Goal: Task Accomplishment & Management: Use online tool/utility

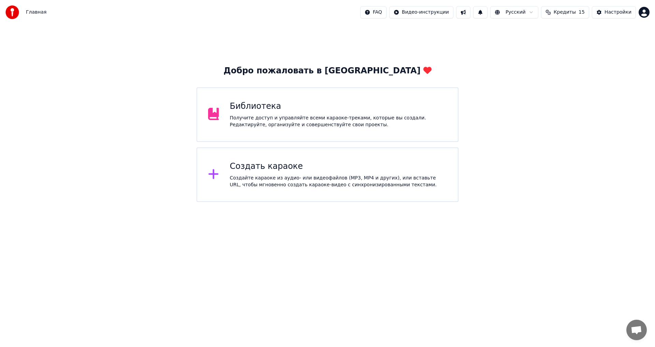
click at [273, 182] on div "Создайте караоке из аудио- или видеофайлов (MP3, MP4 и других), или вставьте UR…" at bounding box center [338, 182] width 217 height 14
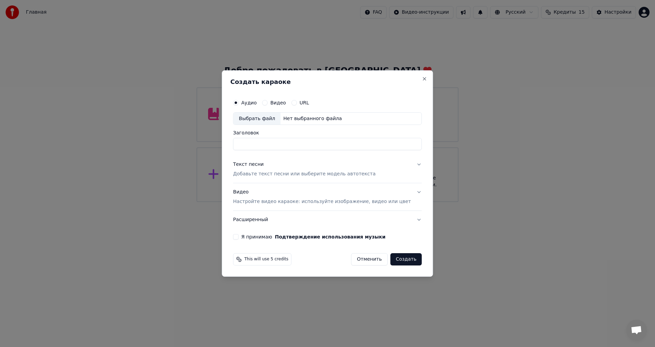
click at [305, 116] on div "Нет выбранного файла" at bounding box center [312, 118] width 64 height 7
drag, startPoint x: 292, startPoint y: 144, endPoint x: 235, endPoint y: 145, distance: 57.3
click at [235, 145] on div "**********" at bounding box center [327, 173] width 211 height 207
click at [327, 146] on input "********" at bounding box center [327, 144] width 189 height 12
paste input "**********"
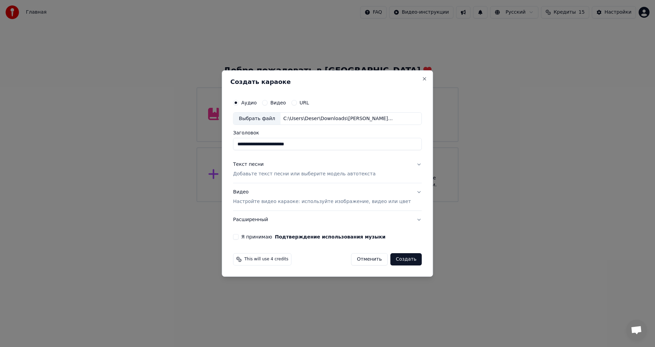
type input "**********"
click at [292, 167] on div "Текст песни Добавьте текст песни или выберите модель автотекста" at bounding box center [304, 169] width 143 height 16
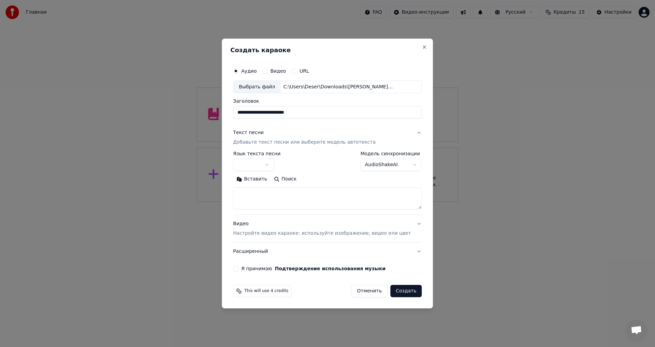
click at [296, 194] on textarea at bounding box center [327, 199] width 189 height 22
click at [267, 177] on button "Вставить" at bounding box center [252, 179] width 38 height 11
drag, startPoint x: 259, startPoint y: 201, endPoint x: 247, endPoint y: 190, distance: 15.9
click at [247, 190] on textarea at bounding box center [317, 199] width 169 height 22
drag, startPoint x: 248, startPoint y: 199, endPoint x: 272, endPoint y: 208, distance: 25.8
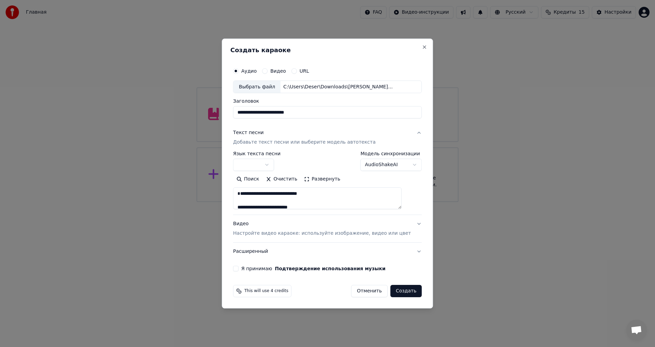
click at [248, 199] on textarea at bounding box center [317, 199] width 169 height 22
click at [288, 204] on textarea at bounding box center [317, 199] width 169 height 22
click at [322, 176] on button "Развернуть" at bounding box center [322, 179] width 43 height 11
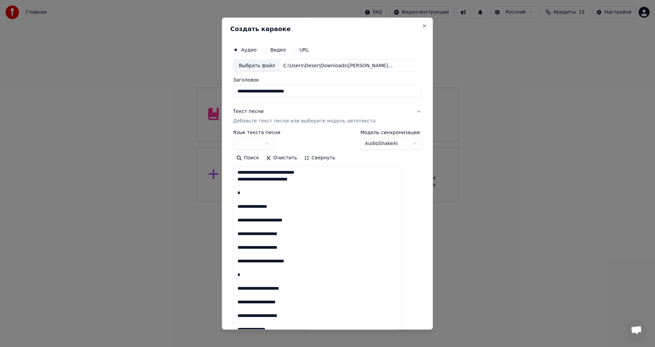
drag, startPoint x: 295, startPoint y: 204, endPoint x: 293, endPoint y: 196, distance: 8.7
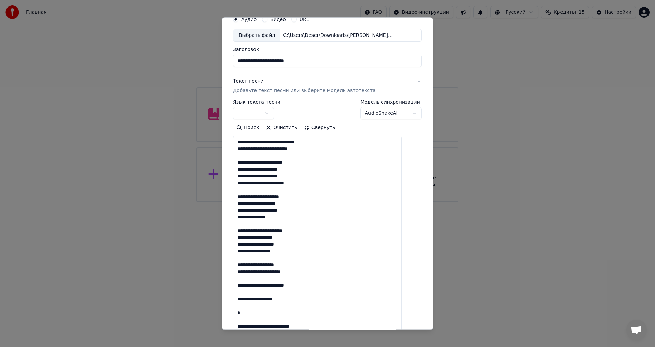
scroll to position [34, 0]
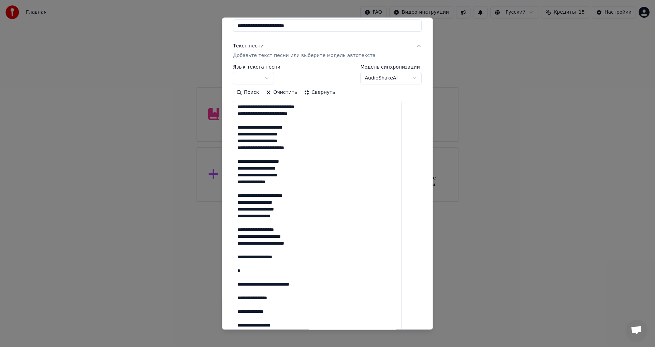
scroll to position [68, 0]
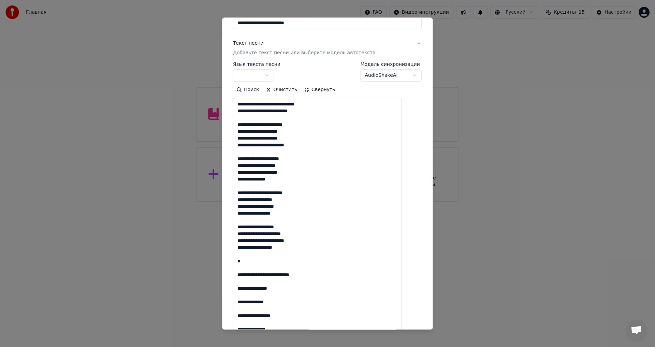
drag, startPoint x: 319, startPoint y: 277, endPoint x: 313, endPoint y: 264, distance: 13.9
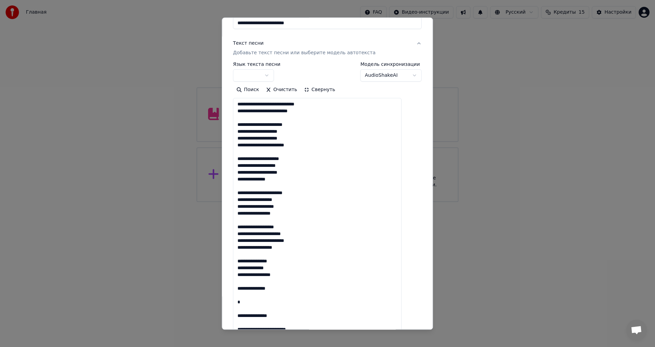
drag, startPoint x: 293, startPoint y: 309, endPoint x: 293, endPoint y: 301, distance: 8.9
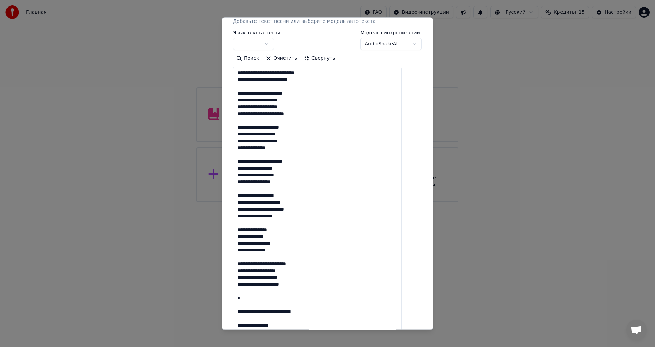
scroll to position [102, 0]
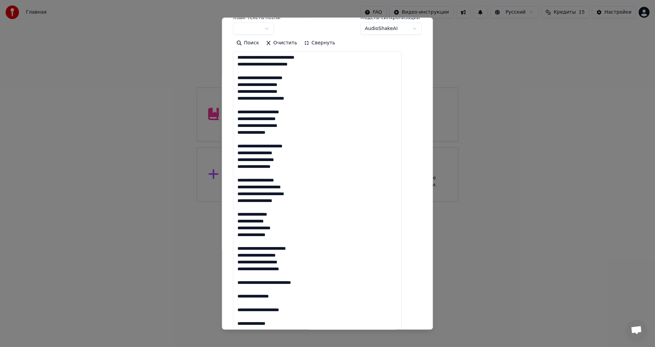
scroll to position [136, 0]
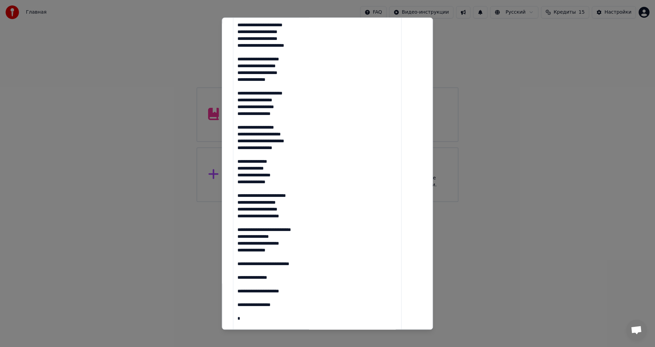
scroll to position [171, 0]
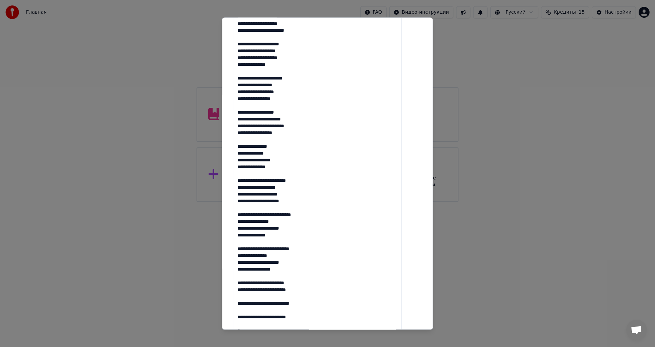
scroll to position [205, 0]
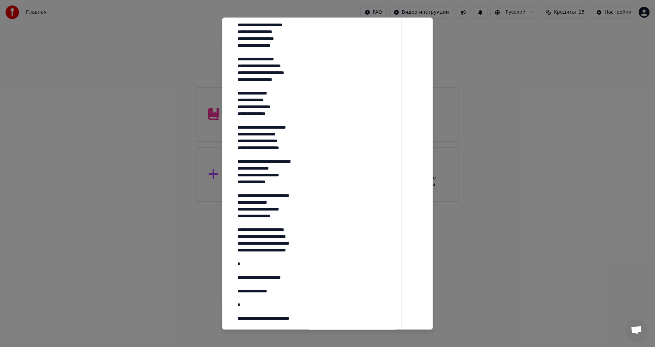
scroll to position [239, 0]
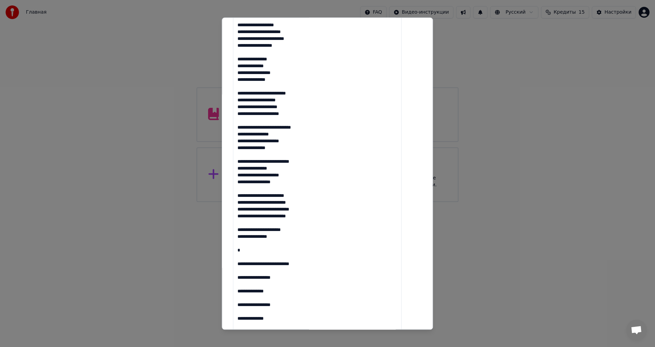
scroll to position [273, 0]
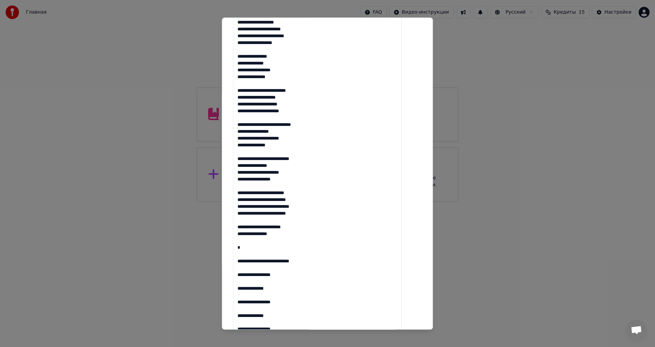
drag, startPoint x: 320, startPoint y: 258, endPoint x: 317, endPoint y: 249, distance: 10.1
click at [317, 249] on textarea at bounding box center [317, 333] width 169 height 878
click at [260, 255] on textarea at bounding box center [317, 333] width 169 height 878
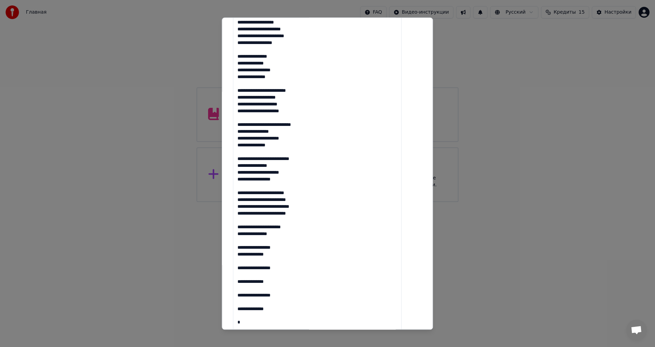
click at [265, 258] on textarea at bounding box center [317, 333] width 169 height 878
click at [263, 268] on textarea at bounding box center [317, 333] width 169 height 878
click at [290, 274] on textarea at bounding box center [317, 333] width 169 height 878
click at [288, 282] on textarea at bounding box center [317, 333] width 169 height 878
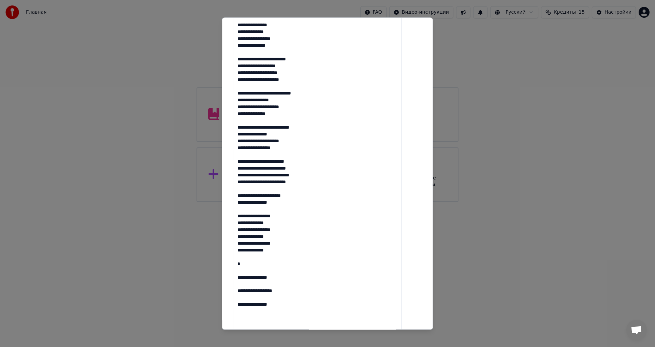
scroll to position [307, 0]
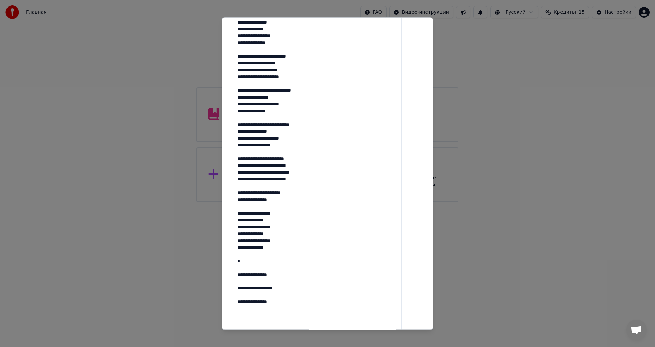
drag, startPoint x: 297, startPoint y: 274, endPoint x: 297, endPoint y: 266, distance: 7.2
click at [297, 266] on textarea at bounding box center [317, 298] width 169 height 878
click at [268, 269] on textarea at bounding box center [317, 298] width 169 height 878
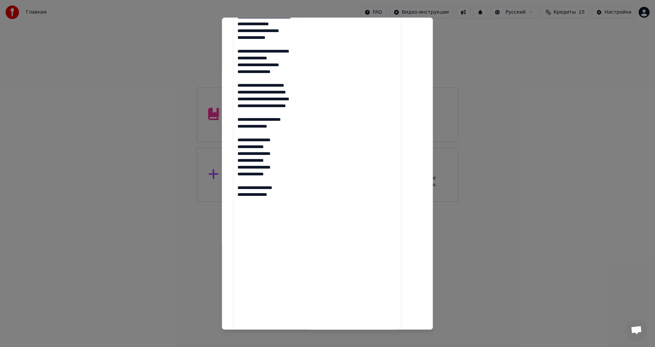
scroll to position [375, 0]
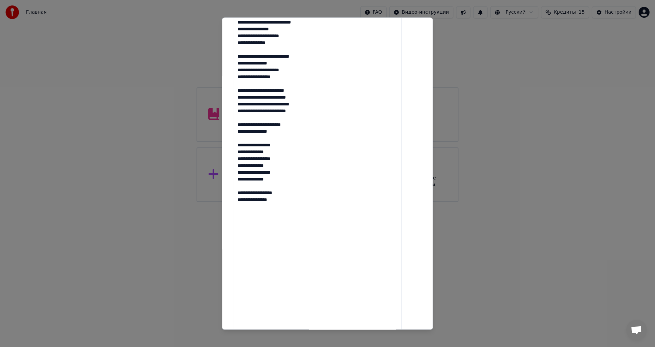
click at [280, 238] on textarea at bounding box center [317, 230] width 169 height 878
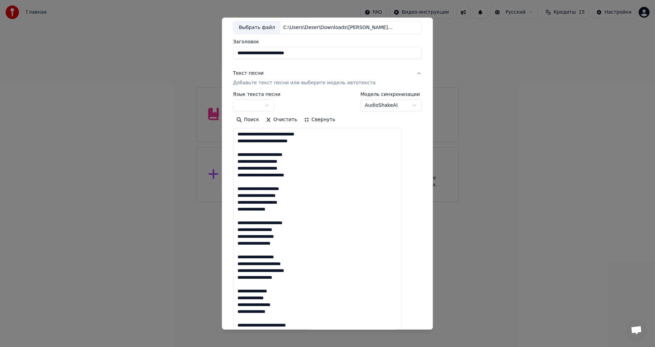
scroll to position [34, 0]
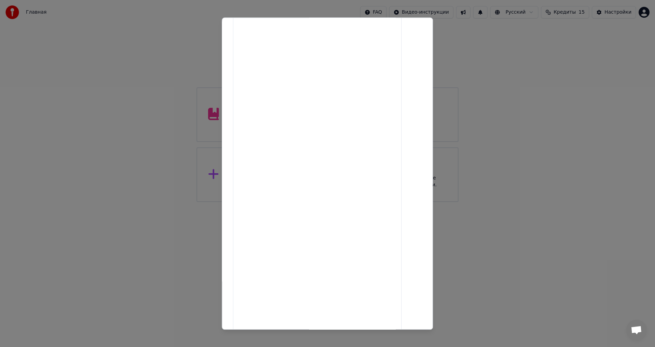
drag, startPoint x: 245, startPoint y: 135, endPoint x: 305, endPoint y: 195, distance: 85.1
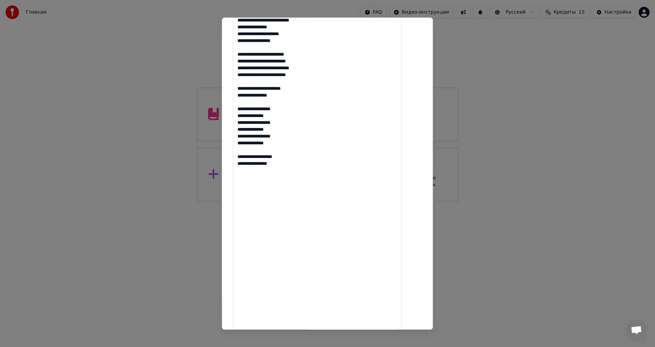
scroll to position [349, 0]
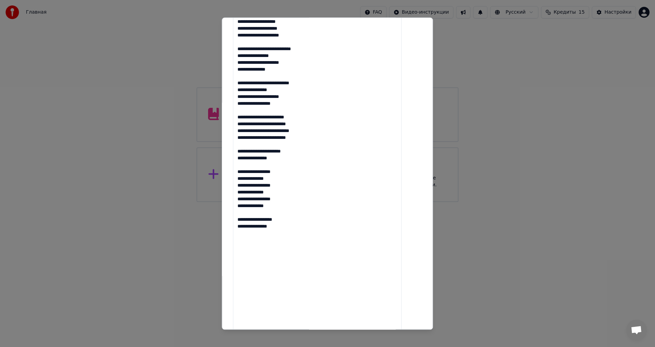
click at [331, 253] on textarea at bounding box center [317, 257] width 169 height 878
type textarea "**********"
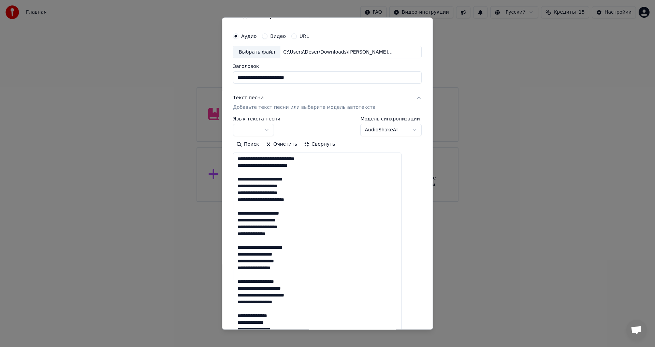
scroll to position [0, 0]
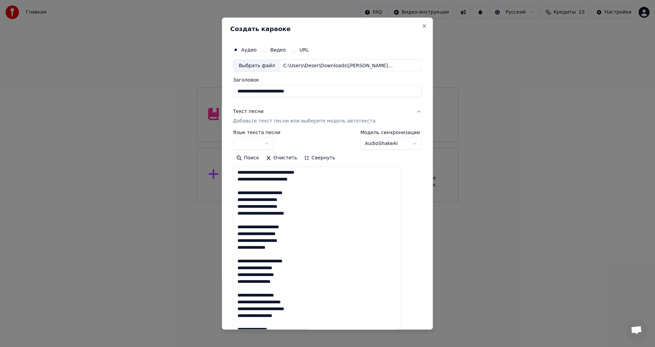
click at [317, 156] on button "Свернуть" at bounding box center [320, 158] width 38 height 11
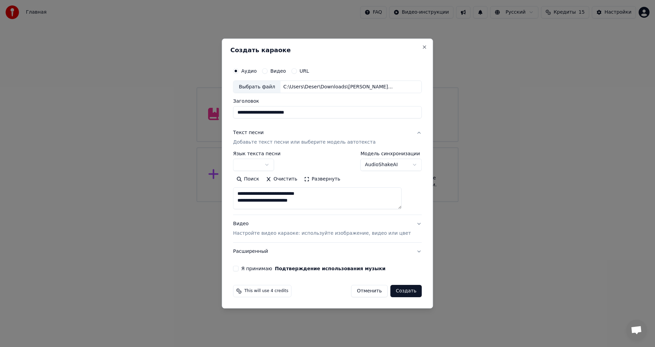
click at [272, 155] on label "Язык текста песни" at bounding box center [256, 153] width 47 height 5
click at [275, 163] on body "**********" at bounding box center [327, 101] width 655 height 202
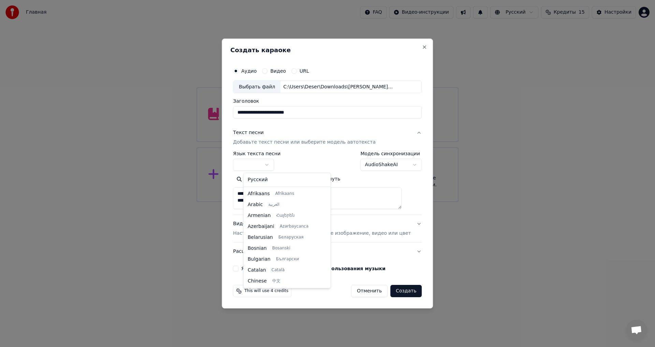
select select "**"
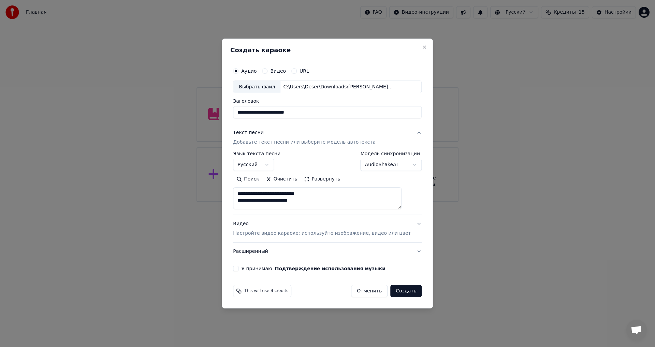
click at [262, 226] on div "Видео Настройте видео караоке: используйте изображение, видео или цвет" at bounding box center [322, 229] width 178 height 16
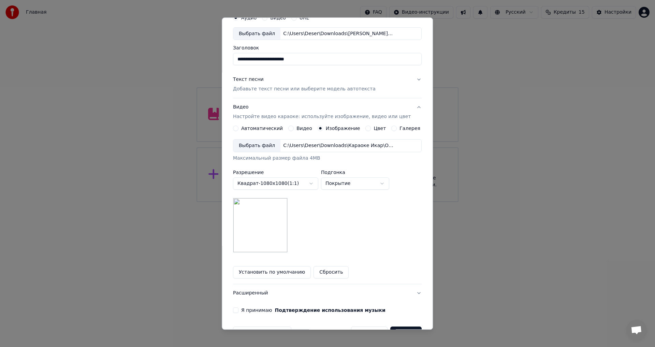
scroll to position [34, 0]
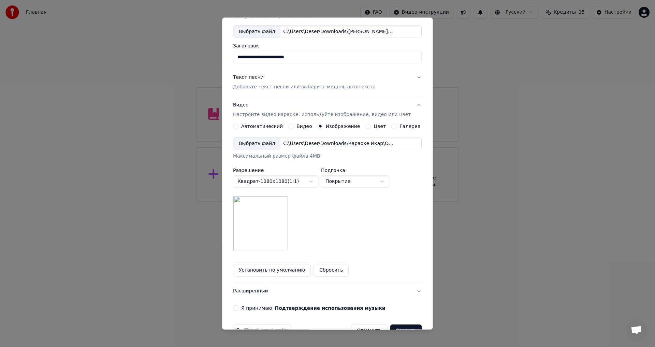
click at [297, 132] on div "**********" at bounding box center [327, 200] width 189 height 153
click at [308, 147] on div "C:\Users\Deser\Downloads\Караоке Икар\Обложка 3 акта (середина).png" at bounding box center [338, 144] width 116 height 7
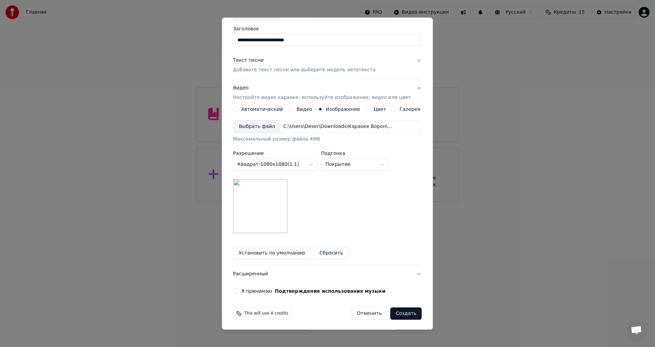
scroll to position [53, 0]
click at [238, 290] on button "Я принимаю Подтверждение использования музыки" at bounding box center [235, 289] width 5 height 5
click at [270, 277] on button "Расширенный" at bounding box center [327, 273] width 189 height 18
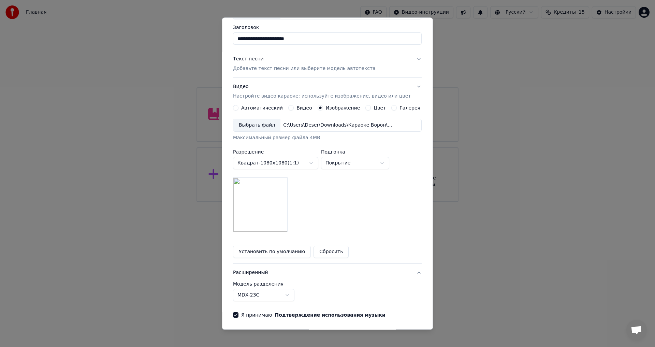
scroll to position [0, 0]
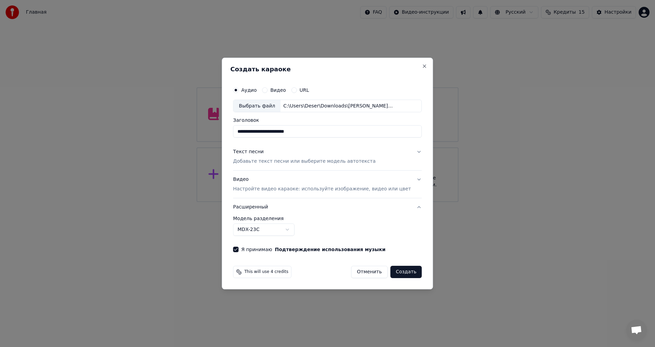
click at [402, 271] on button "Создать" at bounding box center [405, 272] width 31 height 12
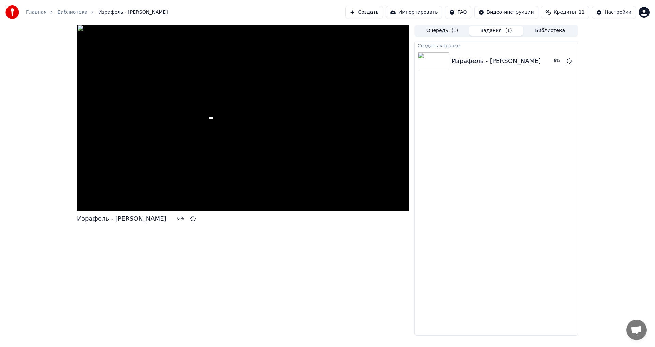
click at [623, 78] on div "Израфель - [PERSON_NAME] 6 % Очередь ( 1 ) Задания ( 1 ) Библиотека Создать кар…" at bounding box center [327, 180] width 655 height 311
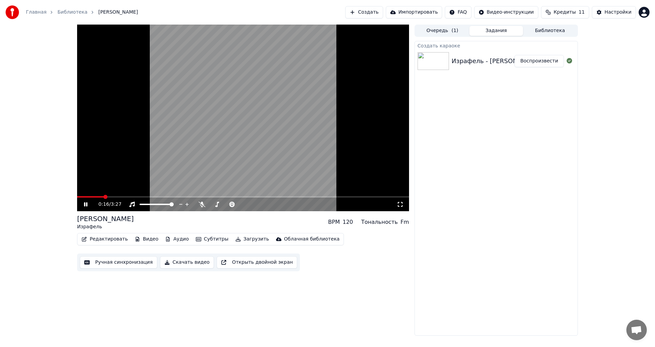
click at [201, 207] on icon at bounding box center [202, 204] width 7 height 5
click at [191, 165] on video at bounding box center [243, 118] width 332 height 187
click at [119, 238] on button "Редактировать" at bounding box center [105, 239] width 52 height 10
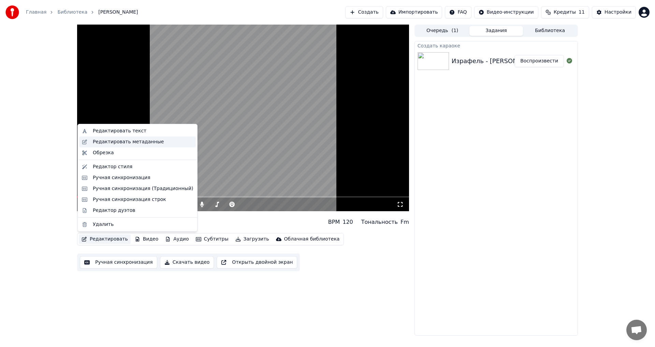
click at [140, 144] on div "Редактировать метаданные" at bounding box center [128, 141] width 71 height 7
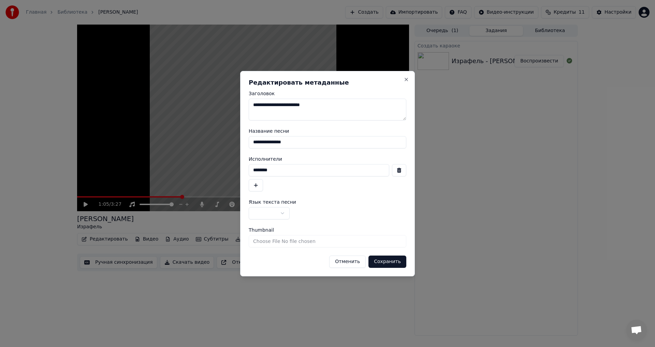
drag, startPoint x: 303, startPoint y: 143, endPoint x: 229, endPoint y: 143, distance: 74.7
click at [229, 143] on body "**********" at bounding box center [327, 173] width 655 height 347
click at [298, 172] on input "********" at bounding box center [319, 170] width 141 height 12
paste input "**********"
drag, startPoint x: 274, startPoint y: 171, endPoint x: 235, endPoint y: 169, distance: 39.3
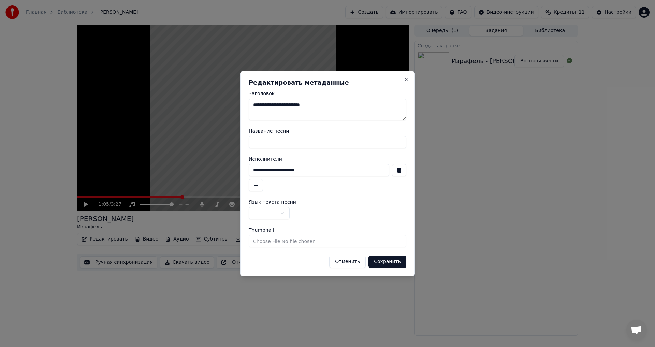
click at [235, 169] on body "**********" at bounding box center [327, 173] width 655 height 347
type input "**********"
click at [278, 143] on input "Название песни" at bounding box center [328, 142] width 158 height 12
paste input "********"
type input "********"
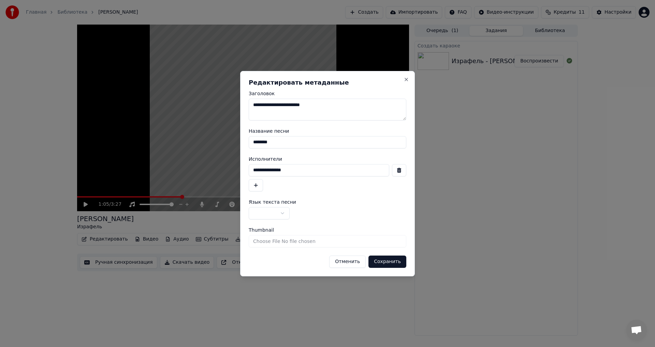
click at [398, 263] on button "Сохранить" at bounding box center [387, 261] width 38 height 12
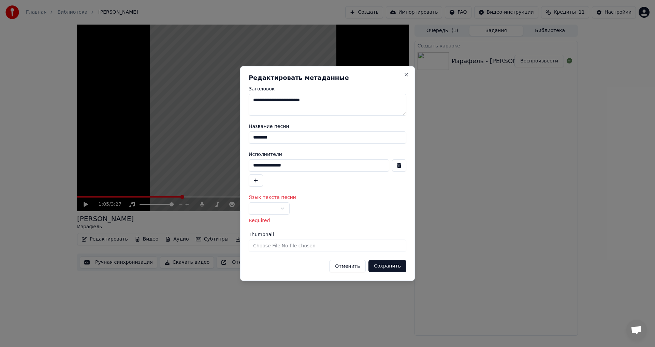
click at [277, 208] on body "**********" at bounding box center [327, 173] width 655 height 347
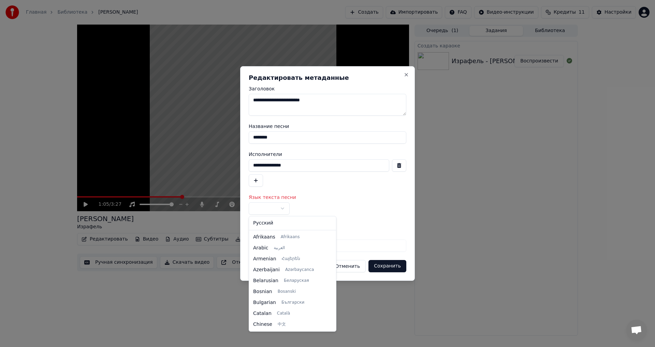
select select "**"
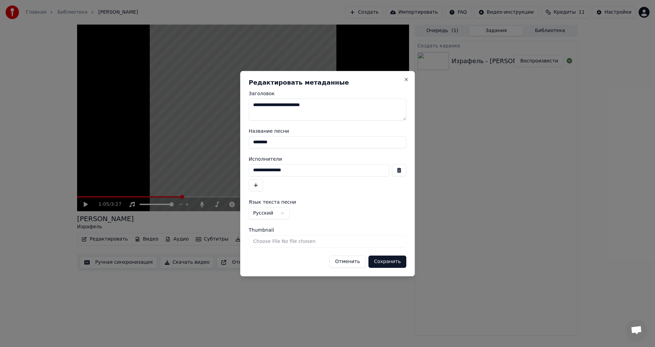
click at [397, 262] on button "Сохранить" at bounding box center [387, 261] width 38 height 12
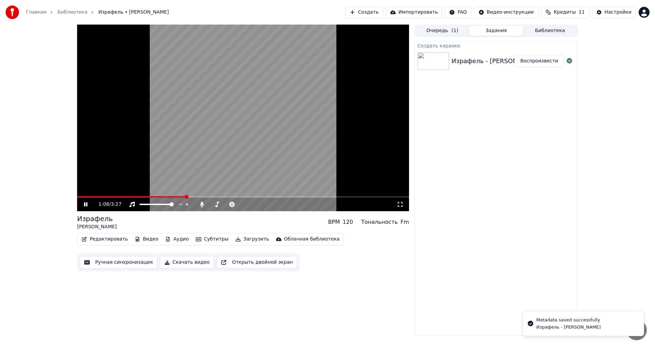
click at [218, 152] on video at bounding box center [243, 118] width 332 height 187
click at [134, 260] on button "Ручная синхронизация" at bounding box center [118, 262] width 77 height 12
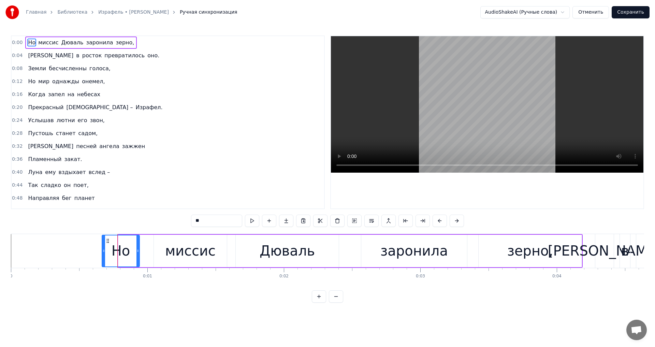
drag, startPoint x: 120, startPoint y: 253, endPoint x: 104, endPoint y: 259, distance: 17.6
click at [104, 259] on div at bounding box center [103, 250] width 3 height 31
click at [165, 253] on div "миссис" at bounding box center [190, 251] width 73 height 32
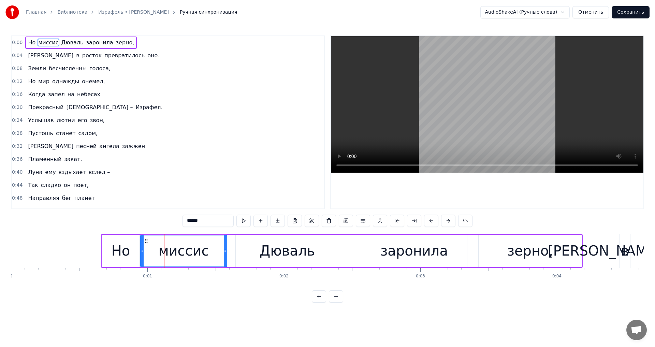
drag, startPoint x: 154, startPoint y: 253, endPoint x: 141, endPoint y: 252, distance: 13.3
click at [141, 252] on icon at bounding box center [142, 250] width 3 height 5
click at [249, 247] on div "Дюваль" at bounding box center [287, 251] width 103 height 32
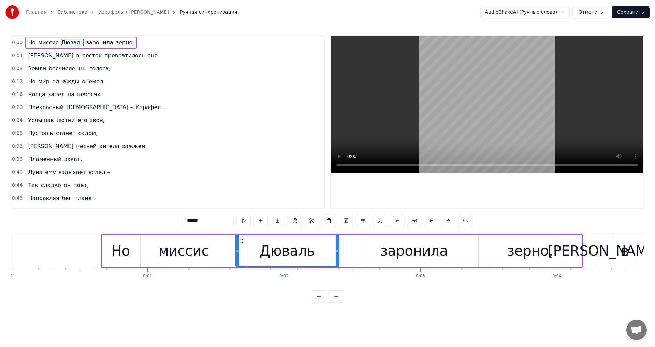
click at [208, 249] on div "миссис" at bounding box center [184, 251] width 86 height 32
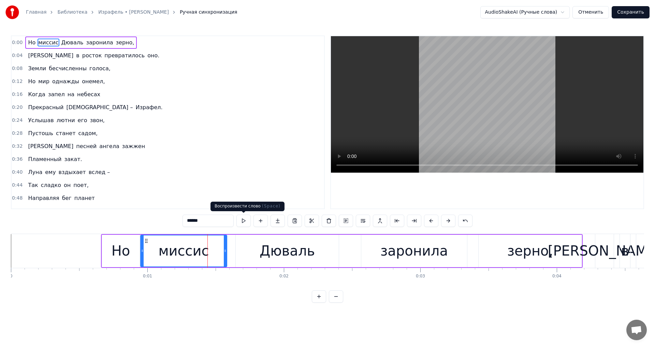
click at [246, 223] on button at bounding box center [243, 221] width 14 height 12
click at [247, 255] on div "Дюваль" at bounding box center [287, 251] width 103 height 32
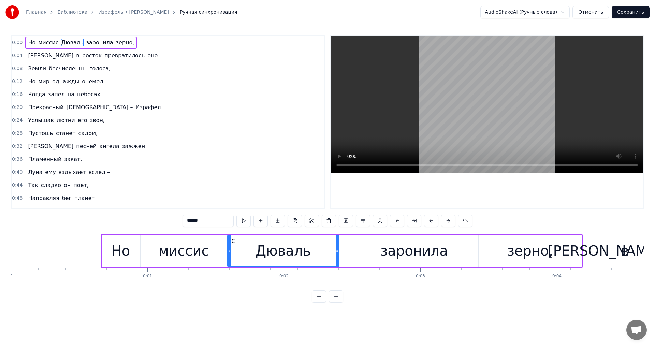
drag, startPoint x: 238, startPoint y: 252, endPoint x: 230, endPoint y: 253, distance: 8.3
click at [230, 253] on div at bounding box center [229, 250] width 3 height 31
click at [380, 254] on div "заронила" at bounding box center [414, 251] width 106 height 32
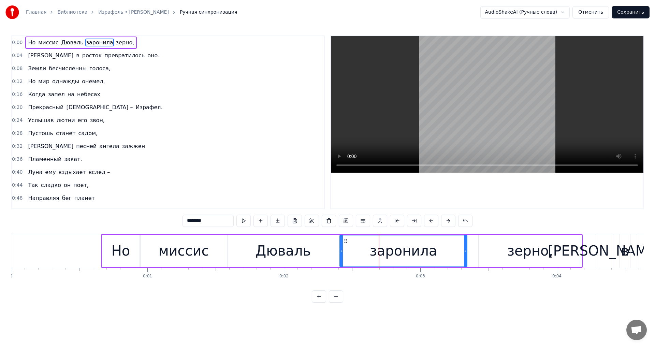
drag, startPoint x: 362, startPoint y: 252, endPoint x: 340, endPoint y: 250, distance: 21.7
click at [340, 250] on icon at bounding box center [341, 250] width 3 height 5
click at [249, 224] on button at bounding box center [243, 221] width 14 height 12
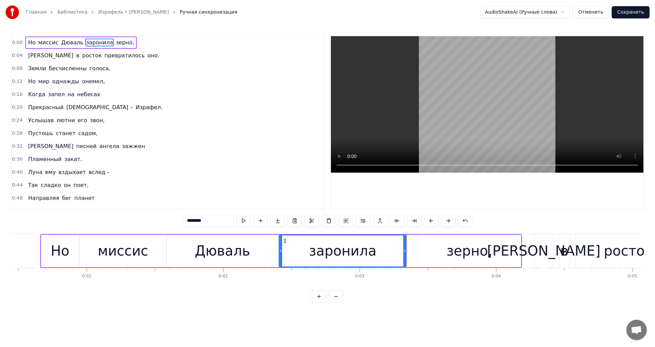
scroll to position [0, 61]
drag, startPoint x: 403, startPoint y: 256, endPoint x: 398, endPoint y: 258, distance: 5.2
click at [398, 258] on div at bounding box center [399, 250] width 3 height 31
click at [245, 220] on button at bounding box center [243, 221] width 14 height 12
click at [442, 252] on div "зерно," at bounding box center [469, 251] width 103 height 32
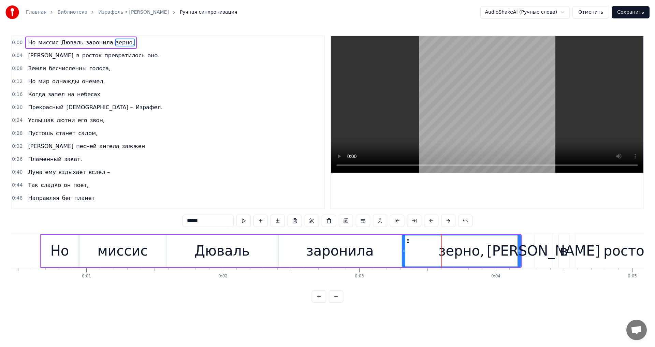
drag, startPoint x: 420, startPoint y: 252, endPoint x: 404, endPoint y: 252, distance: 15.4
click at [404, 252] on icon at bounding box center [404, 250] width 3 height 5
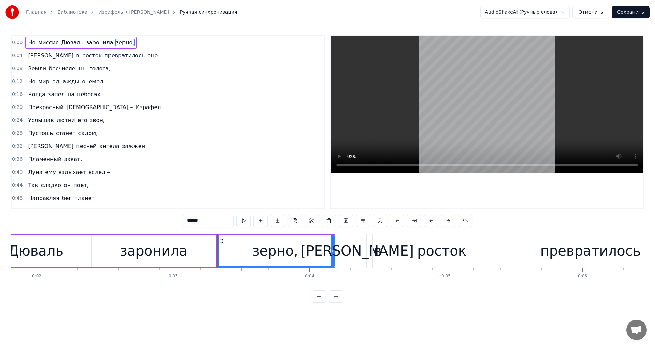
scroll to position [0, 248]
click at [363, 253] on div "[PERSON_NAME]" at bounding box center [357, 251] width 18 height 34
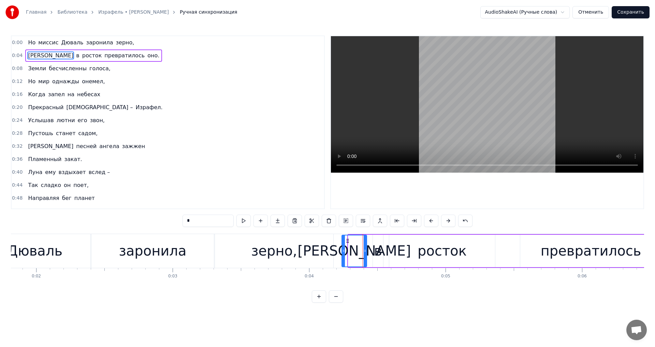
drag, startPoint x: 351, startPoint y: 255, endPoint x: 344, endPoint y: 257, distance: 6.9
click at [344, 257] on div at bounding box center [343, 250] width 3 height 31
click at [382, 253] on div "в" at bounding box center [378, 251] width 10 height 32
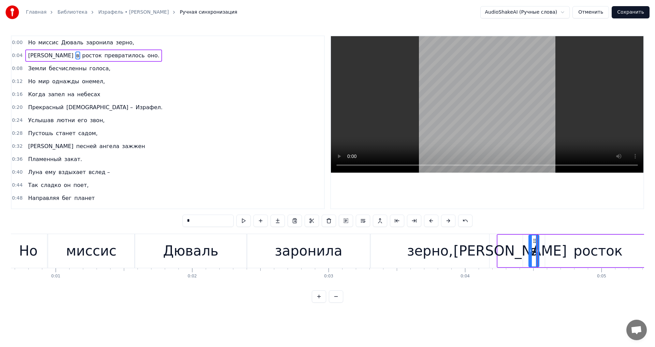
click at [43, 254] on div "Но" at bounding box center [29, 251] width 38 height 34
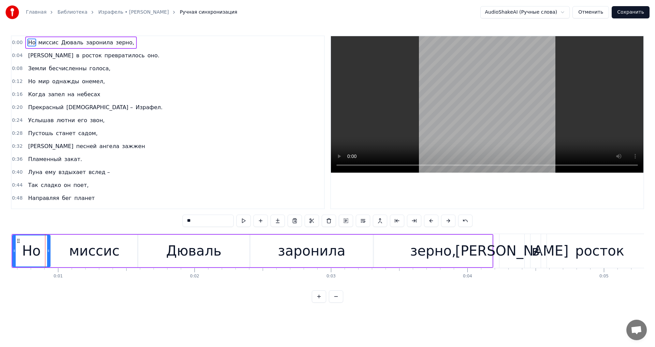
click at [246, 219] on button at bounding box center [243, 221] width 14 height 12
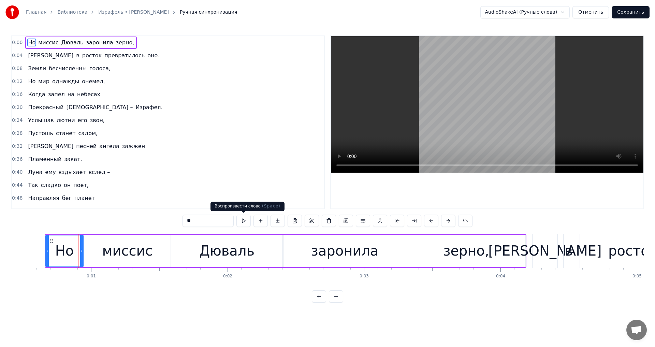
scroll to position [0, 56]
click at [152, 250] on div "миссис" at bounding box center [128, 251] width 86 height 32
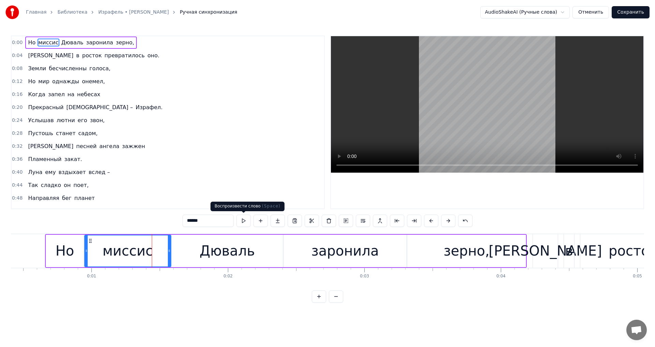
click at [244, 221] on button at bounding box center [243, 221] width 14 height 12
click at [238, 248] on div "Дюваль" at bounding box center [227, 250] width 55 height 20
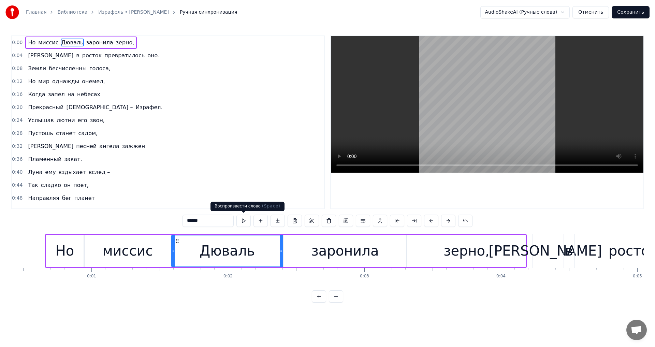
click at [245, 223] on button at bounding box center [243, 221] width 14 height 12
click at [296, 249] on div "заронила" at bounding box center [345, 251] width 122 height 32
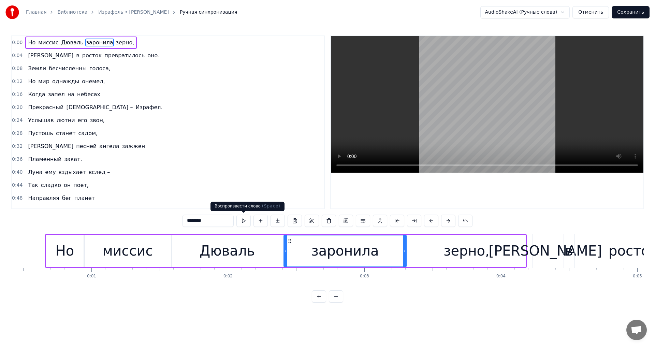
click at [243, 221] on button at bounding box center [243, 221] width 14 height 12
click at [437, 255] on div "зерно," at bounding box center [466, 251] width 118 height 32
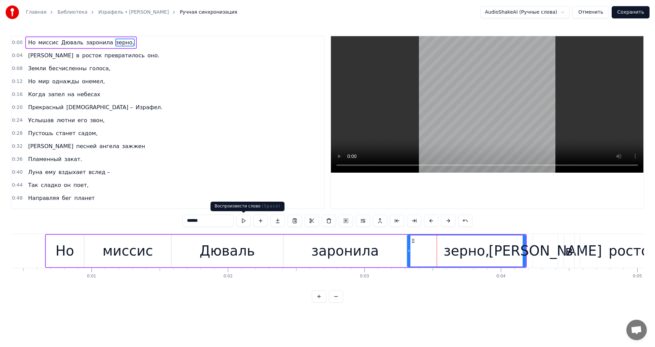
click at [238, 221] on button at bounding box center [243, 221] width 14 height 12
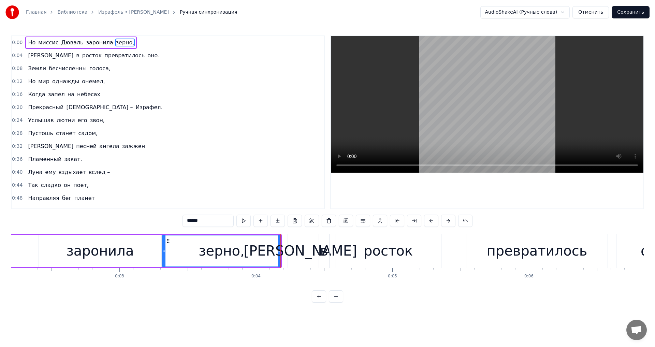
click at [326, 249] on div "в" at bounding box center [324, 250] width 8 height 20
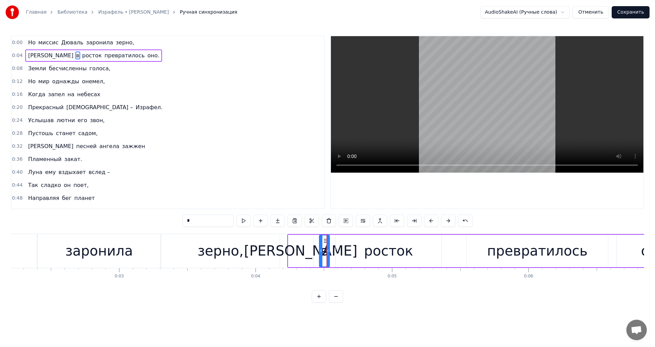
click at [302, 250] on div "[PERSON_NAME]" at bounding box center [300, 250] width 113 height 20
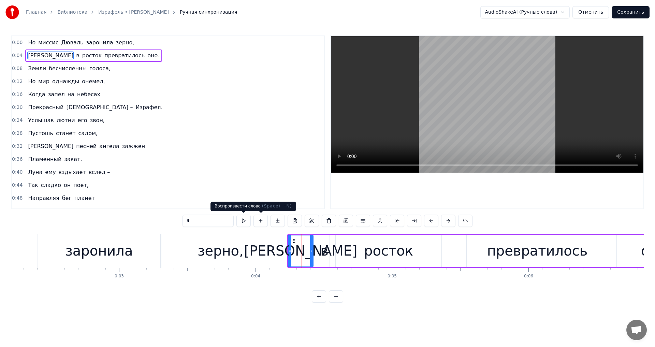
click at [245, 221] on button at bounding box center [243, 221] width 14 height 12
click at [323, 250] on div "в" at bounding box center [324, 250] width 8 height 20
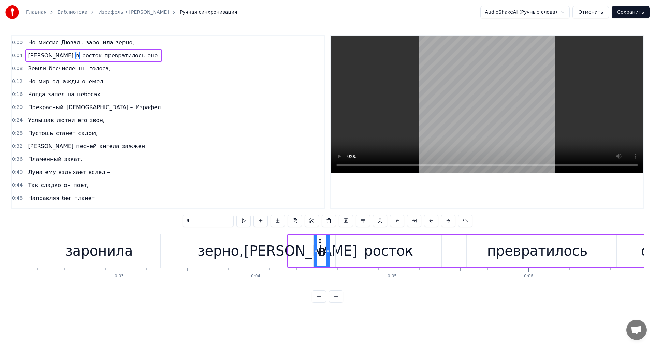
drag, startPoint x: 321, startPoint y: 252, endPoint x: 316, endPoint y: 252, distance: 5.1
click at [316, 252] on icon at bounding box center [316, 250] width 3 height 5
click at [364, 251] on div "росток" at bounding box center [389, 251] width 106 height 32
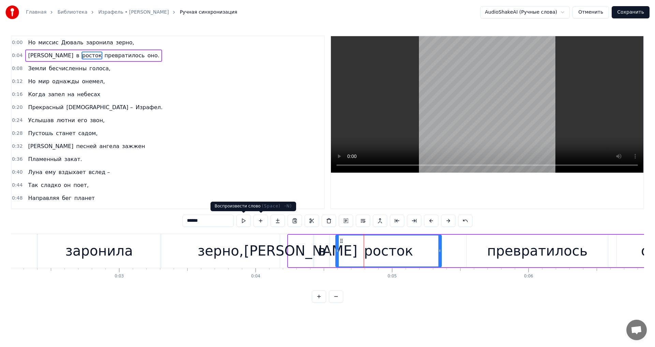
click at [249, 221] on button at bounding box center [243, 221] width 14 height 12
drag, startPoint x: 338, startPoint y: 250, endPoint x: 333, endPoint y: 251, distance: 5.2
click at [333, 251] on icon at bounding box center [332, 250] width 3 height 5
click at [322, 245] on div "в" at bounding box center [322, 250] width 8 height 20
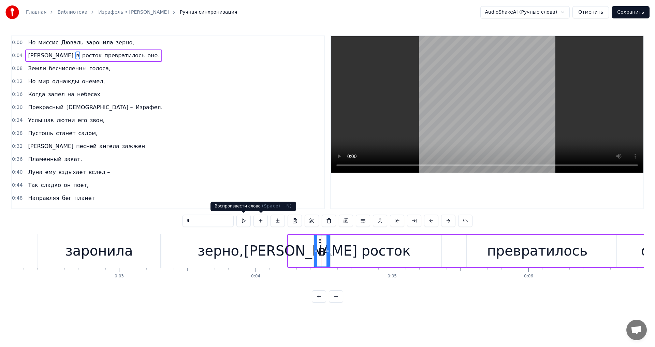
click at [243, 224] on button at bounding box center [243, 221] width 14 height 12
click at [354, 246] on div "росток" at bounding box center [386, 251] width 111 height 32
type input "******"
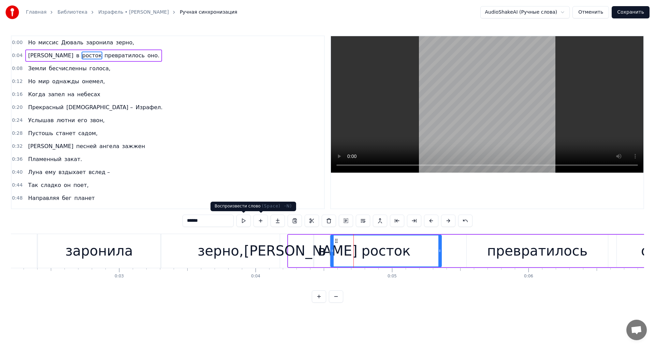
click at [246, 223] on button at bounding box center [243, 221] width 14 height 12
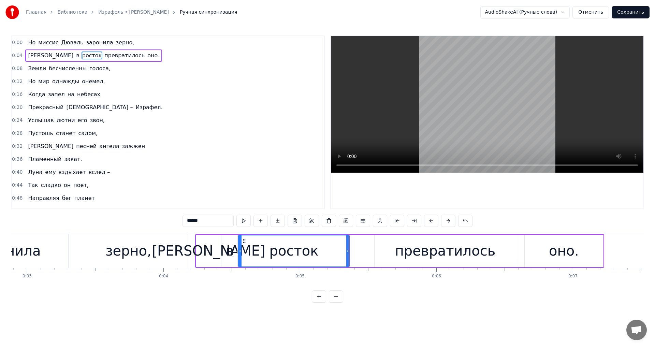
scroll to position [0, 394]
click at [365, 254] on div "И в росток превратилось оно." at bounding box center [399, 251] width 409 height 34
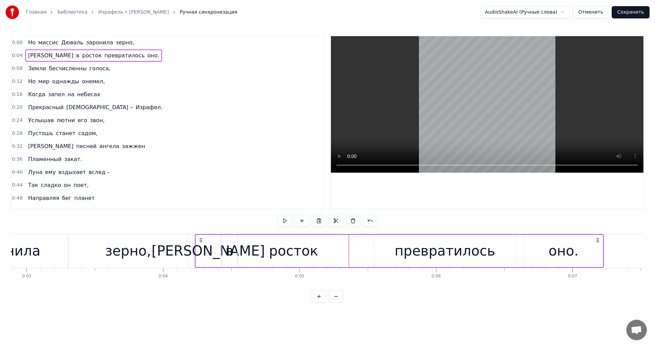
click at [333, 252] on div "росток" at bounding box center [293, 251] width 111 height 32
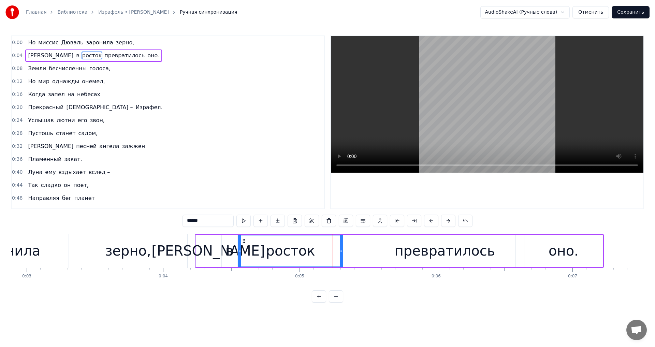
drag, startPoint x: 348, startPoint y: 254, endPoint x: 341, endPoint y: 259, distance: 7.8
click at [341, 259] on div at bounding box center [341, 250] width 3 height 31
click at [245, 225] on button at bounding box center [243, 221] width 14 height 12
click at [412, 249] on div "превратилось" at bounding box center [445, 250] width 101 height 20
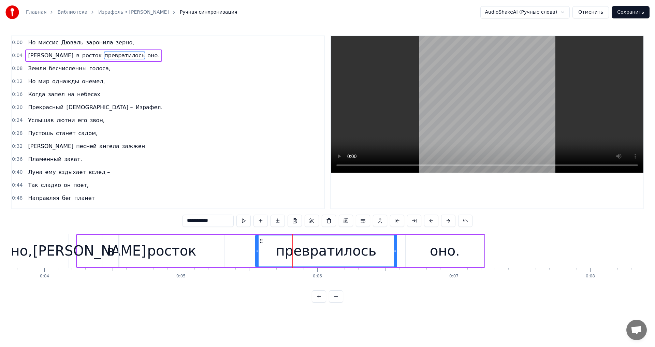
scroll to position [0, 513]
click at [244, 223] on button at bounding box center [243, 221] width 14 height 12
click at [235, 221] on div "**********" at bounding box center [327, 221] width 290 height 12
click at [240, 222] on button at bounding box center [243, 221] width 14 height 12
click at [413, 253] on div "оно." at bounding box center [444, 251] width 78 height 32
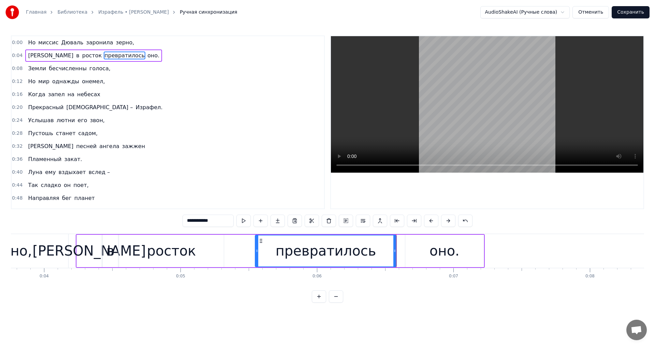
type input "****"
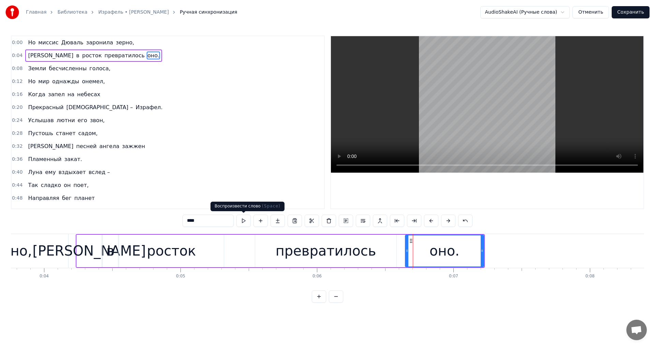
click at [247, 219] on button at bounding box center [243, 221] width 14 height 12
click at [484, 254] on div "И в росток превратилось оно." at bounding box center [280, 251] width 409 height 34
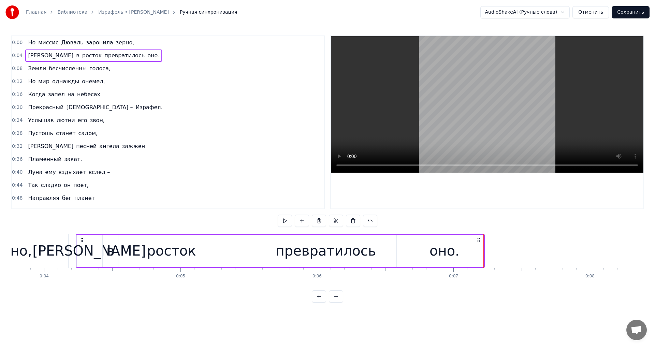
click at [474, 255] on div "оно." at bounding box center [444, 251] width 78 height 32
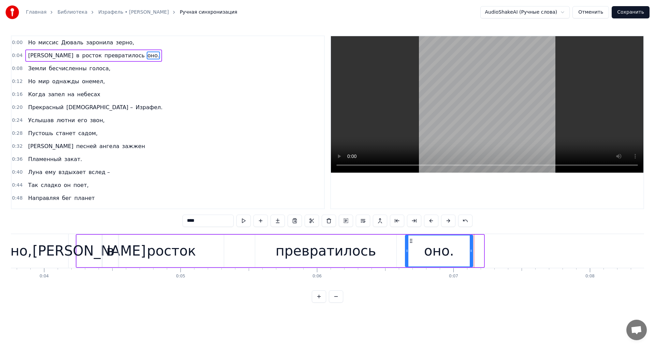
drag, startPoint x: 481, startPoint y: 256, endPoint x: 470, endPoint y: 256, distance: 10.9
click at [470, 256] on div at bounding box center [471, 250] width 3 height 31
click at [238, 224] on button at bounding box center [243, 221] width 14 height 12
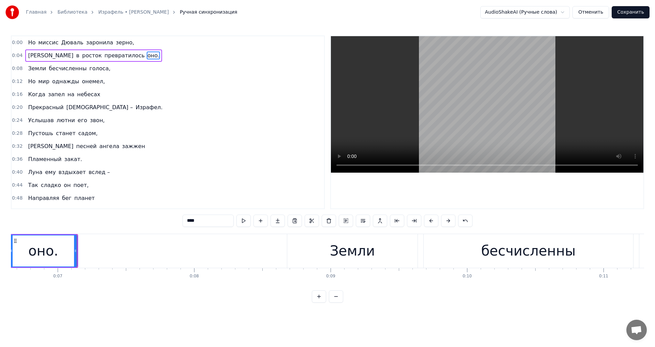
scroll to position [0, 909]
click at [316, 253] on div "Земли" at bounding box center [352, 251] width 130 height 34
type input "*****"
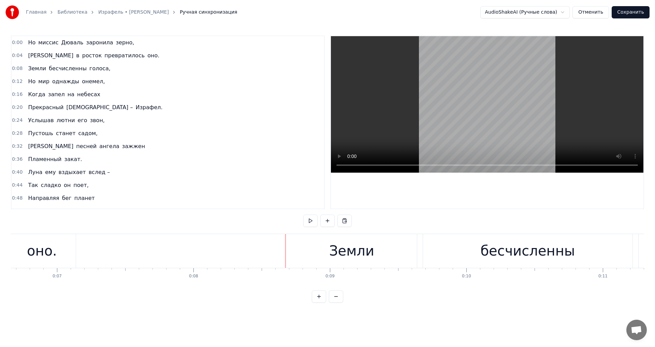
click at [293, 252] on div "Земли" at bounding box center [352, 251] width 130 height 34
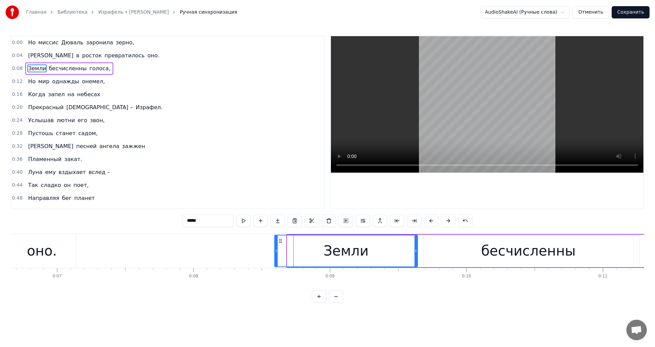
drag, startPoint x: 288, startPoint y: 252, endPoint x: 275, endPoint y: 256, distance: 13.5
click at [275, 256] on div at bounding box center [276, 250] width 3 height 31
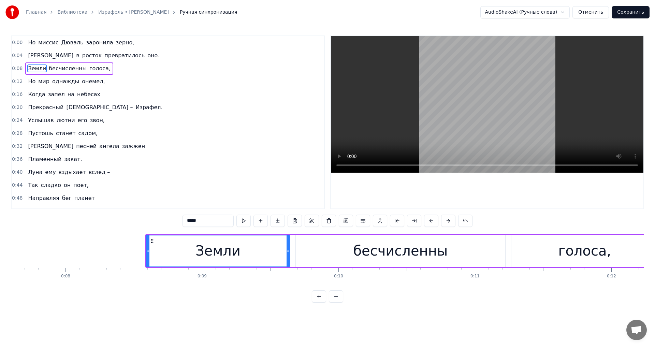
scroll to position [0, 1038]
click at [327, 249] on div "бесчисленны" at bounding box center [399, 251] width 209 height 32
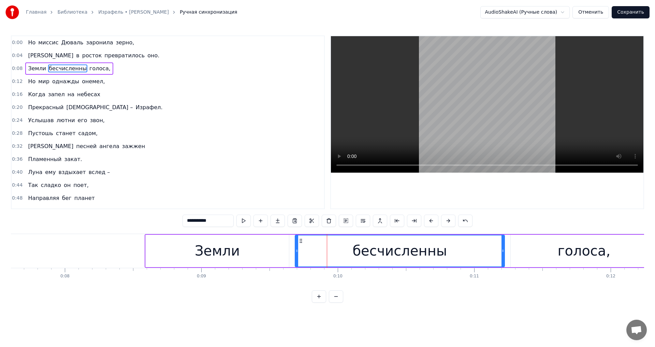
click at [270, 248] on div "Земли" at bounding box center [217, 251] width 143 height 32
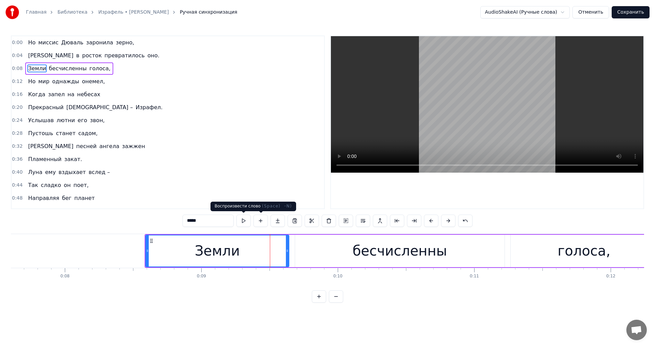
click at [249, 224] on button at bounding box center [243, 221] width 14 height 12
click at [304, 250] on div "бесчисленны" at bounding box center [399, 251] width 209 height 32
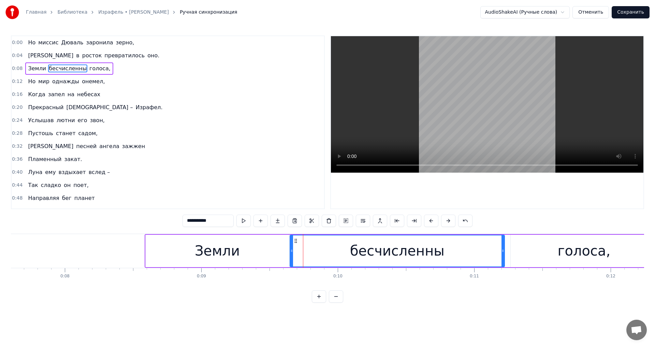
drag, startPoint x: 296, startPoint y: 251, endPoint x: 291, endPoint y: 251, distance: 5.1
click at [291, 251] on icon at bounding box center [291, 250] width 3 height 5
click at [250, 222] on button at bounding box center [243, 221] width 14 height 12
click at [517, 258] on div "голоса," at bounding box center [584, 251] width 147 height 32
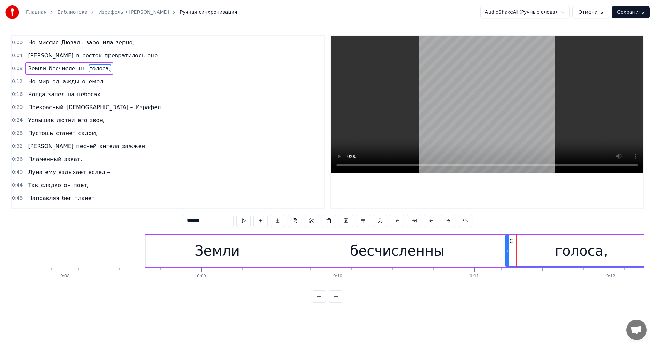
drag, startPoint x: 511, startPoint y: 252, endPoint x: 506, endPoint y: 251, distance: 5.3
click at [506, 251] on icon at bounding box center [507, 250] width 3 height 5
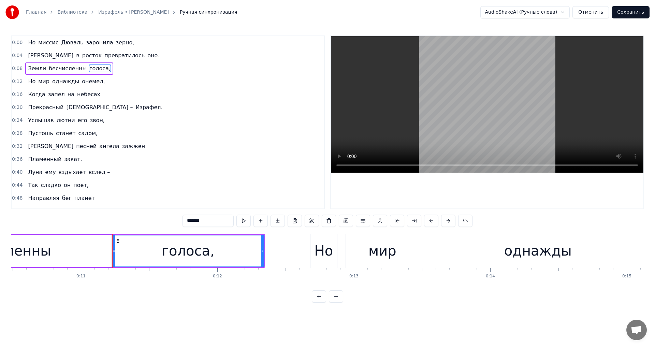
scroll to position [0, 1431]
click at [314, 260] on div "Но" at bounding box center [323, 250] width 19 height 20
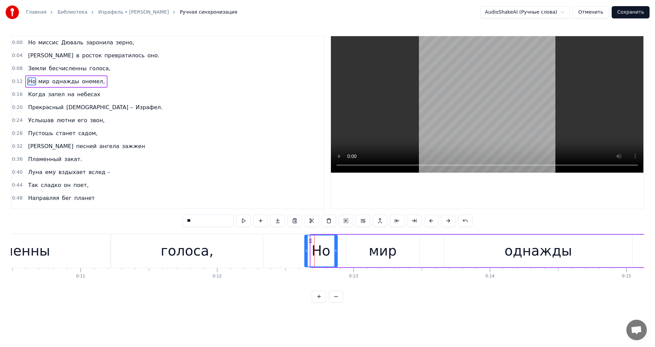
drag, startPoint x: 312, startPoint y: 256, endPoint x: 306, endPoint y: 258, distance: 6.5
click at [306, 258] on div at bounding box center [306, 250] width 3 height 31
click at [356, 247] on div "мир" at bounding box center [382, 251] width 73 height 32
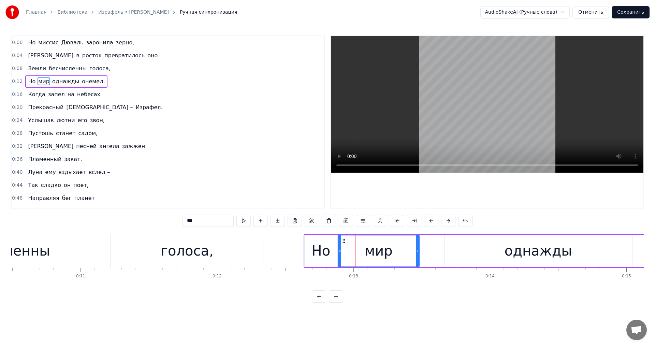
drag, startPoint x: 349, startPoint y: 248, endPoint x: 340, endPoint y: 249, distance: 8.4
click at [340, 249] on div at bounding box center [339, 250] width 3 height 31
click at [247, 221] on button at bounding box center [243, 221] width 14 height 12
click at [468, 254] on div "однажды" at bounding box center [538, 251] width 188 height 32
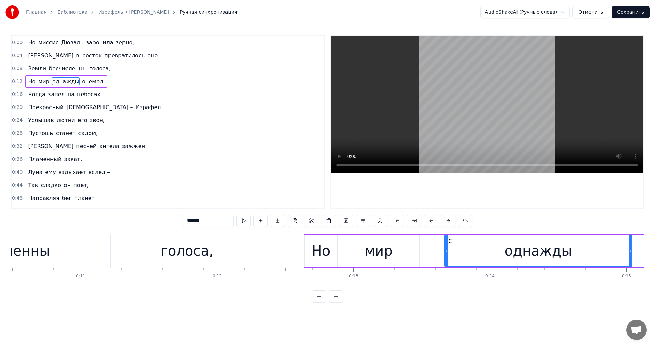
click at [448, 254] on div "однажды" at bounding box center [538, 250] width 187 height 31
click at [444, 255] on div at bounding box center [444, 250] width 3 height 31
click at [245, 222] on button at bounding box center [243, 221] width 14 height 12
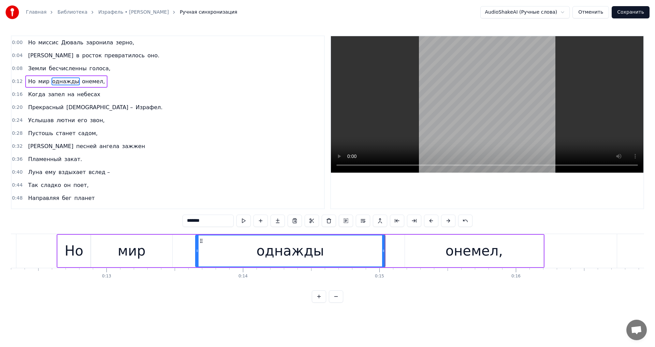
click at [424, 252] on div "онемел," at bounding box center [474, 251] width 138 height 32
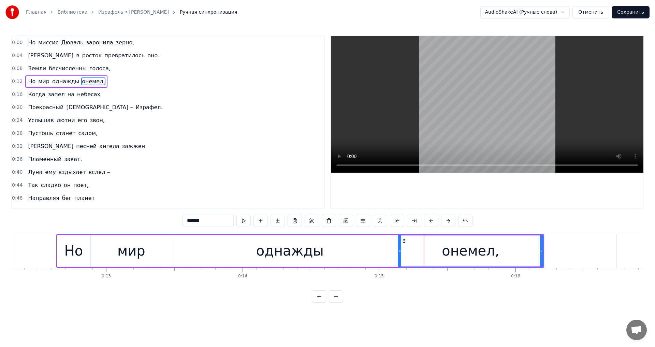
drag, startPoint x: 407, startPoint y: 255, endPoint x: 401, endPoint y: 257, distance: 6.7
click at [401, 257] on div at bounding box center [399, 250] width 3 height 31
click at [169, 257] on div "мир" at bounding box center [131, 251] width 81 height 32
type input "***"
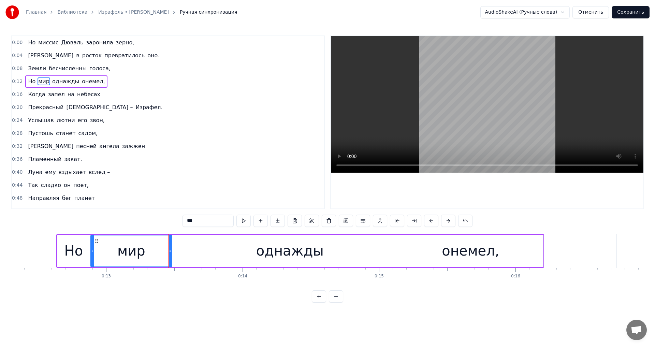
click at [173, 257] on div "Но мир однажды онемел," at bounding box center [300, 251] width 488 height 34
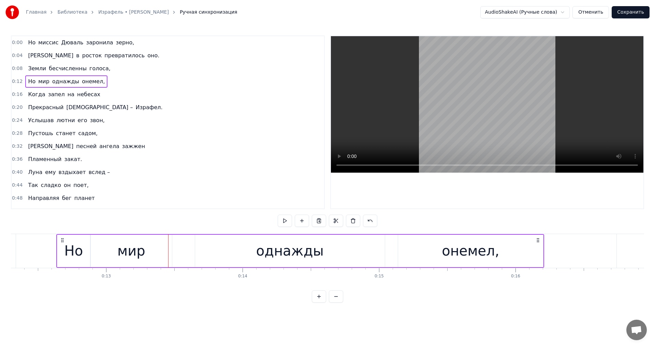
click at [168, 257] on div "мир" at bounding box center [131, 251] width 81 height 32
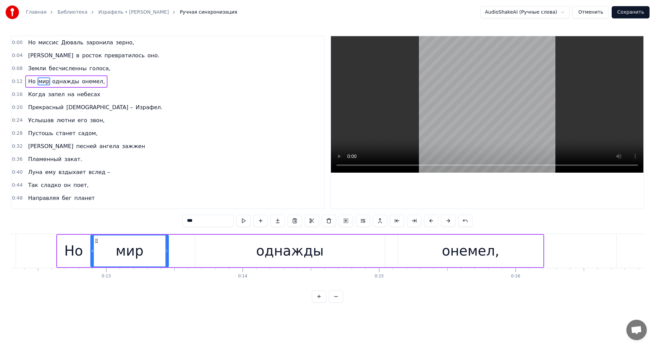
drag, startPoint x: 171, startPoint y: 257, endPoint x: 167, endPoint y: 258, distance: 3.7
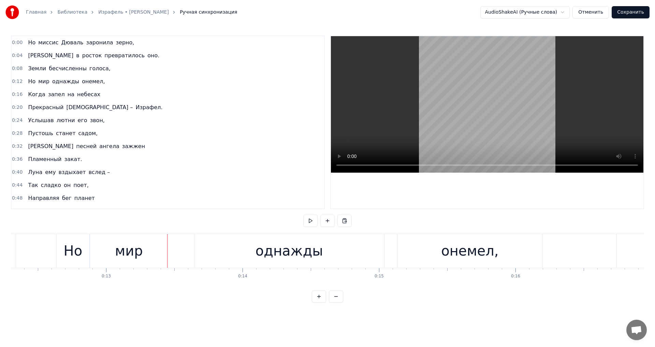
click at [149, 258] on div "мир" at bounding box center [129, 251] width 78 height 34
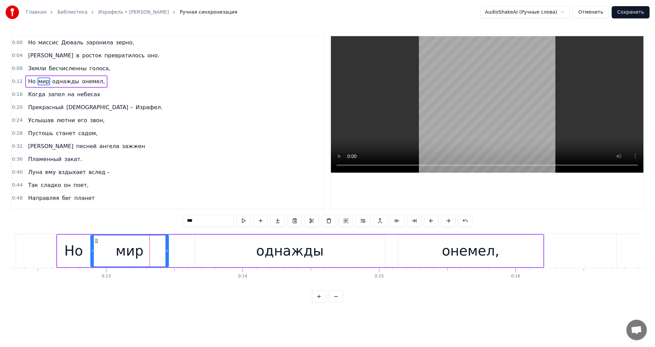
click at [242, 227] on div "***" at bounding box center [327, 222] width 290 height 14
click at [244, 221] on button at bounding box center [243, 221] width 14 height 12
click at [330, 251] on div "однажды" at bounding box center [290, 251] width 190 height 32
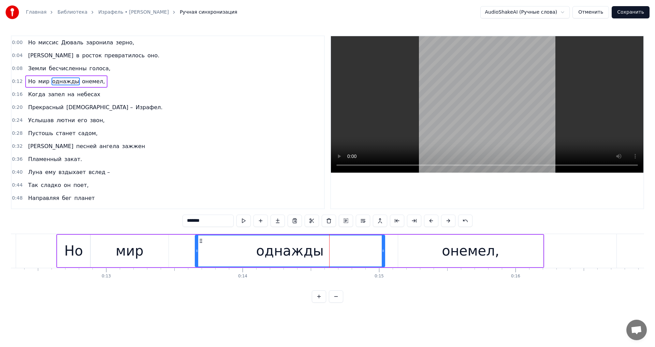
click at [139, 252] on div "мир" at bounding box center [130, 250] width 28 height 20
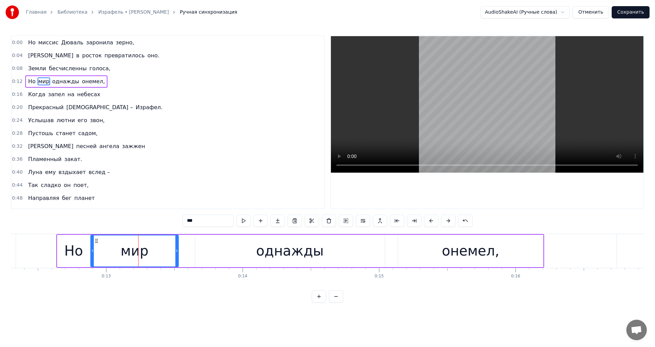
drag, startPoint x: 167, startPoint y: 259, endPoint x: 177, endPoint y: 257, distance: 10.3
click at [177, 257] on div at bounding box center [176, 250] width 3 height 31
click at [240, 222] on button at bounding box center [243, 221] width 14 height 12
click at [322, 258] on div "однажды" at bounding box center [290, 251] width 190 height 32
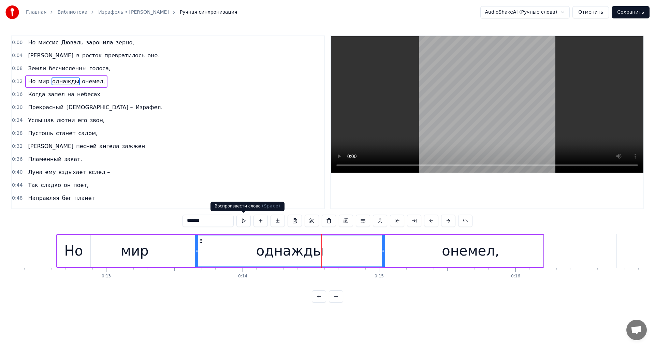
click at [240, 224] on button at bounding box center [243, 221] width 14 height 12
click at [383, 256] on div at bounding box center [383, 250] width 3 height 31
click at [430, 254] on div "онемел," at bounding box center [470, 251] width 145 height 32
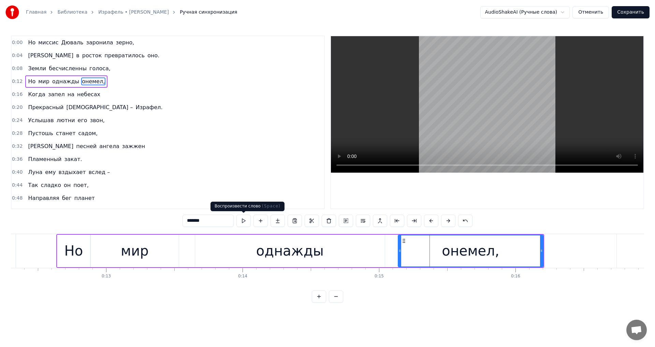
click at [246, 217] on button at bounding box center [243, 221] width 14 height 12
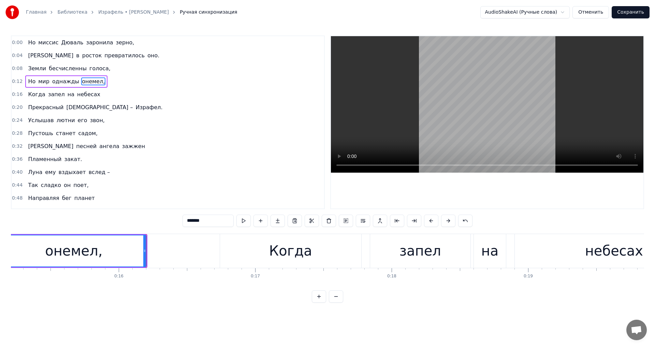
click at [266, 247] on div "Когда" at bounding box center [290, 251] width 141 height 34
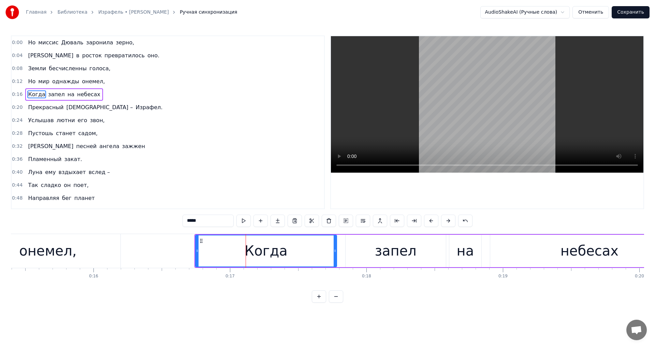
scroll to position [0, 2101]
click at [195, 254] on div at bounding box center [194, 250] width 3 height 31
click at [356, 252] on div "запел" at bounding box center [395, 251] width 100 height 32
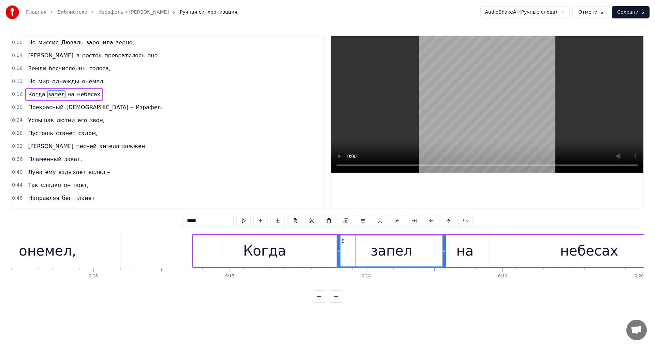
drag, startPoint x: 347, startPoint y: 249, endPoint x: 339, endPoint y: 249, distance: 7.9
click at [339, 249] on icon at bounding box center [339, 250] width 3 height 5
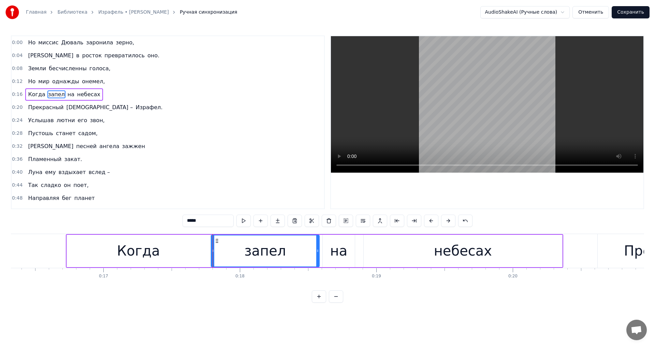
scroll to position [0, 2230]
click at [334, 255] on div "на" at bounding box center [335, 250] width 17 height 20
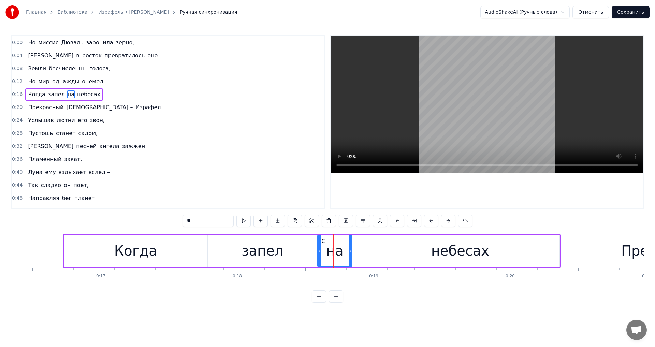
click at [319, 248] on icon at bounding box center [319, 250] width 3 height 5
click at [379, 248] on div "небесах" at bounding box center [460, 251] width 199 height 32
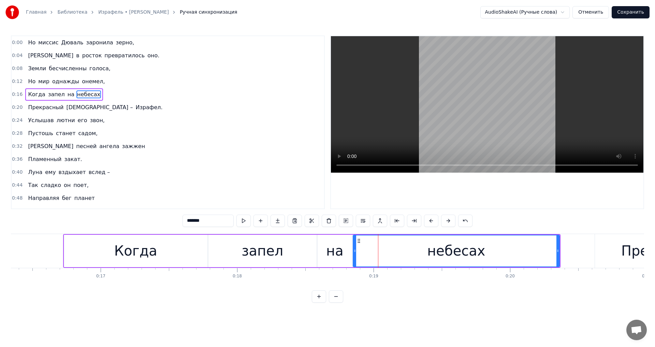
drag, startPoint x: 362, startPoint y: 251, endPoint x: 354, endPoint y: 252, distance: 7.5
click at [354, 252] on icon at bounding box center [354, 250] width 3 height 5
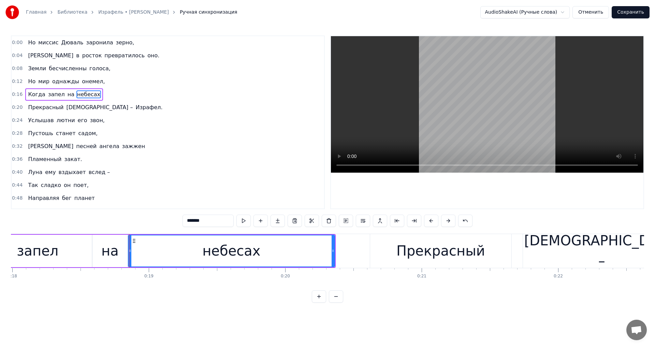
click at [394, 252] on div "Прекрасный" at bounding box center [440, 251] width 141 height 34
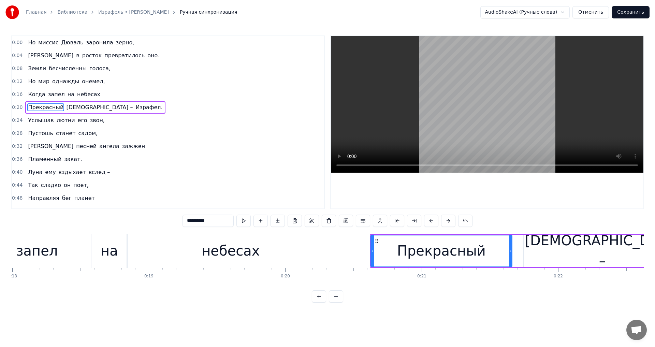
scroll to position [0, 2455]
drag, startPoint x: 372, startPoint y: 252, endPoint x: 369, endPoint y: 254, distance: 3.7
click at [369, 254] on div at bounding box center [369, 250] width 3 height 31
click at [244, 222] on button at bounding box center [243, 221] width 14 height 12
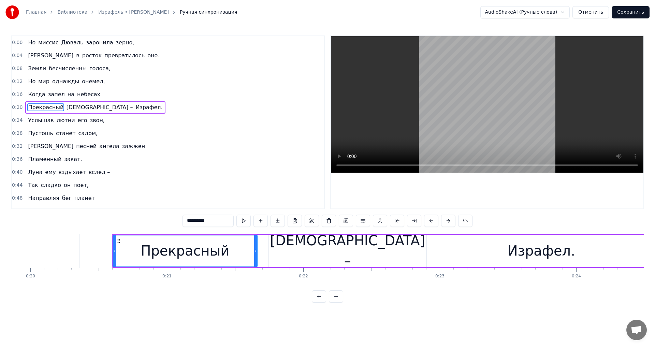
click at [337, 248] on div "[DEMOGRAPHIC_DATA] –" at bounding box center [348, 250] width 158 height 41
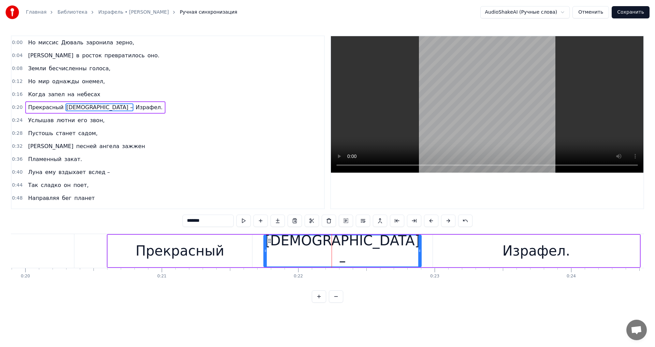
scroll to position [0, 2715]
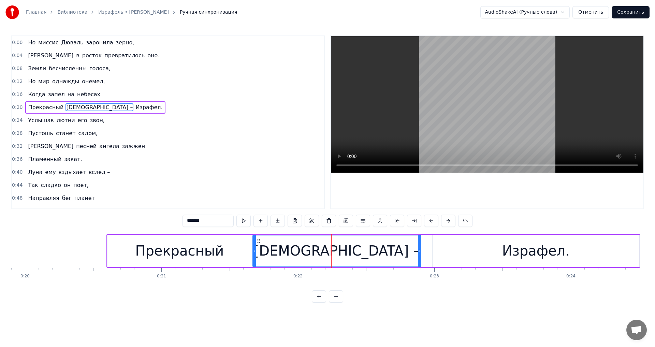
drag, startPoint x: 264, startPoint y: 250, endPoint x: 254, endPoint y: 251, distance: 10.6
click at [254, 251] on icon at bounding box center [254, 250] width 3 height 5
click at [443, 252] on div "Израфел." at bounding box center [536, 251] width 207 height 32
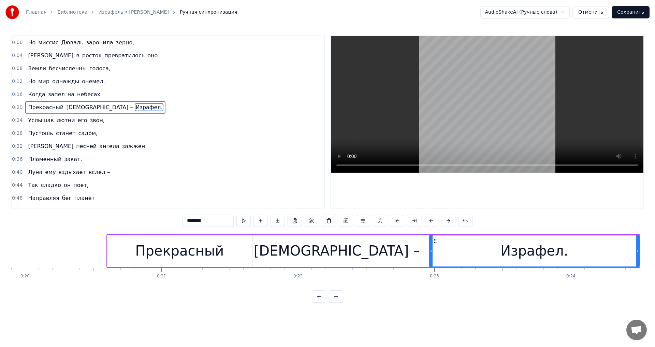
click at [430, 257] on div at bounding box center [431, 250] width 3 height 31
click at [246, 222] on button at bounding box center [243, 221] width 14 height 12
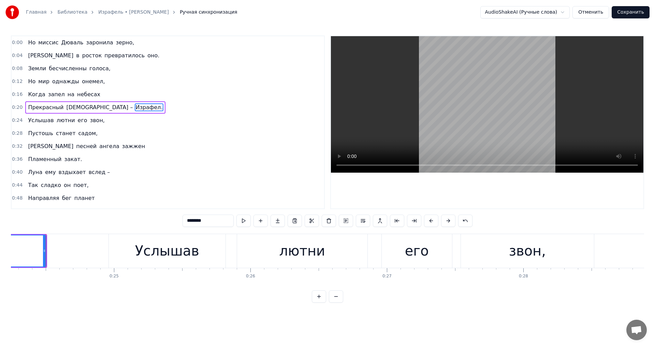
scroll to position [0, 3308]
click at [133, 257] on div "Услышав" at bounding box center [166, 251] width 117 height 34
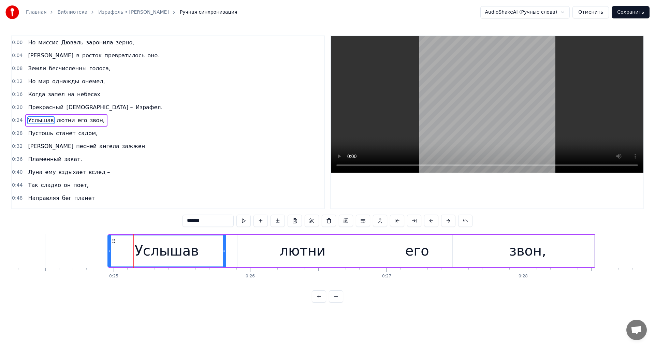
click at [109, 257] on div at bounding box center [109, 250] width 3 height 31
click at [244, 253] on div "лютни" at bounding box center [302, 251] width 130 height 32
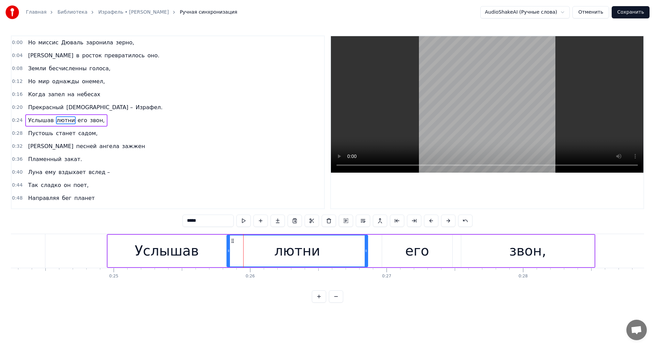
drag, startPoint x: 238, startPoint y: 252, endPoint x: 228, endPoint y: 251, distance: 10.7
click at [228, 251] on icon at bounding box center [228, 250] width 3 height 5
click at [245, 220] on button at bounding box center [243, 221] width 14 height 12
click at [397, 251] on div "его" at bounding box center [417, 251] width 70 height 32
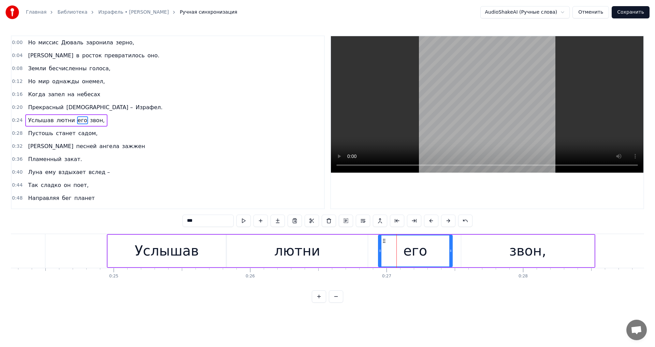
drag, startPoint x: 383, startPoint y: 255, endPoint x: 379, endPoint y: 256, distance: 4.1
click at [379, 256] on div at bounding box center [380, 250] width 3 height 31
click at [243, 224] on button at bounding box center [243, 221] width 14 height 12
click at [299, 261] on div "лютни" at bounding box center [297, 251] width 141 height 32
type input "*****"
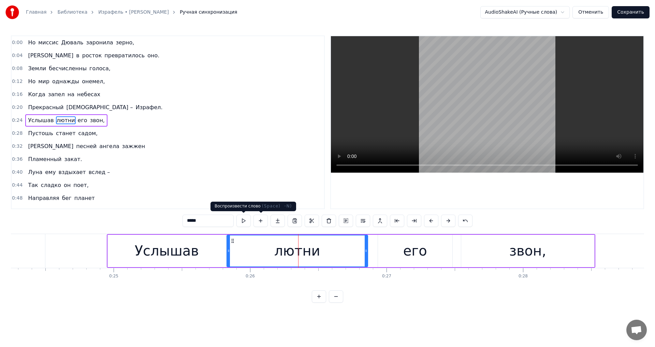
click at [250, 223] on button at bounding box center [243, 221] width 14 height 12
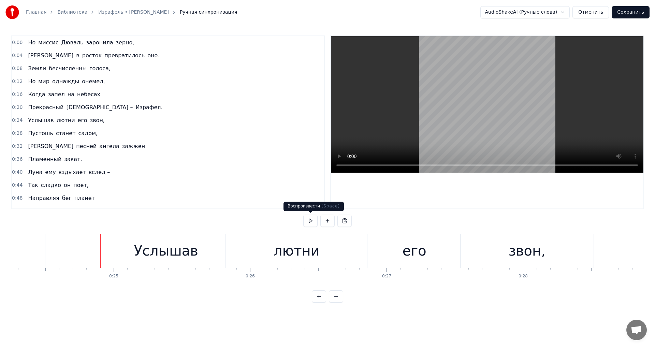
click at [308, 221] on button at bounding box center [310, 221] width 14 height 12
click at [310, 219] on button at bounding box center [310, 221] width 14 height 12
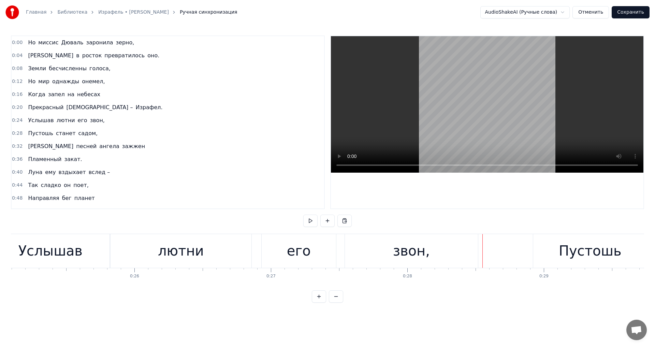
scroll to position [0, 3424]
click at [346, 252] on div "звон," at bounding box center [411, 251] width 133 height 34
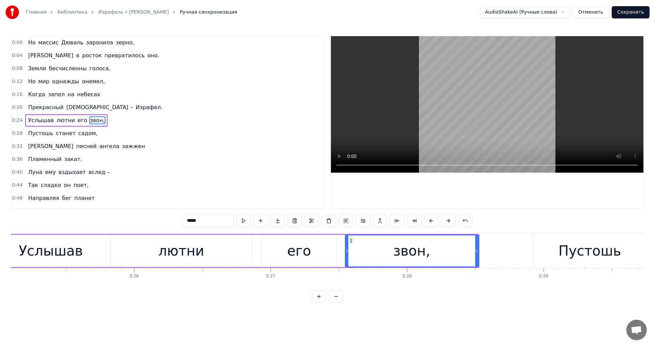
click at [354, 252] on div "звон," at bounding box center [412, 250] width 132 height 31
click at [345, 252] on div "звон," at bounding box center [412, 251] width 134 height 32
drag, startPoint x: 347, startPoint y: 250, endPoint x: 339, endPoint y: 249, distance: 7.9
click at [339, 249] on icon at bounding box center [339, 250] width 3 height 5
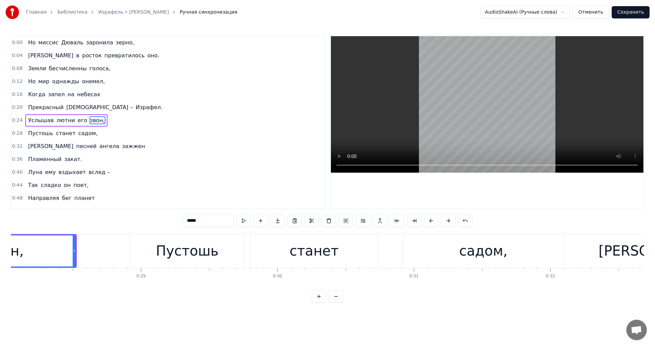
click at [175, 257] on div "Пустошь" at bounding box center [187, 250] width 63 height 20
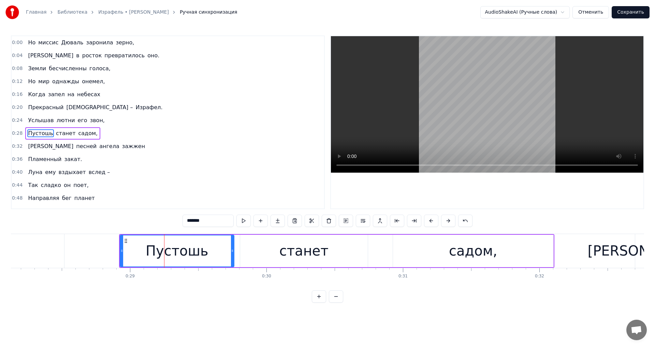
scroll to position [0, 3838]
click at [118, 256] on div at bounding box center [119, 250] width 3 height 31
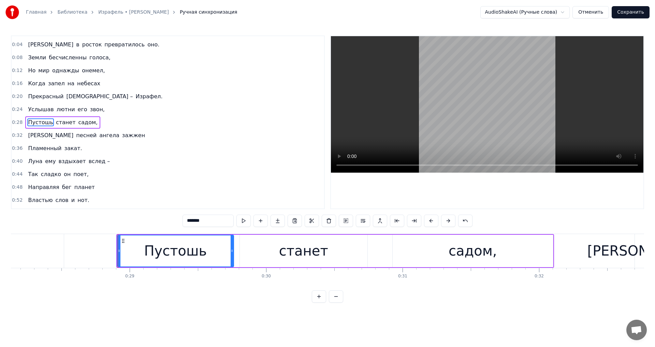
click at [260, 251] on div "станет" at bounding box center [304, 251] width 128 height 32
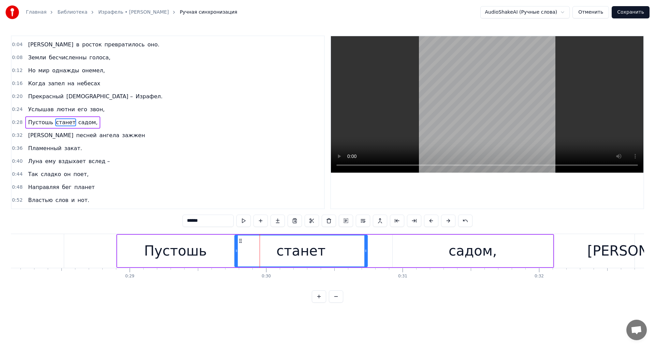
drag, startPoint x: 241, startPoint y: 248, endPoint x: 237, endPoint y: 248, distance: 3.8
click at [237, 248] on div at bounding box center [236, 250] width 3 height 31
click at [416, 248] on div "садом," at bounding box center [473, 251] width 160 height 32
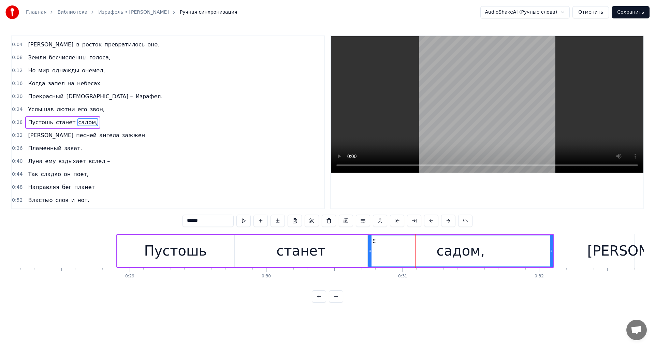
drag, startPoint x: 394, startPoint y: 251, endPoint x: 369, endPoint y: 248, distance: 24.5
click at [369, 248] on icon at bounding box center [370, 250] width 3 height 5
click at [240, 223] on button at bounding box center [243, 221] width 14 height 12
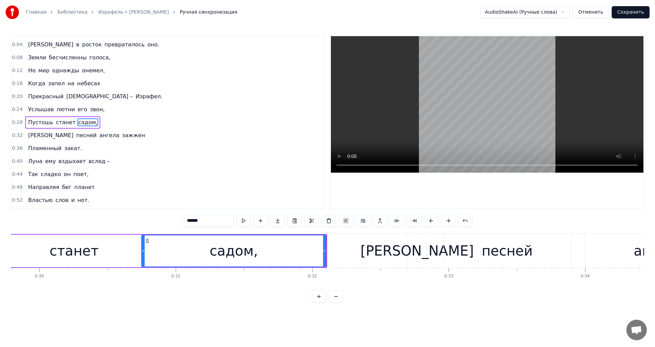
scroll to position [0, 4066]
click at [416, 256] on div "[PERSON_NAME]" at bounding box center [415, 250] width 113 height 20
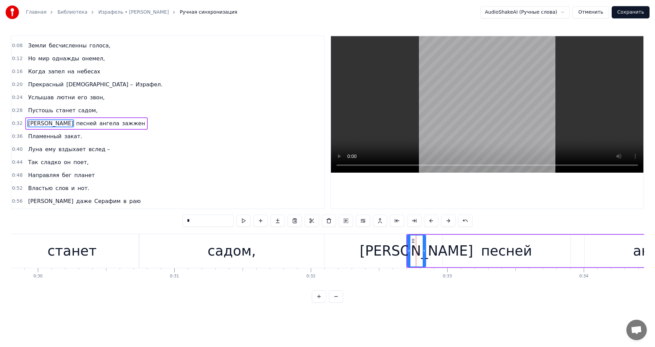
scroll to position [0, 4067]
drag, startPoint x: 408, startPoint y: 254, endPoint x: 400, endPoint y: 255, distance: 7.6
click at [400, 255] on div at bounding box center [401, 250] width 3 height 31
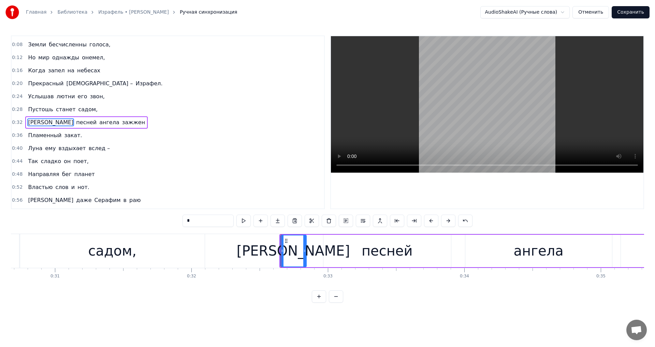
scroll to position [0, 4187]
click at [360, 248] on div "песней" at bounding box center [386, 251] width 128 height 32
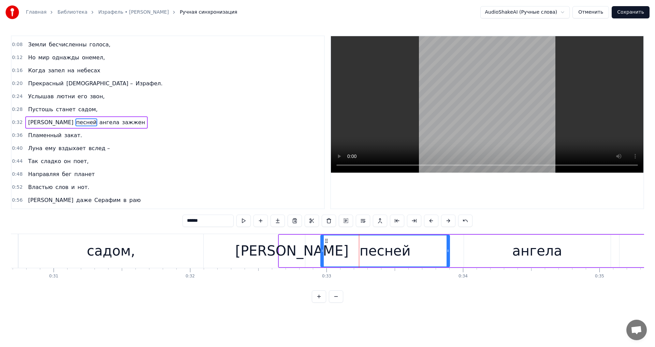
click at [321, 258] on div at bounding box center [322, 250] width 3 height 31
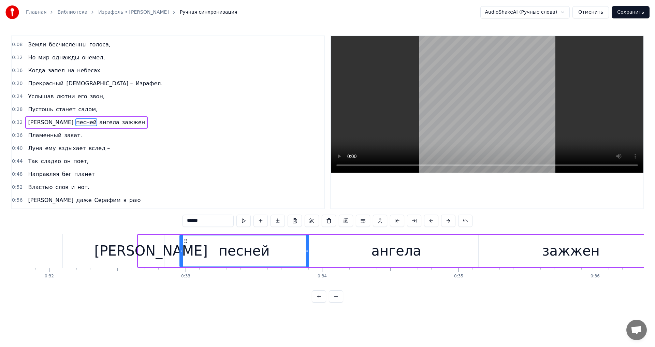
scroll to position [0, 4328]
click at [391, 254] on div "ангела" at bounding box center [396, 250] width 50 height 20
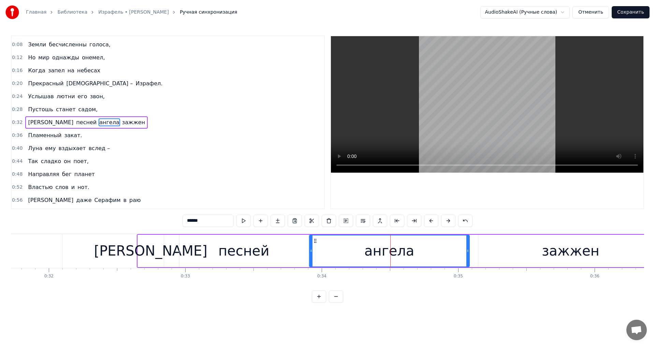
drag, startPoint x: 324, startPoint y: 249, endPoint x: 311, endPoint y: 249, distance: 13.3
click at [311, 249] on icon at bounding box center [311, 250] width 3 height 5
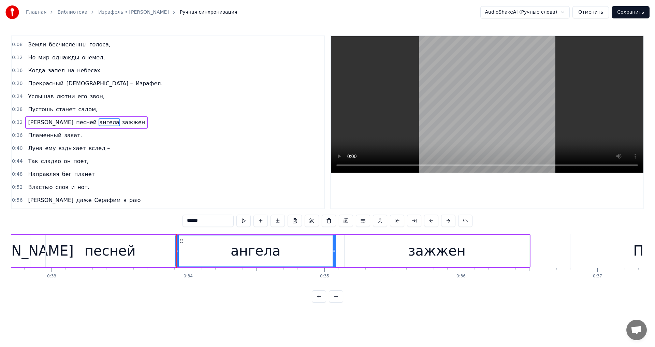
scroll to position [0, 4462]
click at [386, 249] on div "зажжен" at bounding box center [436, 251] width 185 height 32
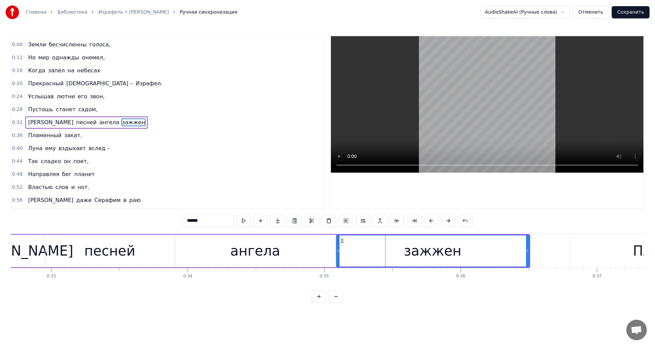
drag, startPoint x: 345, startPoint y: 252, endPoint x: 337, endPoint y: 251, distance: 7.9
click at [337, 251] on icon at bounding box center [338, 250] width 3 height 5
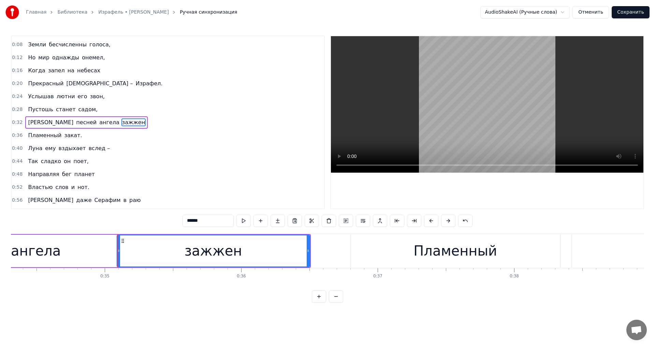
click at [383, 250] on div "Пламенный" at bounding box center [455, 251] width 209 height 34
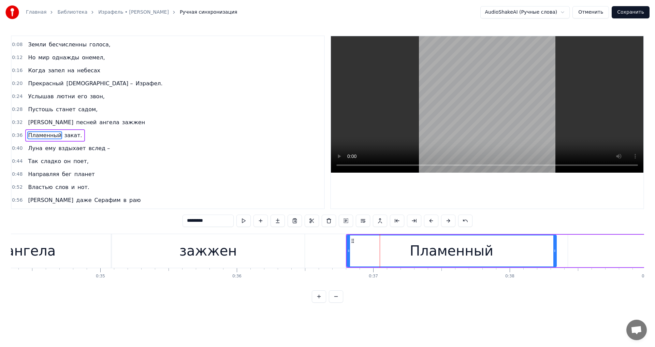
scroll to position [0, 4686]
click at [346, 256] on div at bounding box center [346, 250] width 3 height 31
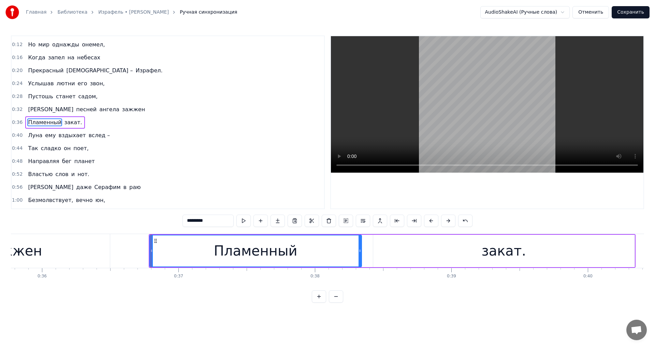
click at [396, 256] on div "закат." at bounding box center [503, 251] width 261 height 32
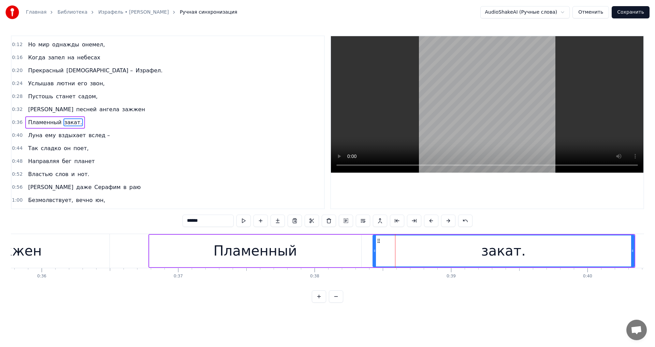
scroll to position [0, 4882]
drag, startPoint x: 375, startPoint y: 254, endPoint x: 364, endPoint y: 254, distance: 10.6
click at [364, 254] on div at bounding box center [363, 250] width 3 height 31
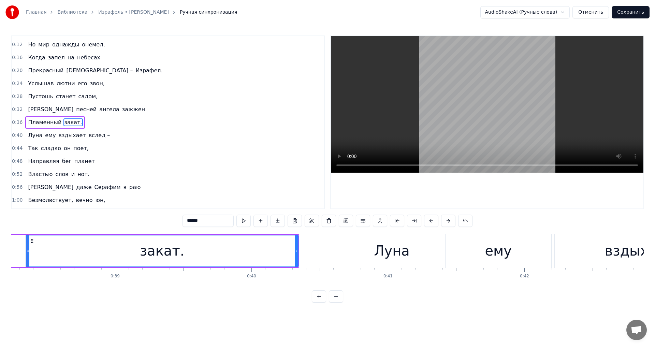
click at [389, 253] on div "Луна" at bounding box center [391, 250] width 35 height 20
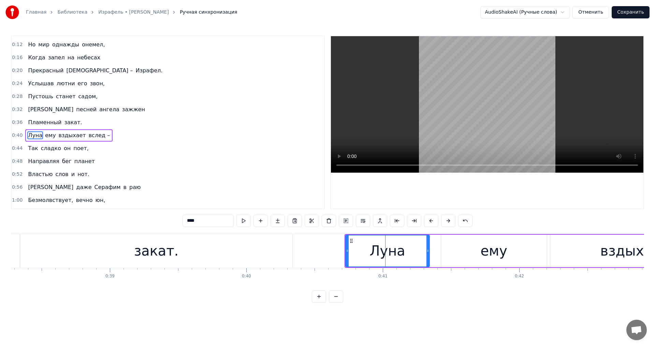
scroll to position [0, 5223]
drag, startPoint x: 345, startPoint y: 252, endPoint x: 334, endPoint y: 256, distance: 12.2
click at [334, 256] on div at bounding box center [335, 250] width 3 height 31
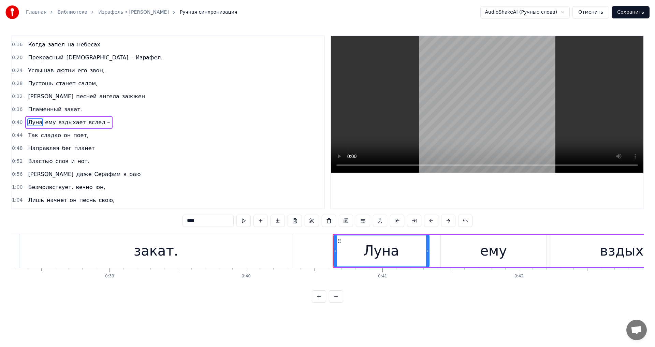
click at [246, 223] on button at bounding box center [243, 221] width 14 height 12
click at [462, 258] on div "ему" at bounding box center [494, 251] width 106 height 32
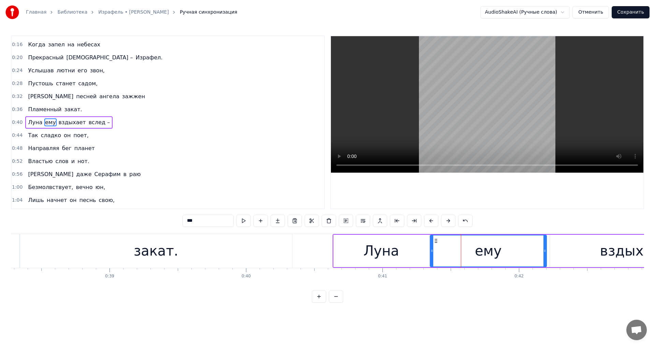
drag, startPoint x: 441, startPoint y: 250, endPoint x: 430, endPoint y: 250, distance: 10.6
click at [430, 250] on icon at bounding box center [431, 250] width 3 height 5
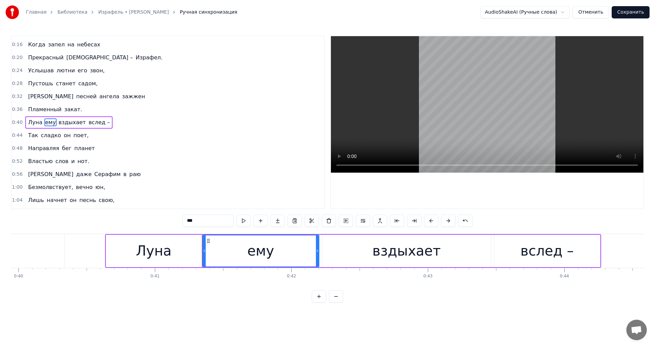
click at [362, 248] on div "вздыхает" at bounding box center [406, 251] width 169 height 32
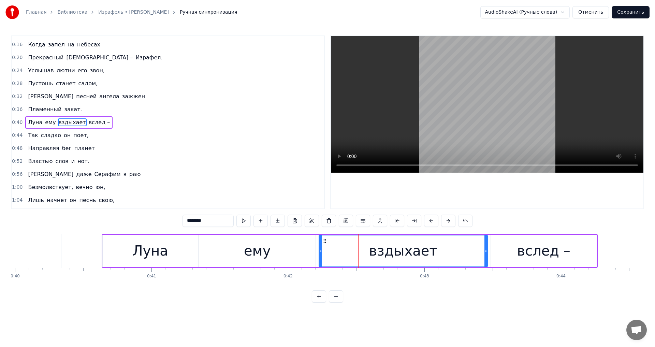
scroll to position [0, 5454]
click at [317, 252] on icon at bounding box center [318, 250] width 3 height 5
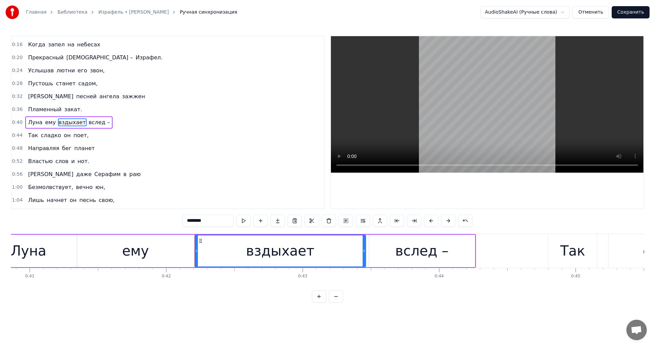
click at [438, 261] on div "вслед –" at bounding box center [421, 250] width 53 height 20
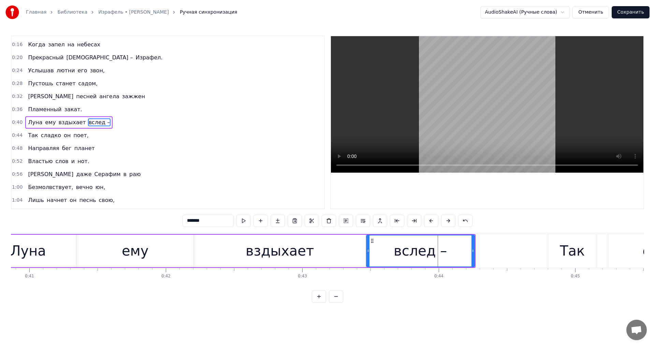
drag, startPoint x: 371, startPoint y: 254, endPoint x: 368, endPoint y: 249, distance: 5.6
click at [368, 249] on div at bounding box center [368, 250] width 3 height 31
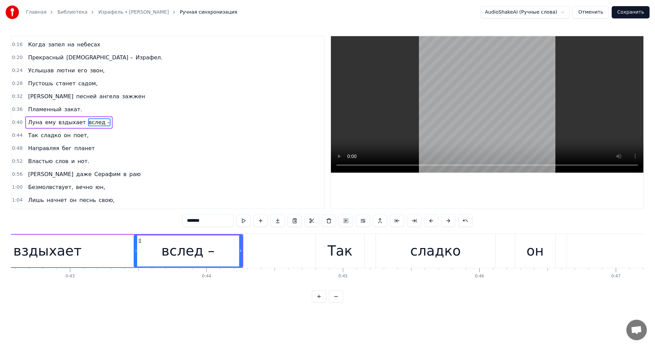
click at [332, 251] on div "Так" at bounding box center [339, 250] width 25 height 20
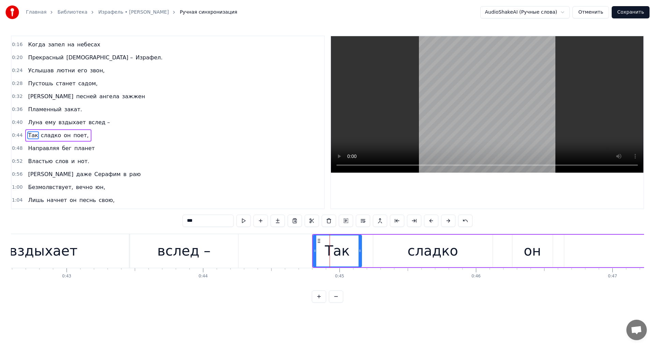
scroll to position [0, 5812]
drag, startPoint x: 314, startPoint y: 255, endPoint x: 310, endPoint y: 257, distance: 4.3
click at [310, 257] on div at bounding box center [310, 250] width 3 height 31
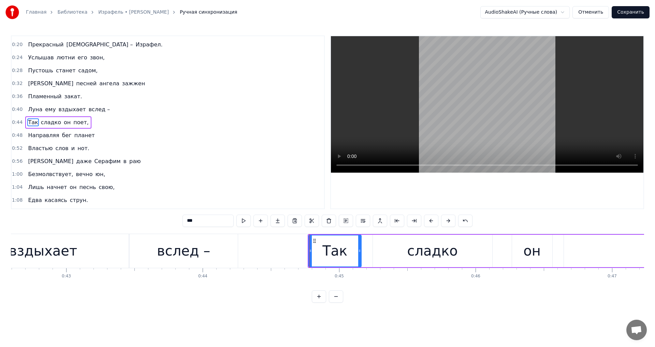
click at [383, 256] on div "сладко" at bounding box center [432, 251] width 119 height 32
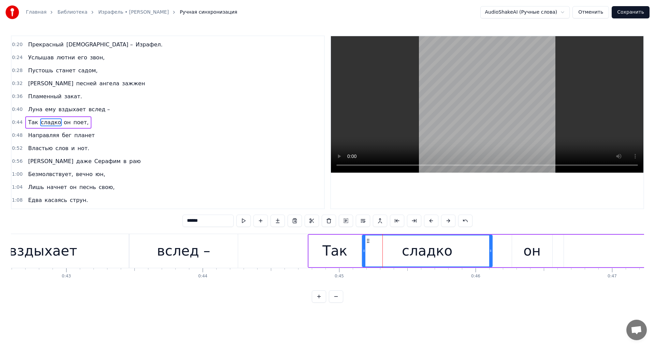
drag, startPoint x: 373, startPoint y: 252, endPoint x: 362, endPoint y: 253, distance: 10.6
click at [363, 253] on icon at bounding box center [364, 250] width 3 height 5
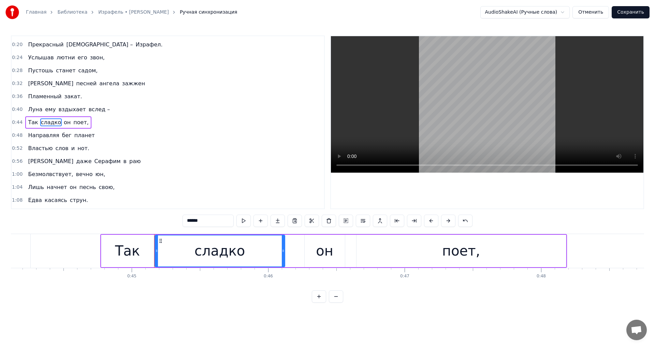
click at [323, 248] on div "он" at bounding box center [324, 250] width 17 height 20
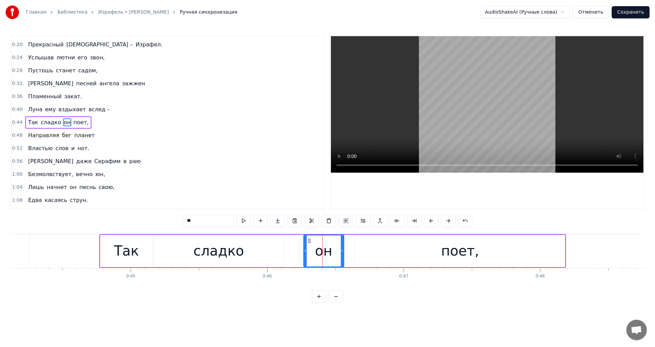
scroll to position [0, 6021]
drag, startPoint x: 306, startPoint y: 251, endPoint x: 287, endPoint y: 249, distance: 19.0
click at [287, 249] on icon at bounding box center [286, 250] width 3 height 5
click at [394, 247] on div "поет," at bounding box center [459, 251] width 209 height 32
type input "*****"
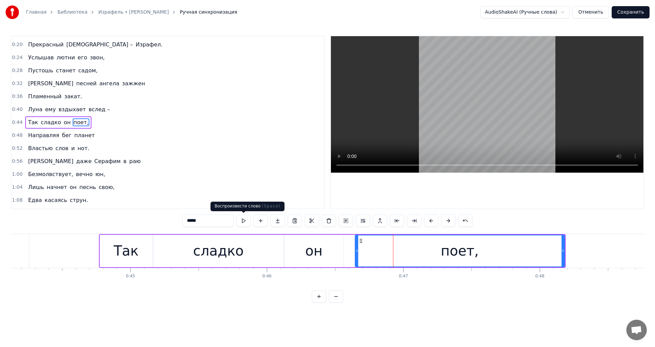
click at [248, 222] on button at bounding box center [243, 221] width 14 height 12
drag, startPoint x: 355, startPoint y: 251, endPoint x: 352, endPoint y: 253, distance: 4.4
click at [352, 253] on div at bounding box center [353, 250] width 3 height 31
click at [252, 223] on div "*****" at bounding box center [327, 221] width 290 height 12
click at [248, 222] on button at bounding box center [243, 221] width 14 height 12
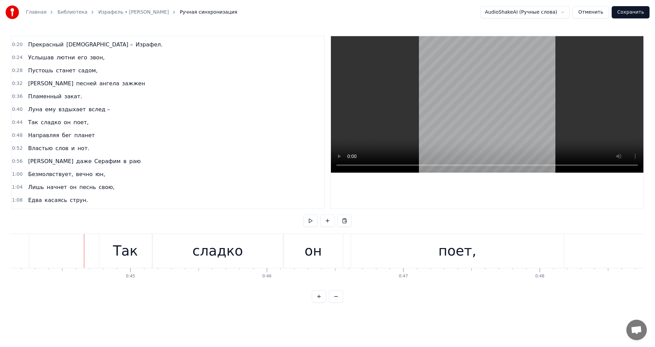
click at [371, 256] on div "поет," at bounding box center [457, 251] width 213 height 34
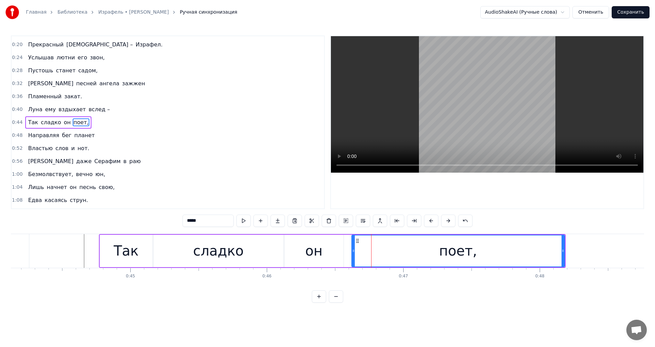
click at [351, 254] on div "поет," at bounding box center [458, 251] width 214 height 32
drag, startPoint x: 353, startPoint y: 253, endPoint x: 355, endPoint y: 258, distance: 4.6
click at [355, 258] on div at bounding box center [355, 250] width 3 height 31
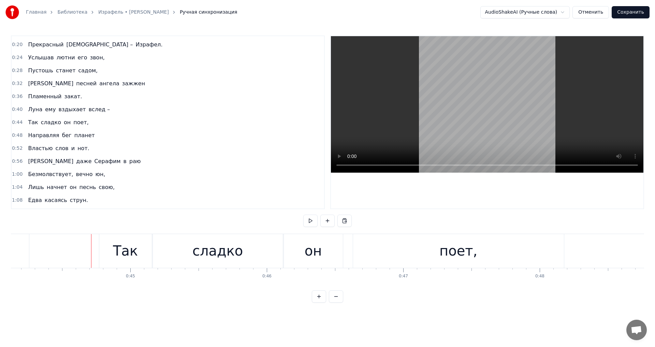
click at [419, 257] on div "поет," at bounding box center [458, 251] width 211 height 34
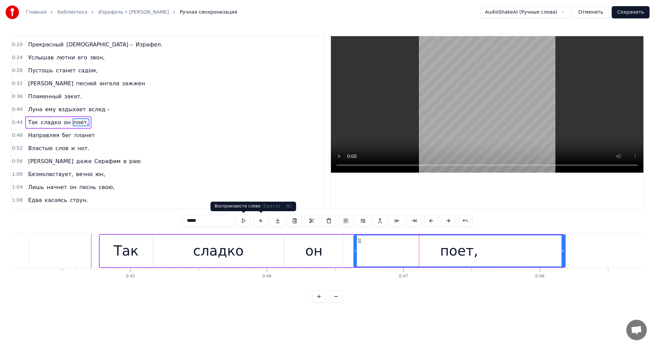
click at [251, 222] on div "*****" at bounding box center [327, 221] width 290 height 12
click at [243, 222] on button at bounding box center [243, 221] width 14 height 12
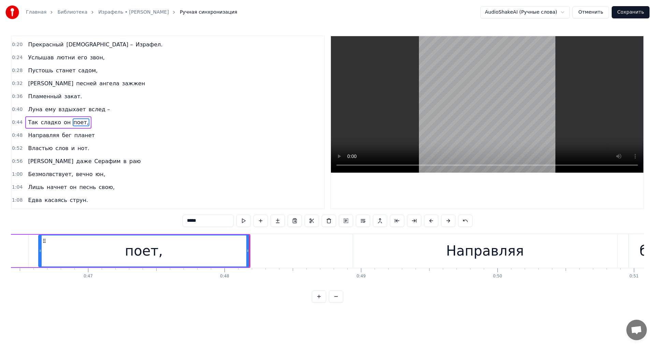
scroll to position [0, 6336]
click at [388, 257] on div "Направляя" at bounding box center [485, 251] width 264 height 34
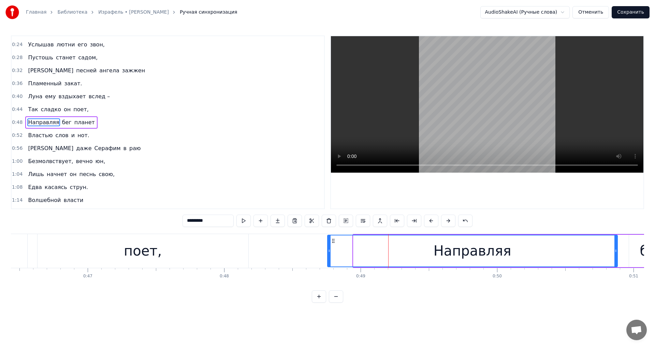
drag, startPoint x: 356, startPoint y: 252, endPoint x: 330, endPoint y: 253, distance: 26.0
click at [330, 253] on icon at bounding box center [329, 250] width 3 height 5
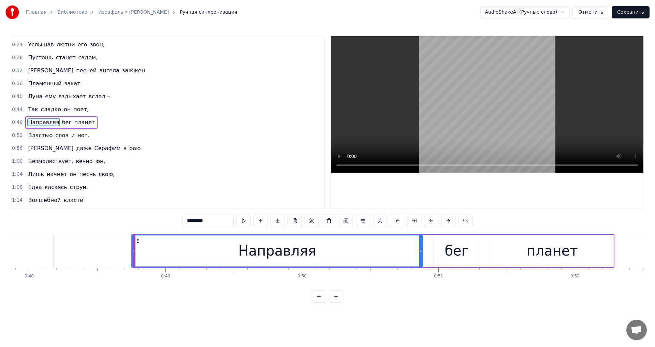
scroll to position [0, 6532]
click at [457, 256] on div "бег" at bounding box center [456, 250] width 24 height 20
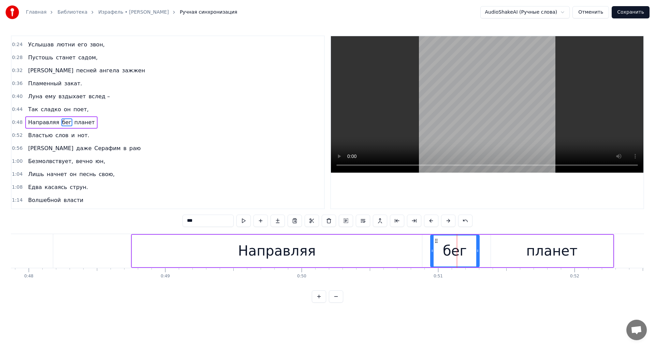
drag, startPoint x: 434, startPoint y: 252, endPoint x: 431, endPoint y: 259, distance: 7.5
click at [431, 259] on div at bounding box center [432, 250] width 3 height 31
click at [242, 217] on button at bounding box center [243, 221] width 14 height 12
click at [403, 245] on div "Направляя" at bounding box center [277, 251] width 290 height 32
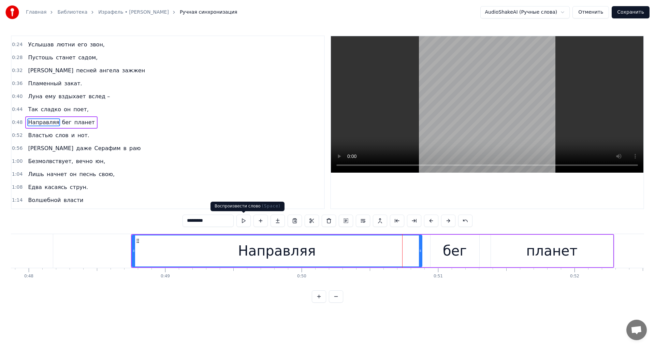
click at [242, 219] on button at bounding box center [243, 221] width 14 height 12
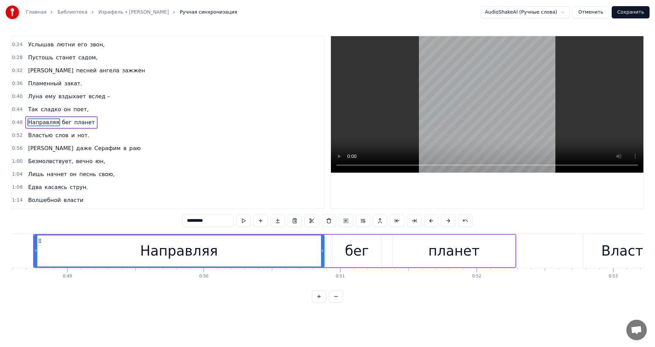
scroll to position [0, 6630]
click at [432, 251] on div "планет" at bounding box center [453, 251] width 122 height 32
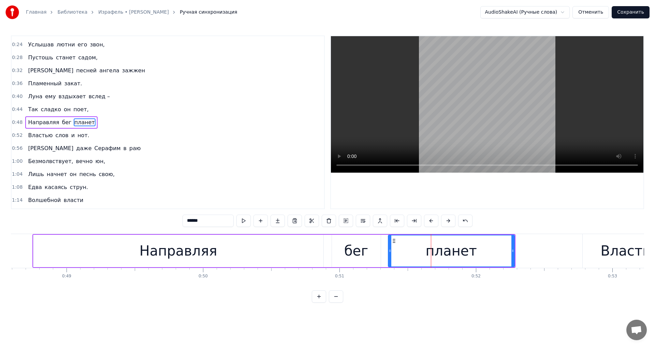
drag, startPoint x: 394, startPoint y: 256, endPoint x: 390, endPoint y: 257, distance: 4.1
click at [390, 257] on div at bounding box center [390, 250] width 3 height 31
click at [359, 257] on div "бег" at bounding box center [356, 250] width 24 height 20
type input "***"
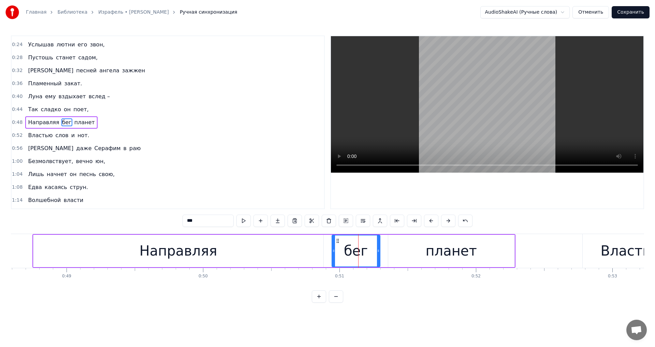
click at [378, 255] on div at bounding box center [378, 250] width 3 height 31
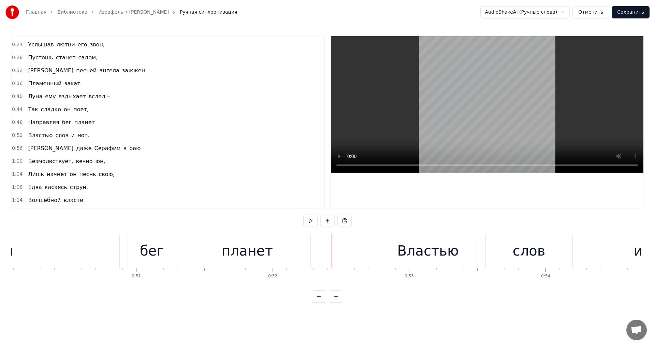
scroll to position [0, 6834]
click at [403, 252] on div "Властью" at bounding box center [427, 250] width 61 height 20
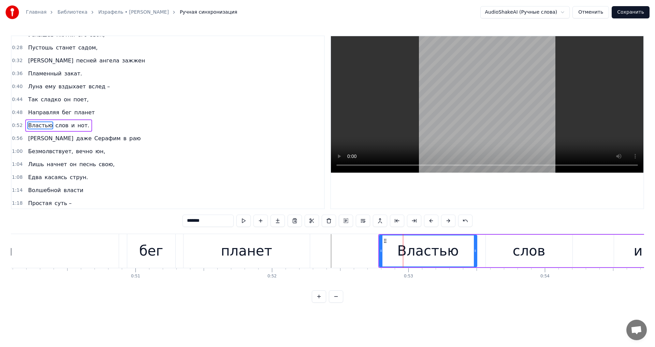
scroll to position [0, 6834]
drag, startPoint x: 379, startPoint y: 255, endPoint x: 370, endPoint y: 255, distance: 8.9
click at [370, 255] on div at bounding box center [371, 250] width 3 height 31
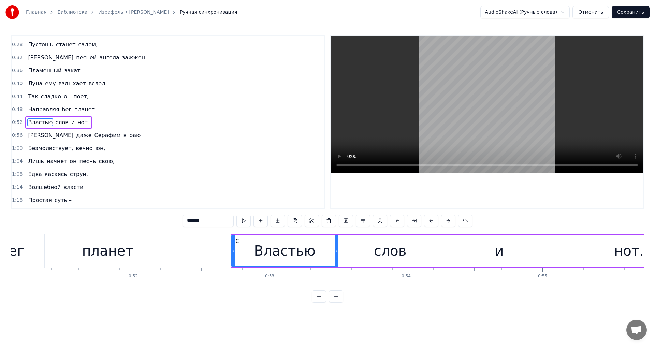
click at [390, 252] on div "слов" at bounding box center [390, 250] width 33 height 20
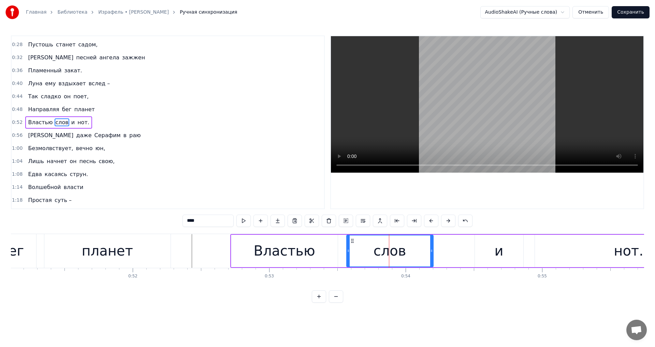
click at [349, 251] on div "слов" at bounding box center [390, 250] width 86 height 31
drag, startPoint x: 348, startPoint y: 250, endPoint x: 340, endPoint y: 251, distance: 7.9
click at [340, 251] on icon at bounding box center [340, 250] width 3 height 5
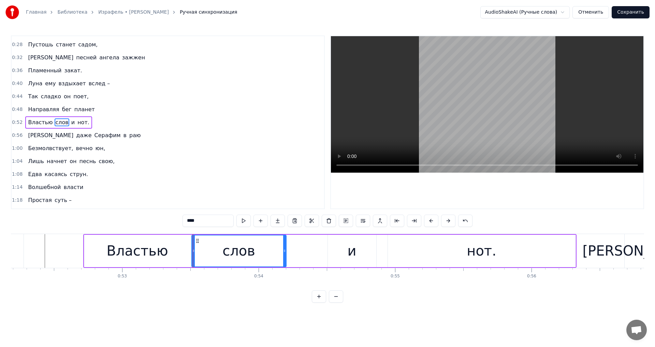
scroll to position [0, 7121]
click at [337, 251] on div "и" at bounding box center [351, 251] width 48 height 32
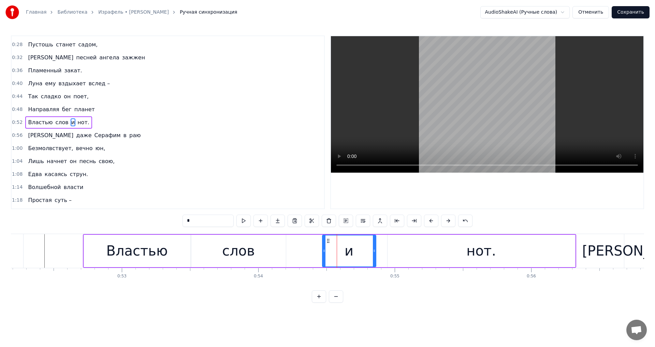
drag, startPoint x: 329, startPoint y: 251, endPoint x: 324, endPoint y: 253, distance: 5.6
click at [324, 253] on div at bounding box center [324, 250] width 3 height 31
click at [403, 250] on div "нот." at bounding box center [481, 251] width 188 height 32
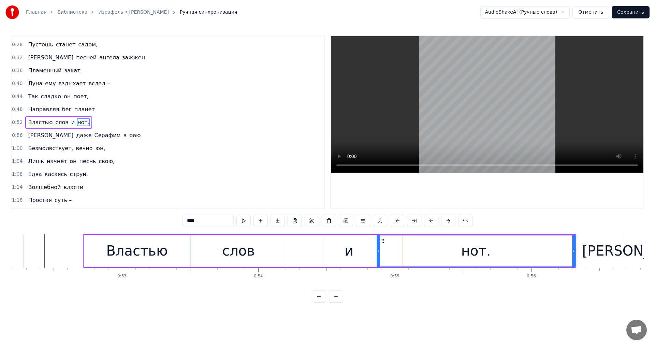
drag, startPoint x: 388, startPoint y: 251, endPoint x: 377, endPoint y: 252, distance: 10.6
click at [377, 252] on icon at bounding box center [378, 250] width 3 height 5
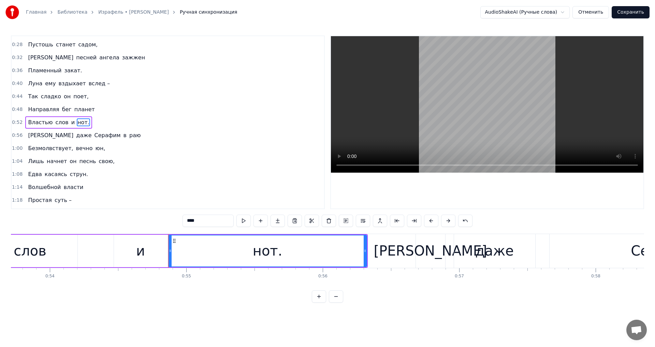
scroll to position [0, 7329]
click at [433, 250] on div "[PERSON_NAME]" at bounding box center [429, 250] width 113 height 20
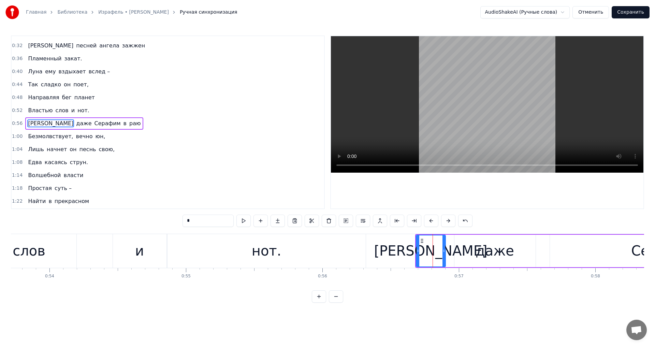
scroll to position [102, 0]
click at [414, 254] on div at bounding box center [415, 250] width 3 height 31
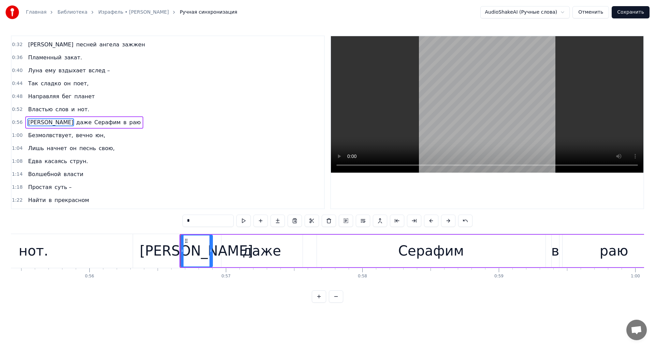
click at [274, 247] on div "даже" at bounding box center [262, 250] width 39 height 20
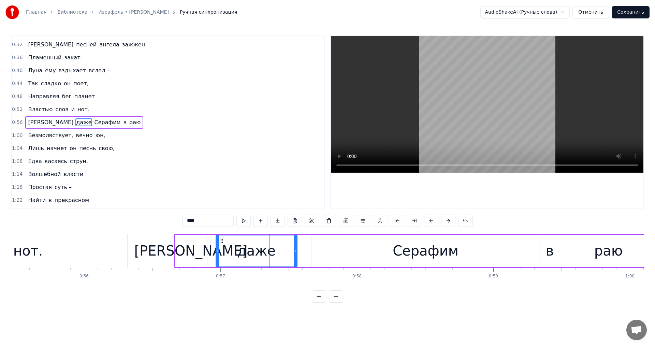
scroll to position [0, 7568]
click at [200, 257] on div "[PERSON_NAME]" at bounding box center [191, 251] width 32 height 32
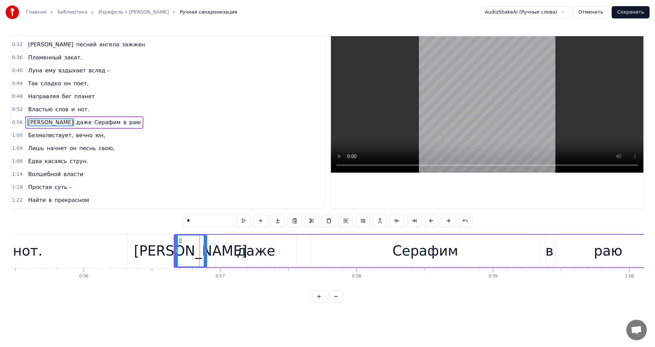
click at [264, 254] on div "даже" at bounding box center [256, 250] width 39 height 20
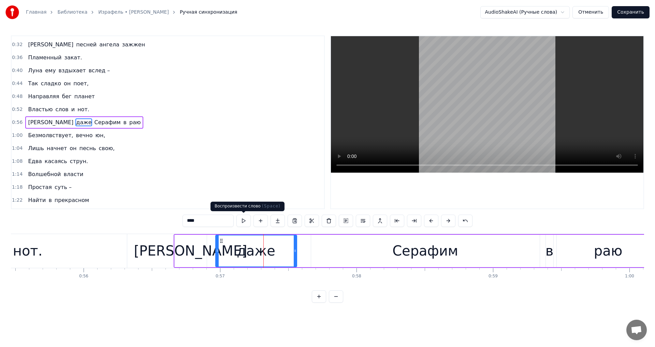
click at [248, 224] on button at bounding box center [243, 221] width 14 height 12
click at [245, 222] on button at bounding box center [243, 221] width 14 height 12
drag, startPoint x: 217, startPoint y: 253, endPoint x: 216, endPoint y: 259, distance: 6.6
click at [216, 259] on div at bounding box center [216, 250] width 3 height 31
click at [341, 255] on div "Серафим" at bounding box center [425, 251] width 229 height 32
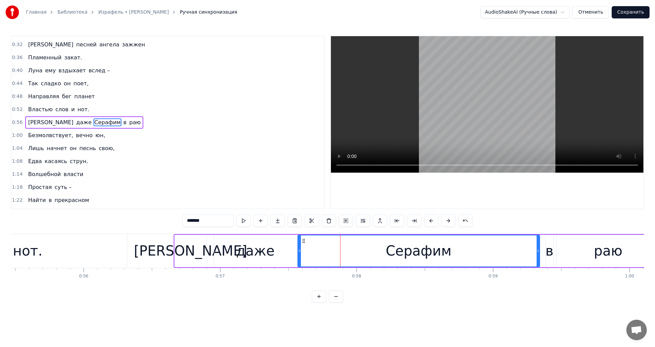
drag, startPoint x: 313, startPoint y: 250, endPoint x: 300, endPoint y: 248, distance: 13.6
click at [300, 248] on div at bounding box center [299, 250] width 3 height 31
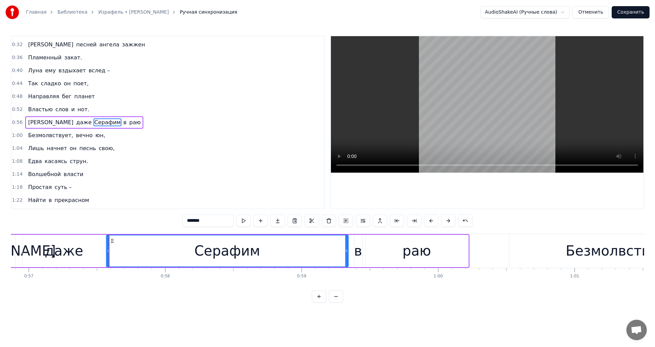
scroll to position [0, 7760]
click at [357, 253] on div "в" at bounding box center [358, 250] width 8 height 20
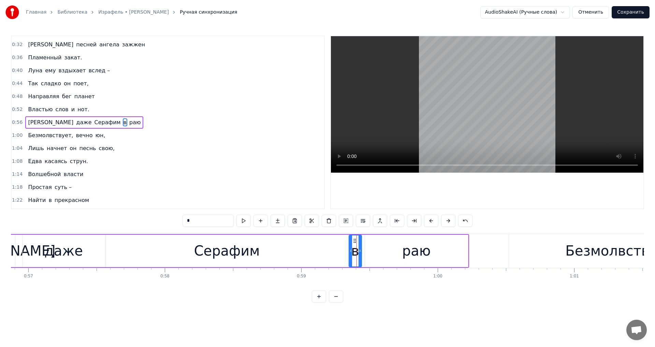
drag, startPoint x: 355, startPoint y: 250, endPoint x: 350, endPoint y: 247, distance: 5.8
click at [350, 247] on div at bounding box center [350, 250] width 3 height 31
click at [239, 224] on button at bounding box center [243, 221] width 14 height 12
click at [398, 258] on div "раю" at bounding box center [416, 251] width 103 height 32
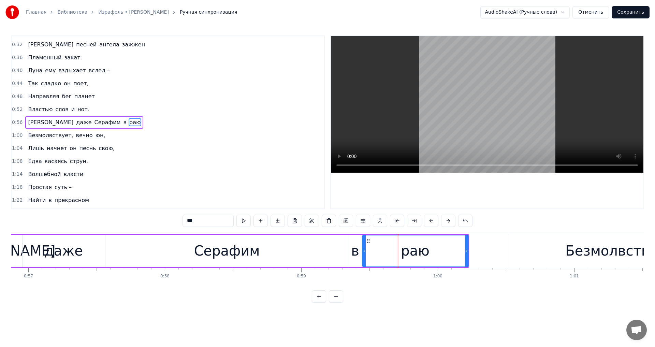
click at [364, 252] on icon at bounding box center [364, 250] width 3 height 5
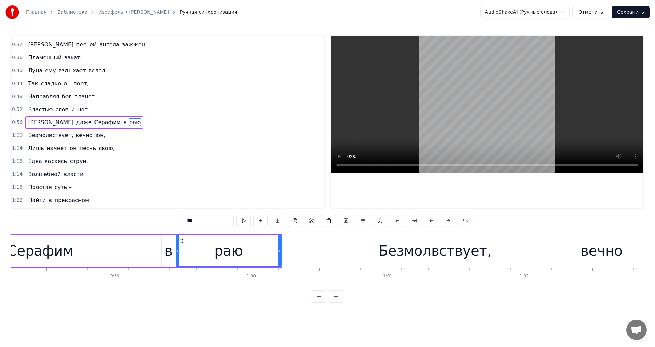
click at [331, 258] on div "Безмолвствует," at bounding box center [435, 251] width 226 height 34
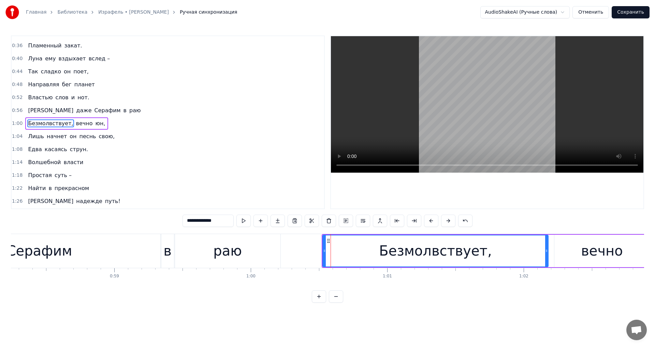
scroll to position [115, 0]
click at [322, 255] on div at bounding box center [322, 250] width 3 height 31
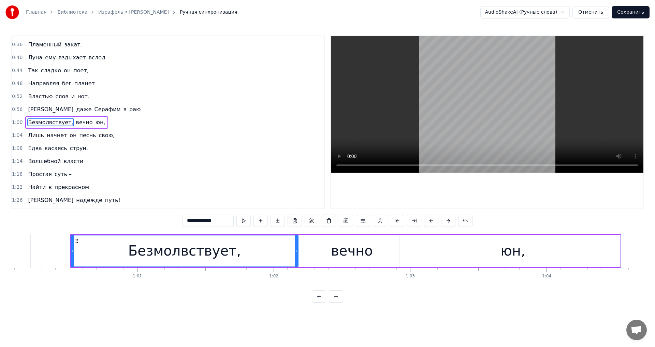
click at [359, 255] on div "вечно" at bounding box center [352, 250] width 42 height 20
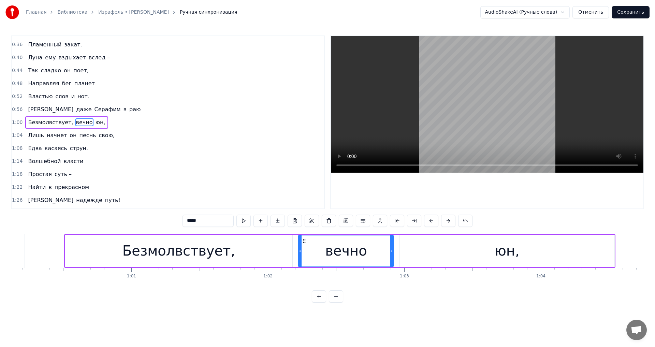
scroll to position [0, 8203]
click at [298, 254] on div "вечно" at bounding box center [346, 251] width 96 height 32
drag, startPoint x: 298, startPoint y: 254, endPoint x: 294, endPoint y: 250, distance: 5.9
click at [294, 250] on div at bounding box center [295, 250] width 3 height 31
click at [435, 251] on div "юн," at bounding box center [506, 251] width 215 height 32
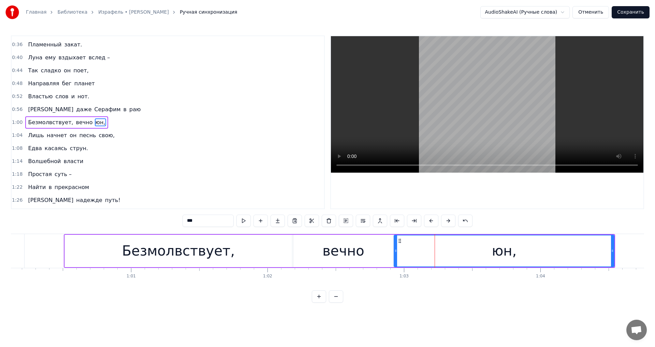
drag, startPoint x: 400, startPoint y: 255, endPoint x: 395, endPoint y: 253, distance: 5.6
click at [395, 253] on div at bounding box center [395, 250] width 3 height 31
click at [241, 222] on button at bounding box center [243, 221] width 14 height 12
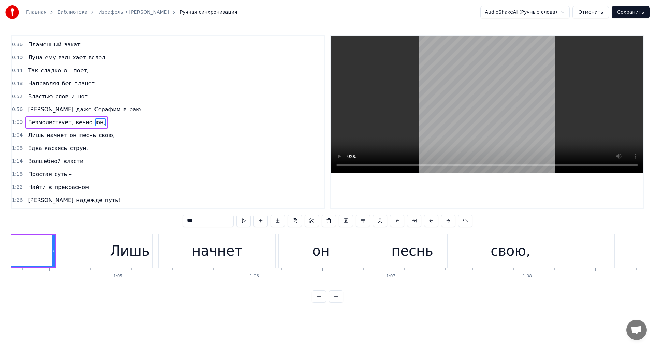
scroll to position [0, 8772]
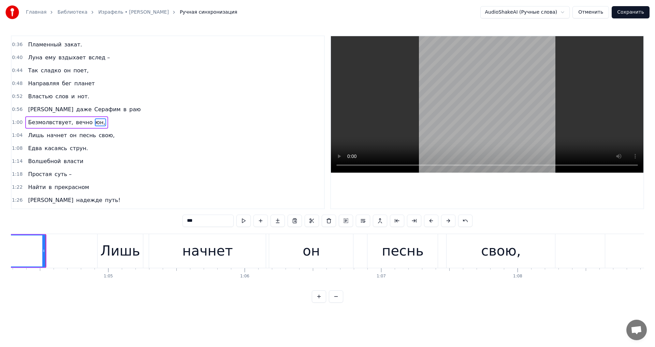
click at [127, 247] on div "Лишь" at bounding box center [120, 250] width 40 height 20
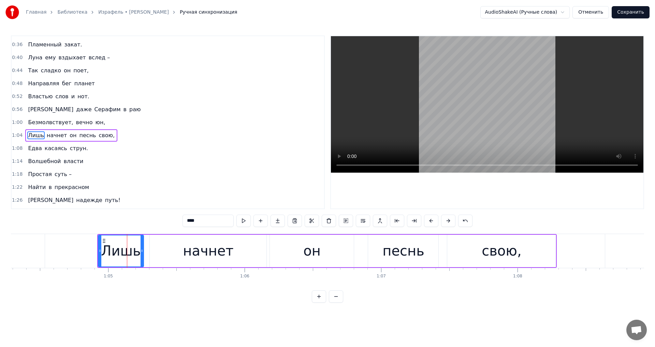
scroll to position [128, 0]
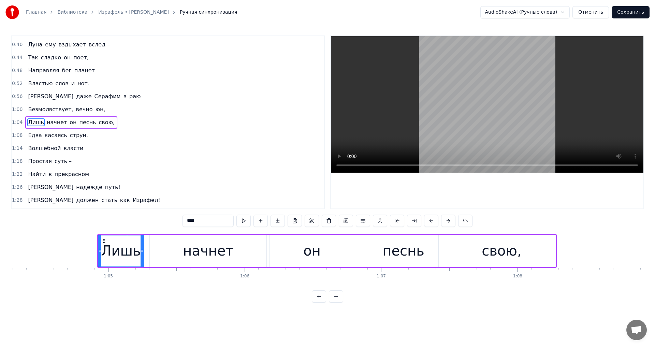
click at [98, 254] on div "Лишь" at bounding box center [121, 251] width 46 height 32
drag, startPoint x: 99, startPoint y: 252, endPoint x: 95, endPoint y: 253, distance: 4.6
click at [95, 253] on div at bounding box center [95, 250] width 3 height 31
click at [180, 254] on div "начнет" at bounding box center [208, 251] width 117 height 32
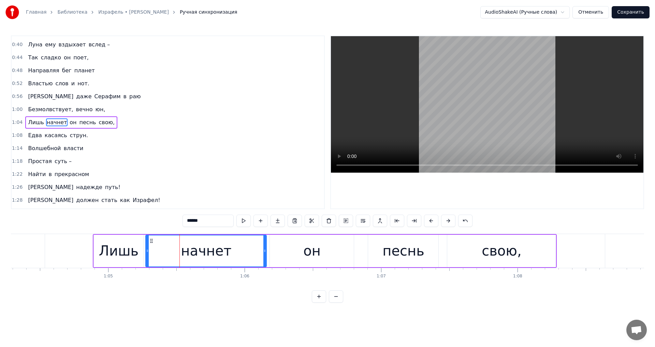
drag, startPoint x: 150, startPoint y: 254, endPoint x: 146, endPoint y: 254, distance: 4.1
click at [146, 254] on div at bounding box center [147, 250] width 3 height 31
click at [131, 254] on div "Лишь" at bounding box center [119, 250] width 40 height 20
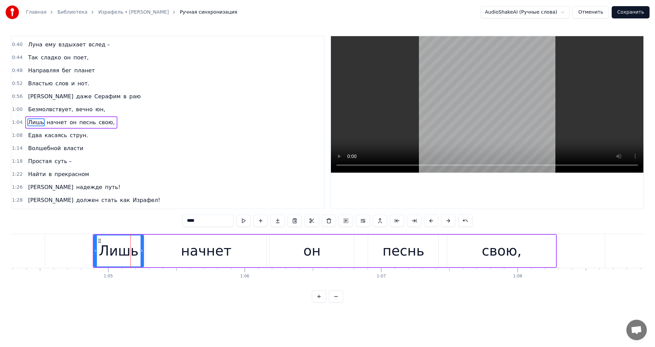
click at [153, 254] on div "начнет" at bounding box center [206, 251] width 121 height 32
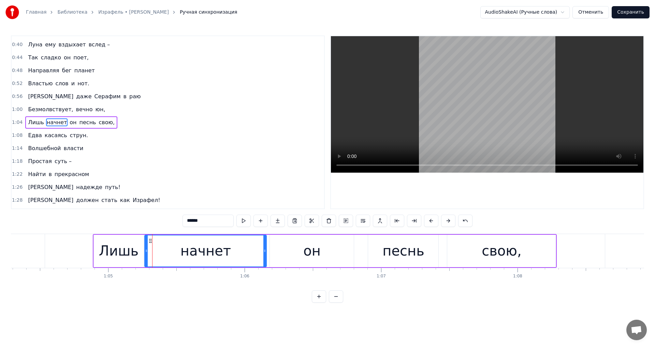
click at [146, 253] on div at bounding box center [146, 250] width 3 height 31
click at [300, 253] on div "он" at bounding box center [312, 251] width 84 height 32
type input "**"
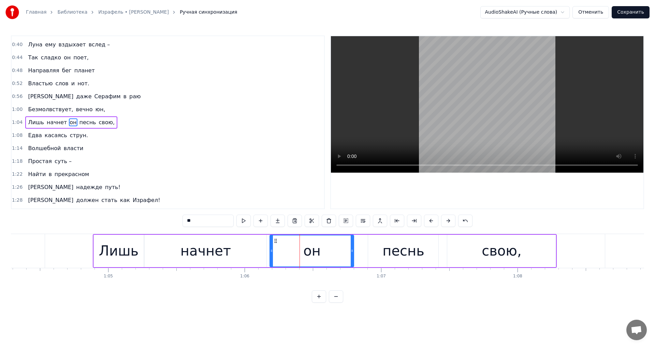
click at [269, 253] on div "Лишь начнет он песнь свою," at bounding box center [325, 251] width 464 height 34
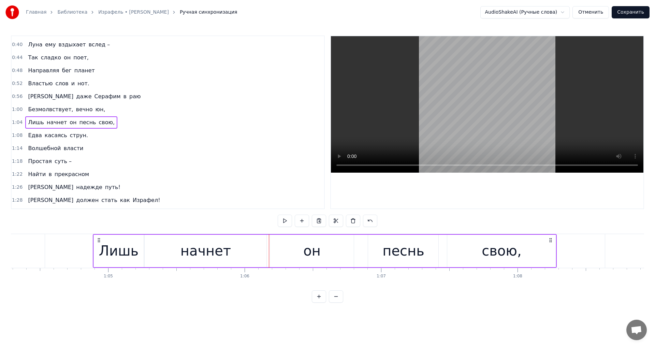
click at [273, 251] on div "он" at bounding box center [312, 251] width 84 height 32
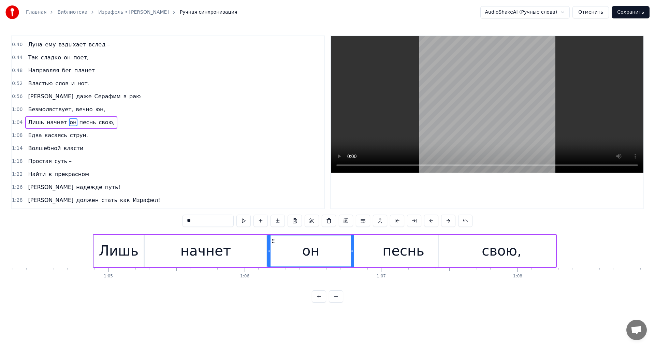
click at [269, 250] on icon at bounding box center [269, 250] width 3 height 5
click at [244, 224] on button at bounding box center [243, 221] width 14 height 12
click at [376, 250] on div "песнь" at bounding box center [403, 251] width 70 height 32
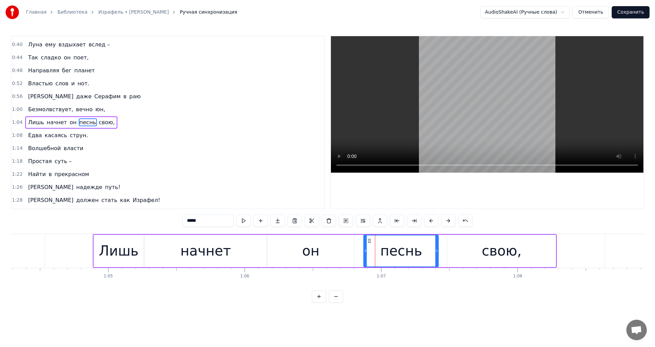
drag, startPoint x: 370, startPoint y: 253, endPoint x: 366, endPoint y: 255, distance: 4.9
click at [366, 255] on div at bounding box center [365, 250] width 3 height 31
click at [244, 227] on div "*****" at bounding box center [327, 222] width 290 height 14
click at [244, 224] on button at bounding box center [243, 221] width 14 height 12
click at [463, 256] on div "свою," at bounding box center [501, 251] width 108 height 32
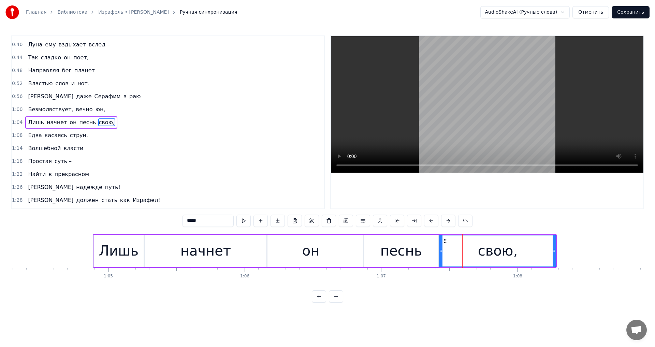
drag, startPoint x: 450, startPoint y: 252, endPoint x: 442, endPoint y: 252, distance: 7.9
click at [442, 252] on icon at bounding box center [441, 250] width 3 height 5
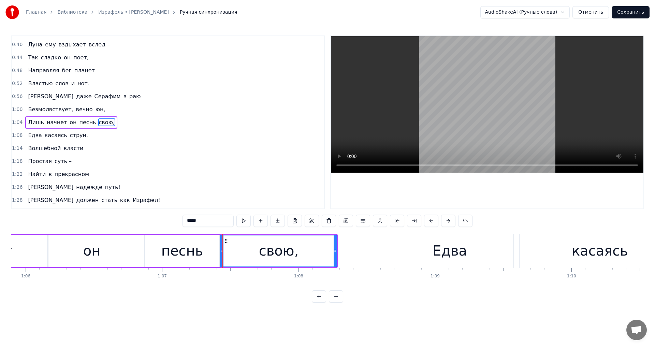
scroll to position [0, 8991]
click at [247, 221] on button at bounding box center [243, 221] width 14 height 12
click at [396, 258] on div "Едва" at bounding box center [450, 251] width 128 height 34
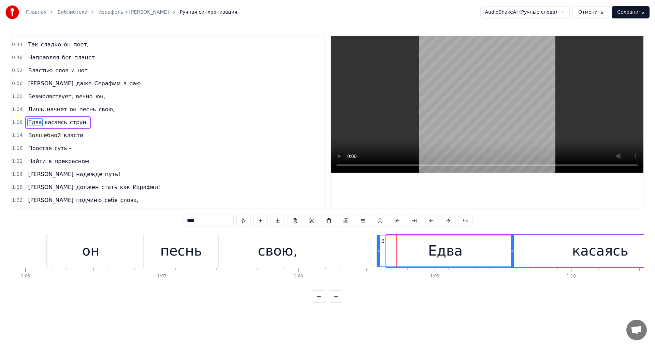
drag, startPoint x: 386, startPoint y: 254, endPoint x: 377, endPoint y: 257, distance: 9.9
click at [377, 257] on div at bounding box center [378, 250] width 3 height 31
click at [242, 223] on button at bounding box center [243, 221] width 14 height 12
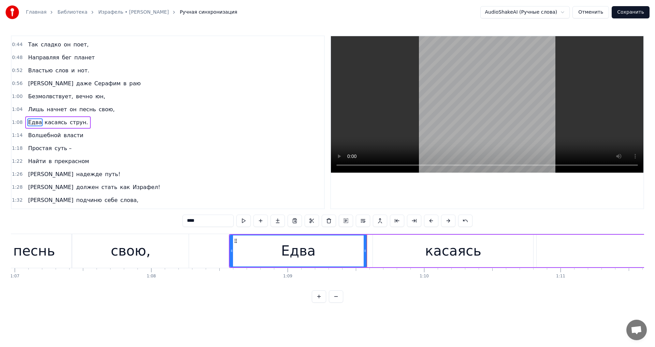
scroll to position [0, 9138]
click at [394, 256] on div "касаясь" at bounding box center [452, 251] width 160 height 32
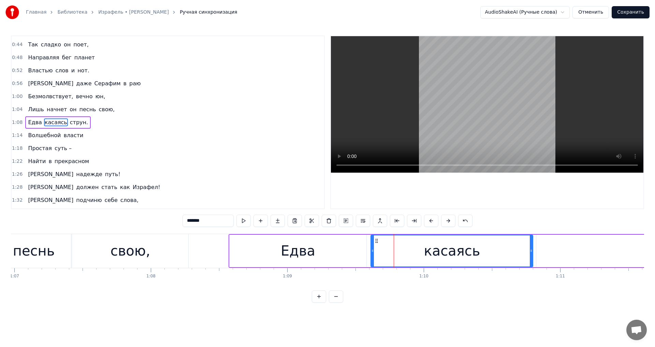
click at [374, 256] on div at bounding box center [372, 250] width 3 height 31
click at [336, 254] on div "Едва" at bounding box center [298, 251] width 137 height 32
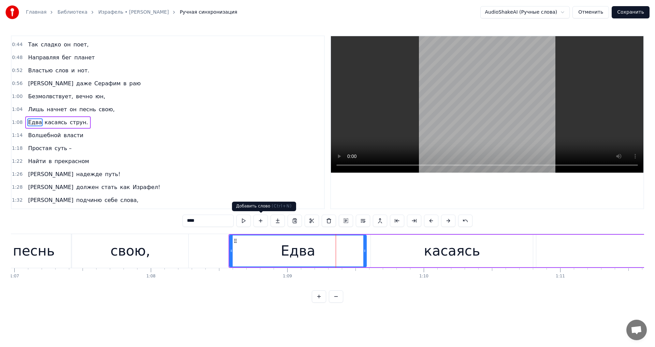
click at [245, 222] on button at bounding box center [243, 221] width 14 height 12
click at [397, 257] on div "касаясь" at bounding box center [452, 251] width 162 height 32
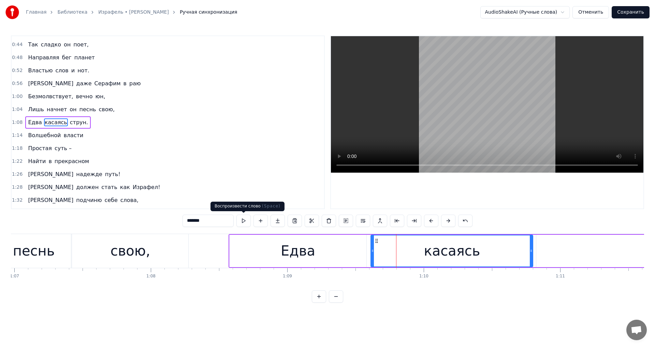
click at [247, 222] on button at bounding box center [243, 221] width 14 height 12
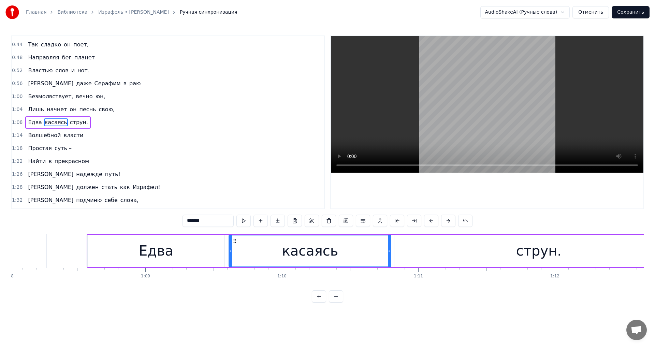
scroll to position [0, 9281]
click at [416, 250] on div "струн." at bounding box center [538, 251] width 289 height 32
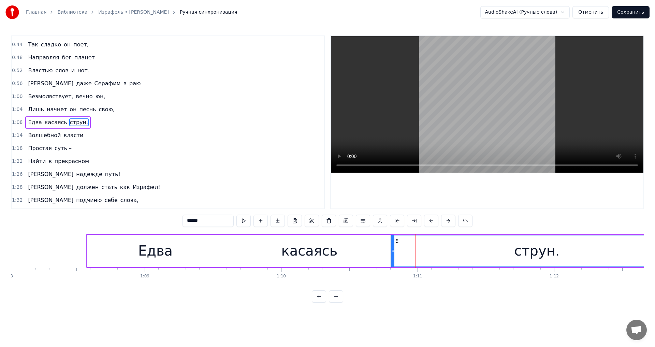
click at [393, 252] on icon at bounding box center [393, 250] width 3 height 5
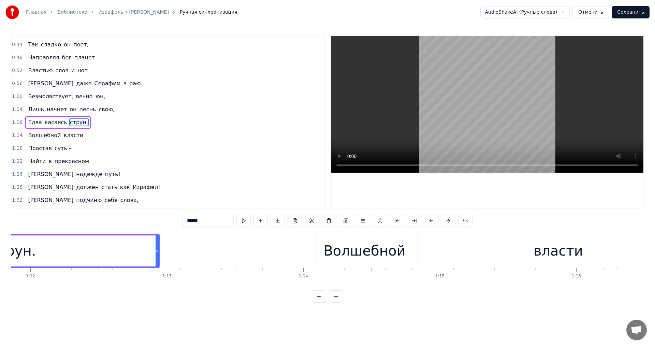
scroll to position [0, 9805]
click at [354, 252] on div "Волшебной" at bounding box center [364, 250] width 82 height 20
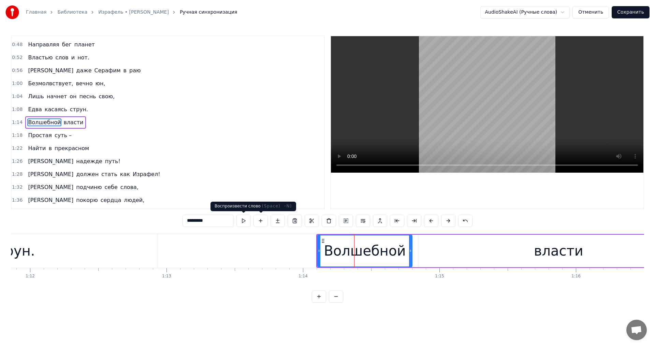
click at [236, 223] on button at bounding box center [243, 221] width 14 height 12
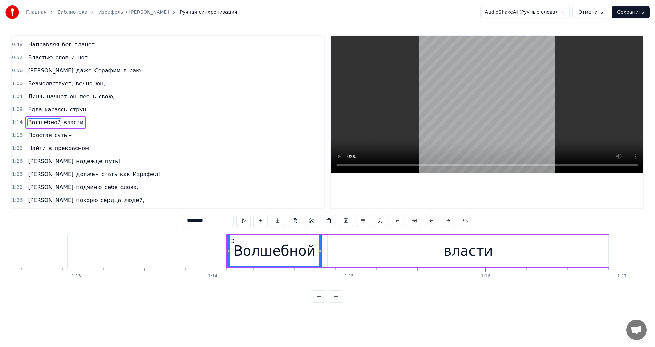
scroll to position [0, 9896]
click at [336, 255] on div "власти" at bounding box center [467, 251] width 280 height 32
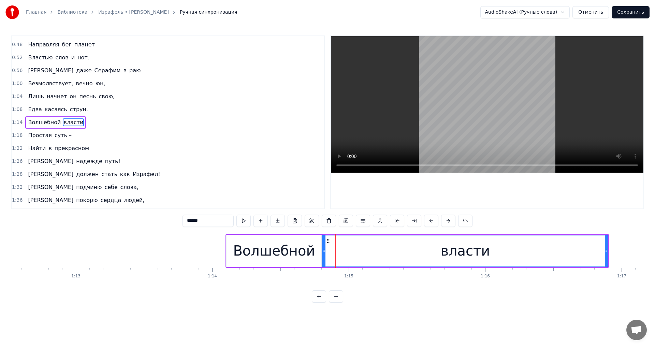
drag, startPoint x: 329, startPoint y: 252, endPoint x: 324, endPoint y: 251, distance: 5.3
click at [324, 251] on icon at bounding box center [324, 250] width 3 height 5
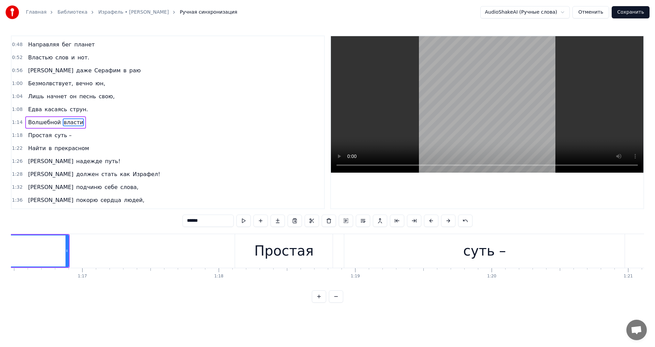
click at [290, 247] on div "Простая" at bounding box center [283, 250] width 59 height 20
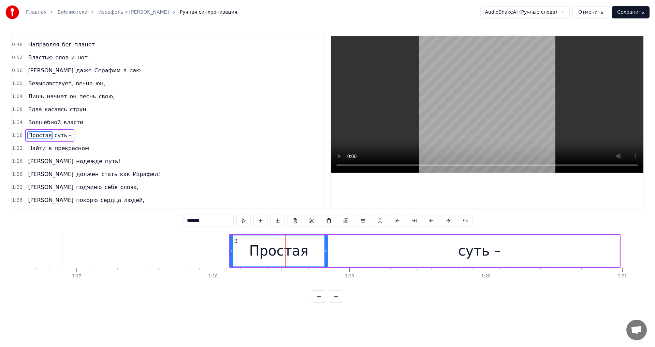
scroll to position [0, 10441]
click at [228, 257] on div at bounding box center [228, 250] width 3 height 31
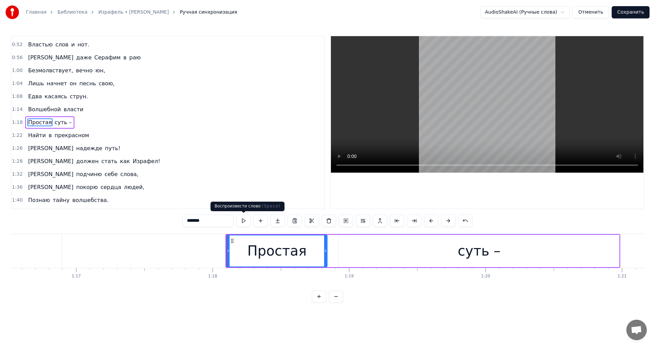
click at [247, 225] on button at bounding box center [243, 221] width 14 height 12
click at [355, 249] on div "суть –" at bounding box center [479, 251] width 280 height 32
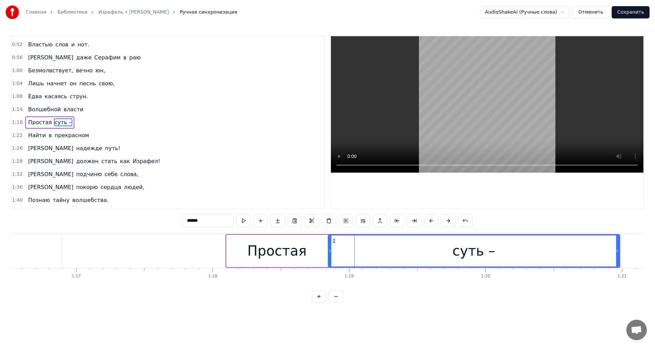
drag, startPoint x: 341, startPoint y: 249, endPoint x: 330, endPoint y: 247, distance: 10.7
click at [330, 247] on div at bounding box center [329, 250] width 3 height 31
click at [244, 221] on button at bounding box center [243, 221] width 14 height 12
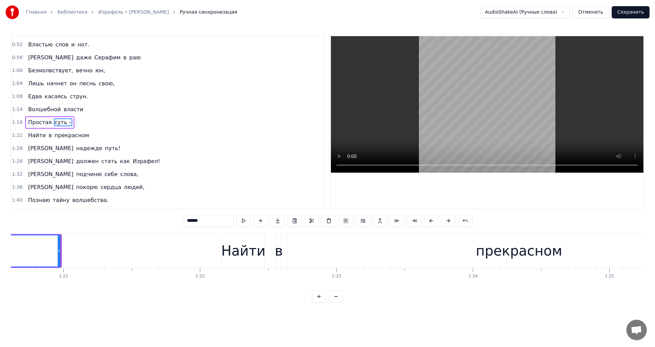
scroll to position [0, 11015]
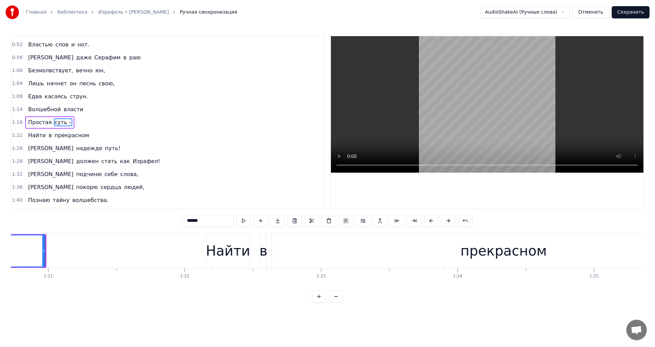
click at [226, 258] on div "Найти" at bounding box center [228, 250] width 44 height 20
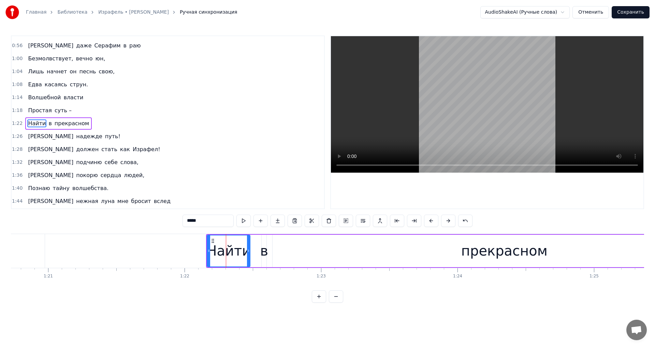
scroll to position [179, 0]
drag, startPoint x: 209, startPoint y: 251, endPoint x: 192, endPoint y: 253, distance: 16.8
click at [192, 253] on div at bounding box center [192, 250] width 3 height 31
click at [244, 219] on button at bounding box center [243, 221] width 14 height 12
click at [264, 250] on div "в" at bounding box center [264, 250] width 8 height 20
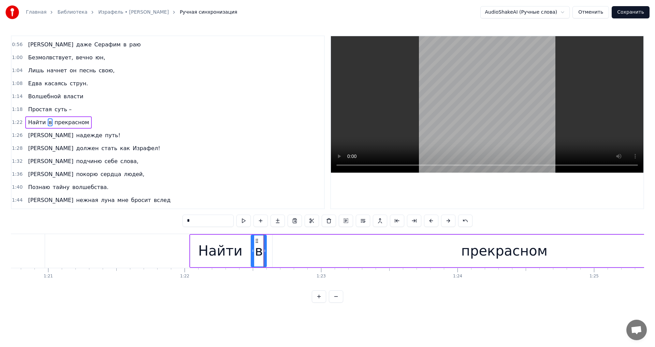
drag, startPoint x: 264, startPoint y: 251, endPoint x: 252, endPoint y: 247, distance: 12.2
click at [252, 247] on div at bounding box center [252, 250] width 3 height 31
click at [244, 222] on button at bounding box center [243, 221] width 14 height 12
click at [284, 249] on div "прекрасном" at bounding box center [504, 251] width 463 height 32
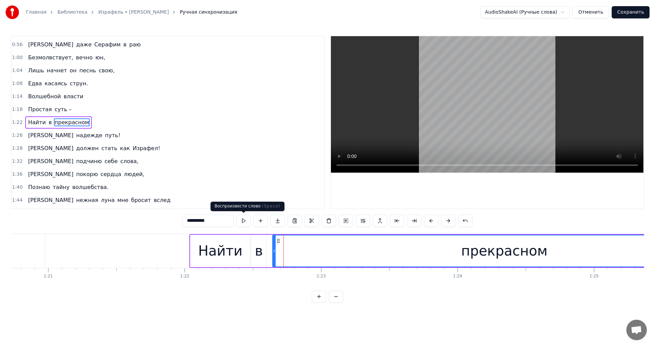
click at [244, 222] on button at bounding box center [243, 221] width 14 height 12
click at [260, 246] on div "в" at bounding box center [259, 250] width 8 height 20
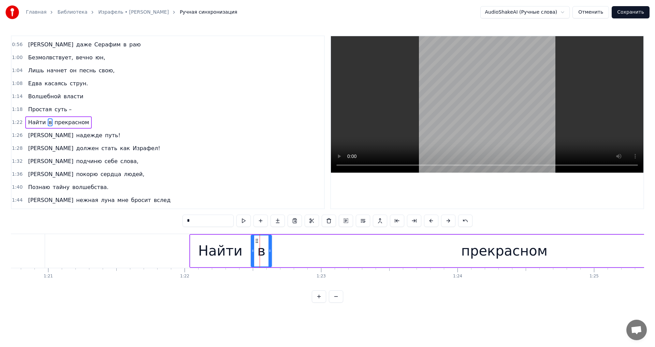
drag, startPoint x: 264, startPoint y: 253, endPoint x: 269, endPoint y: 252, distance: 5.2
click at [269, 252] on icon at bounding box center [269, 250] width 3 height 5
click at [243, 221] on button at bounding box center [243, 221] width 14 height 12
click at [289, 252] on div "прекрасном" at bounding box center [504, 251] width 463 height 32
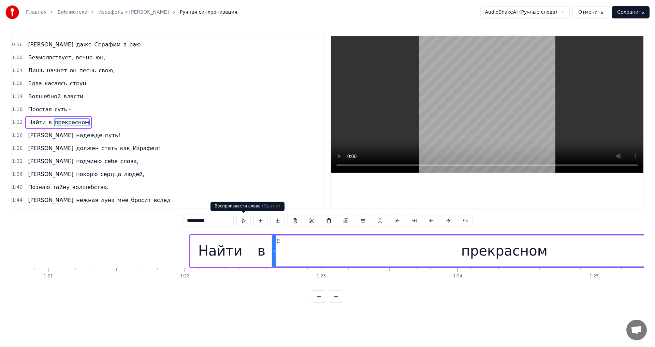
click at [239, 223] on button at bounding box center [243, 221] width 14 height 12
click at [259, 248] on div "в" at bounding box center [262, 250] width 8 height 20
type input "*"
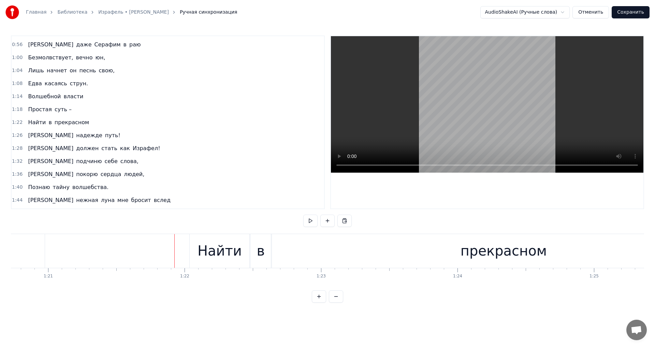
click at [306, 222] on button at bounding box center [310, 221] width 14 height 12
click at [280, 258] on div "прекрасном" at bounding box center [503, 251] width 463 height 34
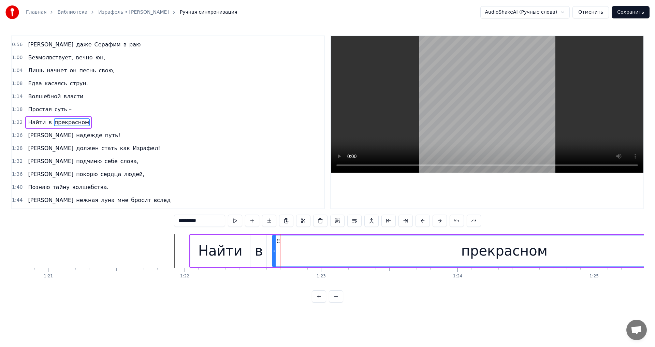
click at [282, 252] on div "прекрасном" at bounding box center [504, 250] width 463 height 31
drag, startPoint x: 274, startPoint y: 252, endPoint x: 268, endPoint y: 250, distance: 5.5
click at [268, 250] on icon at bounding box center [269, 250] width 3 height 5
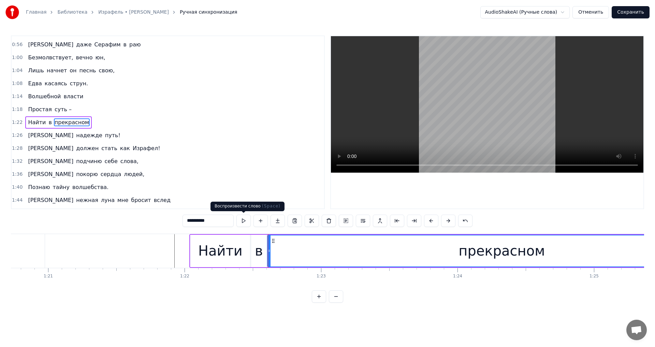
click at [242, 221] on button at bounding box center [243, 221] width 14 height 12
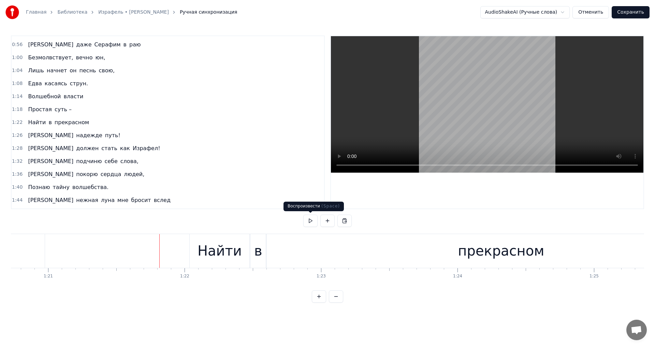
click at [313, 221] on button at bounding box center [310, 221] width 14 height 12
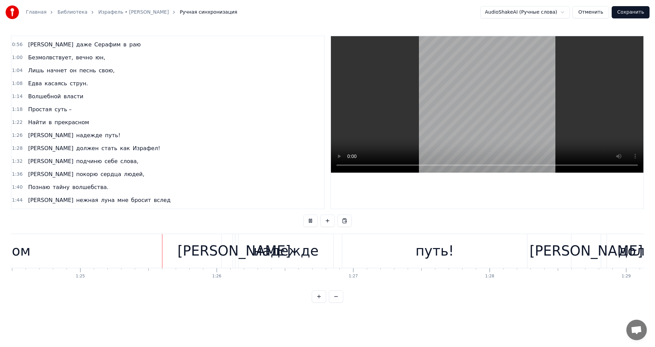
click at [311, 221] on button at bounding box center [310, 221] width 14 height 12
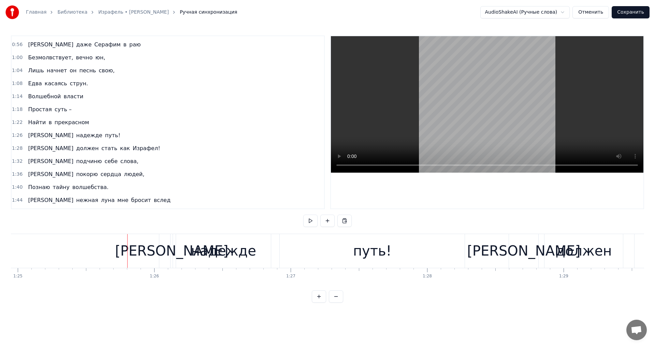
scroll to position [0, 11591]
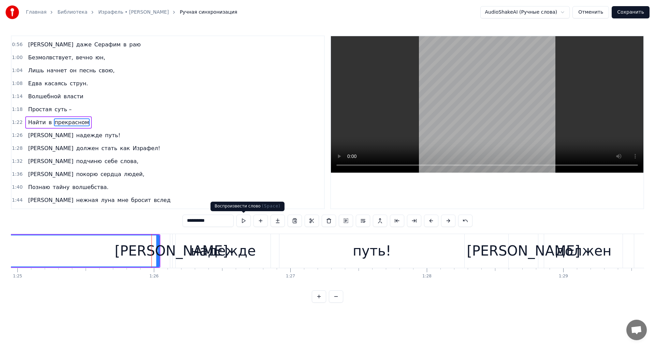
click at [242, 224] on button at bounding box center [243, 221] width 14 height 12
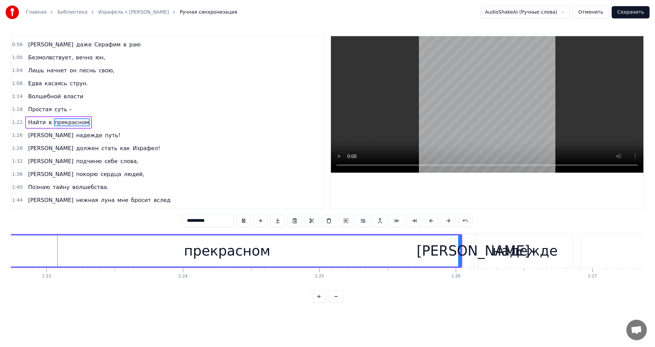
scroll to position [0, 11263]
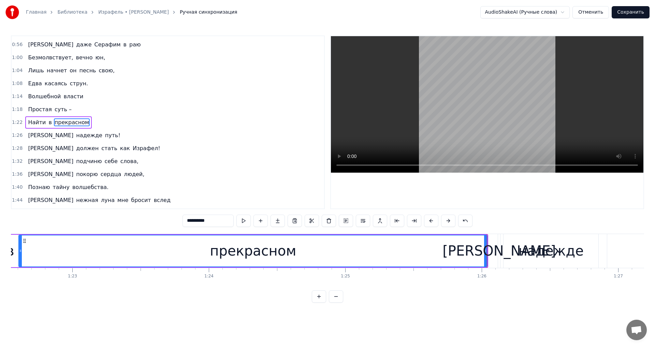
click at [497, 256] on div "[PERSON_NAME]" at bounding box center [498, 250] width 113 height 20
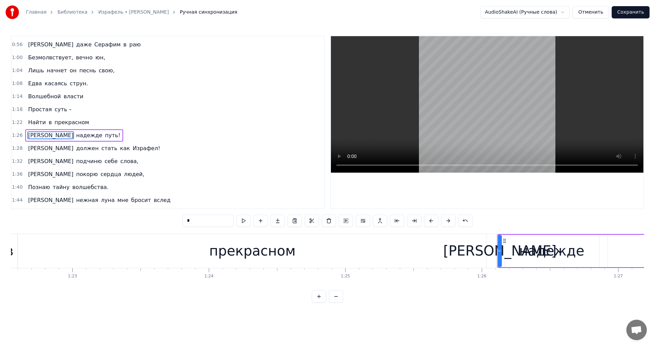
scroll to position [192, 0]
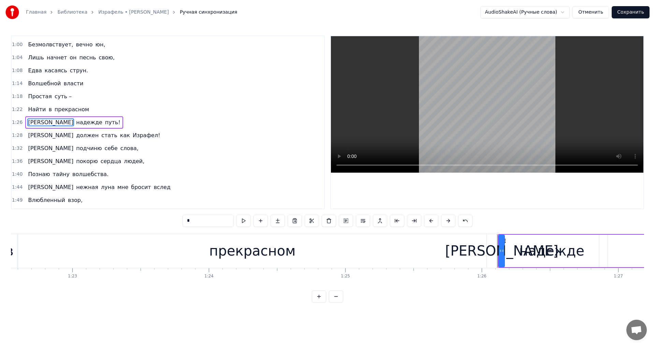
drag, startPoint x: 500, startPoint y: 252, endPoint x: 504, endPoint y: 251, distance: 3.8
click at [504, 251] on icon at bounding box center [502, 250] width 3 height 5
drag, startPoint x: 500, startPoint y: 251, endPoint x: 491, endPoint y: 253, distance: 9.4
click at [491, 253] on div at bounding box center [492, 250] width 3 height 31
click at [438, 250] on div "прекрасном" at bounding box center [252, 251] width 468 height 34
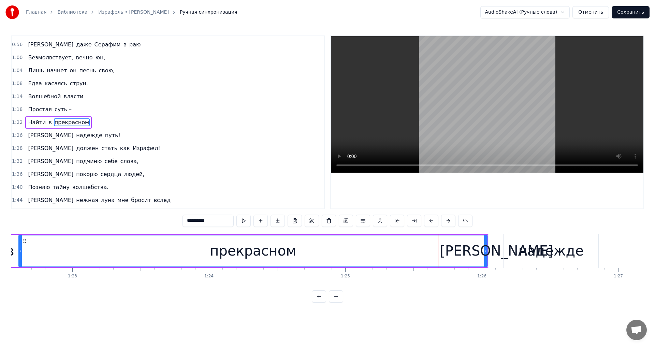
click at [499, 249] on div "[PERSON_NAME]" at bounding box center [496, 250] width 113 height 20
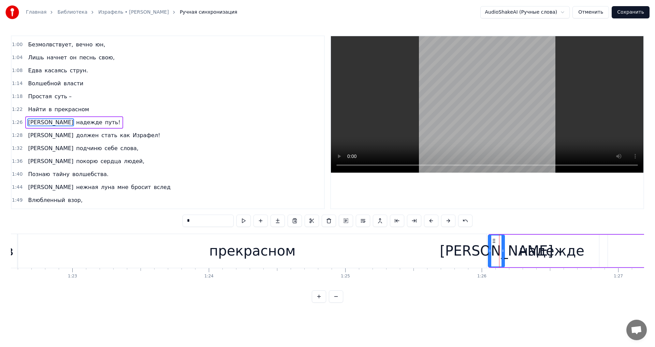
click at [490, 253] on icon at bounding box center [489, 250] width 3 height 5
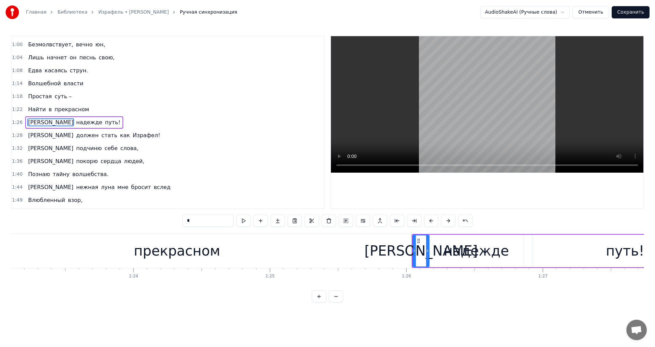
scroll to position [0, 11339]
click at [463, 251] on div "надежде" at bounding box center [475, 250] width 65 height 20
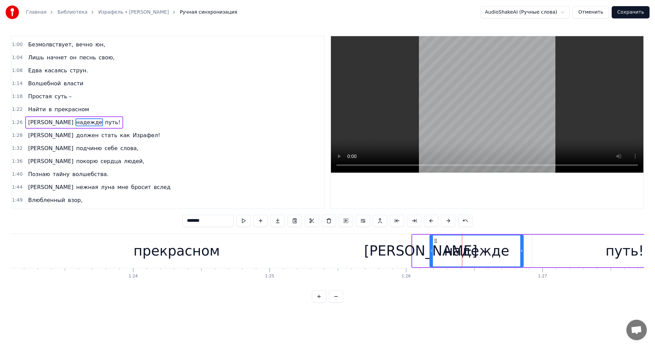
click at [432, 252] on icon at bounding box center [431, 250] width 3 height 5
click at [242, 221] on button at bounding box center [243, 221] width 14 height 12
click at [543, 245] on div "путь!" at bounding box center [624, 251] width 185 height 32
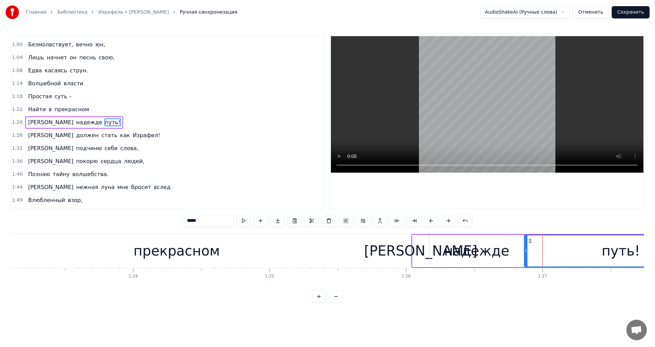
drag, startPoint x: 533, startPoint y: 252, endPoint x: 525, endPoint y: 250, distance: 8.1
click at [525, 250] on icon at bounding box center [526, 250] width 3 height 5
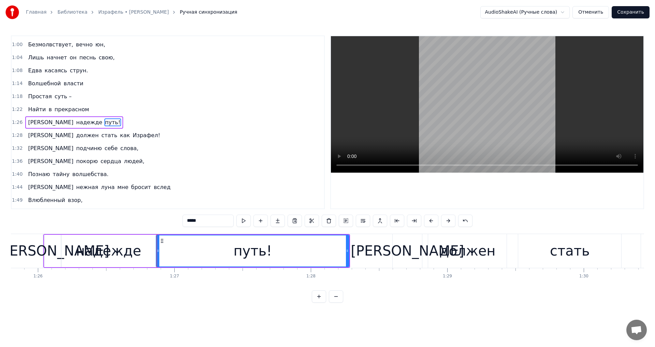
scroll to position [0, 11708]
click at [404, 253] on div "[PERSON_NAME]" at bounding box center [406, 250] width 113 height 20
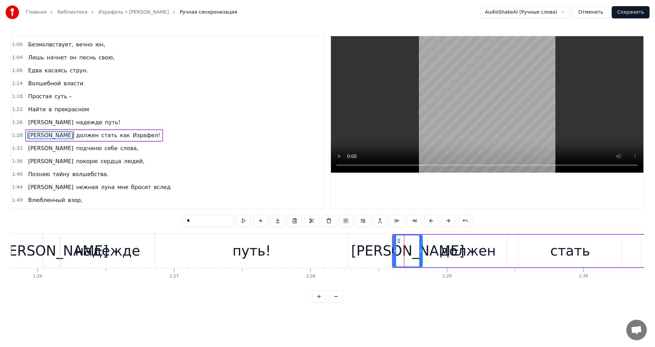
scroll to position [205, 0]
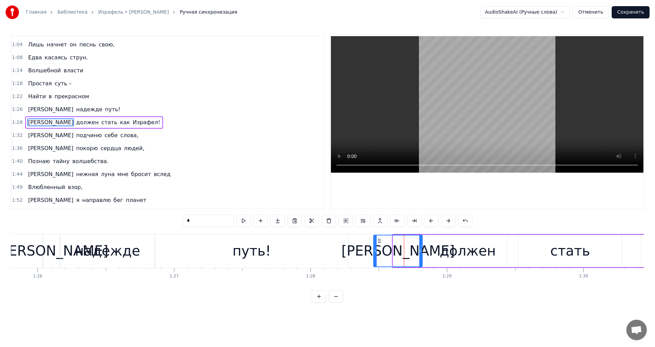
drag, startPoint x: 395, startPoint y: 254, endPoint x: 375, endPoint y: 254, distance: 19.4
click at [375, 254] on div at bounding box center [375, 250] width 3 height 31
click at [245, 221] on button at bounding box center [243, 221] width 14 height 12
click at [441, 253] on div "должен" at bounding box center [467, 251] width 78 height 32
type input "******"
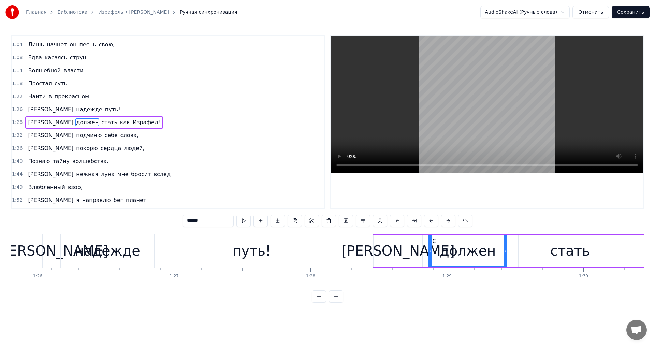
click at [427, 252] on div "Я должен стать как Израфел!" at bounding box center [641, 251] width 539 height 34
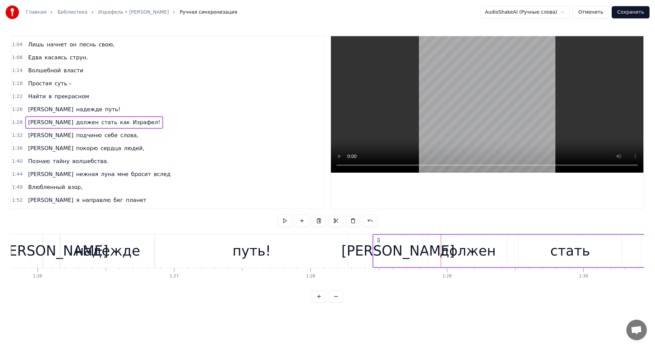
click at [440, 250] on div "должен" at bounding box center [467, 251] width 78 height 32
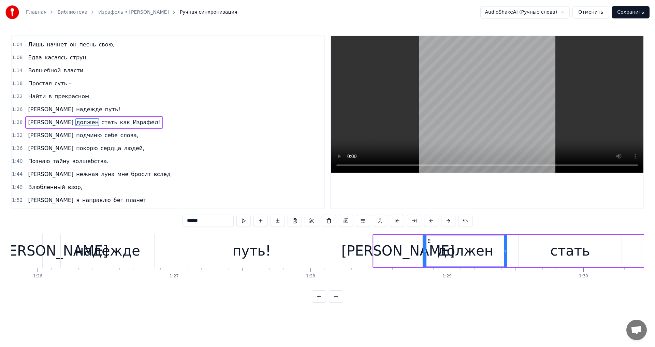
click at [426, 253] on icon at bounding box center [425, 250] width 3 height 5
click at [244, 224] on button at bounding box center [243, 221] width 14 height 12
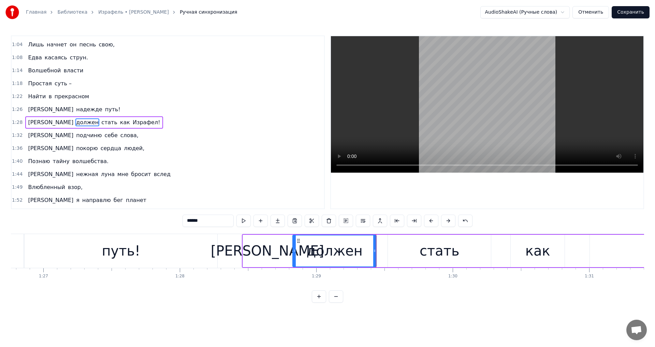
scroll to position [0, 11838]
click at [418, 251] on div "стать" at bounding box center [438, 251] width 103 height 32
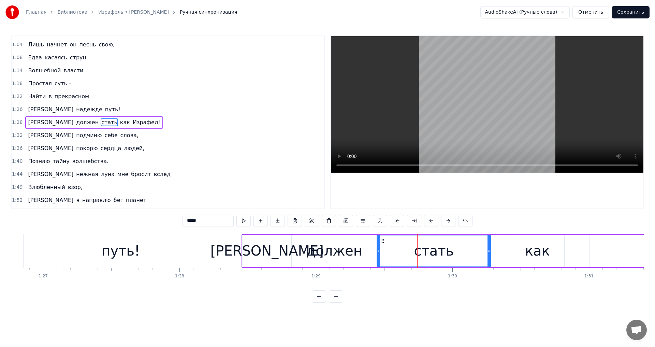
drag, startPoint x: 390, startPoint y: 251, endPoint x: 380, endPoint y: 249, distance: 10.8
click at [380, 249] on icon at bounding box center [378, 250] width 3 height 5
click at [246, 222] on button at bounding box center [243, 221] width 14 height 12
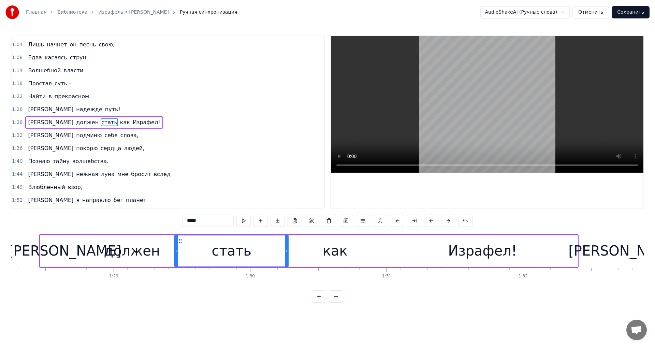
click at [338, 250] on div "как" at bounding box center [335, 250] width 25 height 20
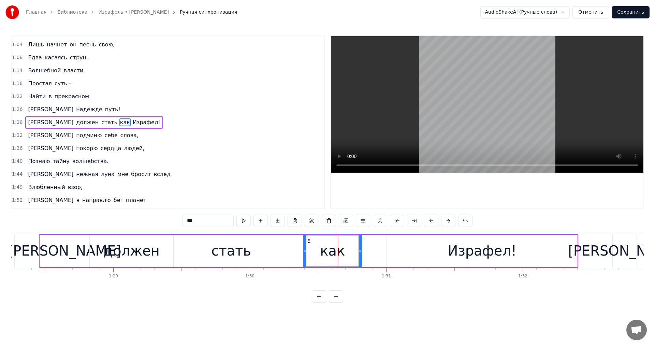
drag, startPoint x: 310, startPoint y: 252, endPoint x: 305, endPoint y: 253, distance: 4.6
click at [305, 253] on icon at bounding box center [305, 250] width 3 height 5
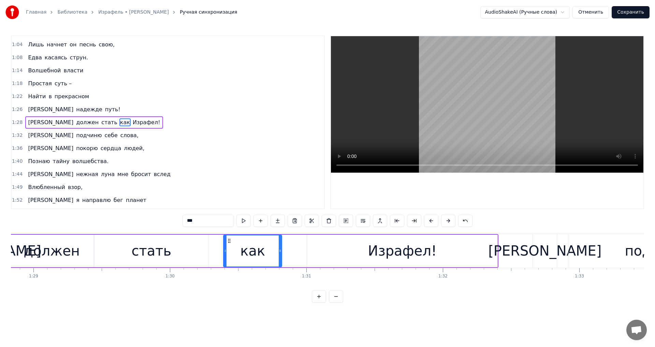
scroll to position [0, 12121]
click at [351, 251] on div "Израфел!" at bounding box center [402, 251] width 190 height 32
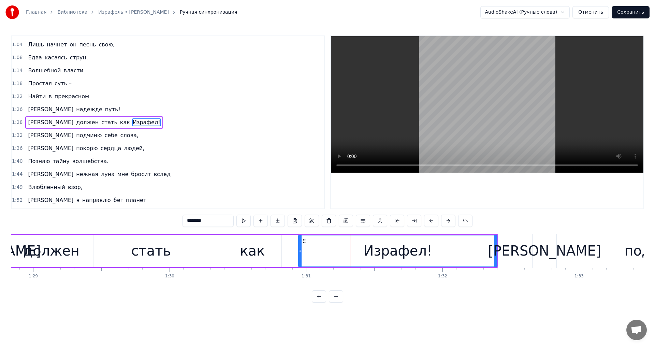
drag, startPoint x: 309, startPoint y: 254, endPoint x: 301, endPoint y: 255, distance: 8.2
click at [301, 255] on div at bounding box center [300, 250] width 3 height 31
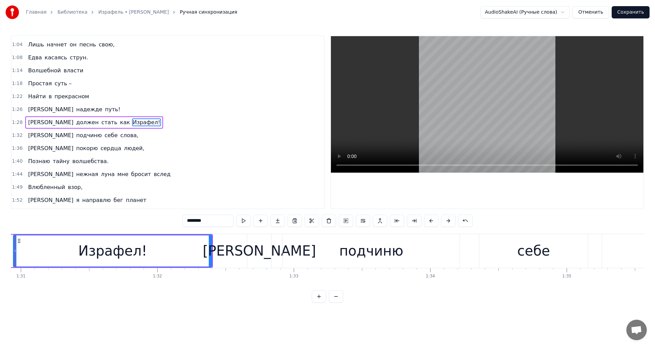
scroll to position [0, 12407]
click at [255, 252] on div "[PERSON_NAME]" at bounding box center [258, 250] width 113 height 20
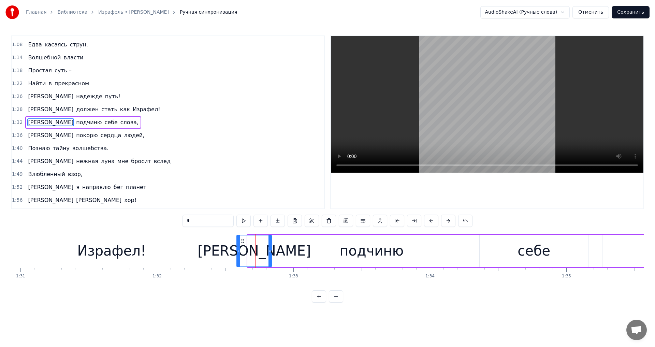
drag, startPoint x: 249, startPoint y: 251, endPoint x: 238, endPoint y: 255, distance: 11.4
click at [238, 255] on div at bounding box center [238, 250] width 3 height 31
click at [315, 255] on div "подчиню" at bounding box center [371, 251] width 177 height 32
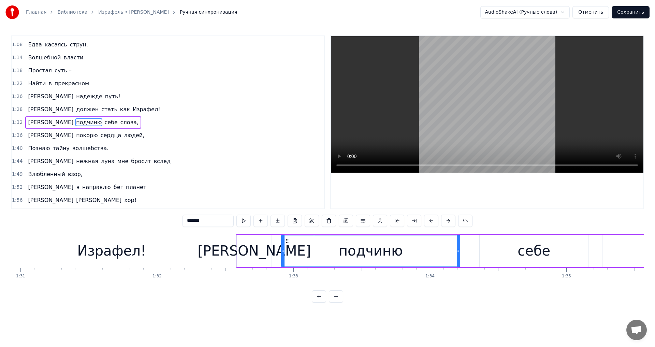
click at [283, 254] on div at bounding box center [283, 250] width 3 height 31
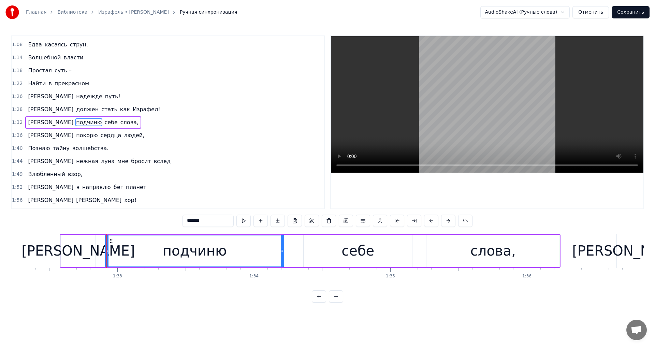
click at [331, 254] on div "себе" at bounding box center [358, 251] width 108 height 32
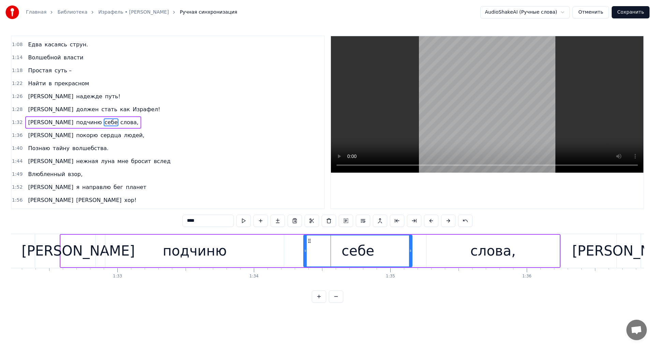
scroll to position [0, 12583]
click at [248, 248] on div "подчиню" at bounding box center [194, 251] width 178 height 32
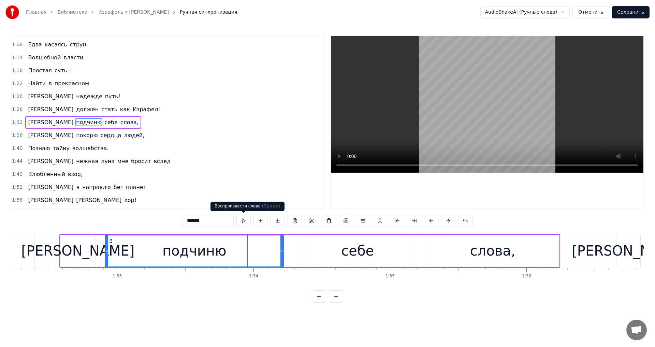
click at [246, 222] on button at bounding box center [243, 221] width 14 height 12
click at [313, 248] on div "себе" at bounding box center [357, 251] width 108 height 32
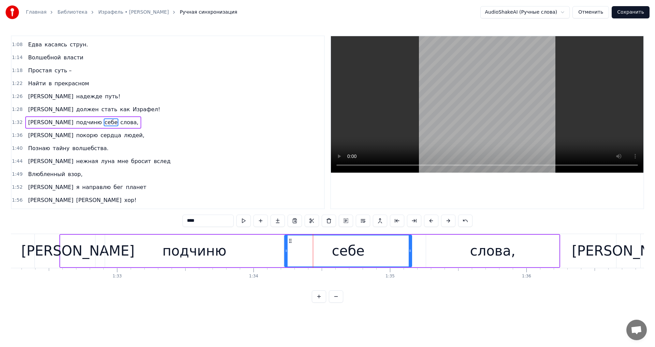
drag, startPoint x: 304, startPoint y: 252, endPoint x: 286, endPoint y: 251, distance: 18.8
click at [286, 251] on icon at bounding box center [286, 250] width 3 height 5
drag, startPoint x: 442, startPoint y: 251, endPoint x: 438, endPoint y: 251, distance: 3.8
click at [443, 251] on div "слова," at bounding box center [492, 251] width 133 height 32
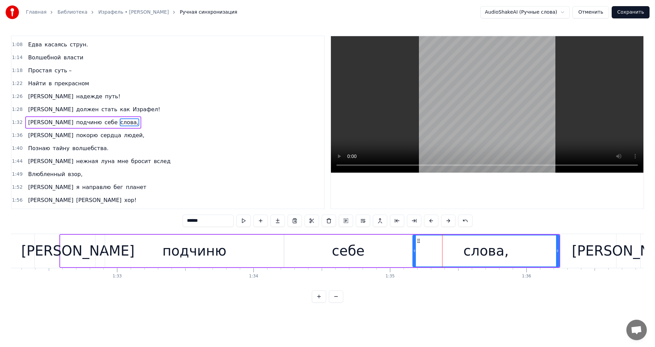
drag, startPoint x: 429, startPoint y: 251, endPoint x: 415, endPoint y: 251, distance: 13.3
click at [415, 251] on icon at bounding box center [414, 250] width 3 height 5
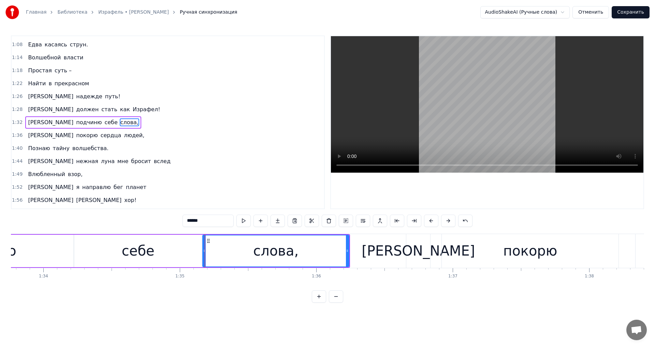
scroll to position [0, 12794]
click at [418, 253] on div "[PERSON_NAME]" at bounding box center [417, 250] width 113 height 20
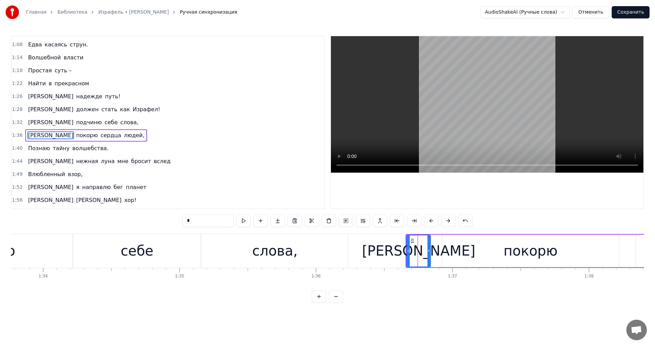
scroll to position [231, 0]
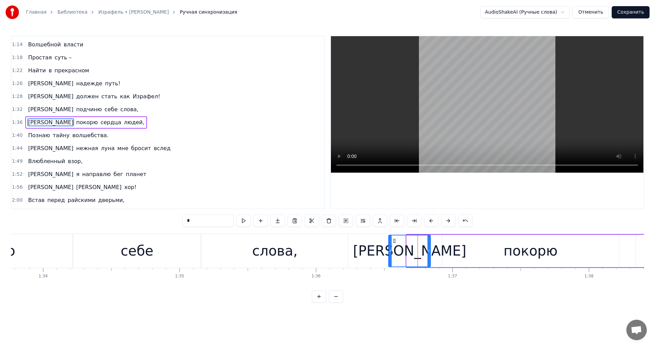
drag, startPoint x: 407, startPoint y: 254, endPoint x: 389, endPoint y: 255, distance: 18.1
click at [389, 255] on div at bounding box center [390, 250] width 3 height 31
click at [245, 222] on button at bounding box center [243, 221] width 14 height 12
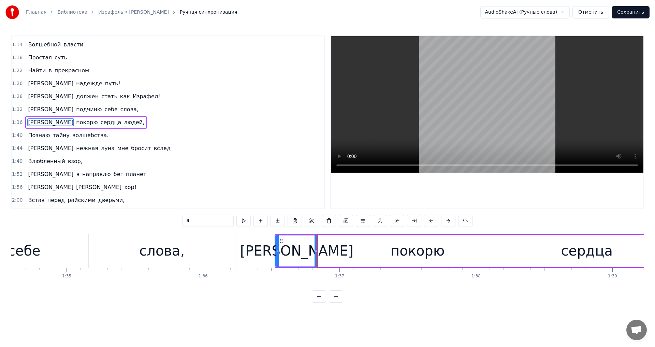
scroll to position [0, 12907]
click at [335, 251] on div "покорю" at bounding box center [417, 251] width 177 height 32
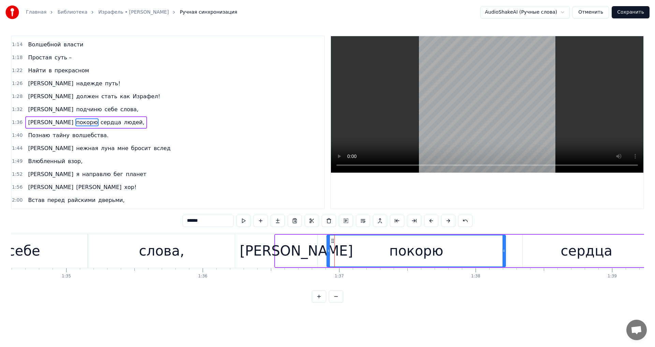
click at [328, 254] on div at bounding box center [328, 250] width 3 height 31
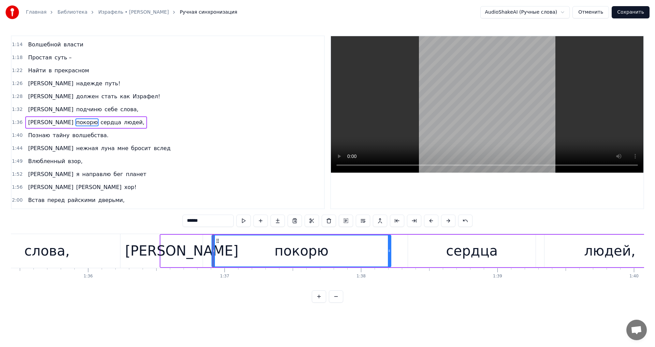
scroll to position [0, 13022]
click at [245, 219] on button at bounding box center [243, 221] width 14 height 12
click at [430, 256] on div "сердца" at bounding box center [472, 251] width 128 height 32
type input "******"
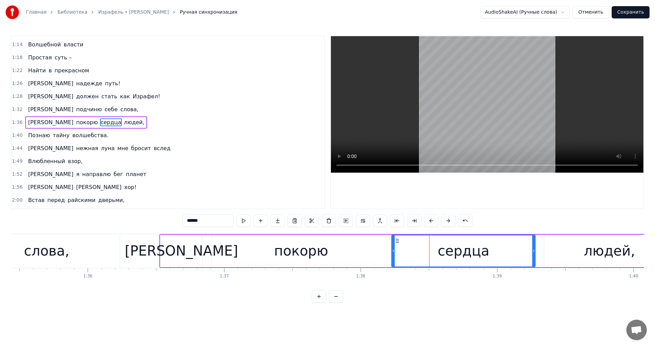
drag, startPoint x: 408, startPoint y: 255, endPoint x: 392, endPoint y: 252, distance: 16.3
click at [392, 252] on div at bounding box center [393, 250] width 3 height 31
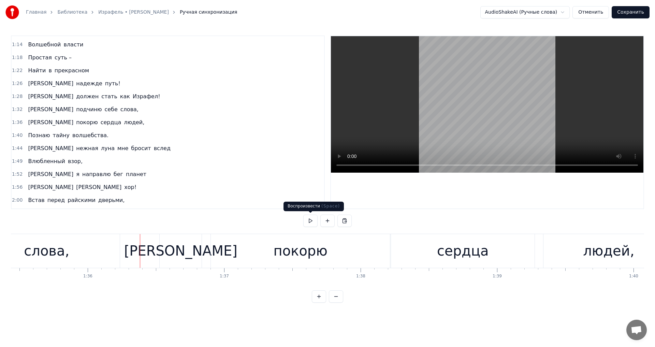
click at [312, 221] on button at bounding box center [310, 221] width 14 height 12
click at [309, 221] on button at bounding box center [310, 221] width 14 height 12
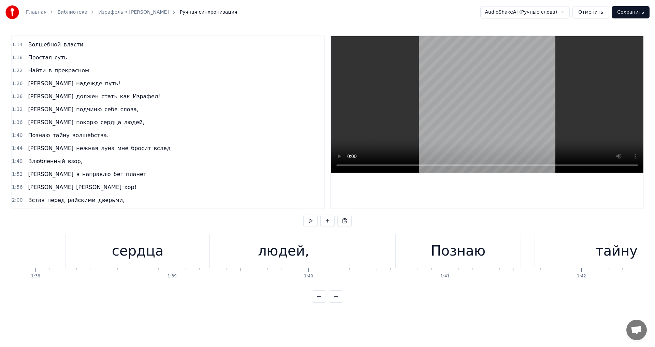
click at [240, 249] on div "людей," at bounding box center [283, 251] width 130 height 34
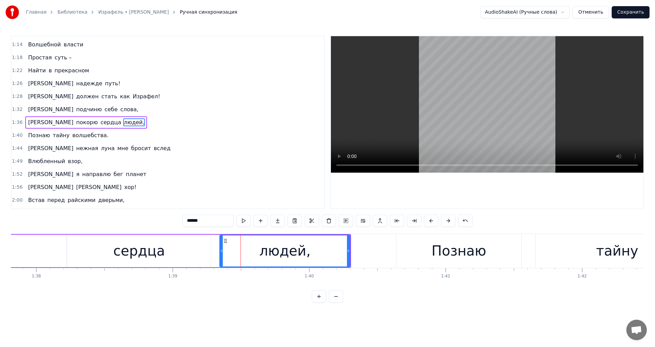
scroll to position [0, 13346]
drag, startPoint x: 221, startPoint y: 251, endPoint x: 213, endPoint y: 247, distance: 8.8
click at [213, 247] on div at bounding box center [214, 250] width 3 height 31
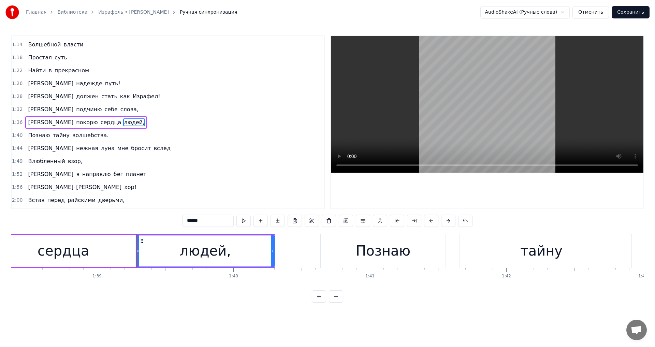
scroll to position [0, 13422]
click at [366, 251] on div "Познаю" at bounding box center [382, 250] width 55 height 20
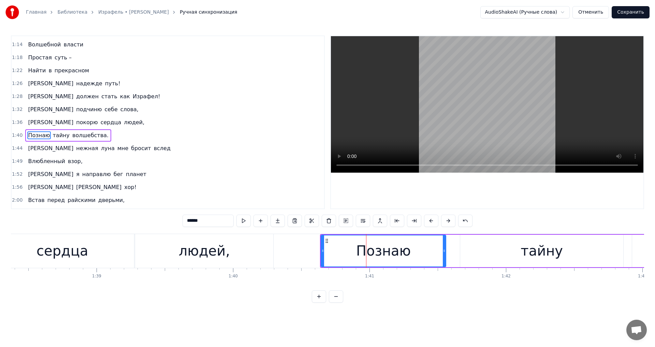
scroll to position [244, 0]
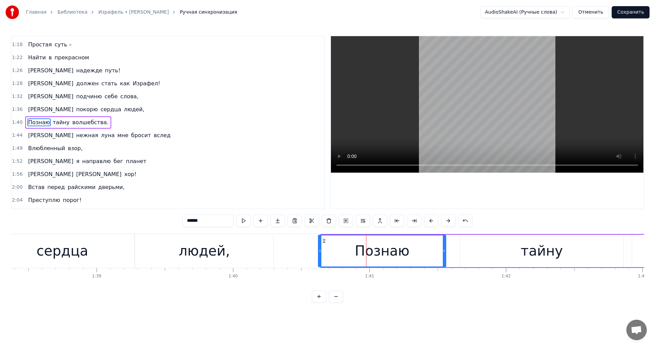
click at [320, 252] on icon at bounding box center [320, 250] width 3 height 5
click at [488, 248] on div "тайну" at bounding box center [541, 251] width 163 height 32
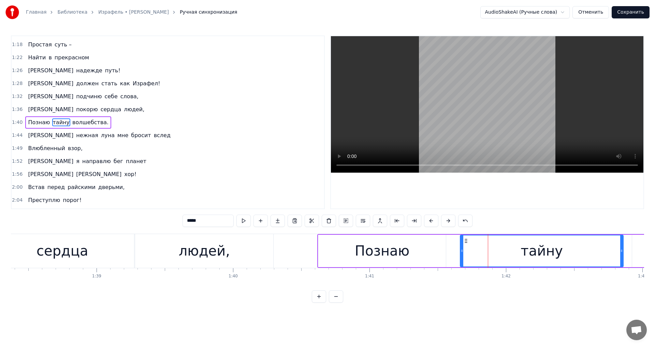
click at [401, 253] on div "Познаю" at bounding box center [382, 250] width 55 height 20
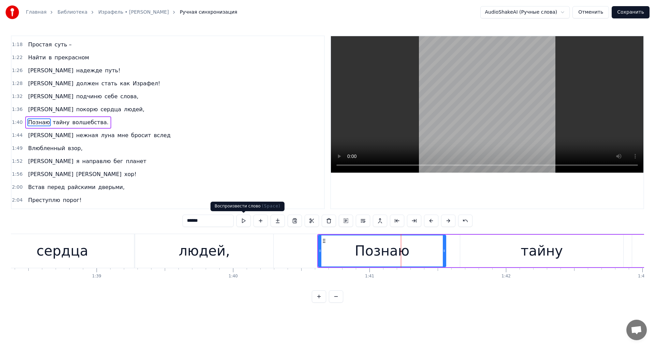
click at [241, 219] on button at bounding box center [243, 221] width 14 height 12
click at [480, 257] on div "тайну" at bounding box center [541, 251] width 163 height 32
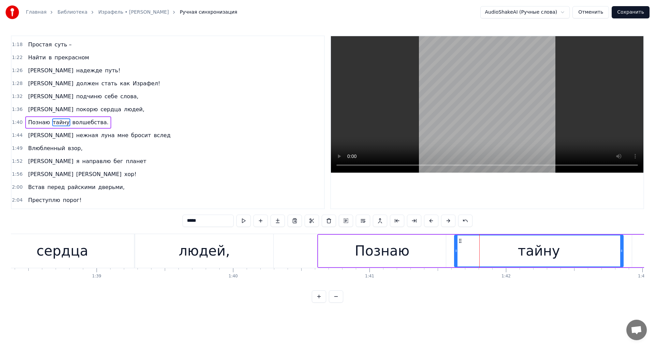
drag, startPoint x: 461, startPoint y: 257, endPoint x: 455, endPoint y: 257, distance: 5.8
click at [455, 257] on div at bounding box center [456, 250] width 3 height 31
click at [235, 221] on div "*****" at bounding box center [327, 221] width 290 height 12
click at [239, 220] on button at bounding box center [243, 221] width 14 height 12
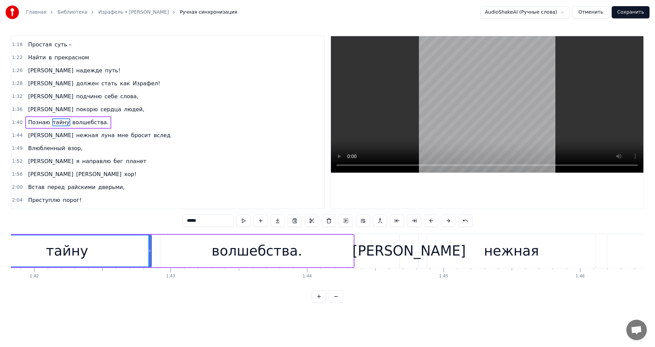
click at [170, 249] on div "волшебства." at bounding box center [256, 251] width 193 height 32
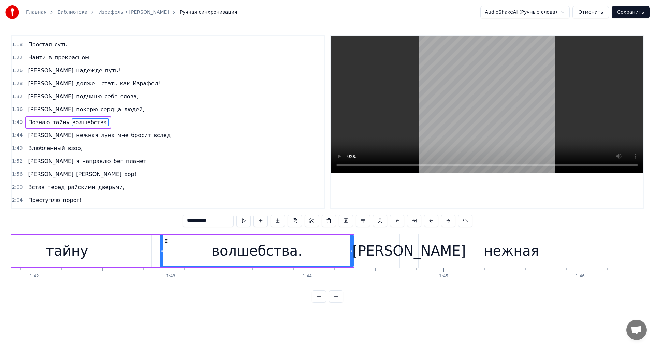
scroll to position [0, 13894]
drag, startPoint x: 162, startPoint y: 254, endPoint x: 154, endPoint y: 251, distance: 8.3
click at [154, 251] on div at bounding box center [154, 250] width 3 height 31
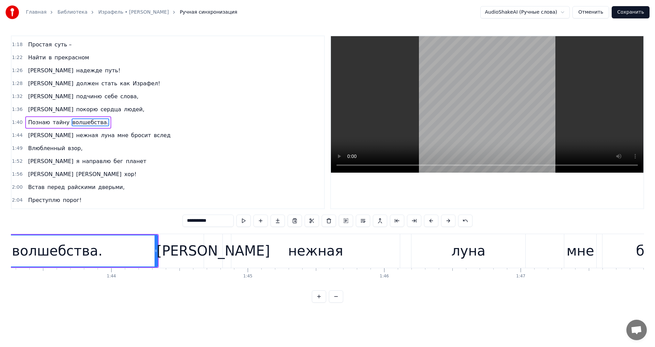
scroll to position [0, 14092]
click at [213, 253] on div "[PERSON_NAME]" at bounding box center [212, 250] width 113 height 20
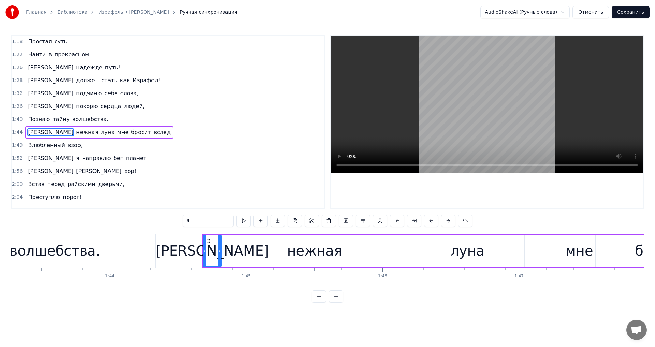
scroll to position [0, 14092]
drag, startPoint x: 204, startPoint y: 255, endPoint x: 198, endPoint y: 255, distance: 5.5
click at [198, 255] on div at bounding box center [199, 250] width 3 height 31
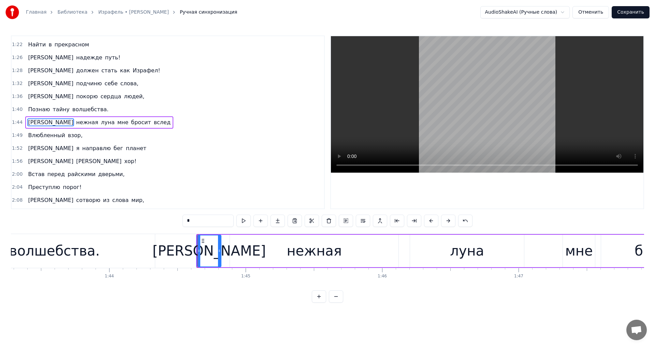
click at [254, 254] on div "нежная" at bounding box center [314, 251] width 169 height 32
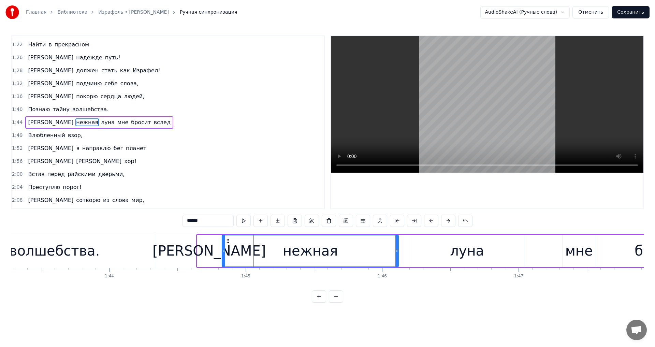
drag, startPoint x: 231, startPoint y: 252, endPoint x: 223, endPoint y: 251, distance: 7.9
click at [223, 251] on icon at bounding box center [223, 250] width 3 height 5
click at [420, 248] on div "луна" at bounding box center [467, 251] width 114 height 32
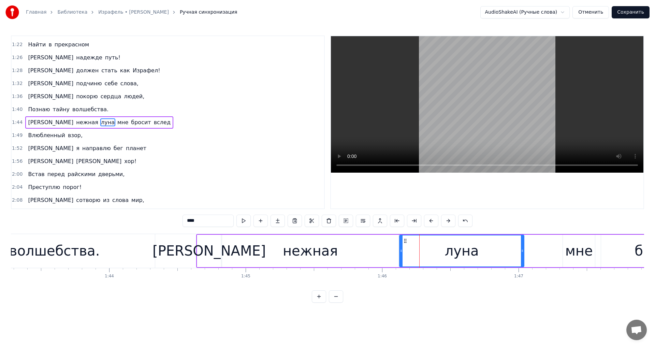
drag, startPoint x: 412, startPoint y: 252, endPoint x: 401, endPoint y: 251, distance: 10.6
click at [401, 251] on icon at bounding box center [401, 250] width 3 height 5
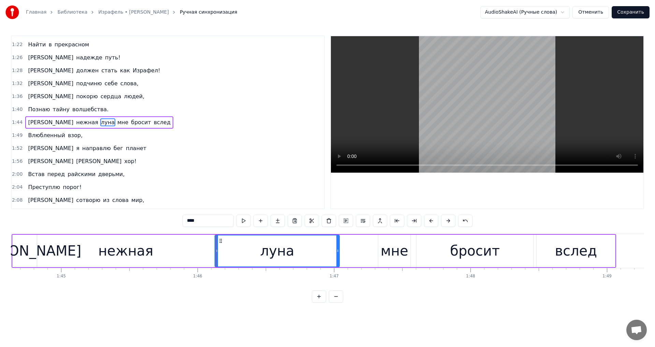
click at [389, 255] on div "мне" at bounding box center [395, 250] width 28 height 20
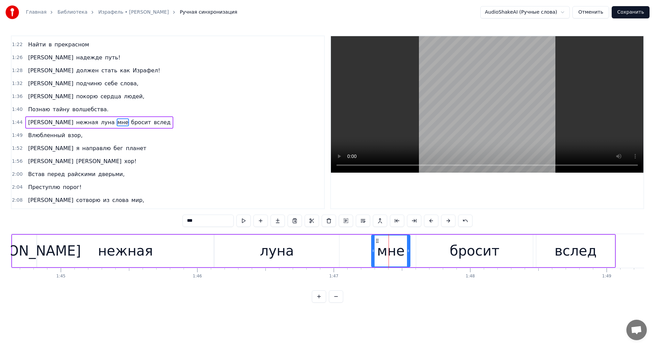
drag, startPoint x: 380, startPoint y: 253, endPoint x: 374, endPoint y: 253, distance: 6.5
click at [374, 253] on icon at bounding box center [373, 250] width 3 height 5
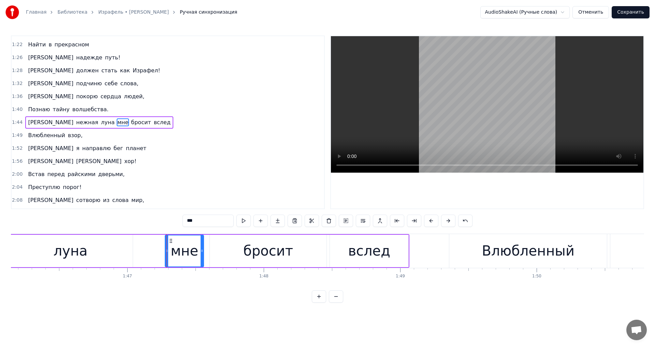
scroll to position [0, 14483]
click at [244, 251] on div "бросит" at bounding box center [267, 251] width 117 height 32
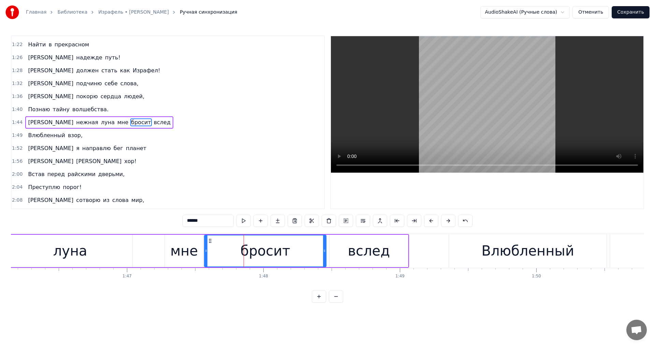
drag, startPoint x: 210, startPoint y: 251, endPoint x: 205, endPoint y: 253, distance: 5.5
click at [205, 253] on div at bounding box center [206, 250] width 3 height 31
click at [238, 223] on button at bounding box center [243, 221] width 14 height 12
click at [343, 250] on div "вслед" at bounding box center [369, 251] width 78 height 32
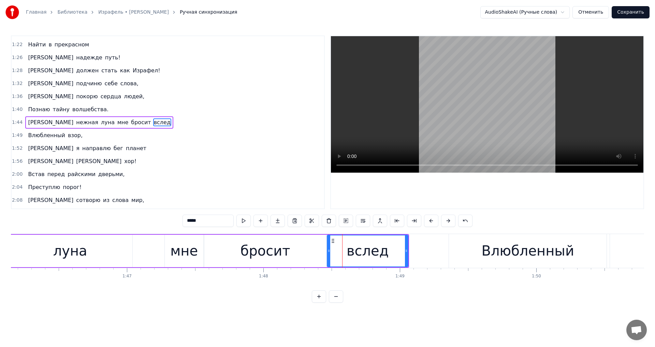
click at [330, 251] on icon at bounding box center [328, 250] width 3 height 5
click at [246, 224] on button at bounding box center [243, 221] width 14 height 12
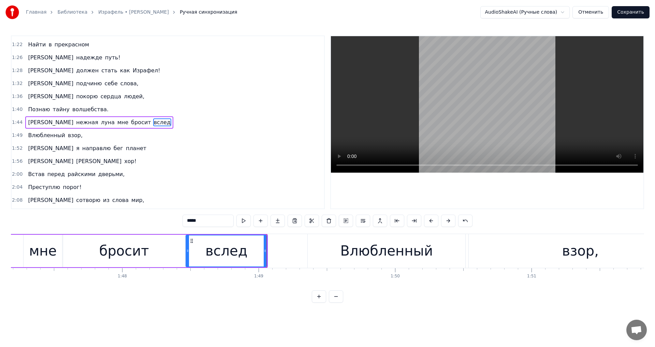
scroll to position [0, 14625]
click at [349, 259] on div "Влюбленный" at bounding box center [386, 250] width 92 height 20
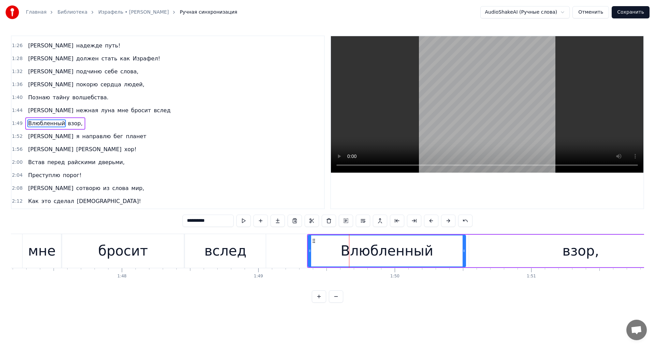
scroll to position [270, 0]
drag, startPoint x: 309, startPoint y: 256, endPoint x: 303, endPoint y: 256, distance: 6.1
click at [303, 256] on div at bounding box center [303, 250] width 3 height 31
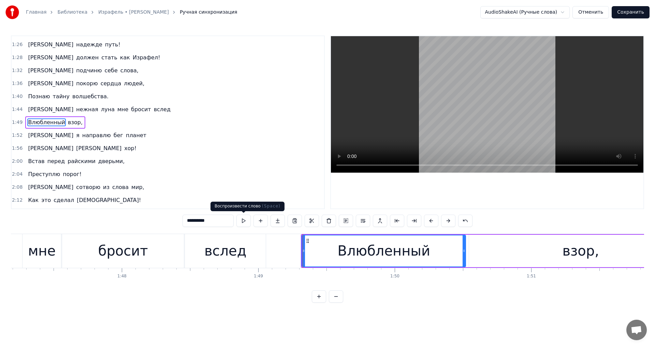
click at [247, 224] on button at bounding box center [243, 221] width 14 height 12
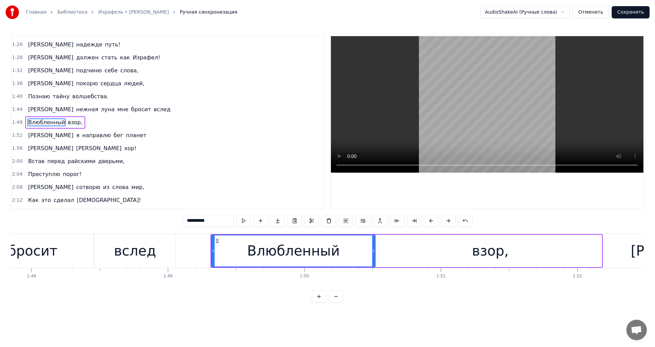
scroll to position [0, 14724]
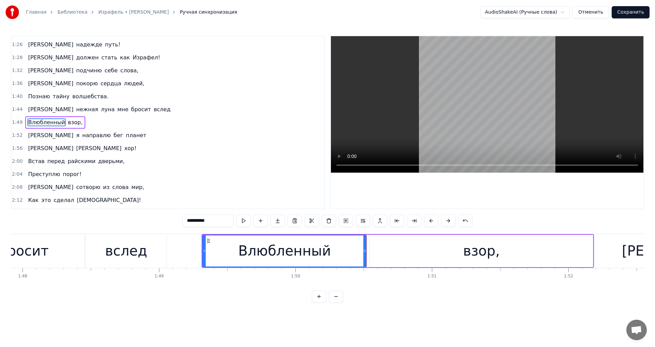
click at [406, 253] on div "взор," at bounding box center [481, 251] width 223 height 32
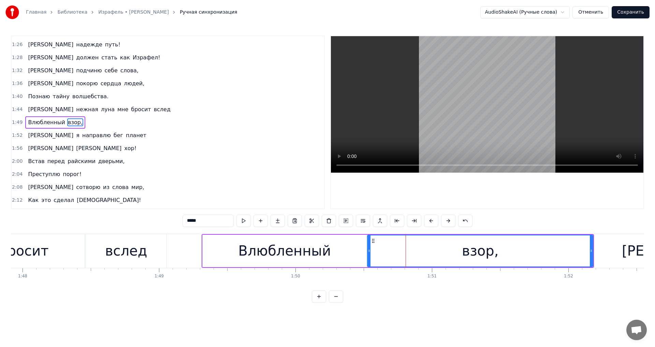
click at [369, 249] on icon at bounding box center [369, 250] width 3 height 5
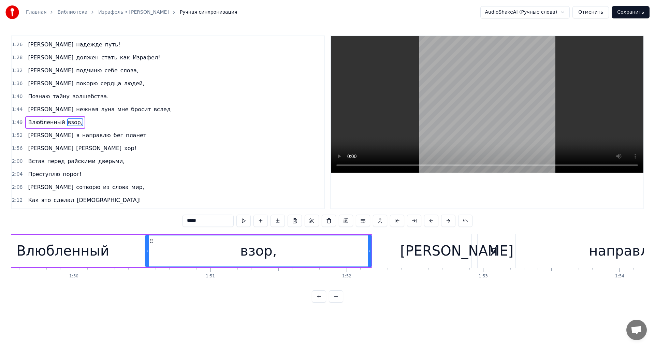
click at [449, 253] on div "[PERSON_NAME]" at bounding box center [456, 251] width 29 height 34
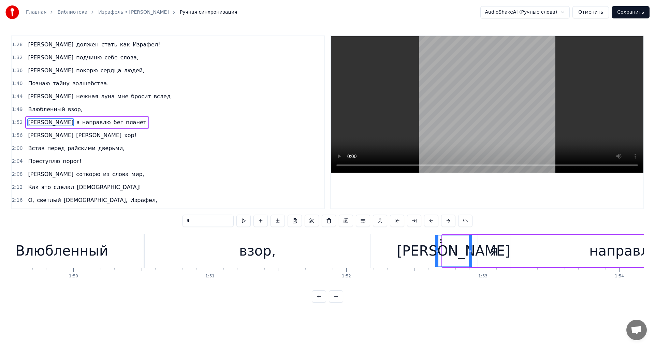
drag, startPoint x: 444, startPoint y: 252, endPoint x: 437, endPoint y: 253, distance: 7.3
click at [437, 253] on div at bounding box center [437, 250] width 3 height 31
click at [247, 219] on button at bounding box center [243, 221] width 14 height 12
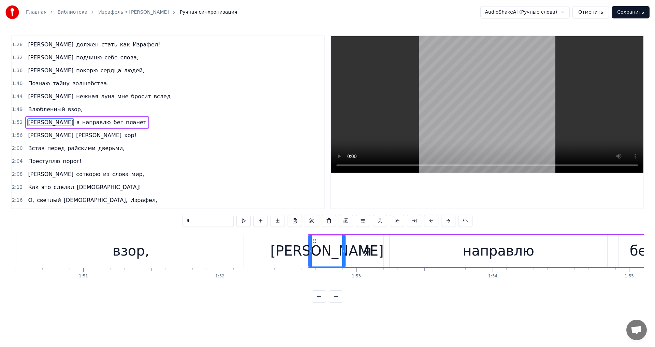
scroll to position [0, 15073]
click at [360, 247] on div "я" at bounding box center [367, 251] width 32 height 32
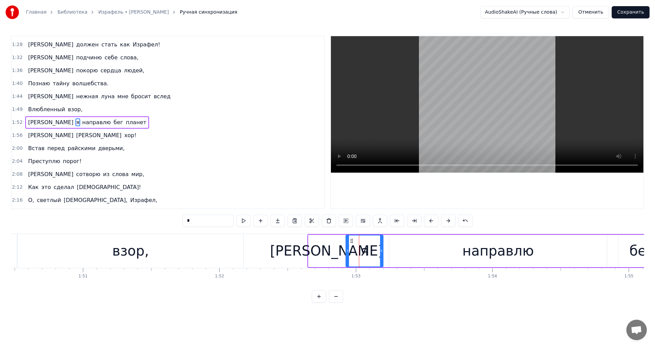
drag, startPoint x: 353, startPoint y: 250, endPoint x: 348, endPoint y: 249, distance: 5.3
click at [348, 249] on icon at bounding box center [347, 250] width 3 height 5
click at [426, 247] on div "направлю" at bounding box center [498, 251] width 218 height 32
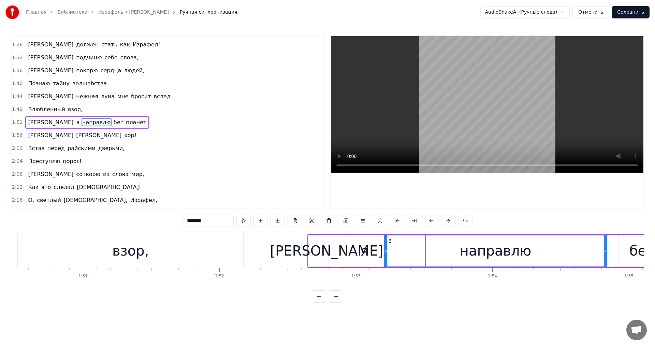
drag, startPoint x: 391, startPoint y: 254, endPoint x: 386, endPoint y: 252, distance: 5.6
click at [386, 252] on div at bounding box center [385, 250] width 3 height 31
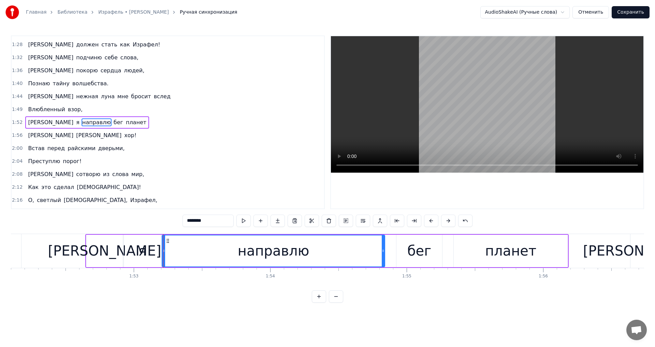
click at [426, 253] on div "бег" at bounding box center [419, 250] width 24 height 20
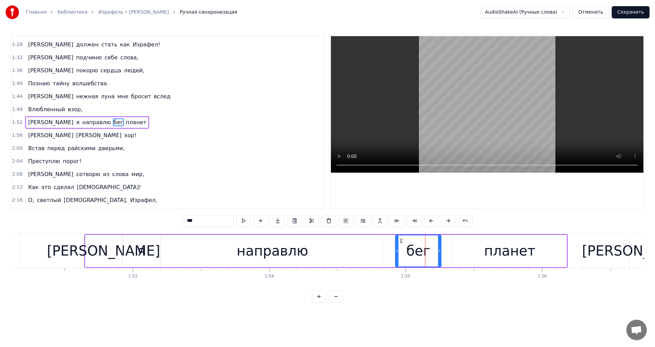
scroll to position [0, 15297]
click at [395, 254] on div at bounding box center [395, 250] width 3 height 31
click at [245, 223] on button at bounding box center [243, 221] width 14 height 12
click at [481, 248] on div "планет" at bounding box center [509, 251] width 114 height 32
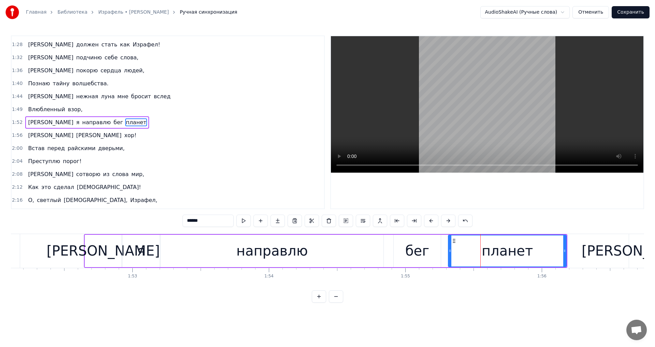
drag, startPoint x: 453, startPoint y: 254, endPoint x: 449, endPoint y: 255, distance: 4.1
click at [449, 255] on div at bounding box center [450, 250] width 3 height 31
click at [243, 223] on button at bounding box center [243, 221] width 14 height 12
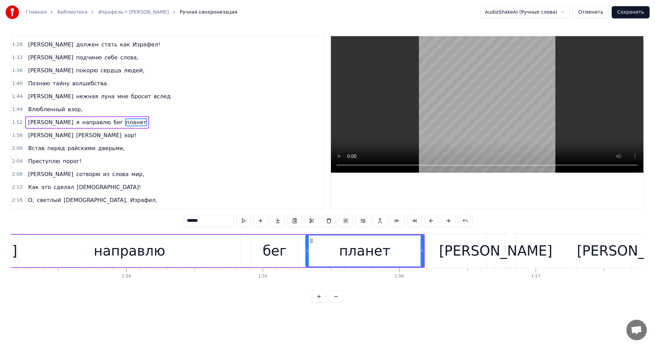
scroll to position [0, 15440]
click at [494, 258] on div "[PERSON_NAME]" at bounding box center [495, 250] width 113 height 20
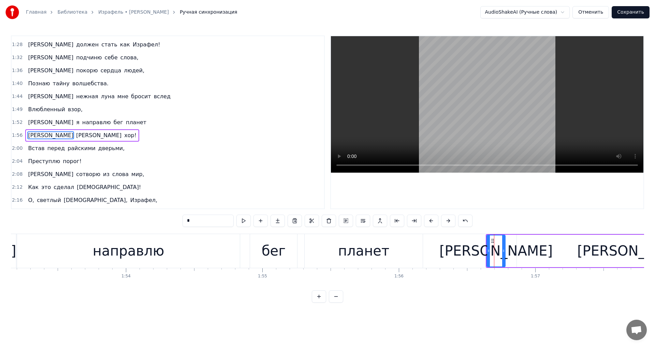
scroll to position [296, 0]
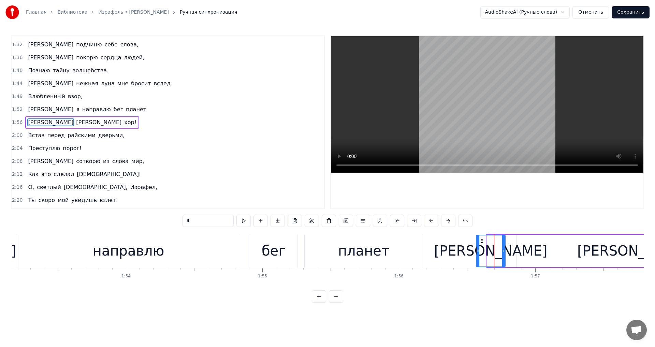
drag, startPoint x: 488, startPoint y: 256, endPoint x: 478, endPoint y: 256, distance: 10.6
click at [478, 256] on div at bounding box center [478, 250] width 3 height 31
click at [238, 221] on button at bounding box center [243, 221] width 14 height 12
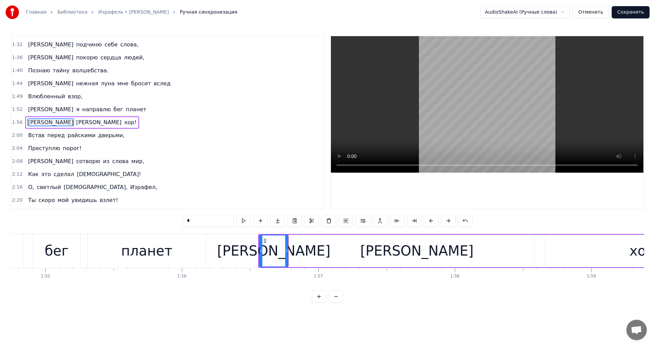
click at [337, 259] on div "[PERSON_NAME]" at bounding box center [417, 251] width 234 height 32
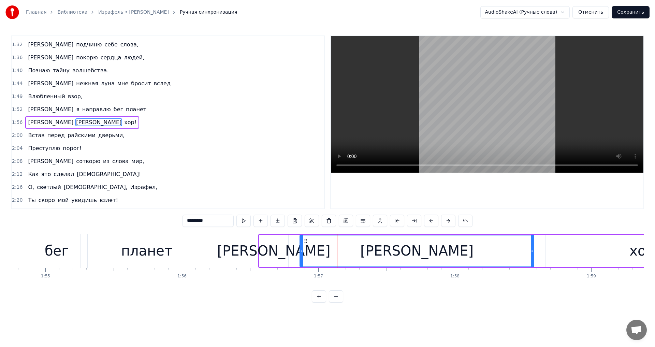
scroll to position [0, 15657]
drag, startPoint x: 302, startPoint y: 249, endPoint x: 291, endPoint y: 246, distance: 11.0
click at [291, 246] on div at bounding box center [290, 250] width 3 height 31
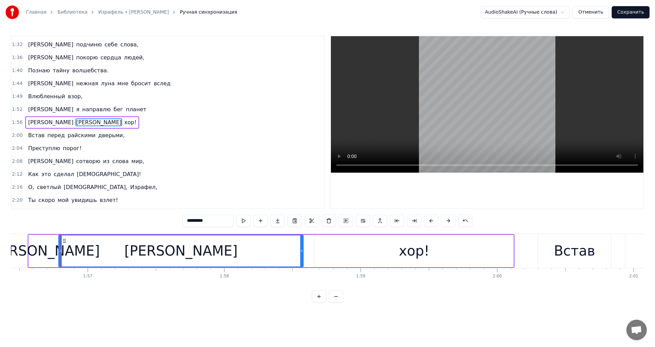
click at [355, 252] on div "хор!" at bounding box center [414, 251] width 199 height 32
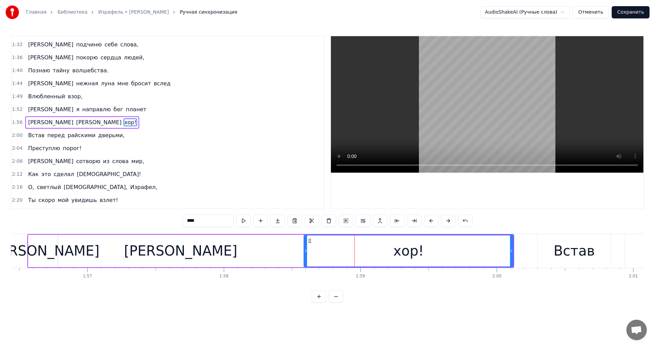
drag, startPoint x: 316, startPoint y: 252, endPoint x: 306, endPoint y: 251, distance: 10.6
click at [306, 251] on icon at bounding box center [305, 250] width 3 height 5
click at [245, 221] on button at bounding box center [243, 221] width 14 height 12
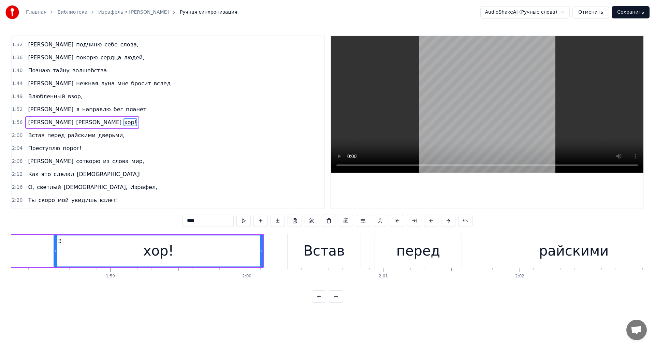
click at [328, 246] on div "Встав" at bounding box center [324, 250] width 41 height 20
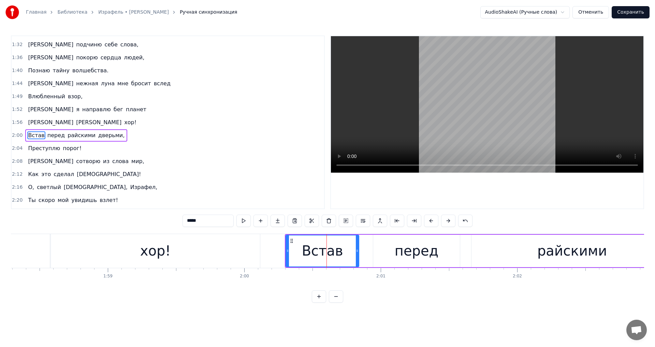
scroll to position [0, 16140]
drag, startPoint x: 288, startPoint y: 255, endPoint x: 283, endPoint y: 257, distance: 4.9
click at [283, 257] on div at bounding box center [282, 250] width 3 height 31
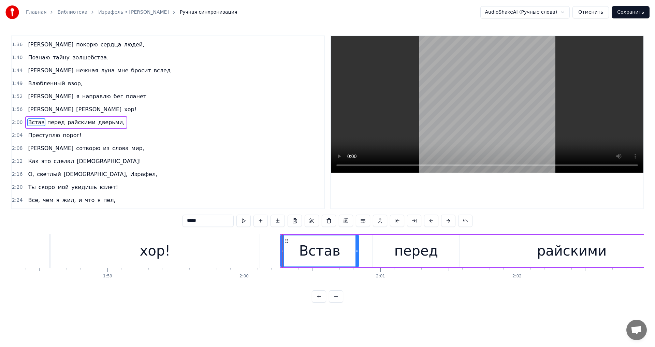
click at [375, 255] on div "перед" at bounding box center [416, 251] width 87 height 32
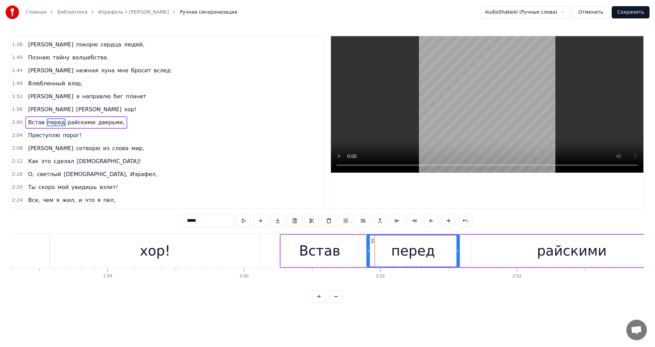
drag, startPoint x: 375, startPoint y: 254, endPoint x: 369, endPoint y: 254, distance: 6.1
click at [369, 254] on div at bounding box center [368, 250] width 3 height 31
click at [246, 223] on button at bounding box center [243, 221] width 14 height 12
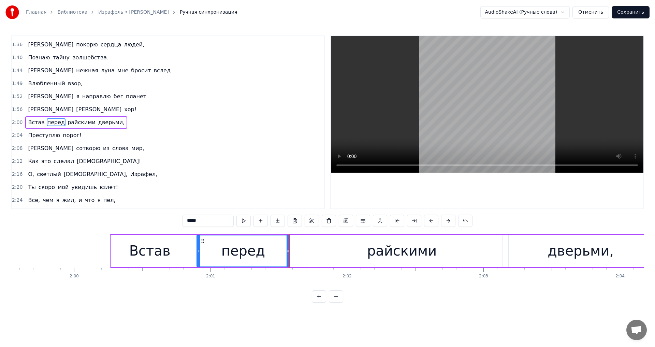
scroll to position [0, 16310]
click at [366, 243] on div "райскими" at bounding box center [401, 251] width 201 height 32
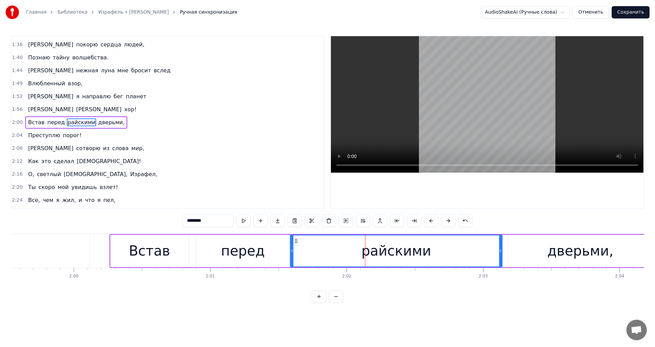
drag, startPoint x: 301, startPoint y: 250, endPoint x: 291, endPoint y: 249, distance: 10.6
click at [291, 249] on icon at bounding box center [292, 250] width 3 height 5
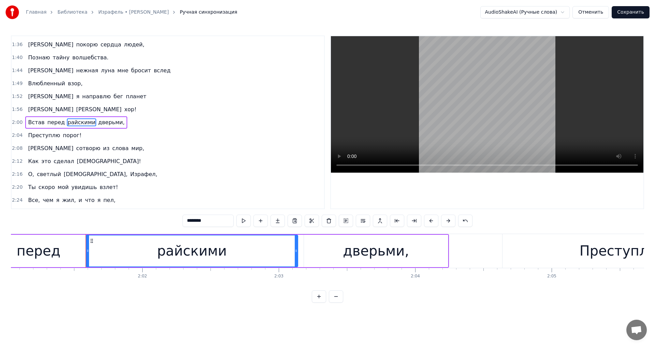
click at [340, 251] on div "дверьми," at bounding box center [376, 251] width 144 height 32
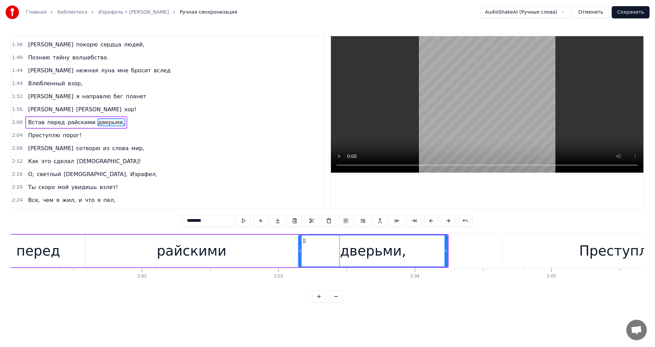
drag, startPoint x: 305, startPoint y: 251, endPoint x: 300, endPoint y: 250, distance: 5.2
click at [300, 250] on icon at bounding box center [300, 250] width 3 height 5
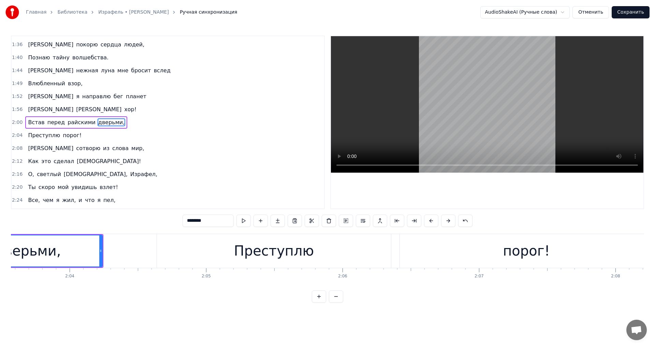
click at [218, 254] on div "Преступлю" at bounding box center [274, 251] width 234 height 34
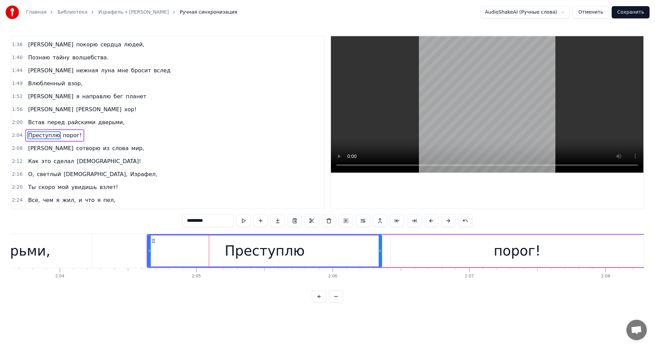
scroll to position [0, 16871]
drag, startPoint x: 148, startPoint y: 254, endPoint x: 144, endPoint y: 255, distance: 3.8
click at [144, 255] on div at bounding box center [145, 250] width 3 height 31
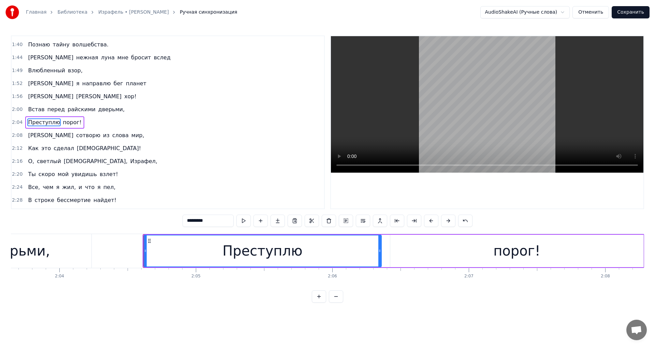
click at [411, 256] on div "порог!" at bounding box center [516, 251] width 253 height 32
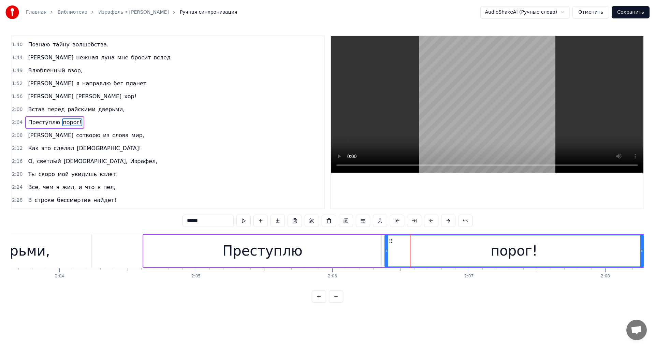
click at [386, 255] on div at bounding box center [386, 250] width 3 height 31
click at [367, 254] on div "Преступлю" at bounding box center [263, 251] width 238 height 32
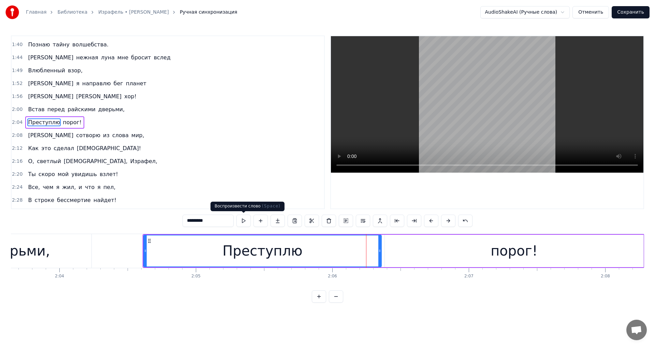
click at [248, 221] on button at bounding box center [243, 221] width 14 height 12
click at [394, 247] on div "порог!" at bounding box center [514, 251] width 259 height 32
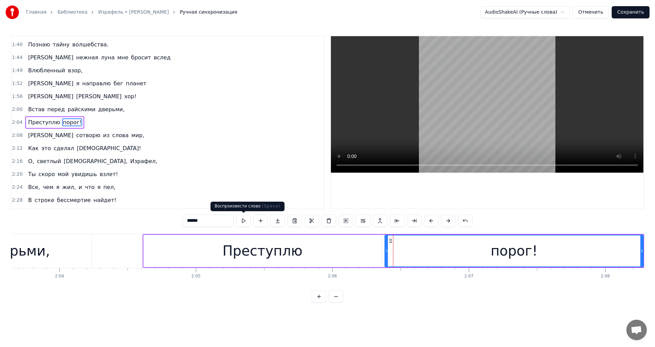
click at [239, 223] on button at bounding box center [243, 221] width 14 height 12
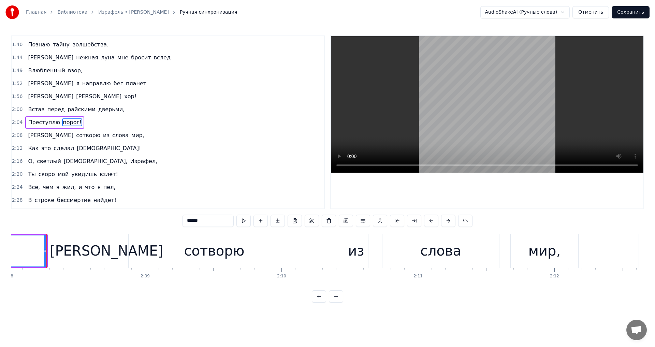
scroll to position [0, 17468]
click at [116, 243] on div "[PERSON_NAME]" at bounding box center [105, 251] width 27 height 34
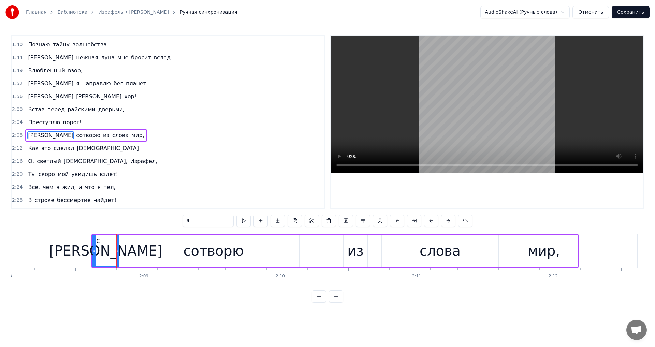
scroll to position [335, 0]
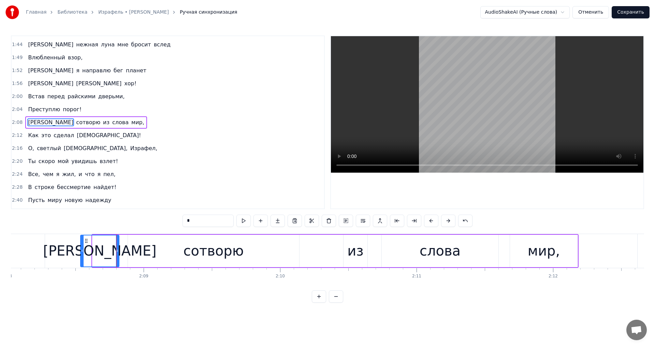
drag, startPoint x: 94, startPoint y: 251, endPoint x: 82, endPoint y: 254, distance: 12.2
click at [82, 254] on div at bounding box center [82, 250] width 3 height 31
click at [161, 254] on div "сотворю" at bounding box center [213, 251] width 171 height 32
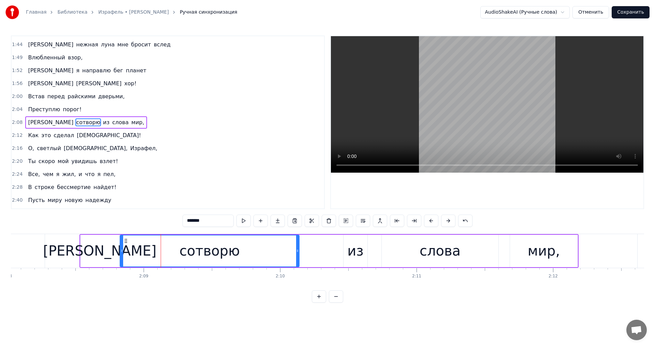
drag, startPoint x: 129, startPoint y: 253, endPoint x: 121, endPoint y: 250, distance: 8.4
click at [121, 250] on div at bounding box center [121, 250] width 3 height 31
click at [363, 249] on div "из" at bounding box center [355, 251] width 24 height 32
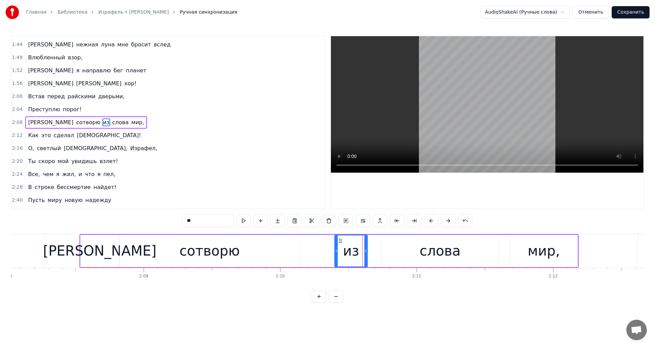
drag, startPoint x: 346, startPoint y: 253, endPoint x: 337, endPoint y: 253, distance: 8.9
click at [337, 253] on div at bounding box center [336, 250] width 3 height 31
click at [238, 223] on button at bounding box center [243, 221] width 14 height 12
click at [401, 248] on div "слова" at bounding box center [440, 251] width 117 height 32
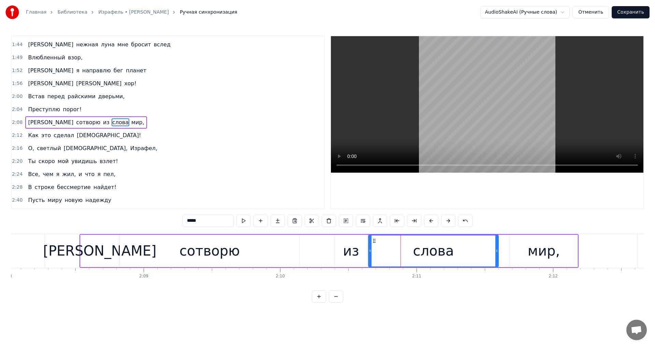
drag, startPoint x: 383, startPoint y: 251, endPoint x: 370, endPoint y: 248, distance: 13.7
click at [370, 248] on div at bounding box center [370, 250] width 3 height 31
click at [240, 223] on button at bounding box center [243, 221] width 14 height 12
click at [516, 250] on div "мир," at bounding box center [544, 251] width 68 height 32
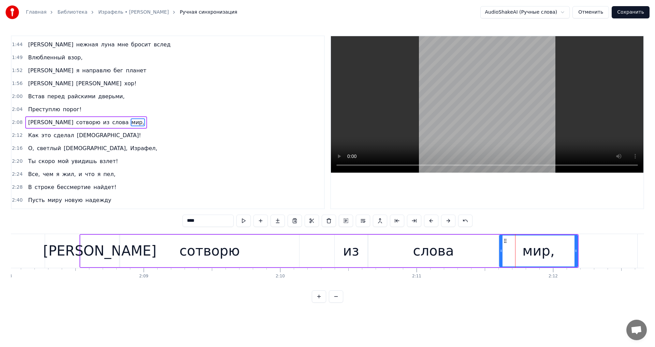
drag, startPoint x: 513, startPoint y: 250, endPoint x: 502, endPoint y: 250, distance: 10.6
click at [502, 250] on icon at bounding box center [501, 250] width 3 height 5
click at [243, 224] on button at bounding box center [243, 221] width 14 height 12
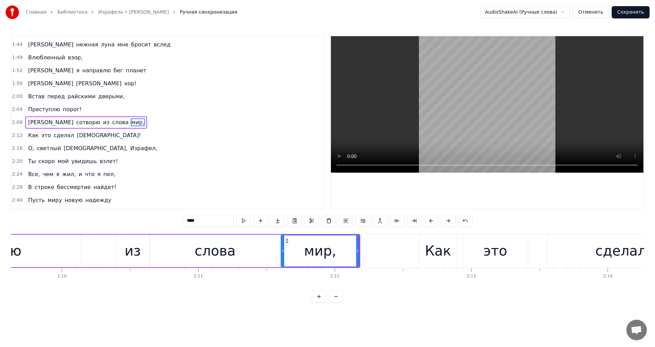
click at [448, 253] on div "Как" at bounding box center [438, 250] width 26 height 20
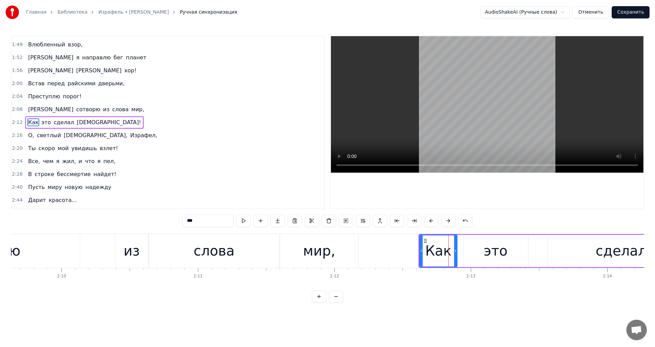
scroll to position [0, 17687]
click at [419, 254] on div at bounding box center [419, 250] width 3 height 31
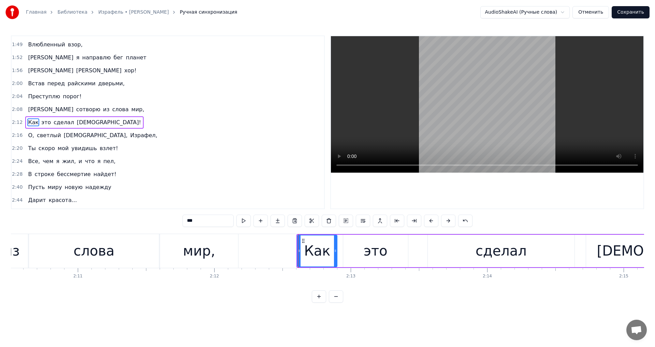
scroll to position [0, 17820]
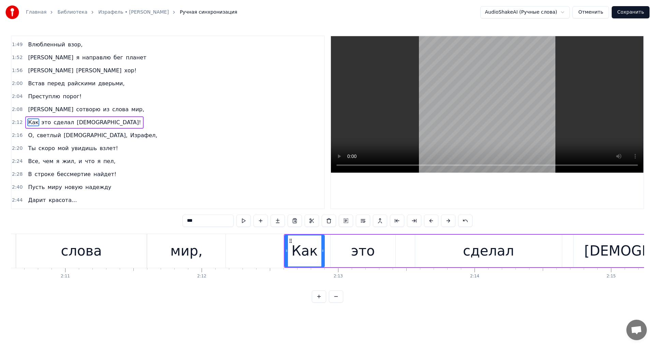
click at [355, 254] on div "это" at bounding box center [363, 250] width 24 height 20
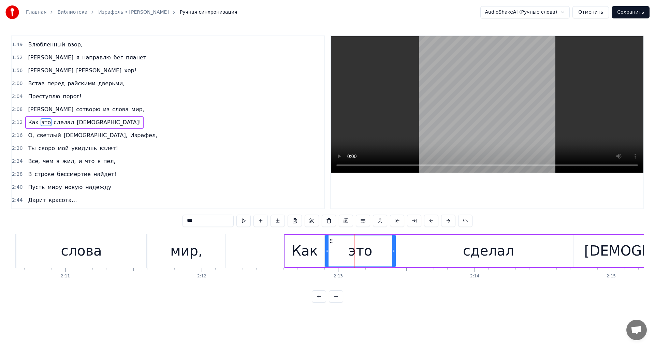
drag, startPoint x: 333, startPoint y: 252, endPoint x: 328, endPoint y: 250, distance: 5.3
click at [328, 250] on icon at bounding box center [327, 250] width 3 height 5
click at [432, 251] on div "сделал" at bounding box center [488, 251] width 147 height 32
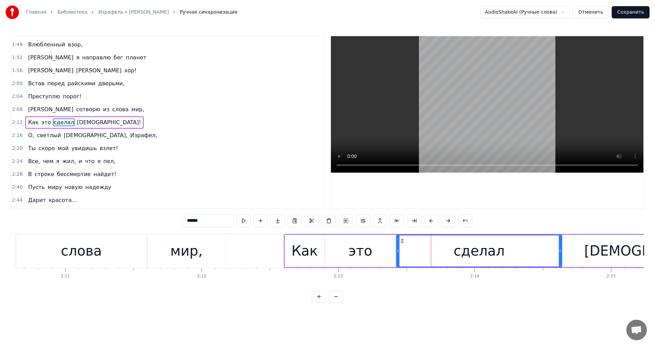
drag, startPoint x: 417, startPoint y: 251, endPoint x: 398, endPoint y: 248, distance: 19.0
click at [398, 248] on div at bounding box center [398, 250] width 3 height 31
click at [250, 223] on button at bounding box center [243, 221] width 14 height 12
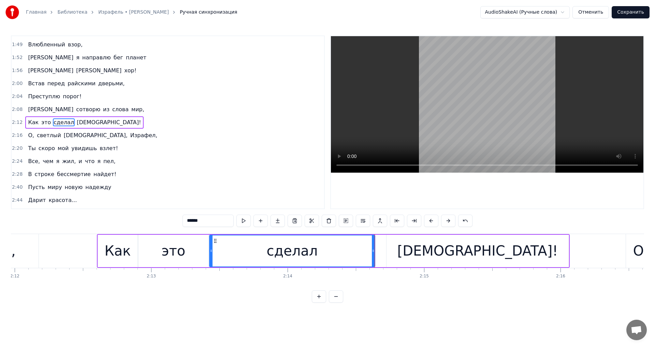
scroll to position [0, 18007]
click at [393, 253] on div "[DEMOGRAPHIC_DATA]!" at bounding box center [477, 251] width 182 height 32
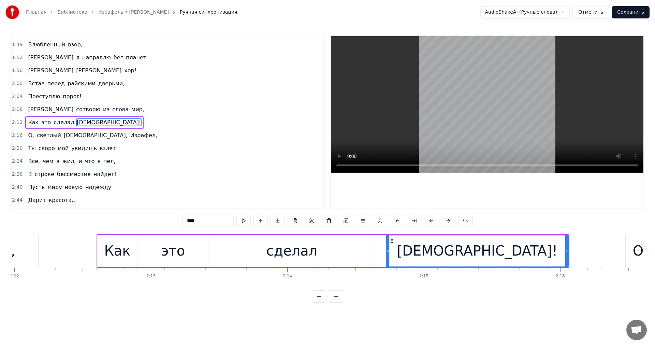
click at [190, 249] on div "это" at bounding box center [173, 251] width 70 height 32
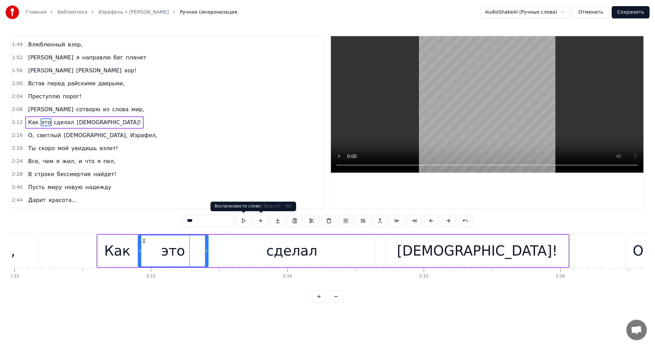
click at [247, 222] on button at bounding box center [243, 221] width 14 height 12
click at [238, 240] on div "сделал" at bounding box center [291, 251] width 165 height 32
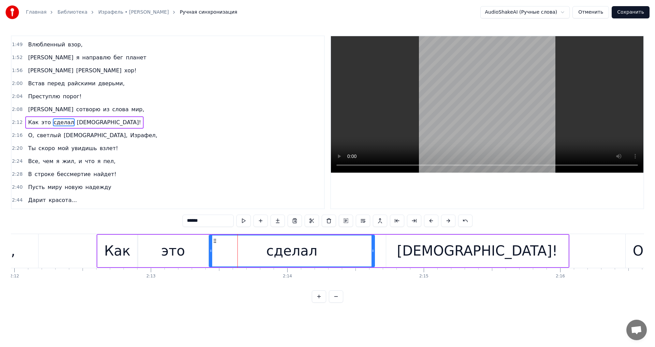
click at [245, 224] on button at bounding box center [243, 221] width 14 height 12
drag, startPoint x: 209, startPoint y: 249, endPoint x: 218, endPoint y: 255, distance: 10.0
click at [218, 255] on div at bounding box center [219, 250] width 3 height 31
click at [246, 221] on button at bounding box center [243, 221] width 14 height 12
click at [190, 248] on div "это" at bounding box center [173, 251] width 70 height 32
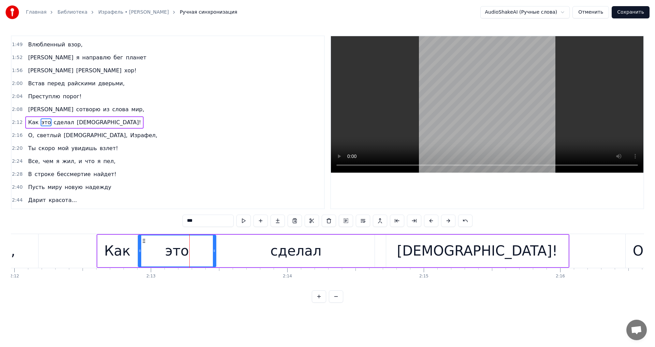
drag, startPoint x: 206, startPoint y: 255, endPoint x: 214, endPoint y: 254, distance: 7.9
click at [214, 254] on div at bounding box center [214, 250] width 3 height 31
click at [240, 221] on button at bounding box center [243, 221] width 14 height 12
click at [244, 245] on div "сделал" at bounding box center [295, 251] width 157 height 32
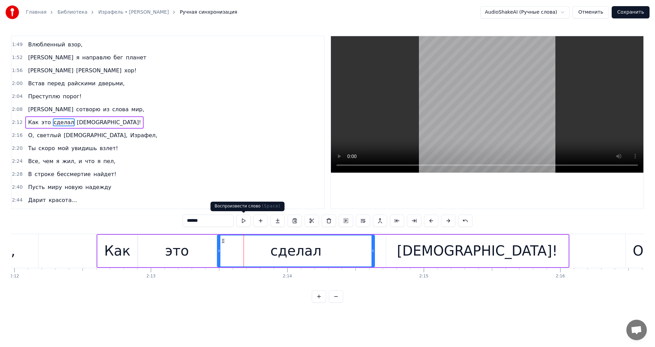
click at [245, 220] on button at bounding box center [243, 221] width 14 height 12
click at [409, 246] on div "[DEMOGRAPHIC_DATA]!" at bounding box center [477, 251] width 182 height 32
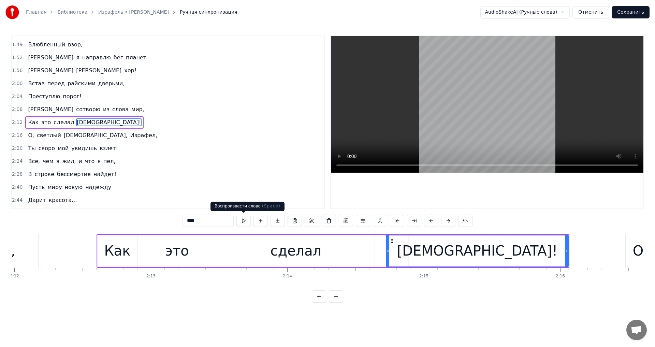
click at [243, 225] on button at bounding box center [243, 221] width 14 height 12
click at [238, 225] on button at bounding box center [243, 221] width 14 height 12
drag, startPoint x: 387, startPoint y: 253, endPoint x: 381, endPoint y: 255, distance: 6.6
click at [381, 255] on div at bounding box center [381, 250] width 3 height 31
click at [204, 251] on div "это" at bounding box center [177, 251] width 78 height 32
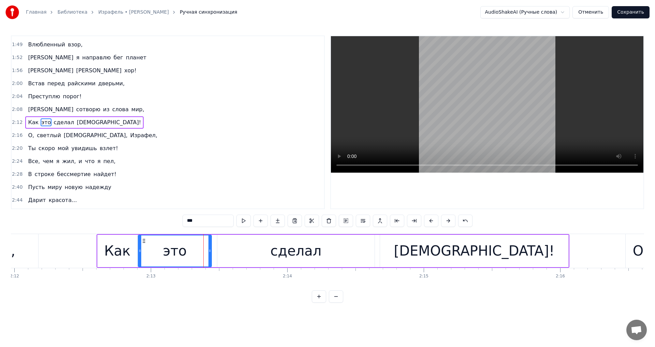
drag, startPoint x: 213, startPoint y: 257, endPoint x: 209, endPoint y: 257, distance: 4.4
click at [209, 257] on div at bounding box center [209, 250] width 3 height 31
click at [316, 239] on div "сделал" at bounding box center [295, 251] width 157 height 32
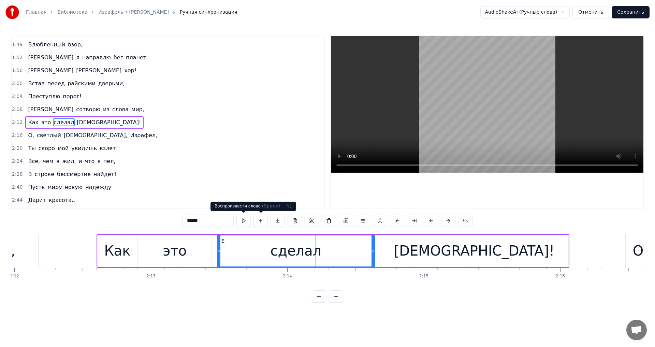
click at [244, 222] on button at bounding box center [243, 221] width 14 height 12
click at [416, 251] on div "[DEMOGRAPHIC_DATA]!" at bounding box center [474, 251] width 188 height 32
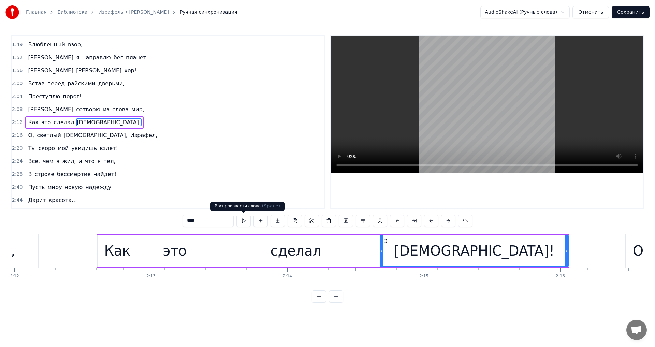
click at [241, 222] on button at bounding box center [243, 221] width 14 height 12
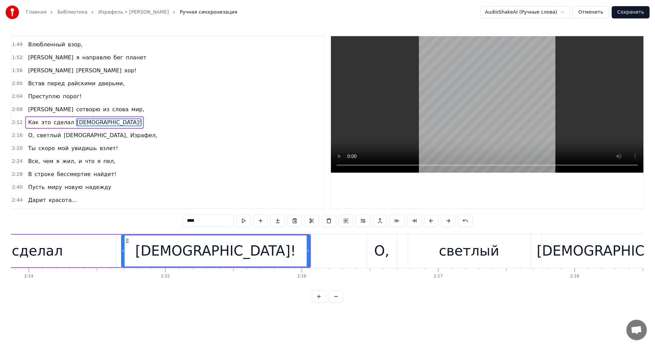
scroll to position [0, 18266]
click at [386, 252] on div "О," at bounding box center [381, 250] width 15 height 20
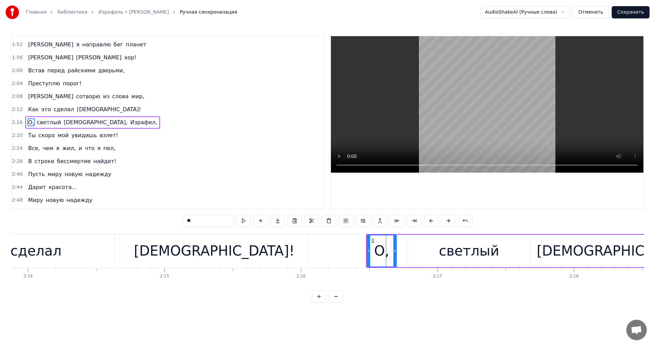
scroll to position [0, 18267]
drag, startPoint x: 368, startPoint y: 255, endPoint x: 357, endPoint y: 256, distance: 11.3
click at [357, 256] on div at bounding box center [357, 250] width 3 height 31
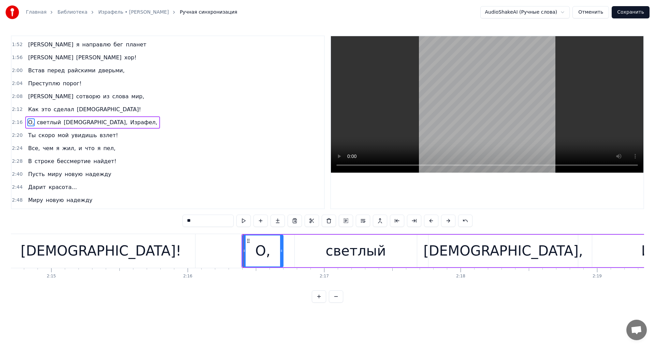
scroll to position [0, 18380]
click at [336, 248] on div "светлый" at bounding box center [355, 250] width 60 height 20
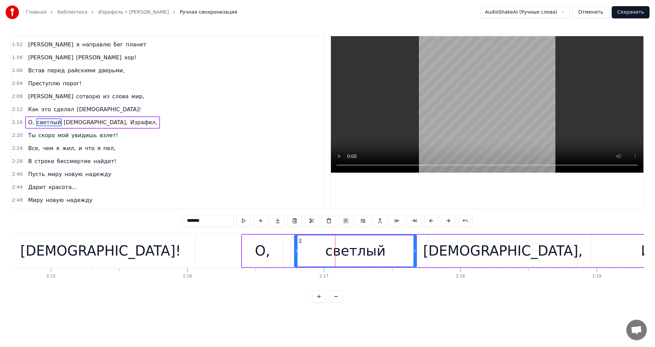
click at [260, 248] on div "О," at bounding box center [262, 250] width 15 height 20
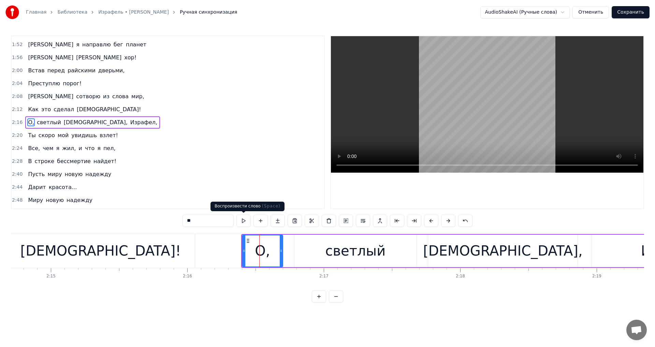
click at [245, 223] on button at bounding box center [243, 221] width 14 height 12
click at [304, 250] on div "светлый" at bounding box center [355, 251] width 122 height 32
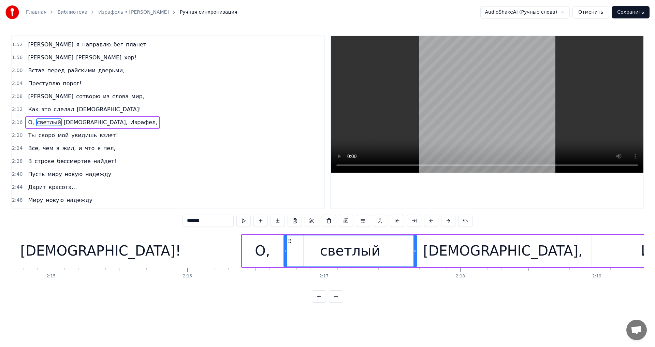
drag, startPoint x: 295, startPoint y: 251, endPoint x: 285, endPoint y: 250, distance: 10.7
click at [285, 250] on icon at bounding box center [285, 250] width 3 height 5
click at [445, 245] on div "[DEMOGRAPHIC_DATA]," at bounding box center [502, 251] width 149 height 32
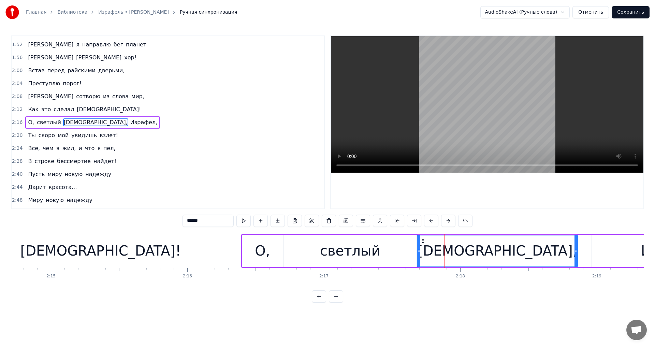
drag, startPoint x: 429, startPoint y: 249, endPoint x: 418, endPoint y: 248, distance: 11.0
click at [418, 248] on div at bounding box center [419, 250] width 3 height 31
click at [419, 247] on div at bounding box center [419, 250] width 3 height 31
click at [242, 219] on button at bounding box center [243, 221] width 14 height 12
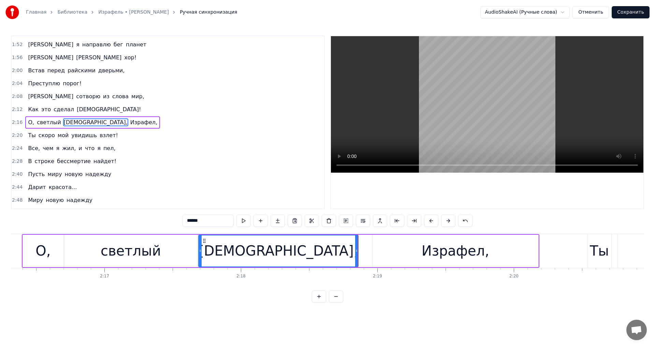
scroll to position [0, 18600]
click at [390, 249] on div "Израфел," at bounding box center [455, 251] width 166 height 32
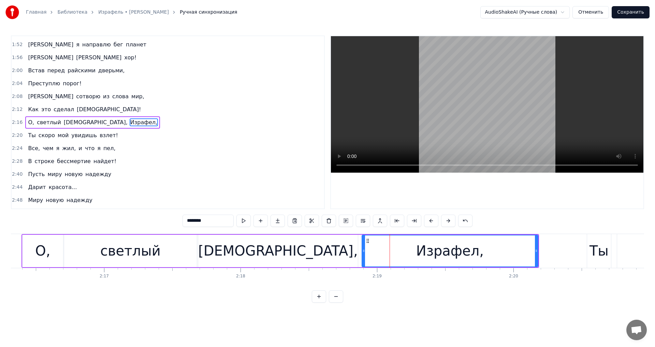
drag, startPoint x: 374, startPoint y: 254, endPoint x: 364, endPoint y: 254, distance: 10.3
click at [364, 254] on div at bounding box center [363, 250] width 3 height 31
click at [246, 221] on button at bounding box center [243, 221] width 14 height 12
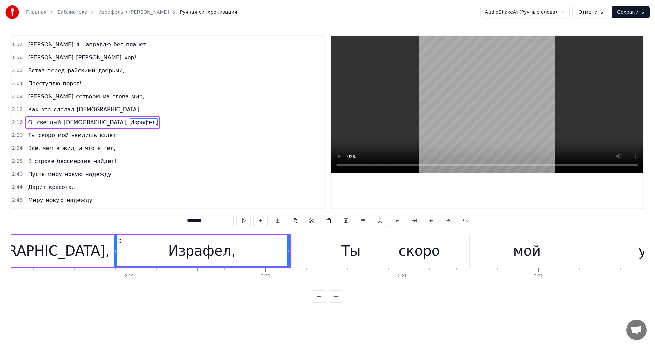
scroll to position [0, 18848]
click at [353, 252] on div "Ты" at bounding box center [350, 250] width 19 height 20
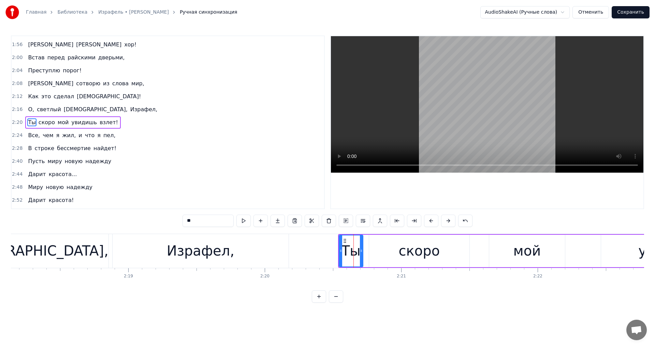
scroll to position [0, 18849]
drag, startPoint x: 339, startPoint y: 254, endPoint x: 336, endPoint y: 255, distance: 3.8
click at [336, 255] on div at bounding box center [337, 250] width 3 height 31
click at [242, 219] on button at bounding box center [243, 221] width 14 height 12
click at [396, 255] on div "скоро" at bounding box center [419, 251] width 100 height 32
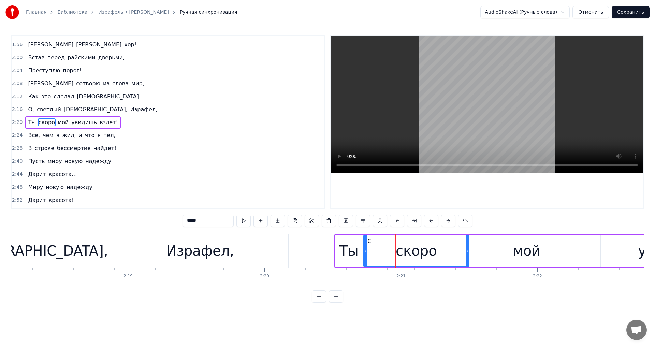
drag, startPoint x: 371, startPoint y: 249, endPoint x: 366, endPoint y: 246, distance: 6.3
click at [366, 246] on div at bounding box center [365, 250] width 3 height 31
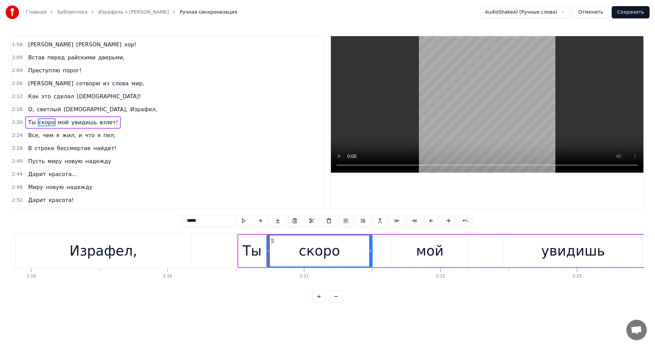
scroll to position [0, 18946]
click at [430, 254] on div "мой" at bounding box center [430, 250] width 28 height 20
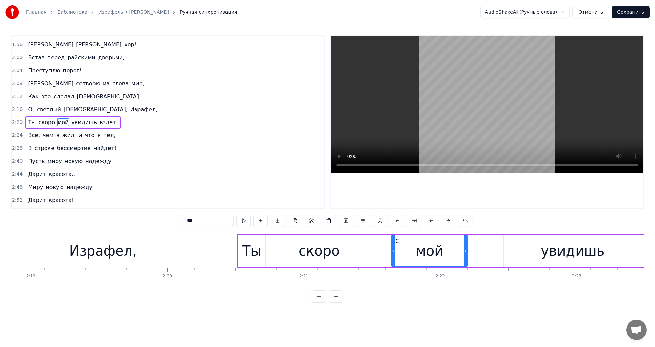
click at [345, 252] on div "скоро" at bounding box center [318, 251] width 105 height 32
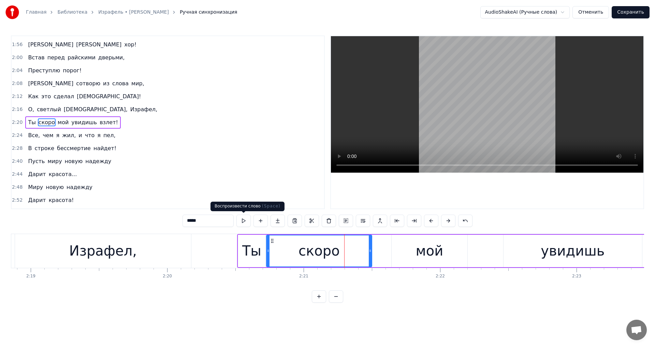
click at [238, 222] on button at bounding box center [243, 221] width 14 height 12
click at [407, 247] on div "мой" at bounding box center [430, 251] width 76 height 32
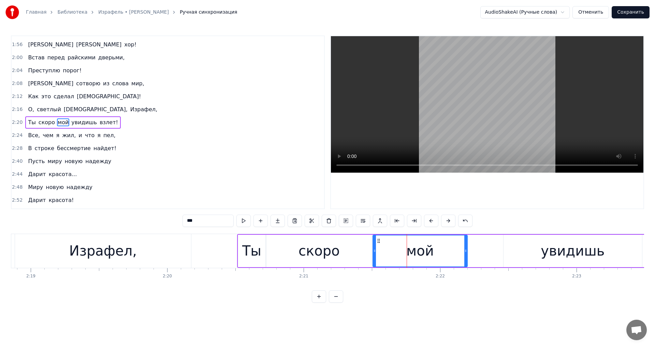
drag, startPoint x: 392, startPoint y: 251, endPoint x: 374, endPoint y: 250, distance: 18.8
click at [374, 250] on icon at bounding box center [374, 250] width 3 height 5
click at [247, 220] on button at bounding box center [243, 221] width 14 height 12
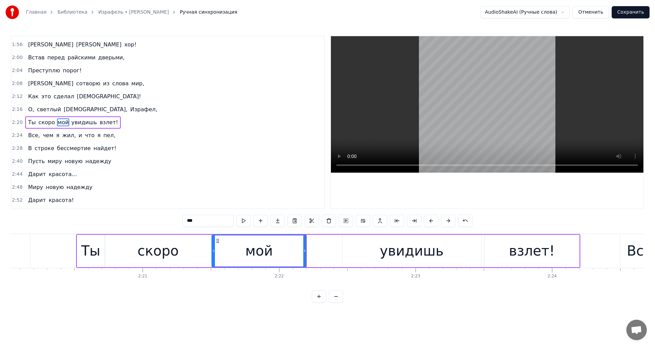
scroll to position [0, 19108]
click at [367, 254] on div "увидишь" at bounding box center [411, 251] width 138 height 32
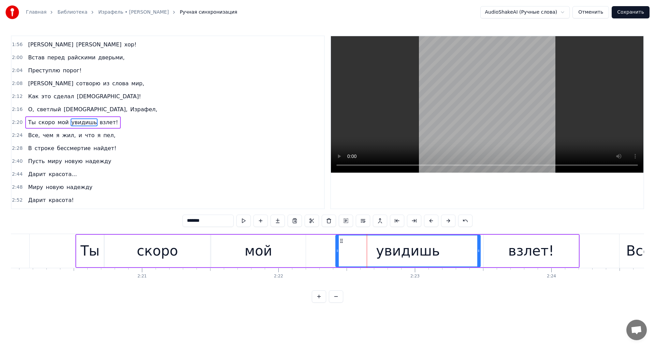
drag, startPoint x: 343, startPoint y: 252, endPoint x: 337, endPoint y: 252, distance: 6.1
click at [337, 252] on icon at bounding box center [337, 250] width 3 height 5
click at [247, 221] on button at bounding box center [243, 221] width 14 height 12
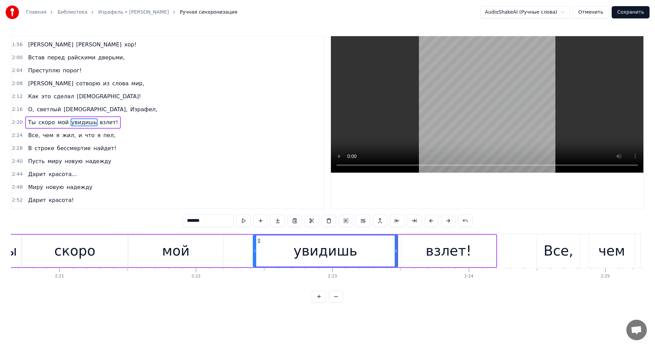
scroll to position [0, 19203]
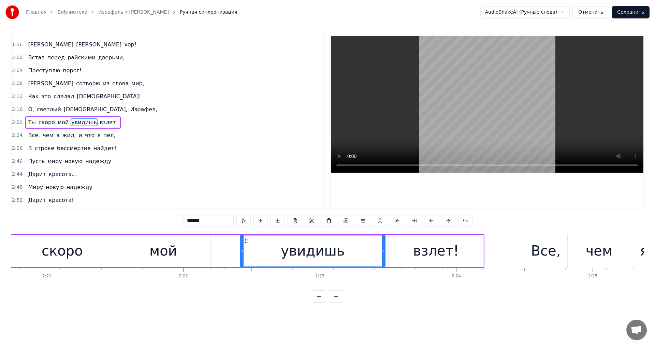
click at [417, 251] on div "взлет!" at bounding box center [436, 251] width 95 height 32
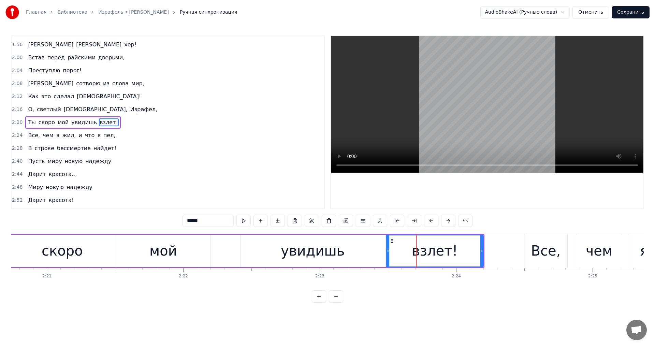
click at [387, 250] on icon at bounding box center [387, 250] width 3 height 5
click at [244, 221] on button at bounding box center [243, 221] width 14 height 12
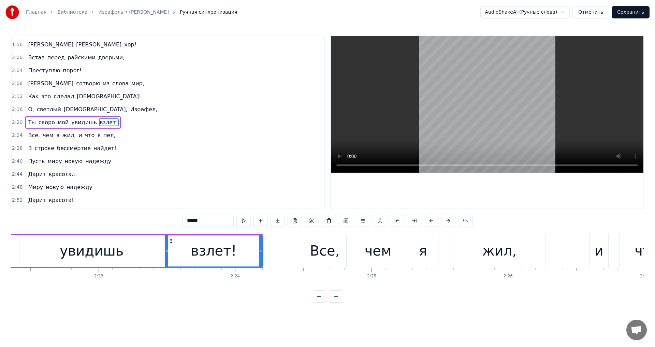
scroll to position [0, 19427]
click at [325, 254] on div "Все," at bounding box center [321, 250] width 30 height 20
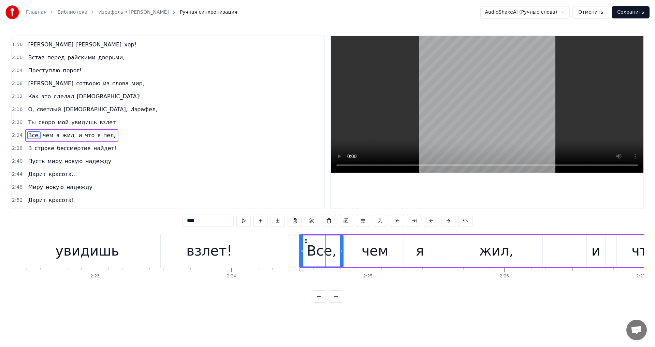
scroll to position [387, 0]
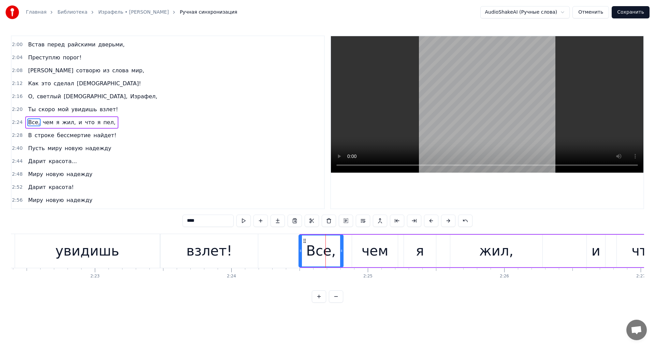
click at [299, 259] on div at bounding box center [300, 250] width 3 height 31
click at [371, 252] on div "чем" at bounding box center [375, 250] width 27 height 20
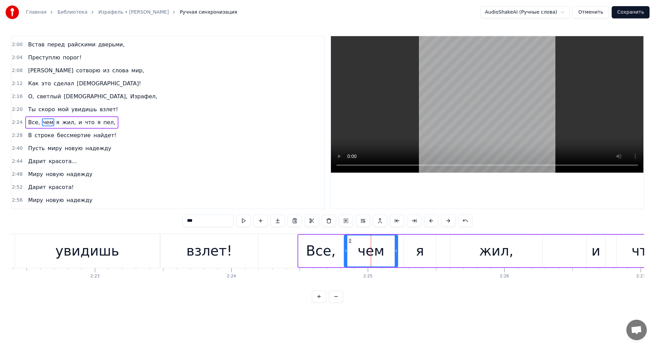
drag, startPoint x: 354, startPoint y: 253, endPoint x: 346, endPoint y: 246, distance: 10.9
click at [346, 246] on div at bounding box center [346, 250] width 3 height 31
click at [423, 245] on div "я" at bounding box center [420, 251] width 32 height 32
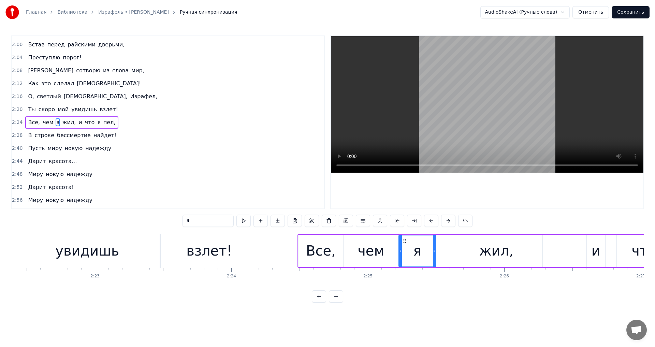
drag, startPoint x: 406, startPoint y: 250, endPoint x: 401, endPoint y: 249, distance: 5.2
click at [401, 249] on icon at bounding box center [400, 250] width 3 height 5
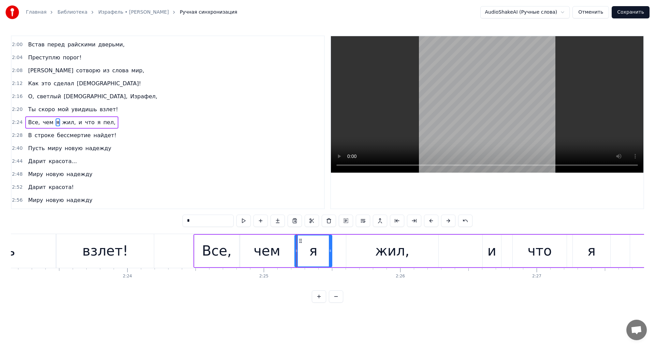
scroll to position [0, 19545]
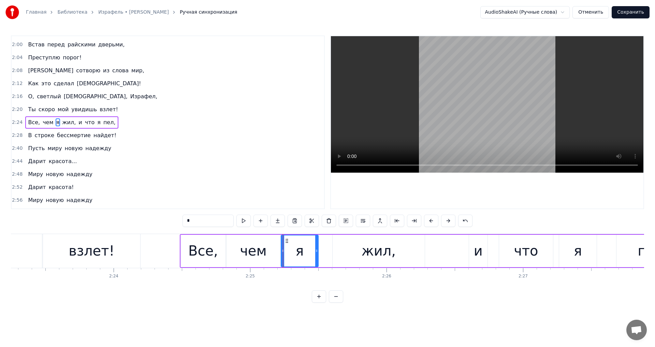
click at [361, 258] on div "жил," at bounding box center [379, 251] width 92 height 32
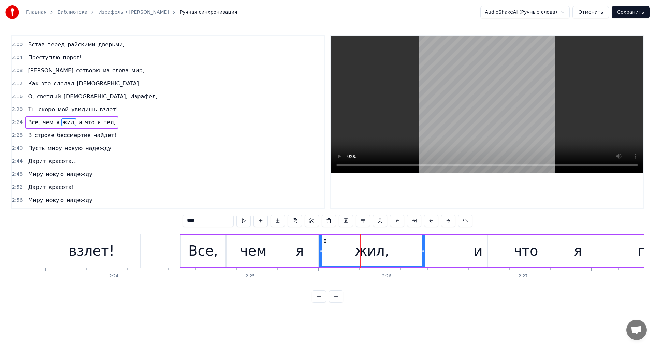
drag, startPoint x: 335, startPoint y: 249, endPoint x: 321, endPoint y: 248, distance: 13.4
click at [321, 248] on icon at bounding box center [321, 250] width 3 height 5
click at [241, 219] on button at bounding box center [243, 221] width 14 height 12
click at [472, 251] on div "и" at bounding box center [478, 251] width 18 height 32
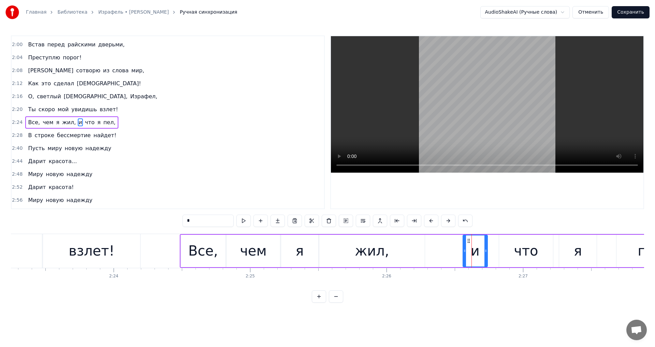
drag, startPoint x: 471, startPoint y: 253, endPoint x: 464, endPoint y: 254, distance: 6.9
click at [464, 254] on div at bounding box center [464, 250] width 3 height 31
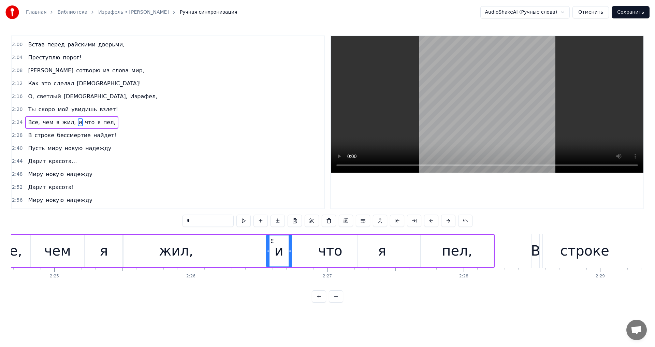
scroll to position [0, 19742]
click at [308, 247] on div "что" at bounding box center [329, 251] width 54 height 32
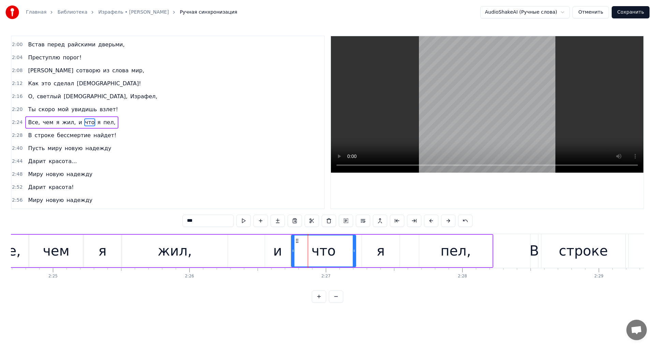
drag, startPoint x: 304, startPoint y: 249, endPoint x: 293, endPoint y: 246, distance: 11.1
click at [293, 246] on div at bounding box center [293, 250] width 3 height 31
click at [375, 246] on div "я" at bounding box center [381, 251] width 38 height 32
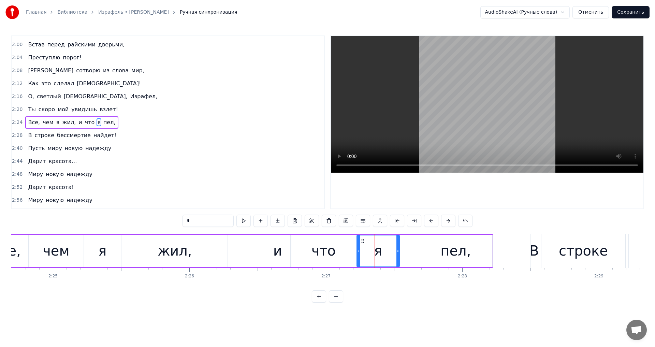
drag, startPoint x: 362, startPoint y: 248, endPoint x: 357, endPoint y: 248, distance: 4.1
click at [357, 248] on div at bounding box center [358, 250] width 3 height 31
click at [244, 220] on button at bounding box center [243, 221] width 14 height 12
click at [442, 247] on div "пел," at bounding box center [455, 251] width 73 height 32
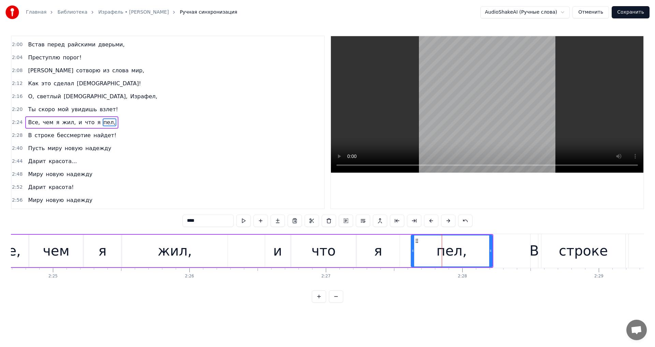
drag, startPoint x: 421, startPoint y: 256, endPoint x: 412, endPoint y: 256, distance: 8.2
click at [412, 256] on div at bounding box center [412, 250] width 3 height 31
click at [245, 221] on button at bounding box center [243, 221] width 14 height 12
click at [414, 255] on div "пел," at bounding box center [451, 250] width 81 height 31
drag, startPoint x: 413, startPoint y: 255, endPoint x: 417, endPoint y: 259, distance: 5.6
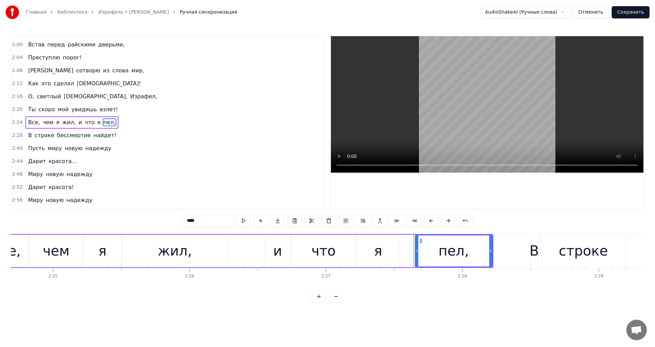
click at [417, 259] on div at bounding box center [416, 250] width 3 height 31
click at [246, 223] on button at bounding box center [243, 221] width 14 height 12
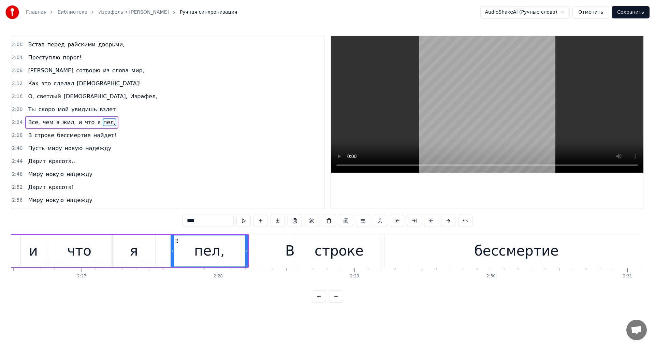
scroll to position [0, 19987]
click at [290, 252] on div "В" at bounding box center [289, 250] width 9 height 20
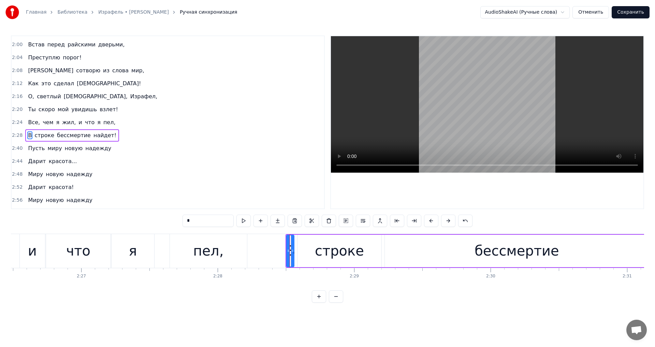
scroll to position [400, 0]
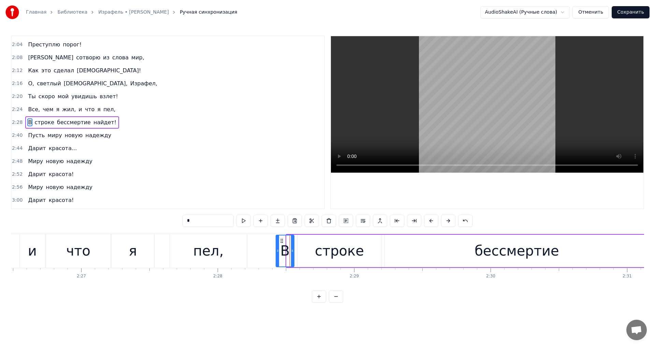
drag, startPoint x: 288, startPoint y: 252, endPoint x: 277, endPoint y: 255, distance: 11.1
click at [277, 255] on div at bounding box center [277, 250] width 3 height 31
click at [338, 255] on div "строке" at bounding box center [339, 250] width 49 height 20
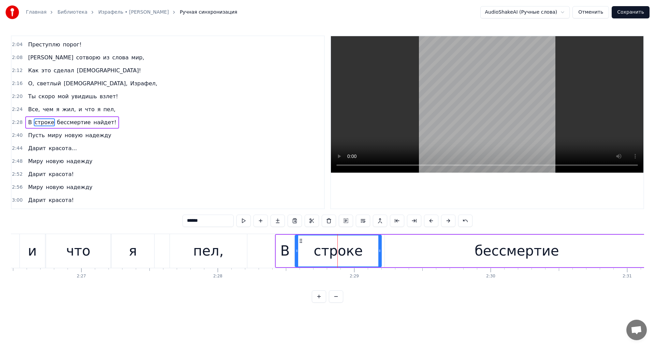
click at [295, 253] on icon at bounding box center [296, 250] width 3 height 5
click at [417, 247] on div "бессмертие" at bounding box center [517, 251] width 264 height 32
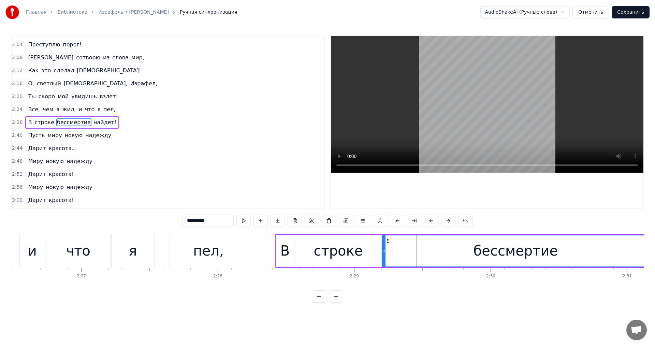
click at [384, 253] on div at bounding box center [384, 250] width 3 height 31
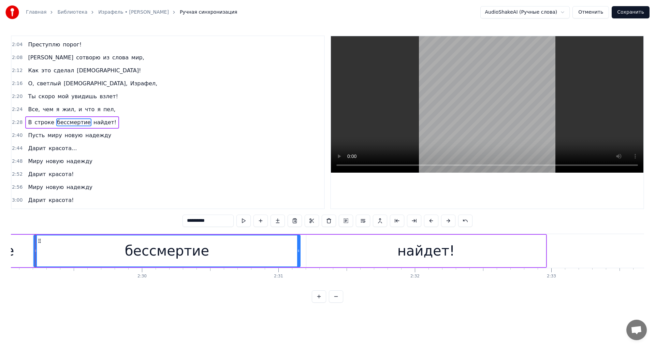
click at [391, 254] on div "найдет!" at bounding box center [425, 251] width 239 height 32
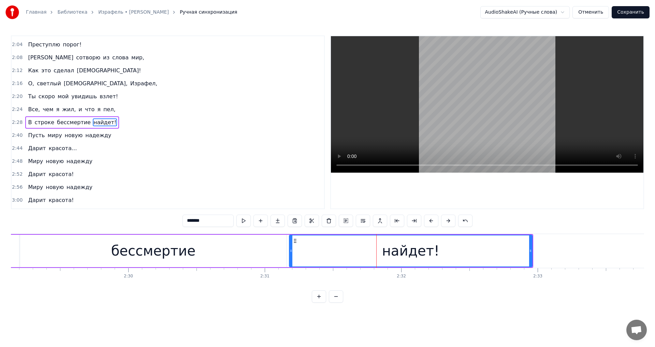
scroll to position [0, 20349]
drag, startPoint x: 295, startPoint y: 252, endPoint x: 290, endPoint y: 253, distance: 5.1
click at [290, 253] on div "найдет!" at bounding box center [410, 250] width 244 height 31
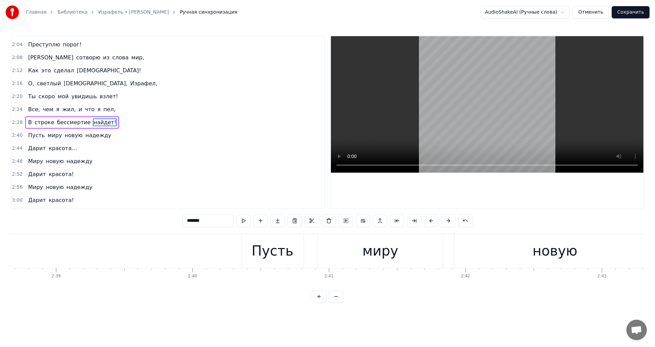
scroll to position [0, 21650]
click at [350, 250] on div "миру" at bounding box center [380, 251] width 125 height 34
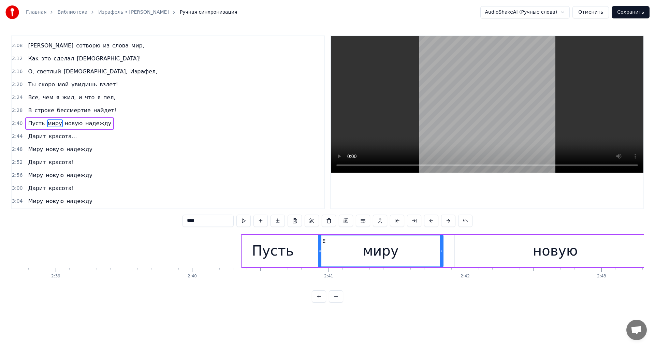
scroll to position [413, 0]
drag, startPoint x: 319, startPoint y: 251, endPoint x: 306, endPoint y: 251, distance: 13.3
click at [306, 251] on icon at bounding box center [306, 250] width 3 height 5
click at [523, 252] on div "новую" at bounding box center [555, 251] width 201 height 32
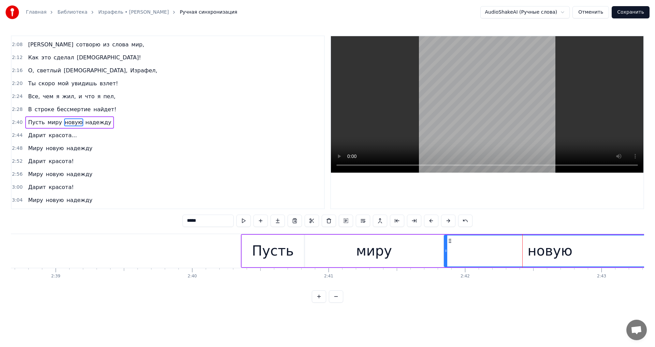
drag, startPoint x: 455, startPoint y: 251, endPoint x: 444, endPoint y: 250, distance: 10.6
click at [444, 250] on icon at bounding box center [445, 250] width 3 height 5
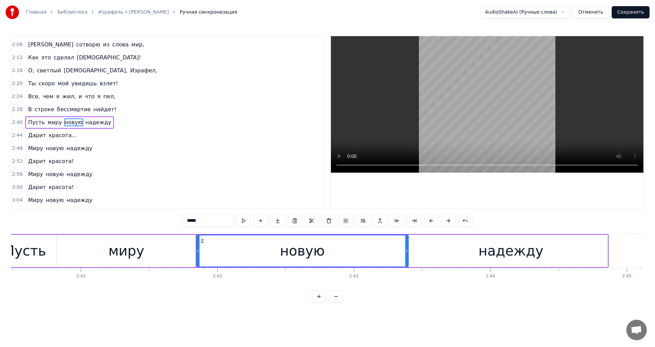
click at [443, 253] on div "надежду" at bounding box center [510, 251] width 193 height 32
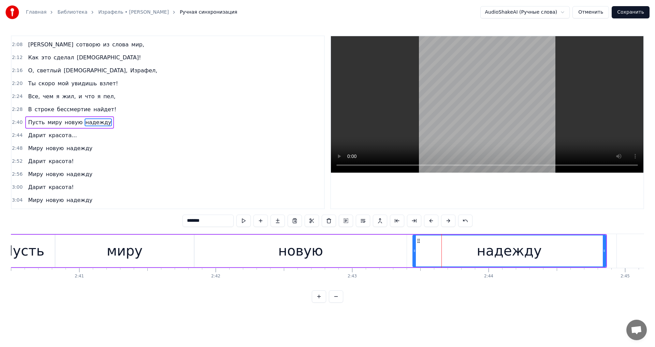
scroll to position [0, 21899]
drag, startPoint x: 414, startPoint y: 249, endPoint x: 409, endPoint y: 248, distance: 5.4
click at [409, 248] on div at bounding box center [409, 250] width 3 height 31
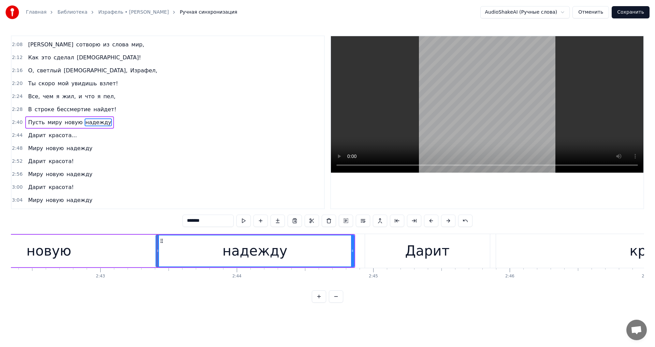
click at [401, 250] on div "Дарит" at bounding box center [427, 251] width 125 height 34
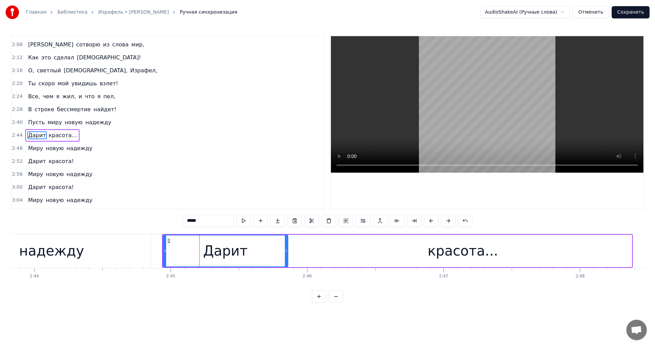
scroll to position [0, 22354]
click at [304, 255] on div "красота..." at bounding box center [463, 251] width 338 height 32
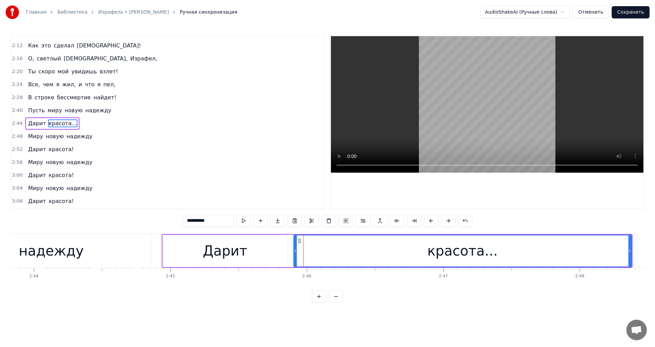
scroll to position [426, 0]
drag, startPoint x: 296, startPoint y: 254, endPoint x: 291, endPoint y: 254, distance: 5.1
click at [291, 254] on div at bounding box center [290, 250] width 3 height 31
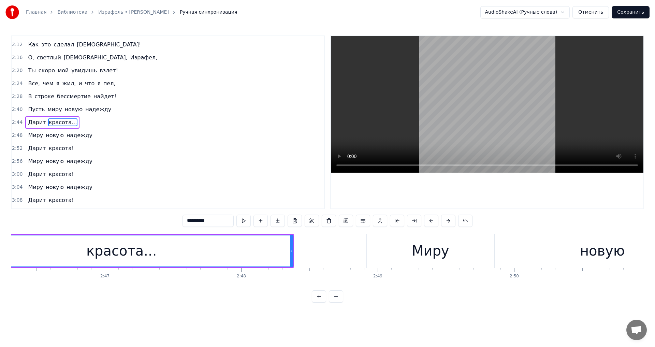
scroll to position [0, 22693]
click at [381, 258] on div "Миру" at bounding box center [430, 251] width 128 height 34
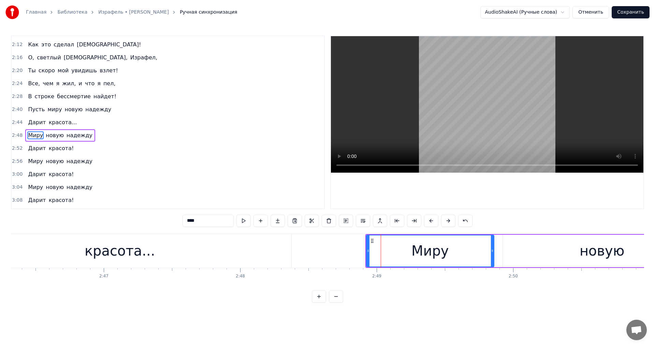
scroll to position [439, 0]
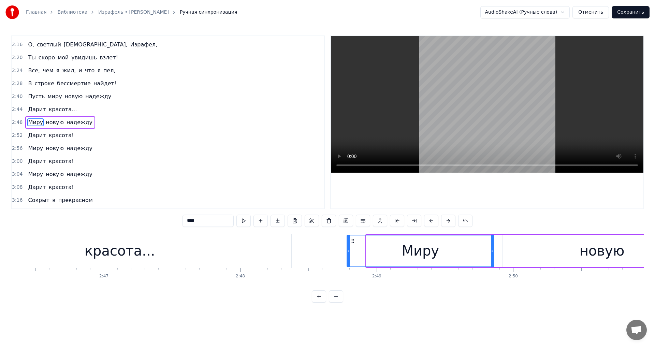
drag, startPoint x: 369, startPoint y: 254, endPoint x: 349, endPoint y: 254, distance: 19.4
click at [349, 254] on div at bounding box center [348, 250] width 3 height 31
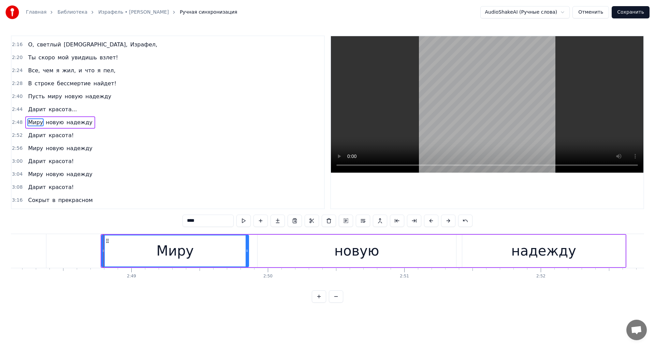
click at [321, 248] on div "новую" at bounding box center [357, 251] width 199 height 32
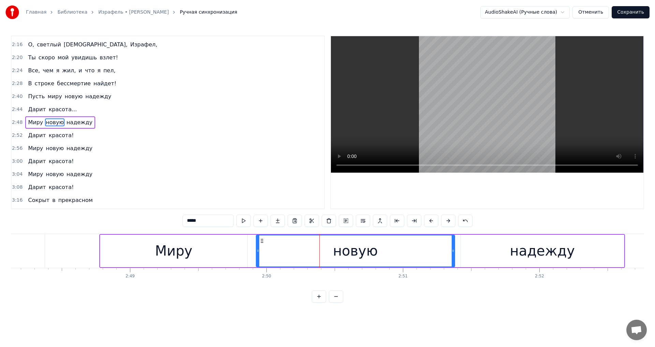
scroll to position [0, 22940]
drag, startPoint x: 257, startPoint y: 252, endPoint x: 249, endPoint y: 251, distance: 8.0
click at [249, 251] on icon at bounding box center [249, 250] width 3 height 5
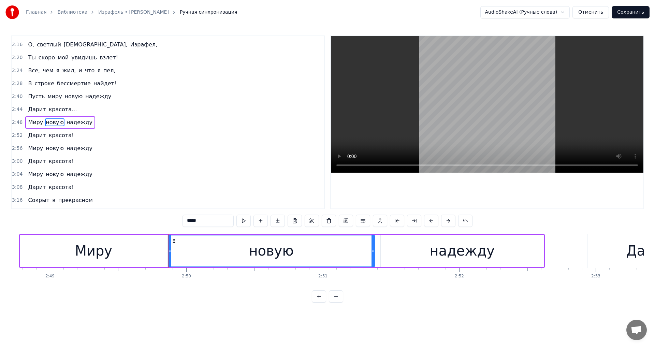
scroll to position [0, 23081]
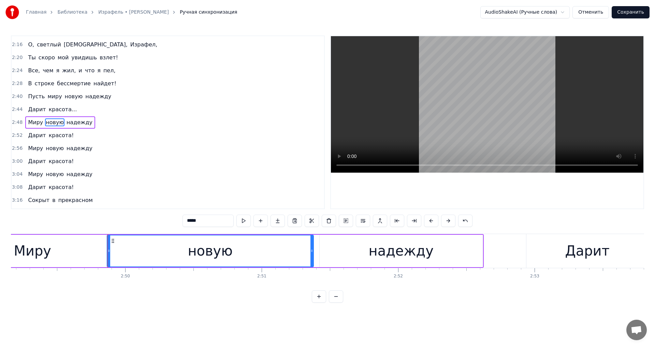
click at [383, 251] on div "надежду" at bounding box center [401, 250] width 65 height 20
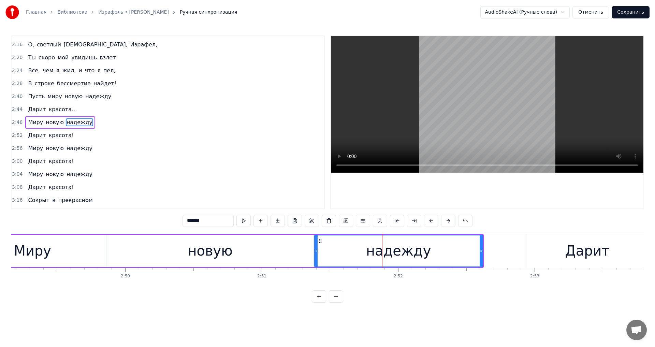
drag, startPoint x: 320, startPoint y: 248, endPoint x: 315, endPoint y: 249, distance: 5.2
click at [315, 249] on icon at bounding box center [316, 250] width 3 height 5
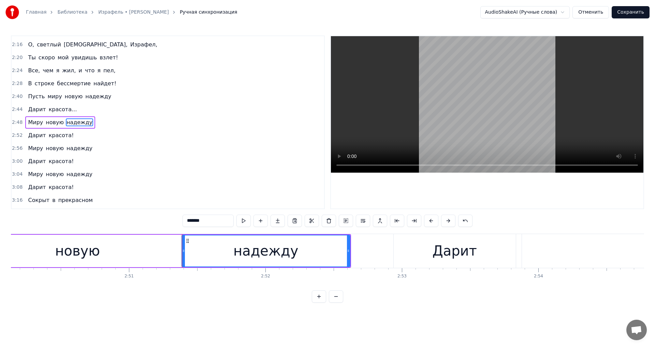
scroll to position [0, 23214]
click at [427, 249] on div "Дарит" at bounding box center [454, 251] width 122 height 34
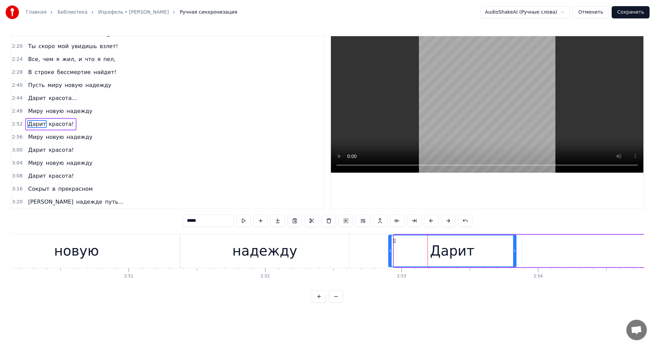
drag, startPoint x: 395, startPoint y: 254, endPoint x: 389, endPoint y: 256, distance: 5.7
click at [389, 256] on div at bounding box center [390, 250] width 3 height 31
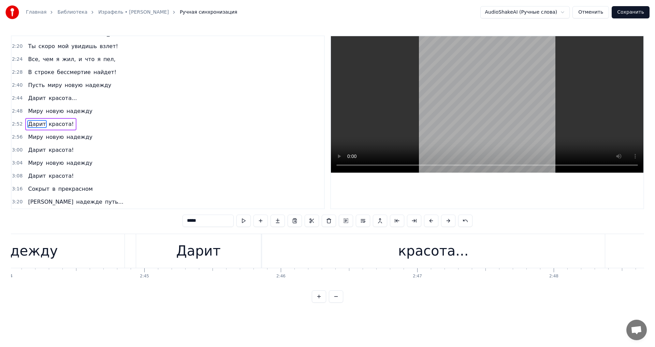
scroll to position [0, 22380]
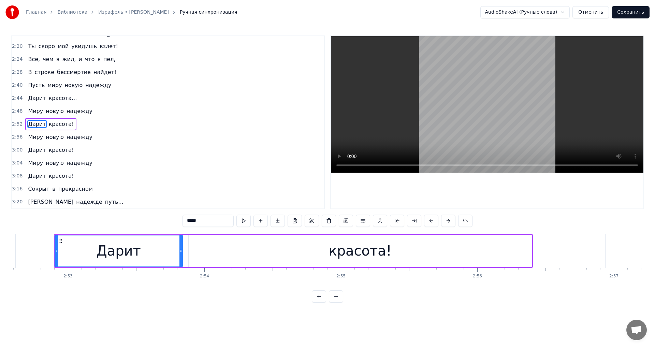
click at [250, 253] on div "красота!" at bounding box center [360, 251] width 343 height 32
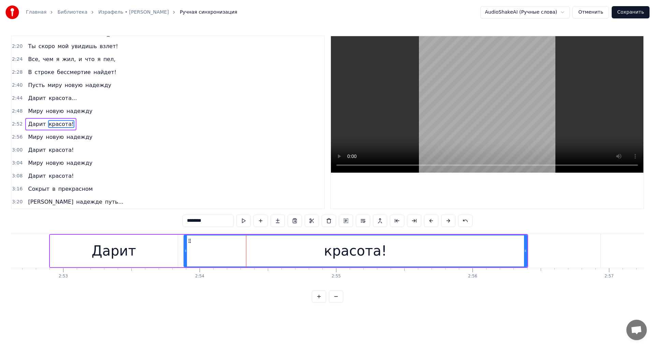
scroll to position [0, 23553]
drag, startPoint x: 185, startPoint y: 251, endPoint x: 180, endPoint y: 253, distance: 5.3
click at [180, 253] on icon at bounding box center [180, 250] width 3 height 5
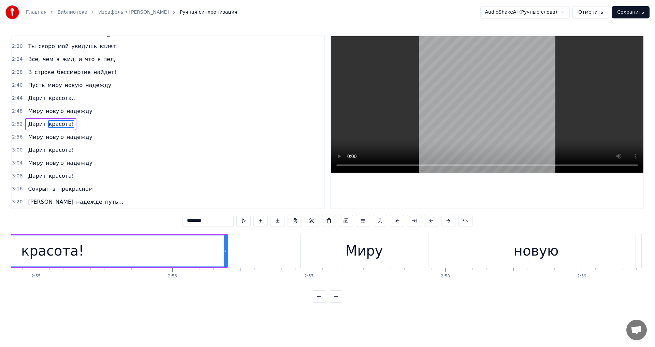
scroll to position [0, 23855]
click at [348, 255] on div "Миру" at bounding box center [362, 250] width 38 height 20
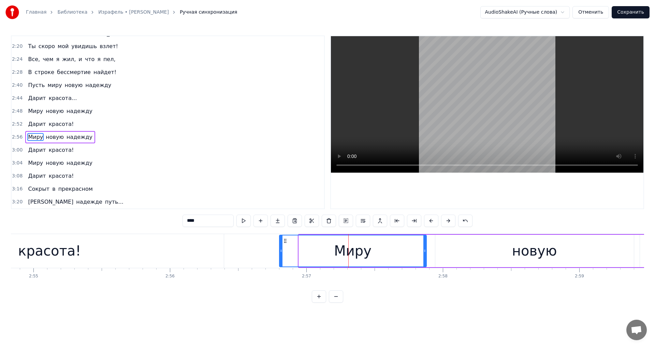
drag, startPoint x: 299, startPoint y: 250, endPoint x: 280, endPoint y: 255, distance: 20.2
click at [280, 255] on div at bounding box center [281, 250] width 3 height 31
click at [442, 255] on div "новую" at bounding box center [534, 251] width 199 height 32
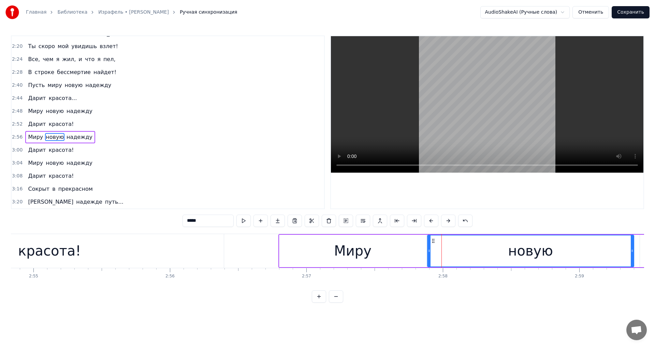
drag, startPoint x: 437, startPoint y: 253, endPoint x: 429, endPoint y: 250, distance: 8.3
click at [429, 250] on icon at bounding box center [429, 250] width 3 height 5
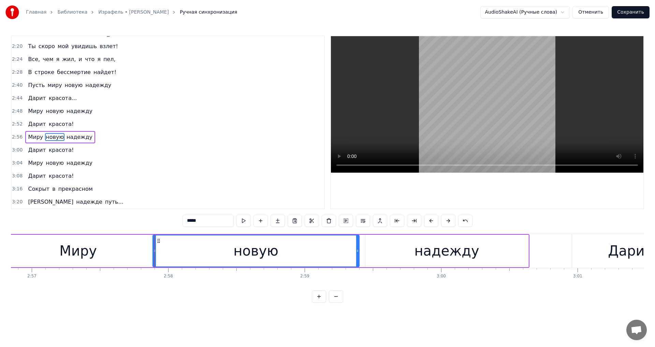
click at [398, 257] on div "надежду" at bounding box center [446, 251] width 163 height 32
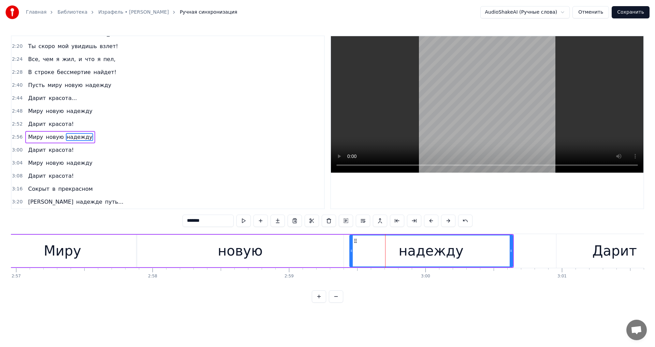
scroll to position [0, 24146]
drag, startPoint x: 351, startPoint y: 253, endPoint x: 346, endPoint y: 253, distance: 5.1
click at [346, 253] on icon at bounding box center [346, 250] width 3 height 5
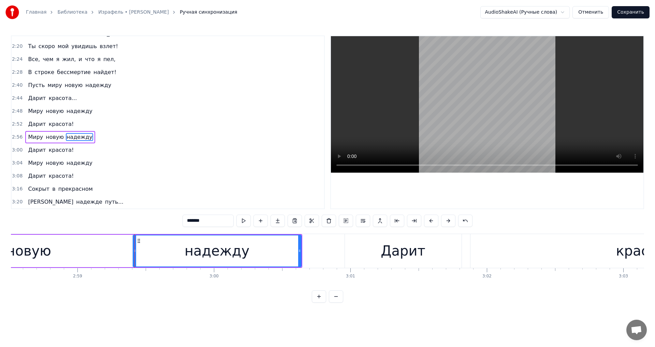
click at [370, 248] on div "Дарит" at bounding box center [403, 251] width 117 height 34
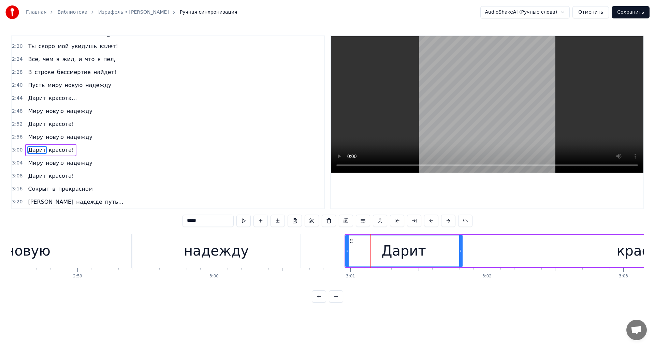
scroll to position [0, 24357]
drag, startPoint x: 347, startPoint y: 254, endPoint x: 338, endPoint y: 255, distance: 8.6
click at [338, 255] on div at bounding box center [338, 250] width 3 height 31
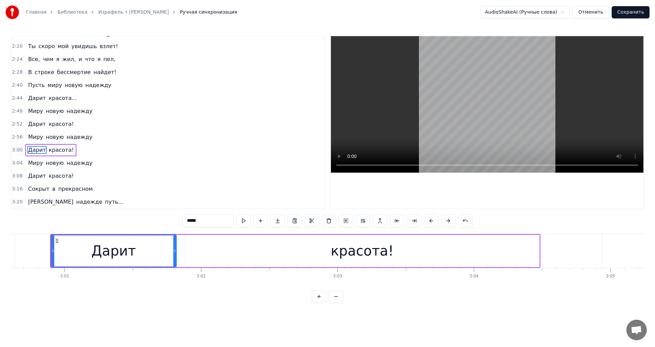
click at [260, 247] on div "красота!" at bounding box center [362, 251] width 354 height 32
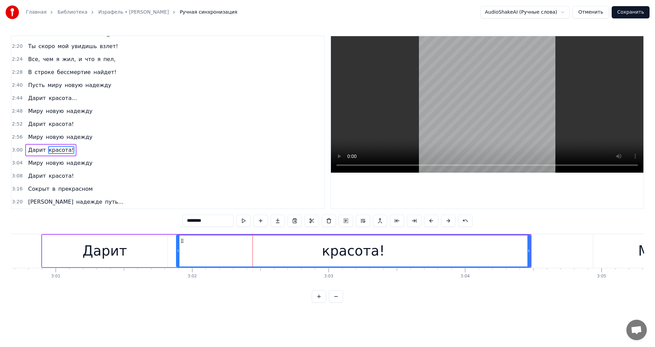
scroll to position [0, 24652]
drag, startPoint x: 177, startPoint y: 255, endPoint x: 169, endPoint y: 253, distance: 8.3
click at [169, 253] on div at bounding box center [170, 250] width 3 height 31
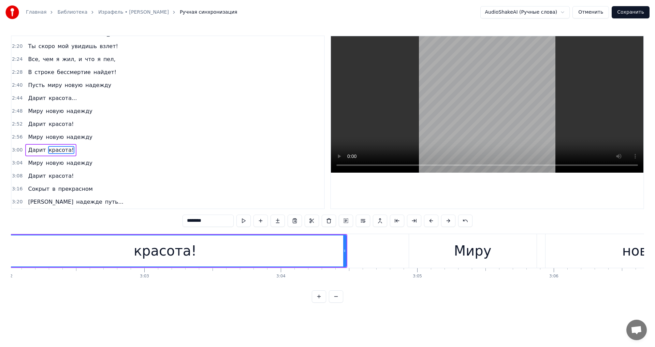
scroll to position [0, 24836]
click at [444, 255] on div "Миру" at bounding box center [473, 251] width 128 height 34
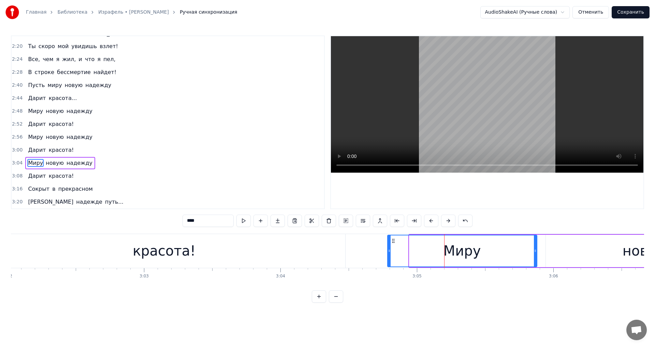
drag, startPoint x: 412, startPoint y: 255, endPoint x: 390, endPoint y: 254, distance: 21.8
click at [390, 254] on div at bounding box center [389, 250] width 3 height 31
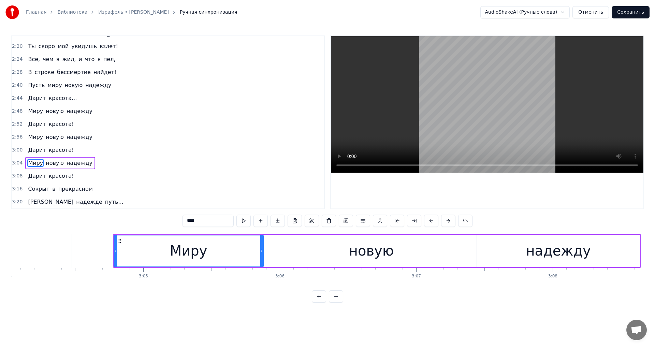
click at [329, 248] on div "новую" at bounding box center [371, 251] width 199 height 32
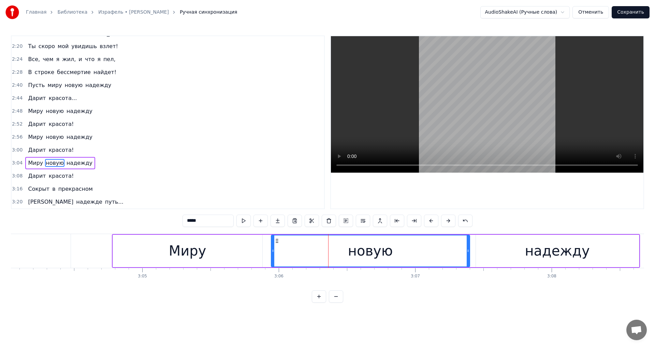
scroll to position [0, 25111]
drag, startPoint x: 272, startPoint y: 252, endPoint x: 264, endPoint y: 250, distance: 8.1
click at [264, 250] on icon at bounding box center [264, 250] width 3 height 5
click at [500, 249] on div "надежду" at bounding box center [557, 251] width 163 height 32
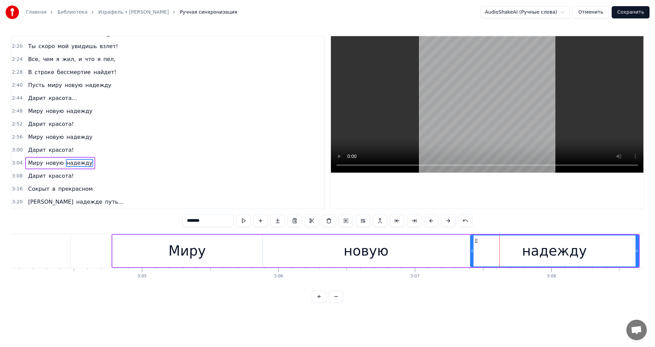
drag, startPoint x: 478, startPoint y: 253, endPoint x: 472, endPoint y: 252, distance: 5.1
click at [472, 252] on icon at bounding box center [472, 250] width 3 height 5
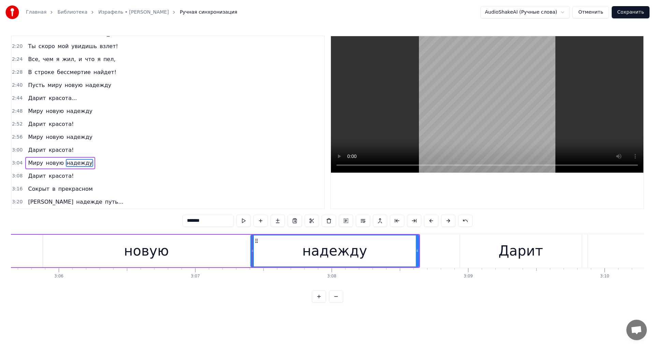
click at [474, 253] on div "Дарит" at bounding box center [521, 251] width 122 height 34
type input "*****"
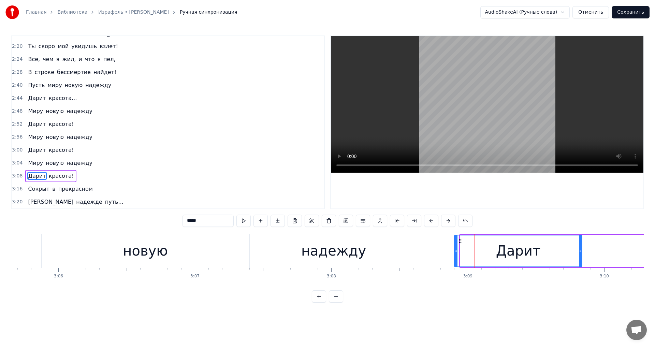
drag, startPoint x: 461, startPoint y: 254, endPoint x: 455, endPoint y: 256, distance: 6.1
click at [455, 256] on div at bounding box center [456, 250] width 3 height 31
click at [247, 221] on button at bounding box center [243, 221] width 14 height 12
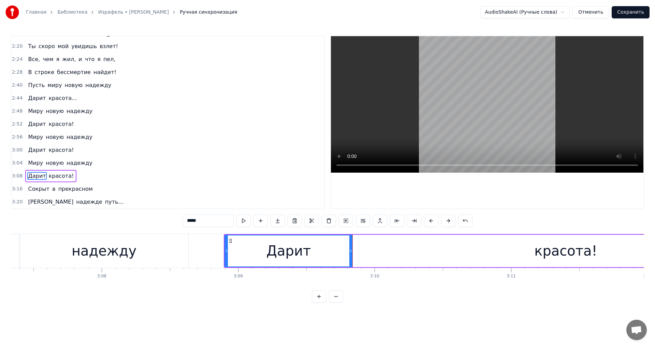
scroll to position [0, 25561]
click at [353, 249] on div "Дарит красота!" at bounding box center [498, 251] width 550 height 34
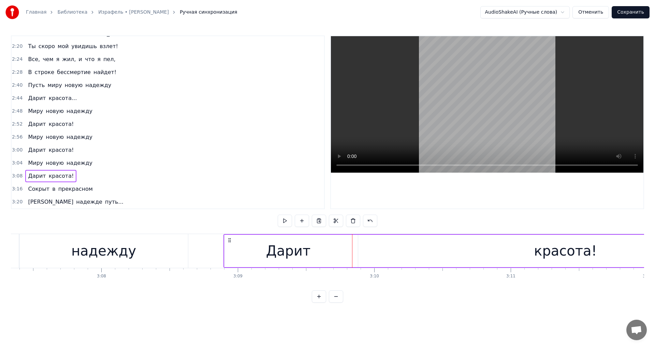
click at [375, 249] on div "красота!" at bounding box center [565, 251] width 414 height 32
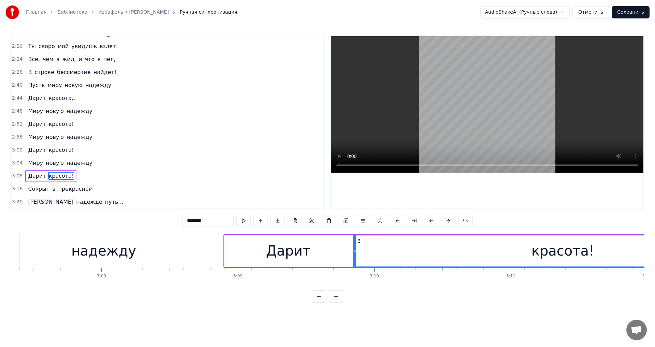
click at [356, 254] on div at bounding box center [354, 250] width 3 height 31
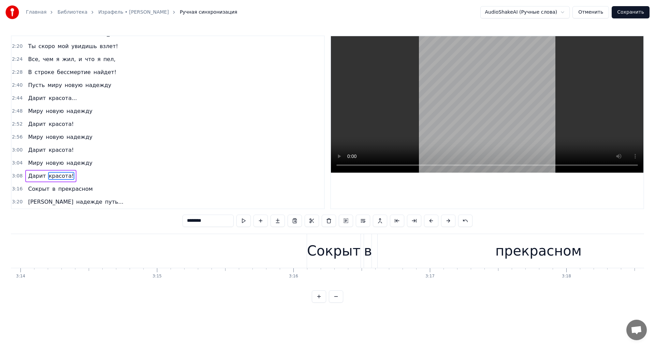
scroll to position [0, 26461]
click at [340, 254] on div "Сокрыт" at bounding box center [334, 250] width 54 height 20
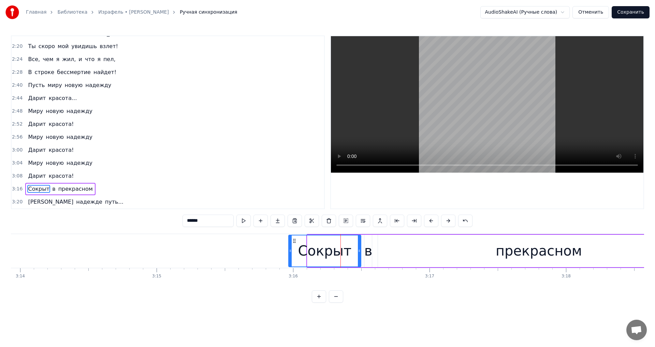
drag, startPoint x: 308, startPoint y: 250, endPoint x: 289, endPoint y: 254, distance: 19.2
click at [289, 254] on div at bounding box center [290, 250] width 3 height 31
click at [243, 224] on button at bounding box center [243, 221] width 14 height 12
click at [369, 253] on div "в" at bounding box center [368, 250] width 8 height 20
click at [363, 252] on icon at bounding box center [363, 250] width 3 height 5
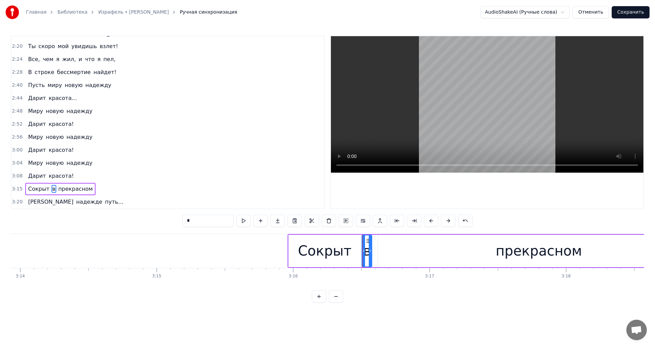
click at [403, 252] on div "прекрасном" at bounding box center [538, 251] width 321 height 32
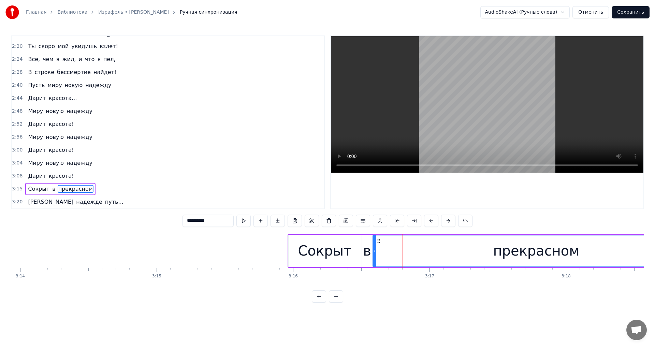
drag, startPoint x: 380, startPoint y: 253, endPoint x: 375, endPoint y: 253, distance: 5.1
click at [375, 253] on icon at bounding box center [374, 250] width 3 height 5
click at [243, 224] on button at bounding box center [243, 221] width 14 height 12
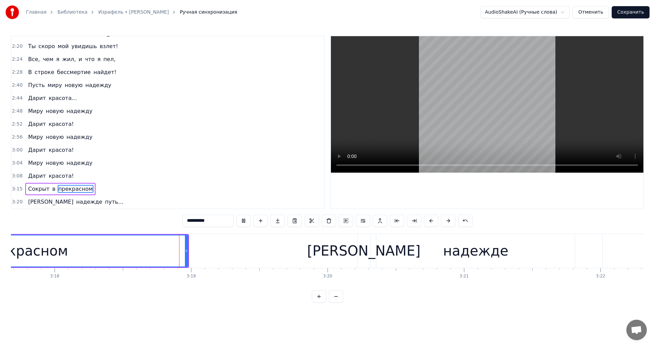
scroll to position [0, 27032]
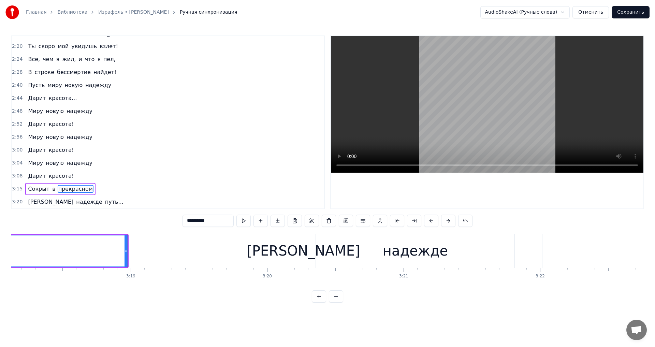
click at [305, 249] on div "[PERSON_NAME]" at bounding box center [303, 250] width 113 height 20
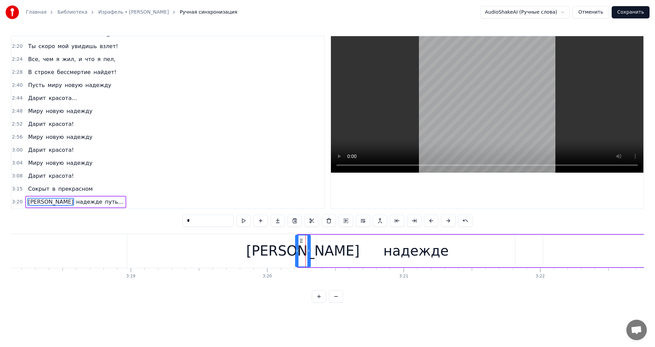
click at [296, 256] on div at bounding box center [297, 250] width 3 height 31
click at [337, 257] on div "надежде" at bounding box center [416, 251] width 199 height 32
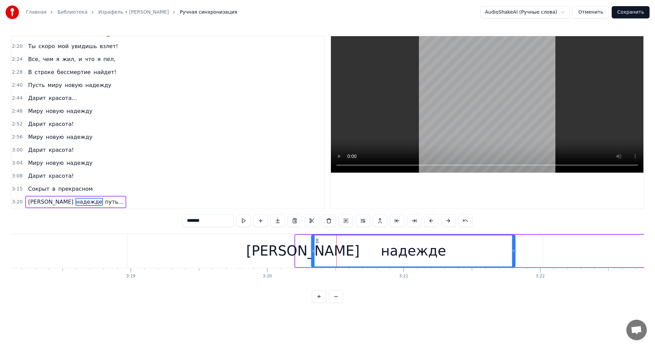
drag, startPoint x: 317, startPoint y: 256, endPoint x: 312, endPoint y: 253, distance: 6.0
click at [312, 253] on div at bounding box center [313, 250] width 3 height 31
click at [249, 225] on button at bounding box center [243, 221] width 14 height 12
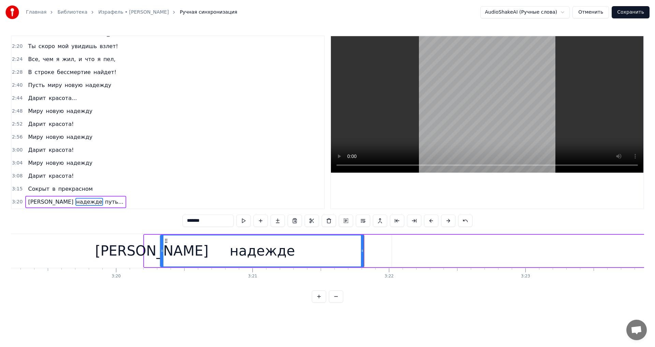
scroll to position [0, 27184]
type input "*******"
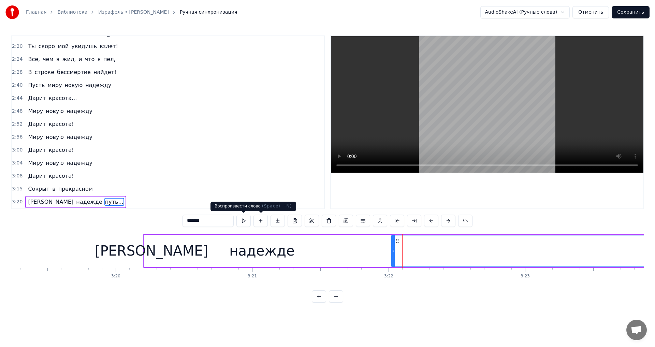
click at [246, 221] on button at bounding box center [243, 221] width 14 height 12
drag, startPoint x: 392, startPoint y: 255, endPoint x: 365, endPoint y: 254, distance: 27.3
click at [365, 254] on div at bounding box center [366, 250] width 3 height 31
click at [246, 223] on button at bounding box center [243, 221] width 14 height 12
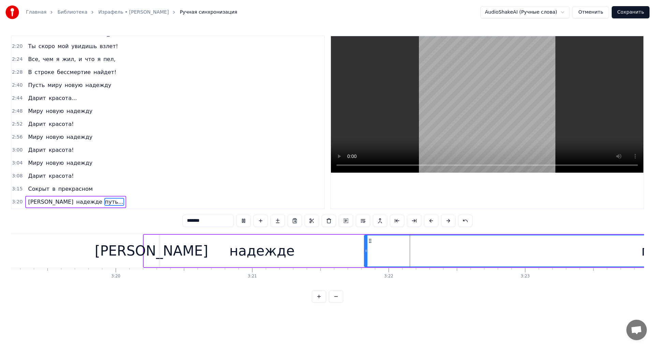
click at [246, 223] on button at bounding box center [243, 221] width 14 height 12
drag, startPoint x: 367, startPoint y: 255, endPoint x: 395, endPoint y: 260, distance: 27.7
click at [395, 260] on div at bounding box center [393, 250] width 3 height 31
click at [247, 223] on button at bounding box center [243, 221] width 14 height 12
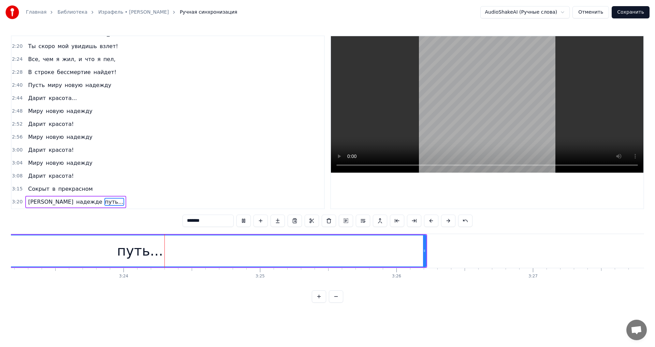
scroll to position [0, 27727]
click at [632, 16] on button "Сохранить" at bounding box center [631, 12] width 38 height 12
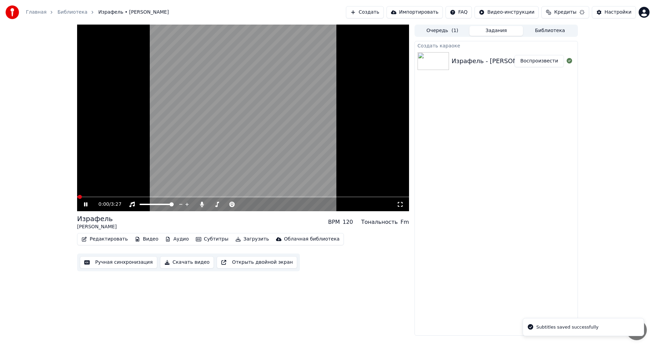
click at [240, 161] on video at bounding box center [243, 118] width 332 height 187
click at [140, 264] on button "Ручная синхронизация" at bounding box center [118, 262] width 77 height 12
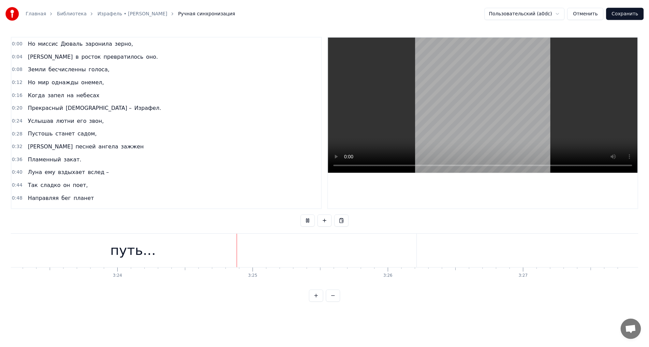
scroll to position [0, 27727]
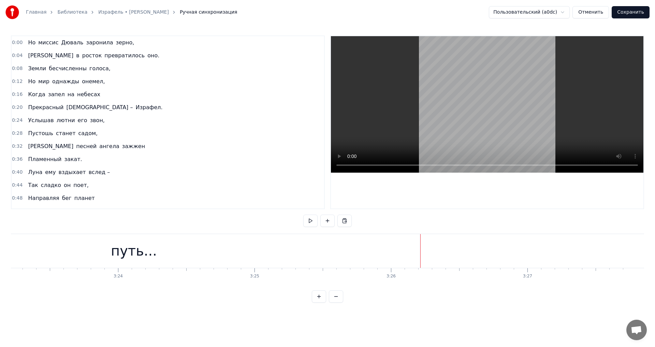
click at [627, 9] on button "Сохранить" at bounding box center [631, 12] width 38 height 12
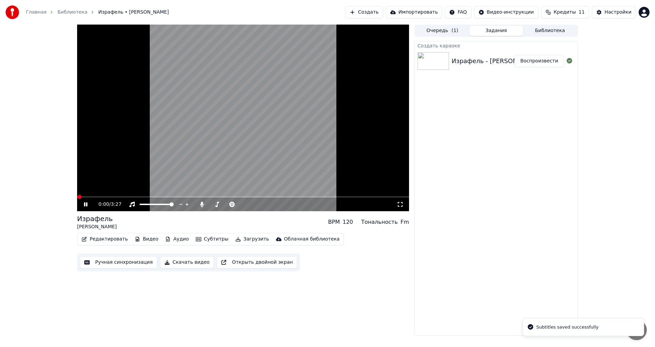
click at [302, 133] on video at bounding box center [243, 118] width 332 height 187
click at [87, 205] on icon at bounding box center [86, 204] width 4 height 5
click at [87, 206] on icon at bounding box center [85, 204] width 3 height 4
click at [111, 238] on button "Редактировать" at bounding box center [105, 239] width 52 height 10
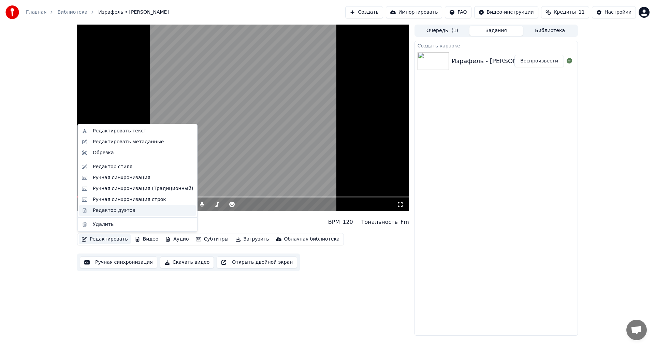
click at [121, 213] on div "Редактор дуэтов" at bounding box center [114, 210] width 42 height 7
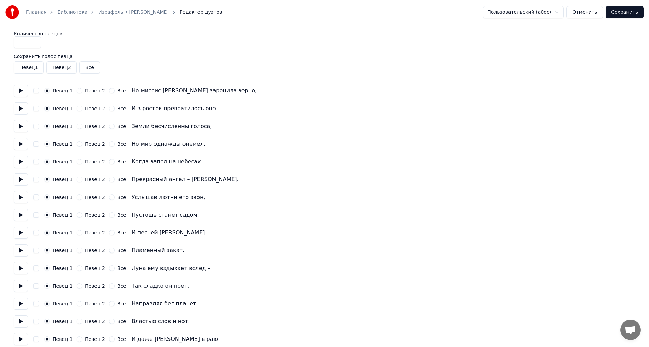
click at [88, 89] on label "Певец 2" at bounding box center [95, 90] width 20 height 5
click at [82, 89] on button "Певец 2" at bounding box center [79, 90] width 5 height 5
click at [17, 89] on button at bounding box center [21, 91] width 14 height 12
click at [19, 107] on button at bounding box center [21, 108] width 14 height 12
click at [86, 108] on label "Певец 2" at bounding box center [95, 108] width 20 height 5
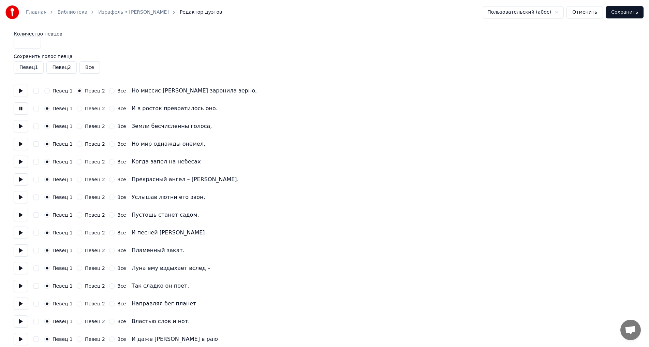
click at [82, 108] on button "Певец 2" at bounding box center [79, 108] width 5 height 5
click at [25, 125] on button at bounding box center [21, 126] width 14 height 12
click at [17, 87] on button at bounding box center [21, 91] width 14 height 12
click at [15, 109] on button at bounding box center [21, 108] width 14 height 12
click at [23, 130] on button at bounding box center [21, 126] width 14 height 12
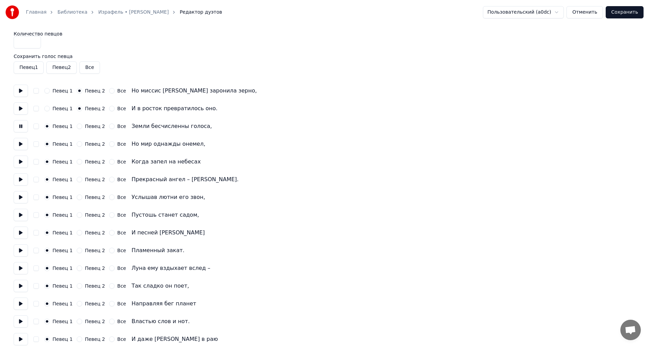
click at [21, 148] on button at bounding box center [21, 144] width 14 height 12
click at [21, 166] on button at bounding box center [21, 162] width 14 height 12
click at [22, 185] on button at bounding box center [21, 179] width 14 height 12
click at [22, 196] on button at bounding box center [21, 197] width 14 height 12
click at [22, 212] on button at bounding box center [21, 215] width 14 height 12
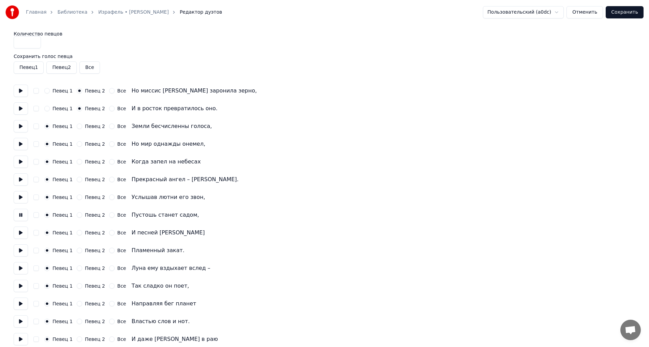
click at [22, 230] on button at bounding box center [21, 232] width 14 height 12
click at [23, 244] on button at bounding box center [21, 250] width 14 height 12
click at [21, 266] on button at bounding box center [21, 268] width 14 height 12
click at [18, 289] on button at bounding box center [21, 286] width 14 height 12
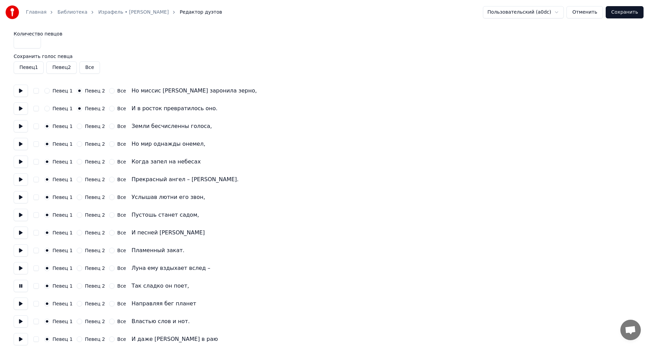
click at [20, 301] on button at bounding box center [21, 303] width 14 height 12
click at [22, 318] on button at bounding box center [21, 321] width 14 height 12
click at [23, 333] on button at bounding box center [21, 339] width 14 height 12
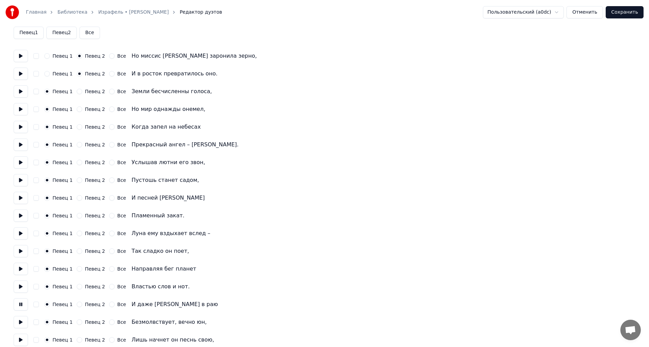
scroll to position [68, 0]
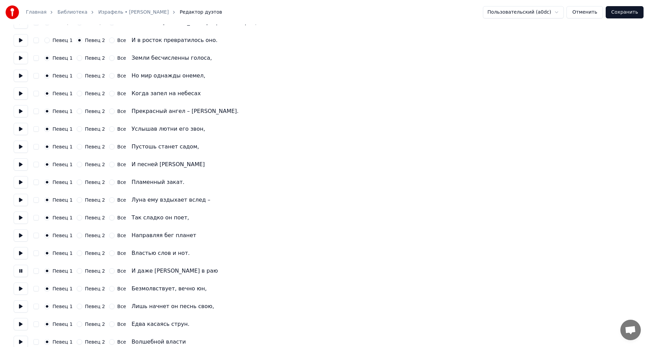
click at [23, 292] on button at bounding box center [21, 288] width 14 height 12
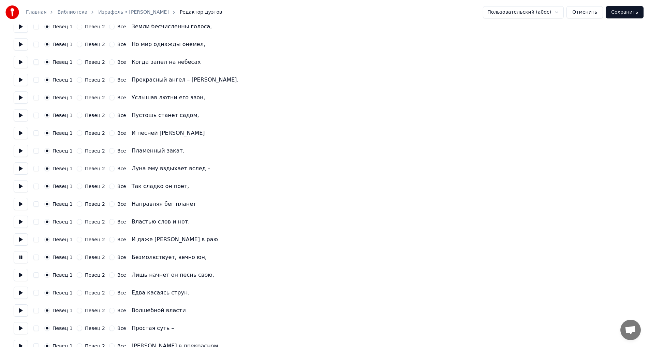
scroll to position [102, 0]
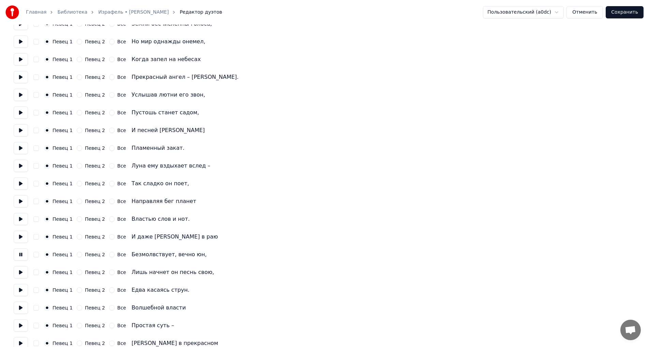
click at [23, 274] on button at bounding box center [21, 272] width 14 height 12
click at [22, 291] on button at bounding box center [21, 290] width 14 height 12
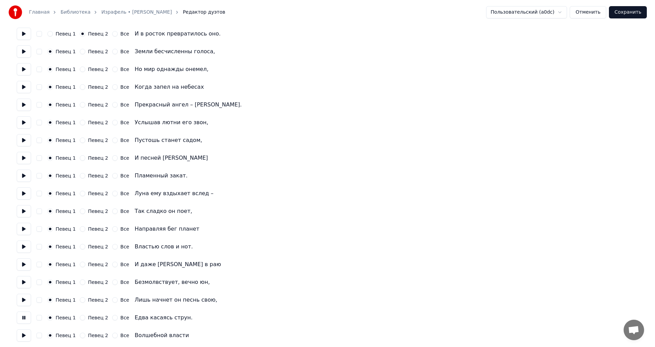
scroll to position [0, 0]
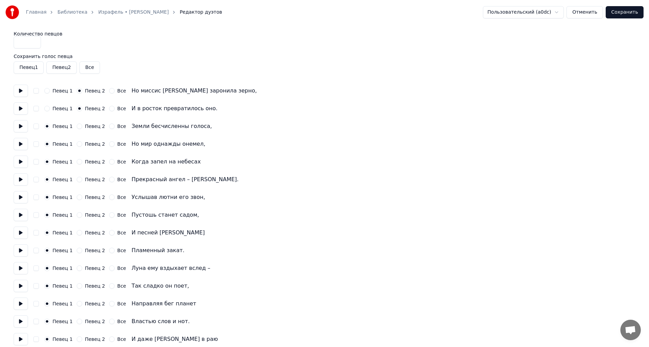
click at [634, 14] on button "Сохранить" at bounding box center [625, 12] width 38 height 12
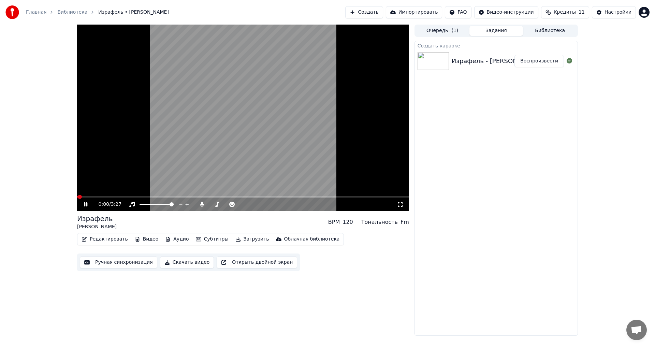
click at [264, 106] on video at bounding box center [243, 118] width 332 height 187
click at [132, 261] on button "Ручная синхронизация" at bounding box center [118, 262] width 77 height 12
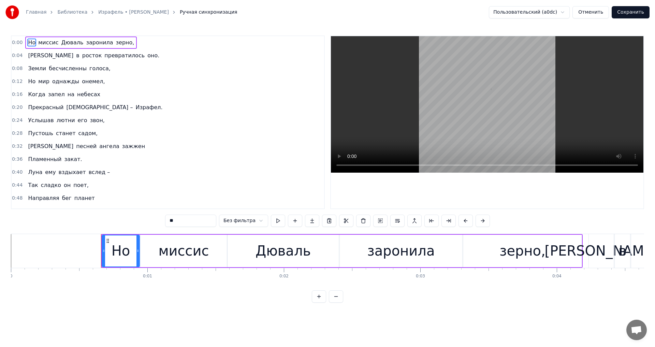
click at [16, 39] on span "0:00" at bounding box center [17, 42] width 11 height 7
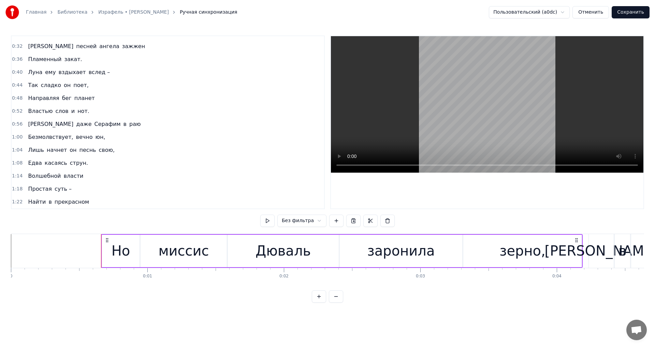
scroll to position [102, 0]
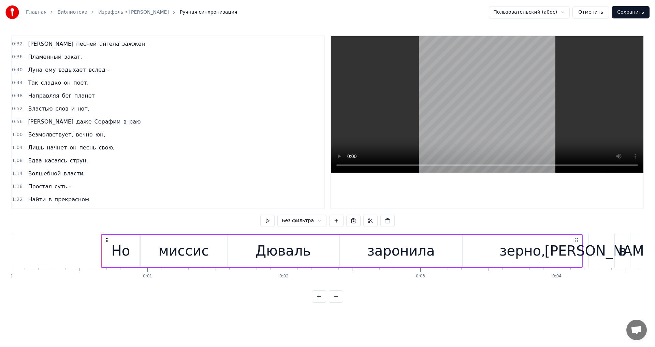
click at [15, 175] on span "1:14" at bounding box center [17, 173] width 11 height 7
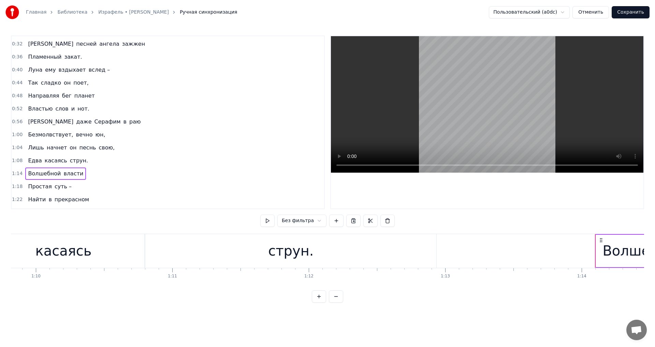
scroll to position [0, 10076]
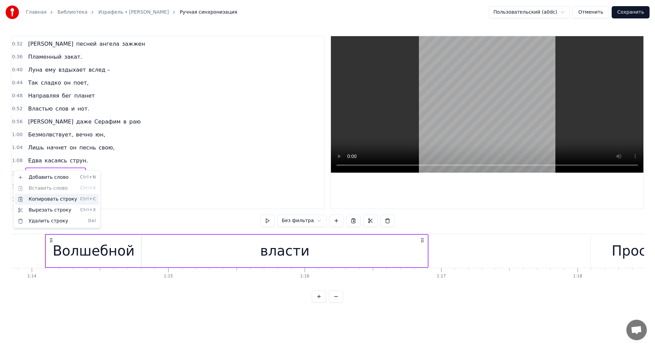
click at [47, 202] on div "Копировать строку Ctrl+C" at bounding box center [57, 199] width 84 height 11
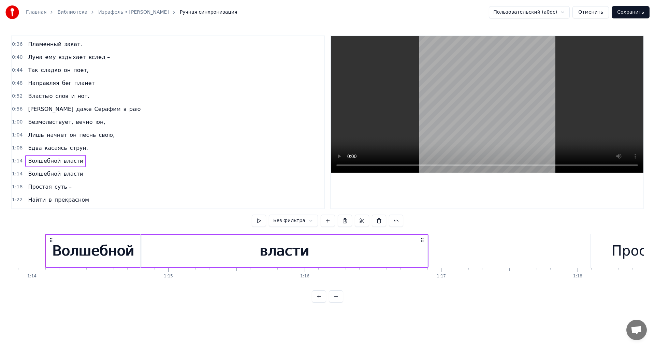
scroll to position [136, 0]
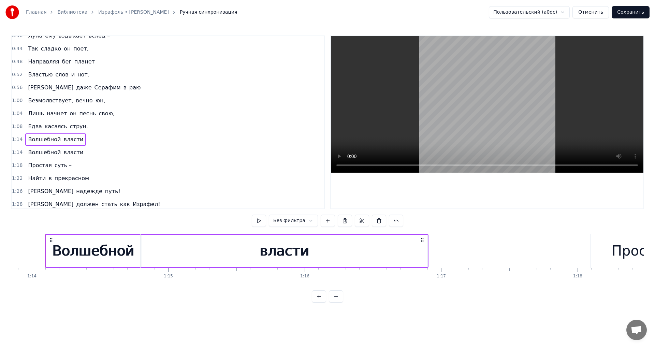
click at [17, 165] on span "1:18" at bounding box center [17, 165] width 11 height 7
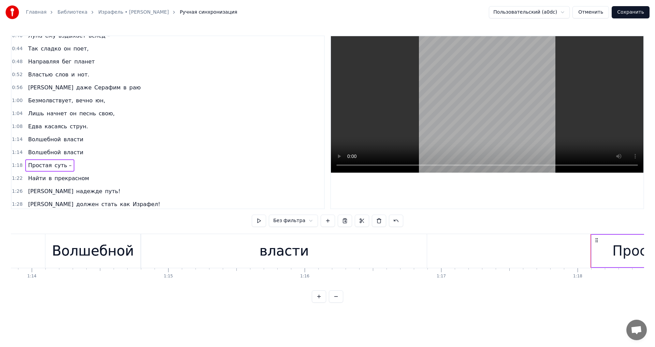
click at [17, 165] on span "1:18" at bounding box center [17, 165] width 11 height 7
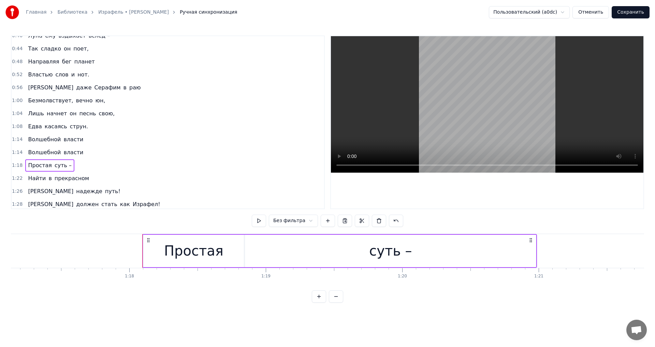
scroll to position [0, 10525]
click at [40, 194] on div "Копировать строку Ctrl+C" at bounding box center [63, 195] width 84 height 11
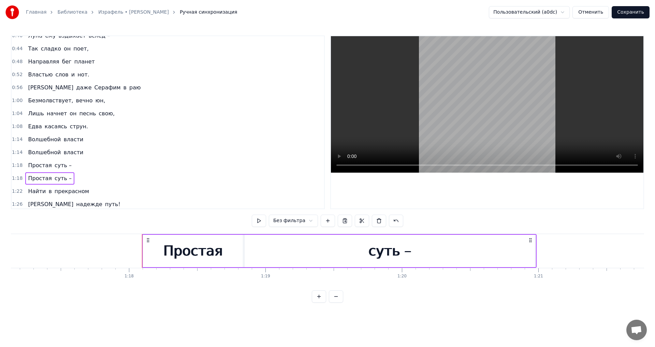
click at [18, 191] on span "1:22" at bounding box center [17, 191] width 11 height 7
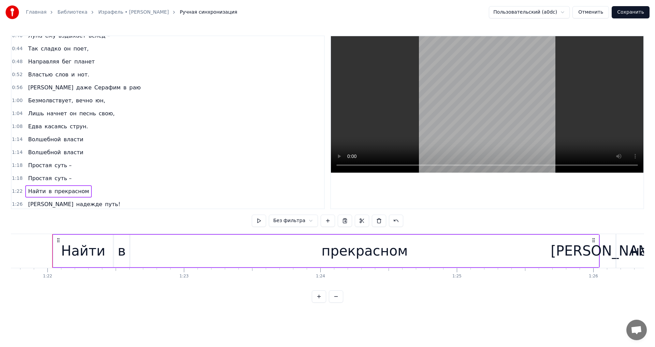
scroll to position [0, 11159]
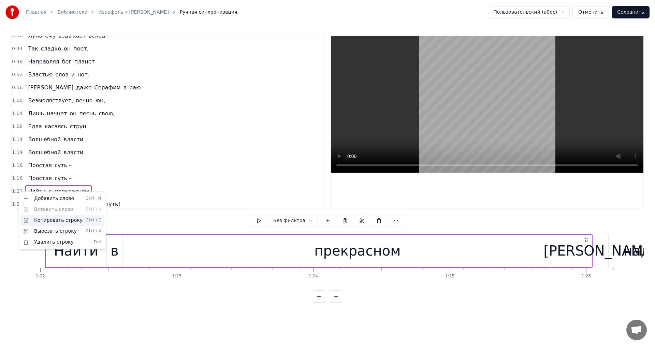
click at [32, 218] on div "Копировать строку Ctrl+C" at bounding box center [62, 220] width 84 height 11
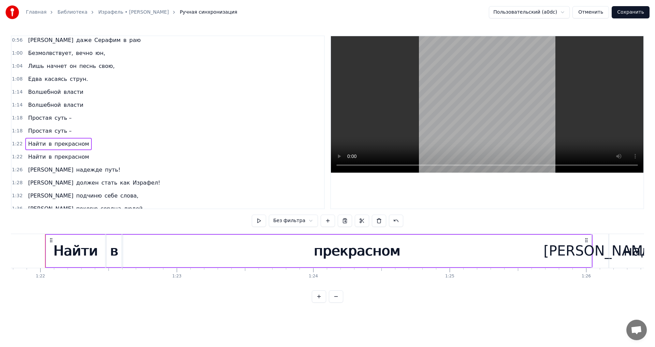
scroll to position [205, 0]
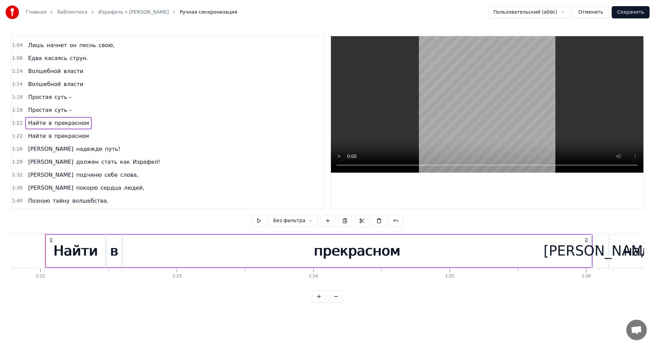
click at [19, 151] on span "1:26" at bounding box center [17, 149] width 11 height 7
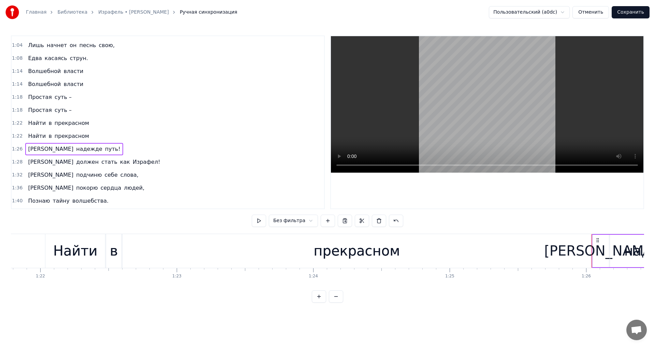
click at [19, 151] on span "1:26" at bounding box center [17, 149] width 11 height 7
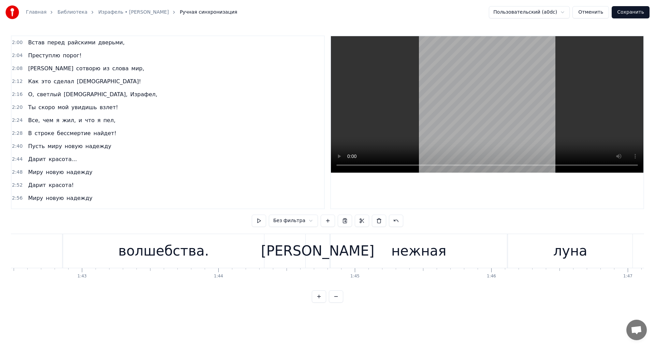
scroll to position [443, 0]
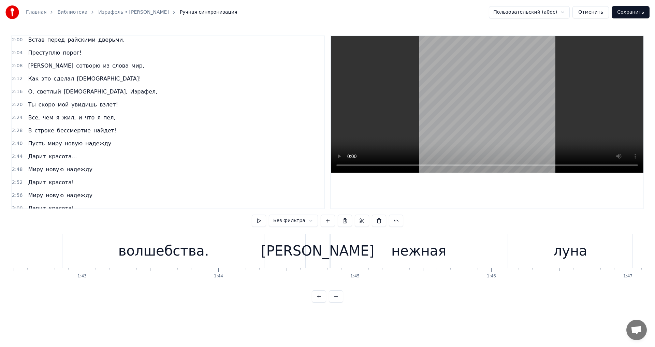
click at [16, 146] on span "2:40" at bounding box center [17, 143] width 11 height 7
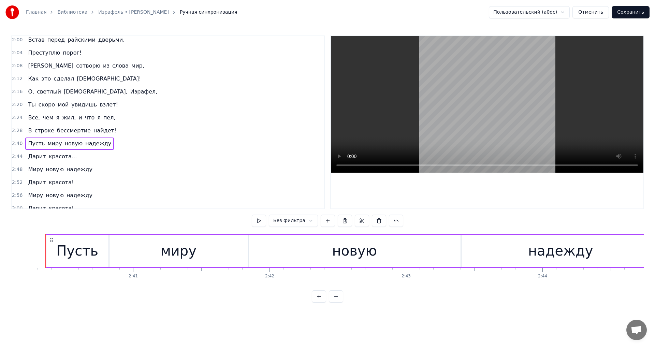
click at [16, 156] on span "2:44" at bounding box center [17, 156] width 11 height 7
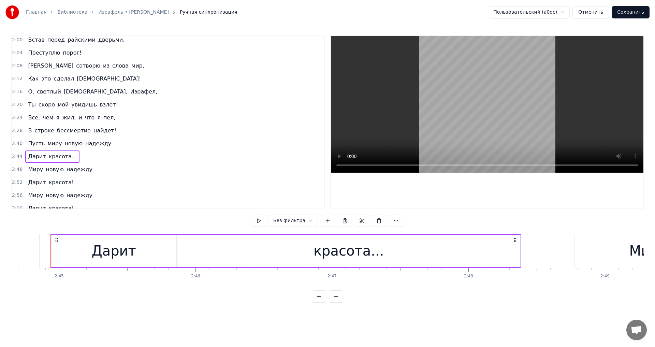
scroll to position [0, 22470]
click at [16, 167] on span "2:48" at bounding box center [17, 169] width 11 height 7
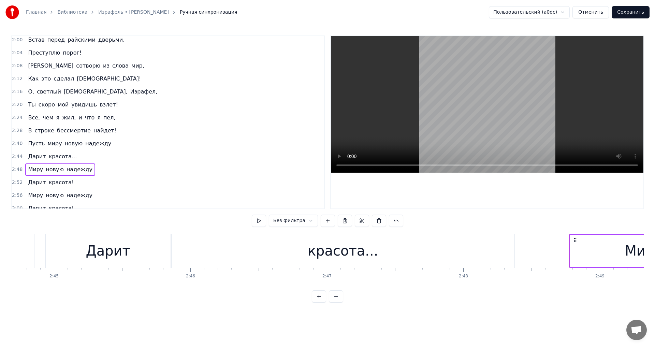
click at [16, 167] on span "2:48" at bounding box center [17, 169] width 11 height 7
click at [49, 198] on div "Копировать строку Ctrl+C" at bounding box center [62, 196] width 84 height 11
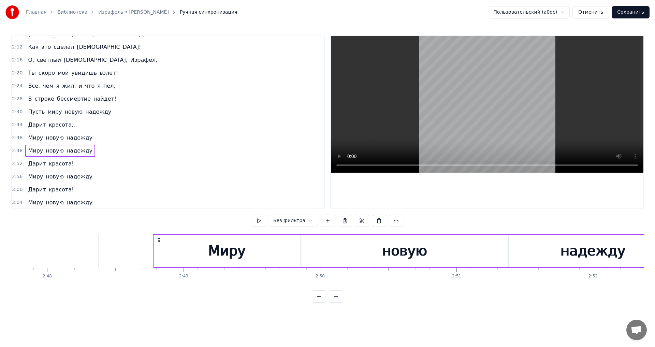
scroll to position [478, 0]
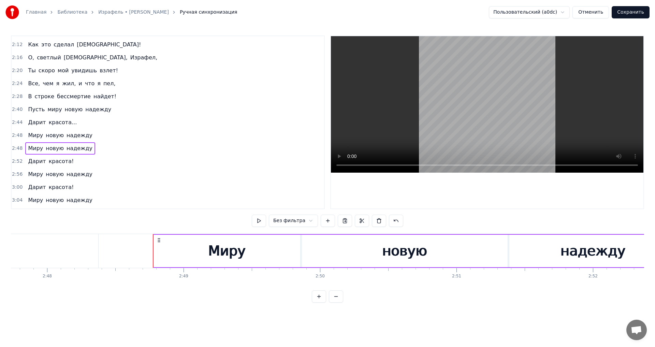
click at [17, 160] on span "2:52" at bounding box center [17, 161] width 11 height 7
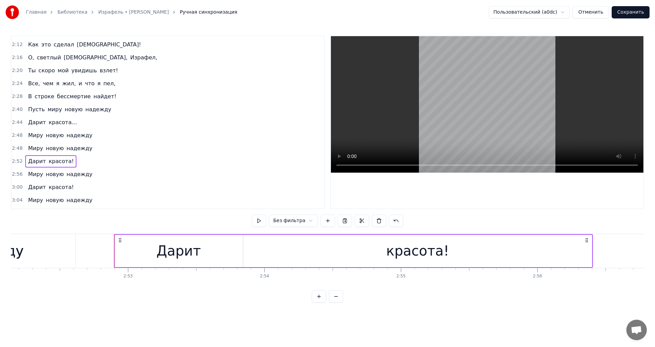
scroll to position [0, 23556]
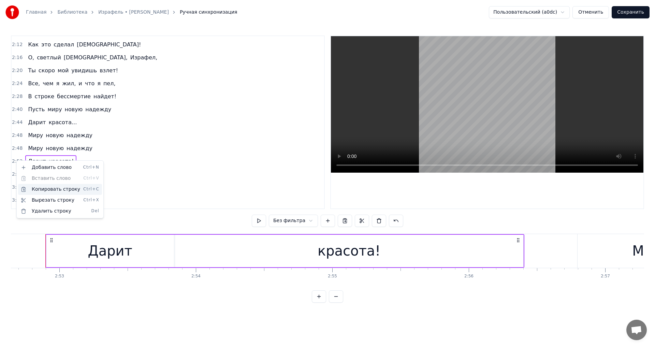
click at [50, 189] on div "Копировать строку Ctrl+C" at bounding box center [60, 189] width 84 height 11
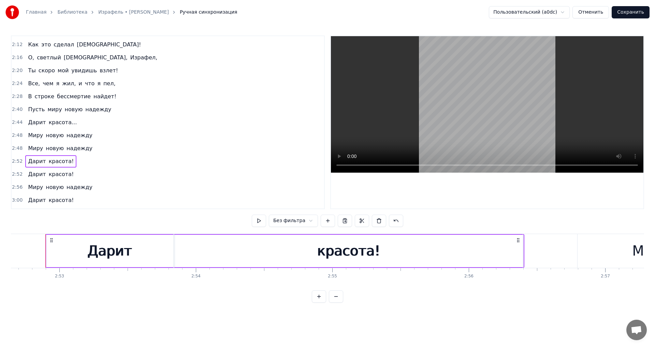
click at [17, 185] on span "2:56" at bounding box center [17, 187] width 11 height 7
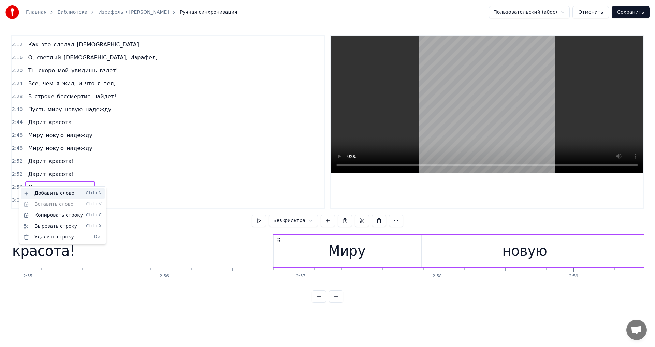
scroll to position [0, 23861]
drag, startPoint x: 44, startPoint y: 213, endPoint x: 56, endPoint y: 219, distance: 14.0
click at [44, 213] on div "Копировать строку Ctrl+C" at bounding box center [63, 215] width 84 height 11
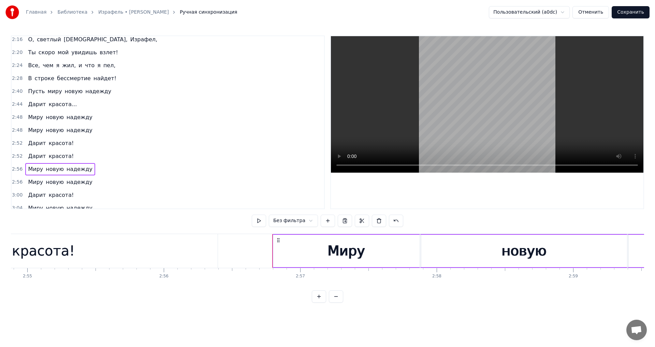
scroll to position [541, 0]
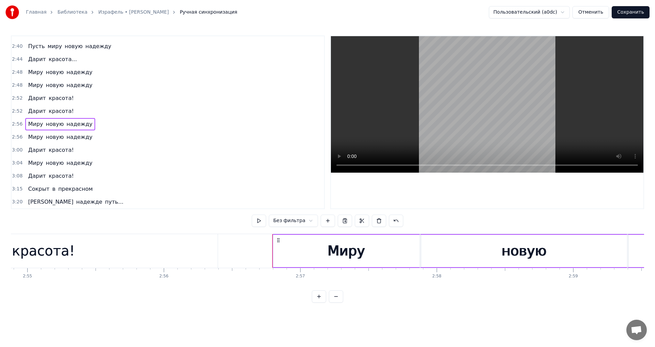
click at [17, 155] on div "3:00 Дарит красота!" at bounding box center [168, 150] width 312 height 13
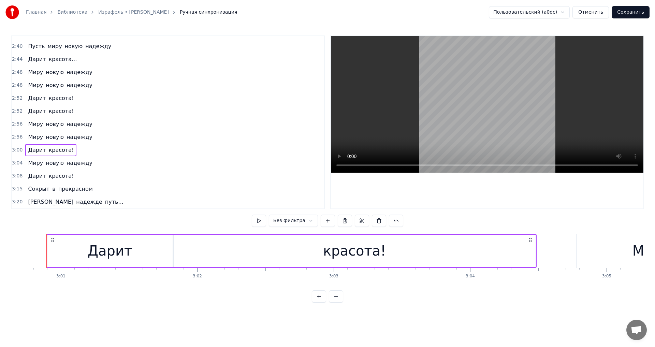
scroll to position [0, 24647]
click at [44, 174] on div "Копировать строку Ctrl+C" at bounding box center [61, 178] width 84 height 11
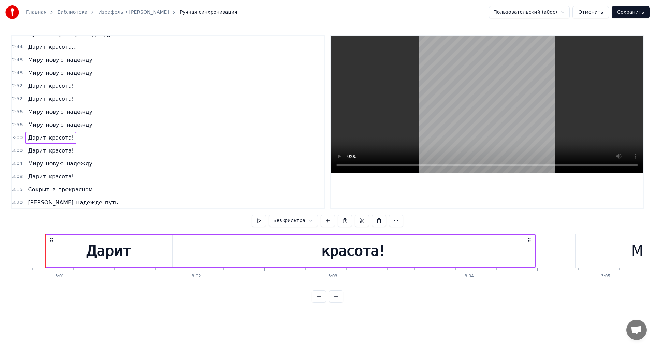
scroll to position [554, 0]
click at [14, 166] on span "3:04" at bounding box center [17, 163] width 11 height 7
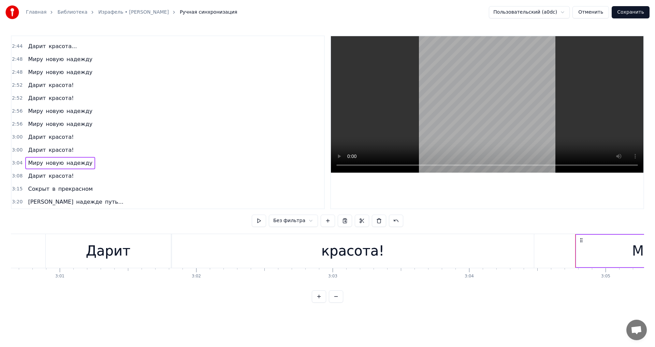
click at [15, 164] on span "3:04" at bounding box center [17, 163] width 11 height 7
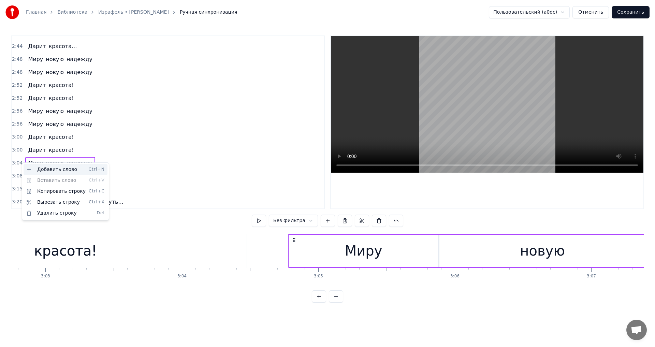
scroll to position [0, 24935]
click at [40, 191] on div "Копировать строку Ctrl+C" at bounding box center [66, 191] width 84 height 11
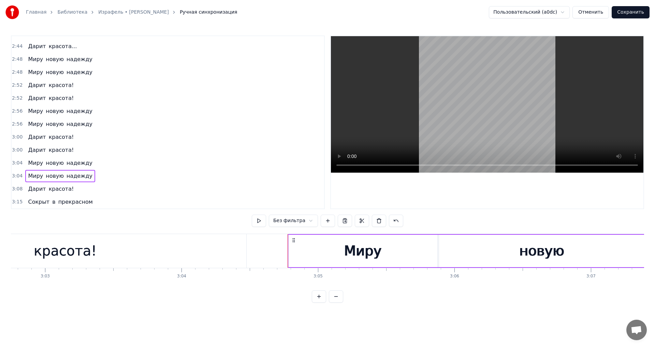
click at [18, 189] on span "3:08" at bounding box center [17, 189] width 11 height 7
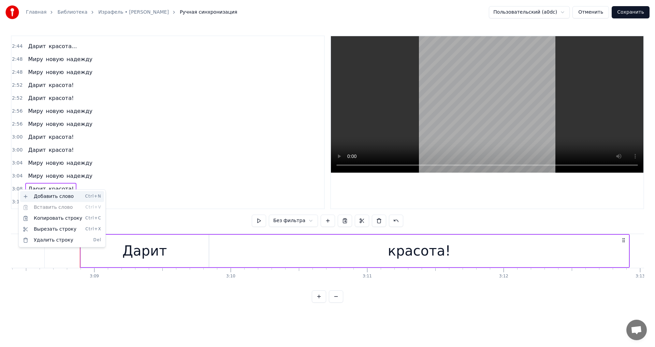
scroll to position [0, 25739]
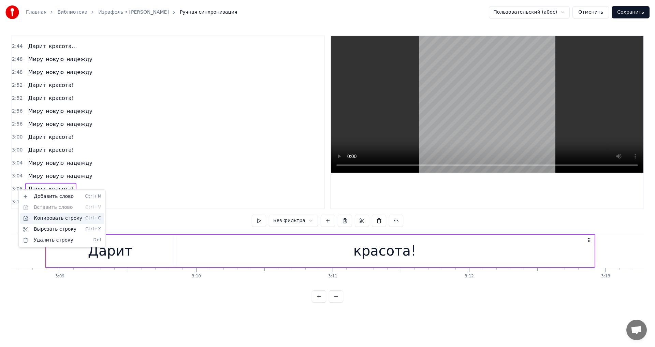
click at [46, 218] on div "Копировать строку Ctrl+C" at bounding box center [62, 218] width 84 height 11
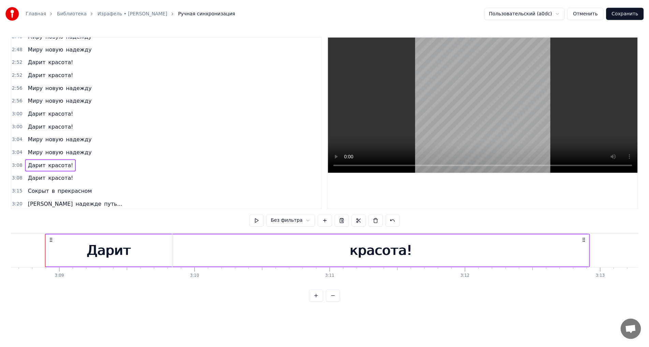
scroll to position [580, 0]
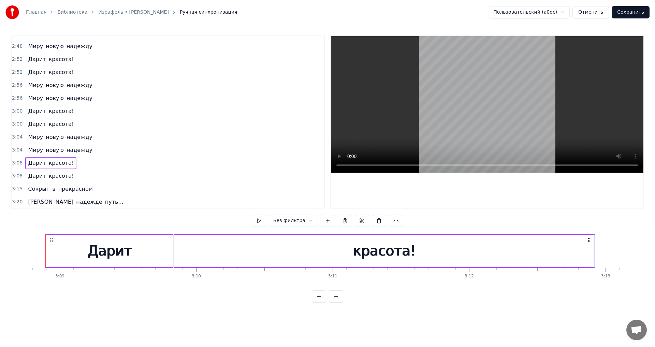
click at [638, 14] on button "Сохранить" at bounding box center [631, 12] width 38 height 12
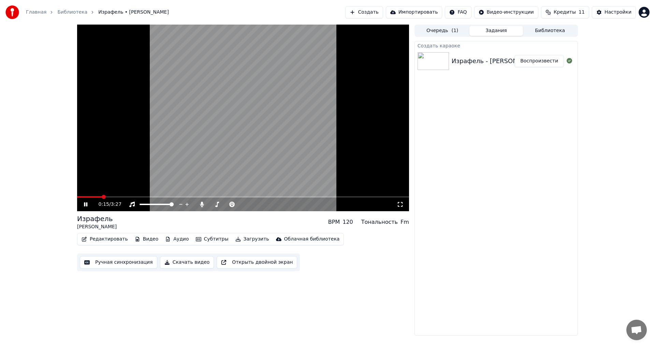
click at [274, 149] on video at bounding box center [243, 118] width 332 height 187
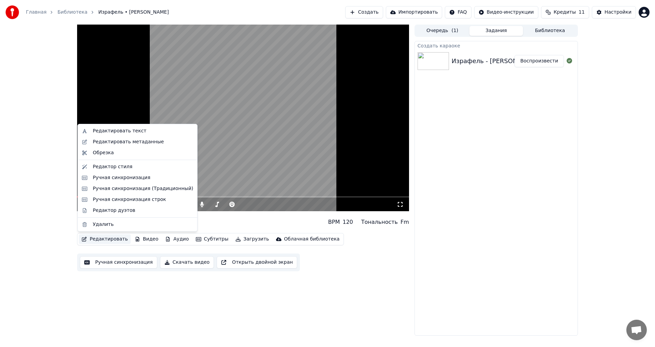
click at [114, 238] on button "Редактировать" at bounding box center [105, 239] width 52 height 10
click at [128, 207] on div "Редактор дуэтов" at bounding box center [114, 210] width 42 height 7
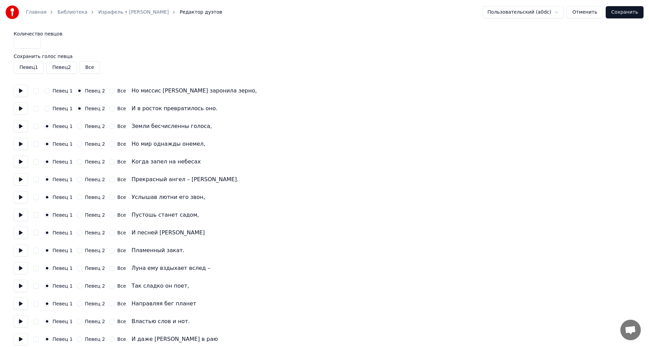
type input "*"
click at [33, 40] on input "*" at bounding box center [27, 42] width 27 height 12
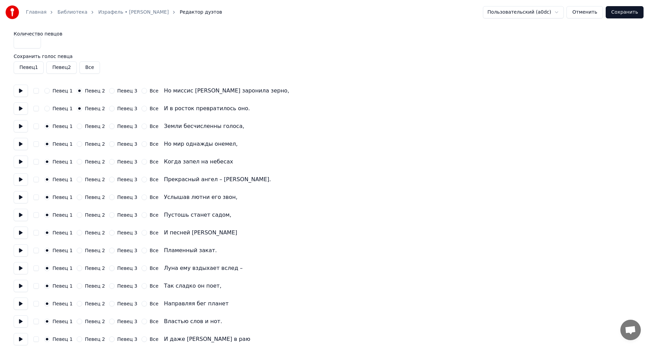
click at [121, 90] on label "Певец 3" at bounding box center [127, 90] width 20 height 5
click at [115, 90] on button "Певец 3" at bounding box center [111, 90] width 5 height 5
click at [123, 111] on label "Певец 3" at bounding box center [127, 108] width 20 height 5
click at [115, 111] on button "Певец 3" at bounding box center [111, 108] width 5 height 5
click at [23, 128] on button at bounding box center [21, 126] width 14 height 12
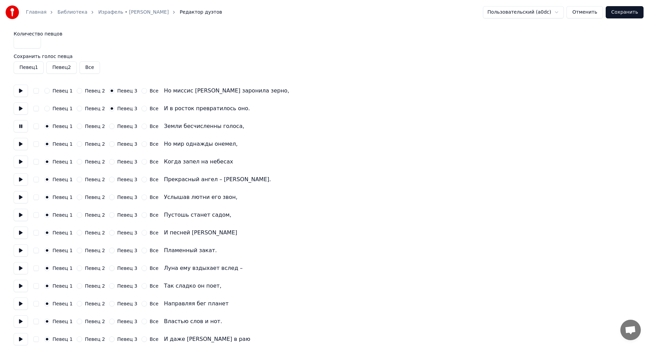
click at [22, 147] on button at bounding box center [21, 144] width 14 height 12
click at [23, 166] on button at bounding box center [21, 162] width 14 height 12
click at [21, 183] on button at bounding box center [21, 179] width 14 height 12
click at [22, 196] on button at bounding box center [21, 197] width 14 height 12
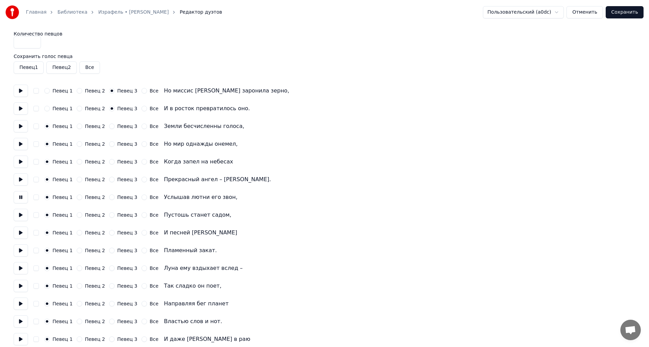
click at [23, 211] on button at bounding box center [21, 215] width 14 height 12
click at [23, 233] on button at bounding box center [21, 232] width 14 height 12
click at [20, 252] on button at bounding box center [21, 250] width 14 height 12
click at [22, 266] on button at bounding box center [21, 268] width 14 height 12
click at [23, 281] on button at bounding box center [21, 286] width 14 height 12
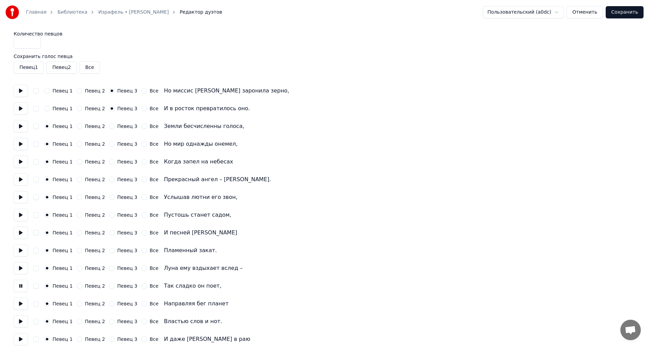
click at [22, 306] on button at bounding box center [21, 303] width 14 height 12
click at [22, 320] on button at bounding box center [21, 321] width 14 height 12
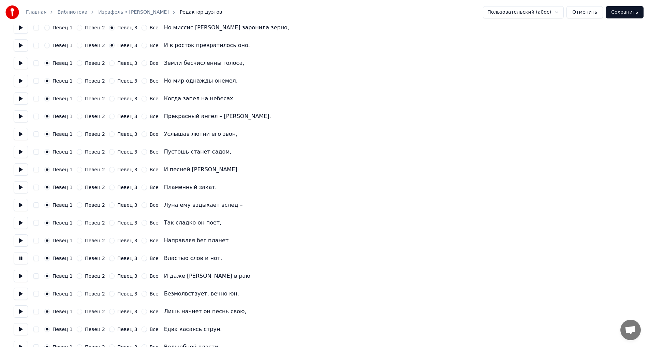
scroll to position [68, 0]
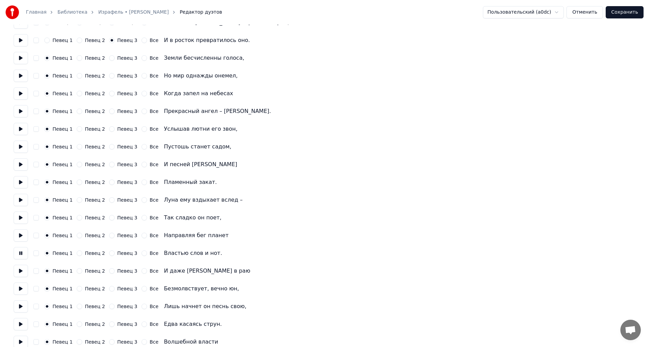
click at [21, 269] on button at bounding box center [21, 271] width 14 height 12
click at [21, 283] on button at bounding box center [21, 288] width 14 height 12
click at [22, 309] on button at bounding box center [21, 306] width 14 height 12
click at [23, 322] on button at bounding box center [21, 324] width 14 height 12
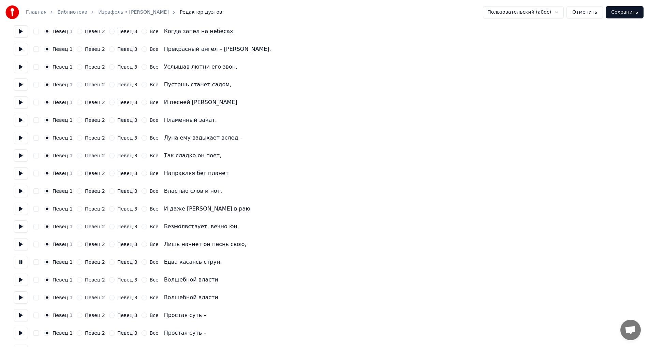
scroll to position [136, 0]
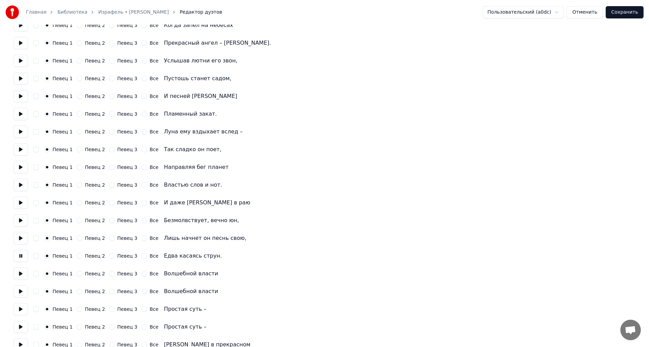
click at [22, 277] on button at bounding box center [21, 273] width 14 height 12
click at [89, 289] on label "Певец 2" at bounding box center [95, 291] width 20 height 5
click at [82, 289] on button "Певец 2" at bounding box center [79, 291] width 5 height 5
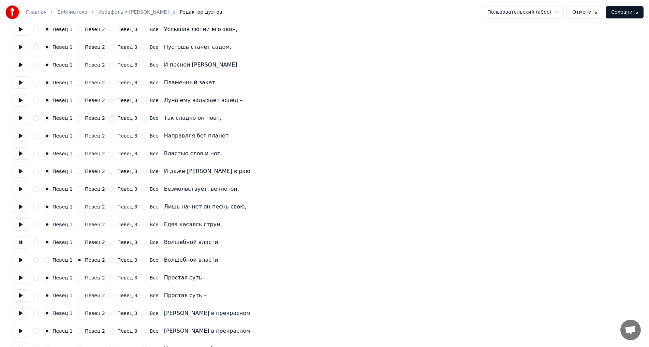
scroll to position [171, 0]
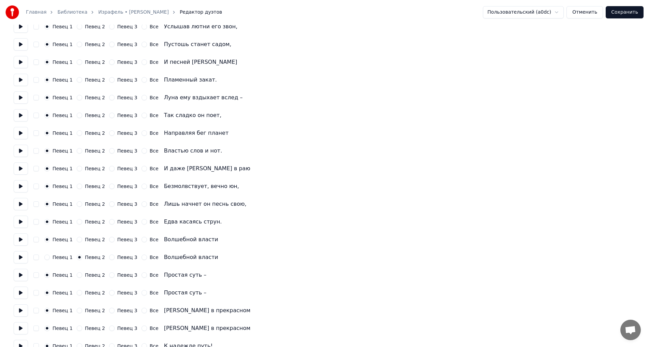
click at [24, 255] on button at bounding box center [21, 257] width 14 height 12
click at [21, 273] on button at bounding box center [21, 275] width 14 height 12
click at [20, 289] on button at bounding box center [21, 293] width 14 height 12
click at [89, 292] on label "Певец 2" at bounding box center [95, 292] width 20 height 5
click at [82, 292] on button "Певец 2" at bounding box center [79, 292] width 5 height 5
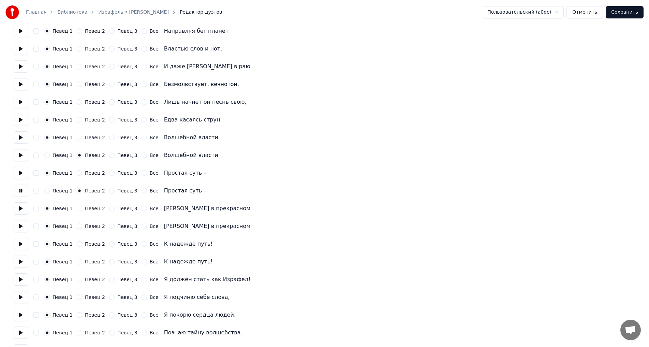
scroll to position [273, 0]
click at [19, 210] on button at bounding box center [21, 208] width 14 height 12
click at [20, 223] on button at bounding box center [21, 226] width 14 height 12
click at [85, 228] on label "Певец 2" at bounding box center [95, 225] width 20 height 5
click at [82, 228] on button "Певец 2" at bounding box center [79, 225] width 5 height 5
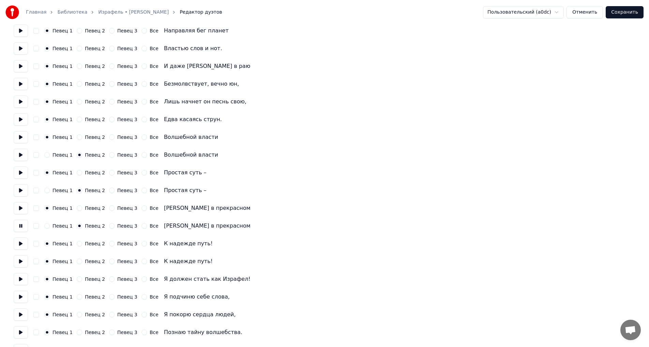
click at [19, 245] on button at bounding box center [21, 243] width 14 height 12
click at [23, 261] on button at bounding box center [21, 261] width 14 height 12
click at [87, 263] on label "Певец 2" at bounding box center [95, 261] width 20 height 5
click at [82, 263] on button "Певец 2" at bounding box center [79, 261] width 5 height 5
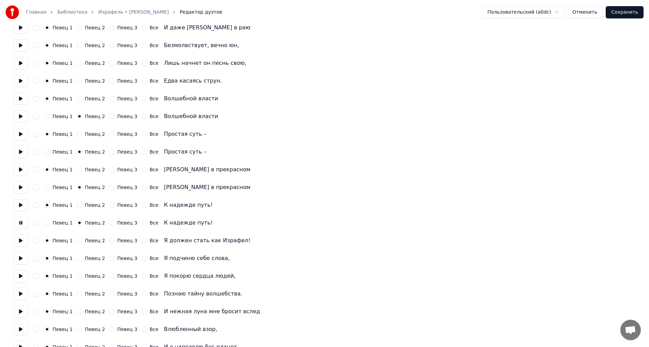
scroll to position [341, 0]
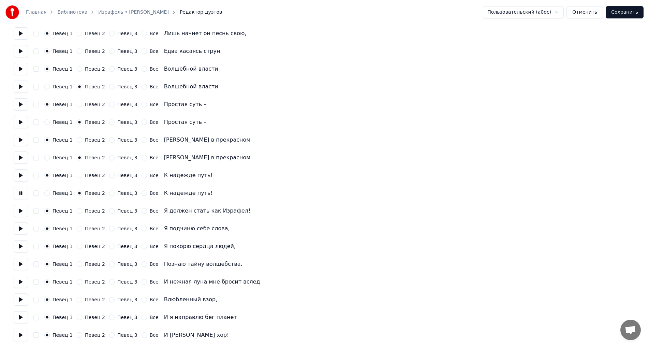
click at [28, 212] on div "Певец 1 Певец 2 Певец 3 Все Я должен стать как Израфел!" at bounding box center [325, 211] width 622 height 12
click at [23, 212] on button at bounding box center [21, 211] width 14 height 12
click at [22, 229] on button at bounding box center [21, 228] width 14 height 12
click at [24, 246] on button at bounding box center [21, 246] width 14 height 12
click at [24, 267] on button at bounding box center [21, 264] width 14 height 12
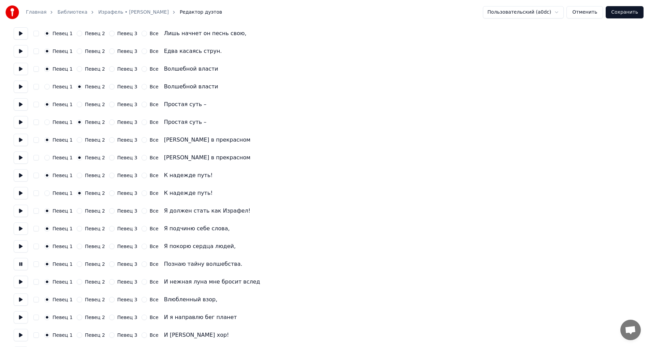
click at [24, 282] on button at bounding box center [21, 282] width 14 height 12
click at [23, 303] on button at bounding box center [21, 299] width 14 height 12
click at [24, 318] on button at bounding box center [21, 317] width 14 height 12
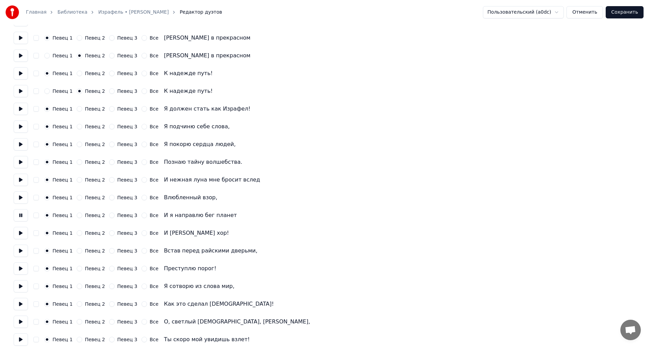
scroll to position [443, 0]
click at [22, 229] on button at bounding box center [21, 232] width 14 height 12
click at [23, 250] on button at bounding box center [21, 250] width 14 height 12
click at [22, 267] on button at bounding box center [21, 268] width 14 height 12
click at [24, 284] on button at bounding box center [21, 286] width 14 height 12
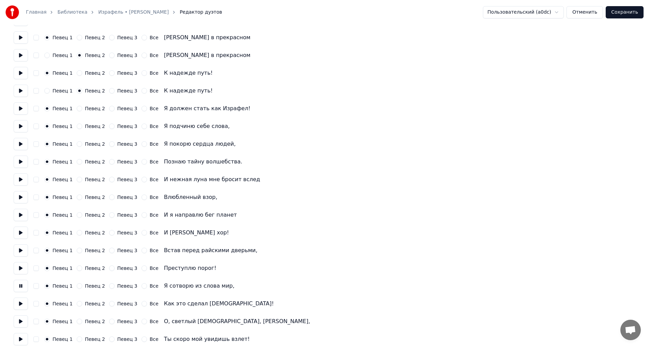
click at [20, 304] on button at bounding box center [21, 303] width 14 height 12
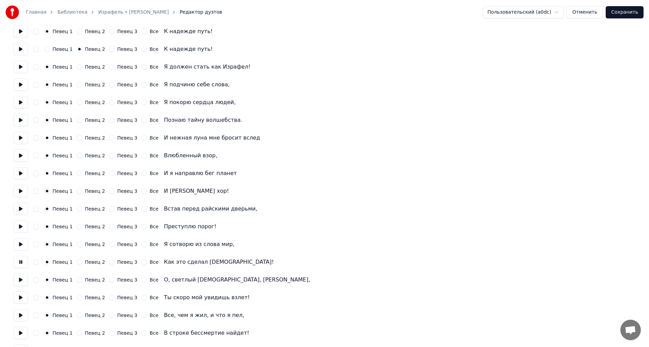
scroll to position [512, 0]
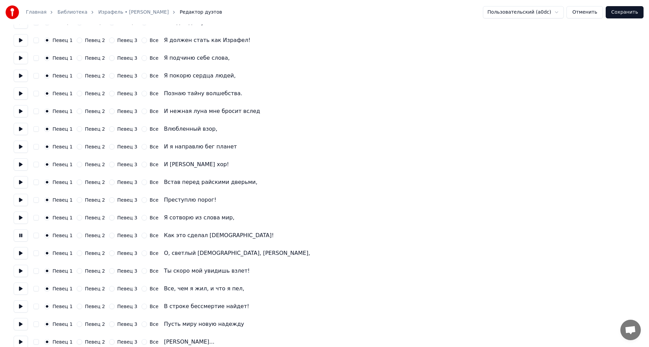
click at [21, 253] on button at bounding box center [21, 253] width 14 height 12
click at [21, 266] on button at bounding box center [21, 271] width 14 height 12
click at [21, 290] on button at bounding box center [21, 288] width 14 height 12
click at [17, 309] on button at bounding box center [21, 306] width 14 height 12
click at [20, 324] on button at bounding box center [21, 324] width 14 height 12
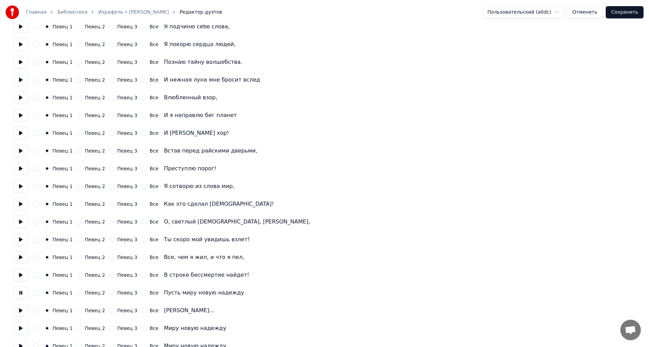
scroll to position [546, 0]
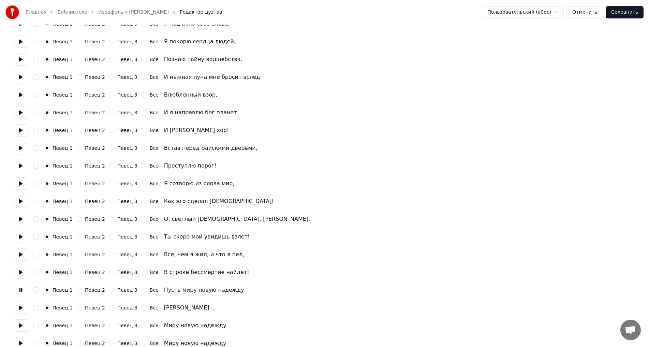
click at [22, 309] on button at bounding box center [21, 308] width 14 height 12
click at [20, 322] on button at bounding box center [21, 325] width 14 height 12
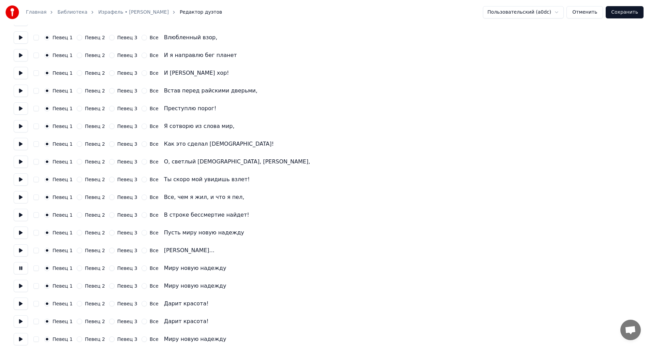
scroll to position [614, 0]
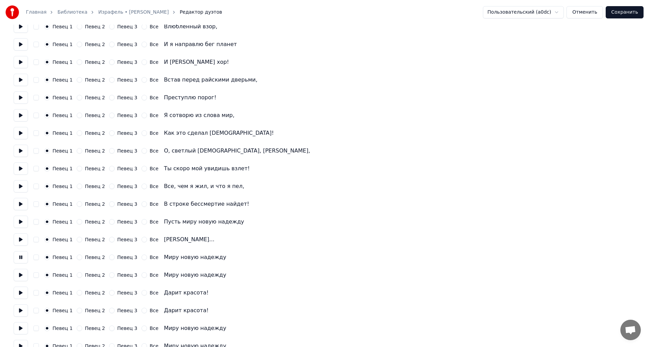
click at [20, 273] on button at bounding box center [21, 275] width 14 height 12
click at [97, 274] on label "Певец 2" at bounding box center [95, 275] width 20 height 5
click at [82, 274] on button "Певец 2" at bounding box center [79, 274] width 5 height 5
click at [17, 294] on button at bounding box center [21, 293] width 14 height 12
click at [19, 310] on button at bounding box center [21, 310] width 14 height 12
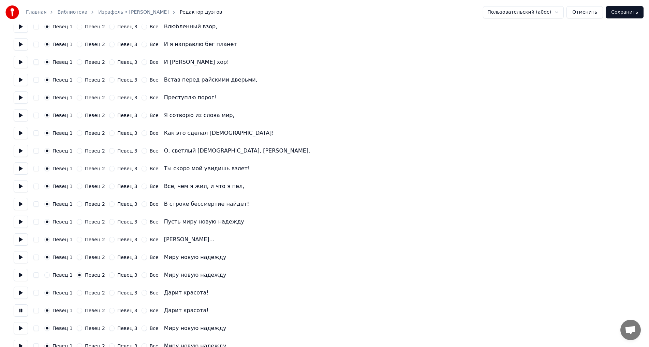
click at [91, 310] on label "Певец 2" at bounding box center [95, 310] width 20 height 5
click at [82, 310] on button "Певец 2" at bounding box center [79, 310] width 5 height 5
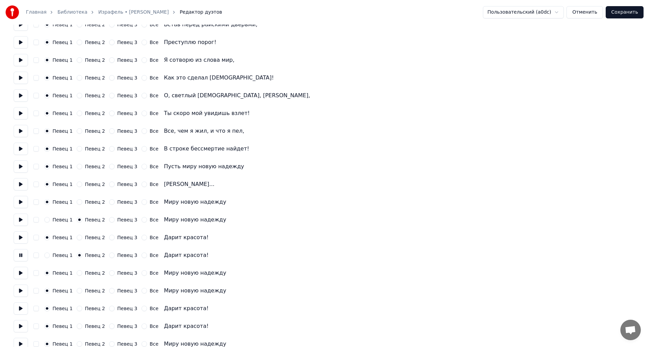
scroll to position [716, 0]
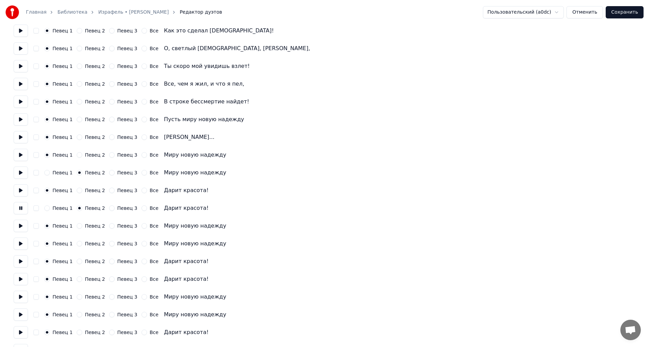
click at [24, 228] on button at bounding box center [21, 226] width 14 height 12
click at [21, 243] on button at bounding box center [21, 243] width 14 height 12
click at [86, 243] on label "Певец 2" at bounding box center [95, 243] width 20 height 5
click at [82, 243] on button "Певец 2" at bounding box center [79, 243] width 5 height 5
click at [19, 265] on button at bounding box center [21, 261] width 14 height 12
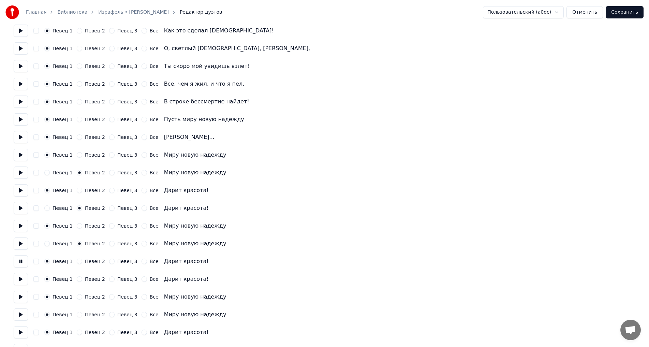
click at [20, 279] on button at bounding box center [21, 279] width 14 height 12
click at [86, 281] on label "Певец 2" at bounding box center [95, 279] width 20 height 5
click at [82, 282] on button "Певец 2" at bounding box center [79, 278] width 5 height 5
click at [23, 296] on button at bounding box center [21, 297] width 14 height 12
click at [21, 311] on button at bounding box center [21, 314] width 14 height 12
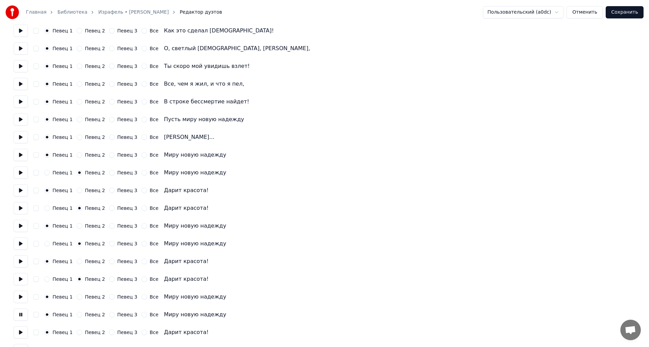
click at [97, 312] on label "Певец 2" at bounding box center [95, 314] width 20 height 5
click at [82, 312] on button "Певец 2" at bounding box center [79, 314] width 5 height 5
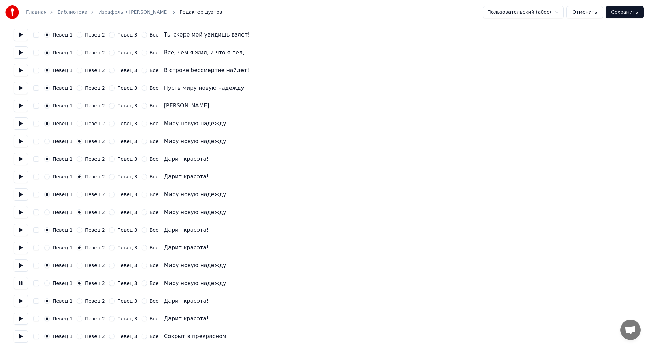
scroll to position [750, 0]
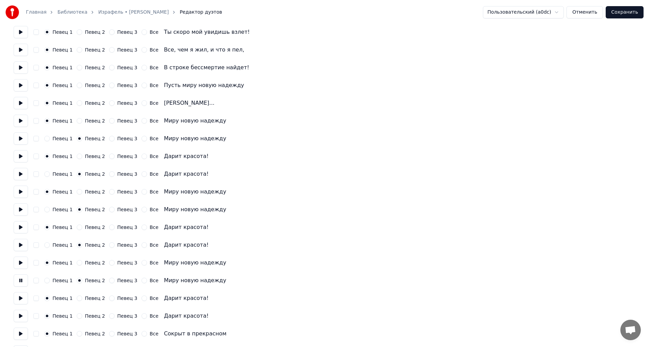
click at [26, 298] on button at bounding box center [21, 298] width 14 height 12
click at [19, 315] on button at bounding box center [21, 316] width 14 height 12
click at [89, 316] on label "Певец 2" at bounding box center [95, 315] width 20 height 5
click at [82, 316] on button "Певец 2" at bounding box center [79, 315] width 5 height 5
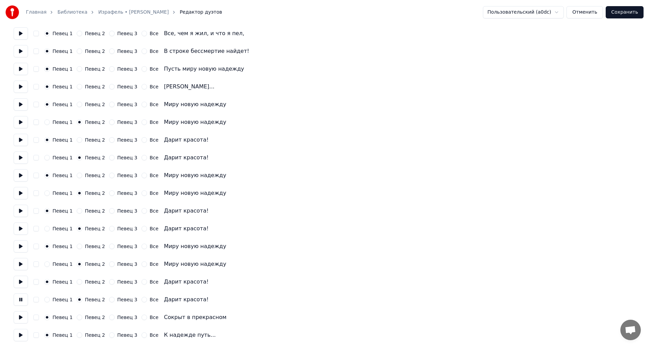
scroll to position [768, 0]
click at [20, 317] on button at bounding box center [21, 316] width 14 height 12
click at [23, 334] on button at bounding box center [21, 334] width 14 height 12
click at [633, 12] on button "Сохранить" at bounding box center [625, 12] width 38 height 12
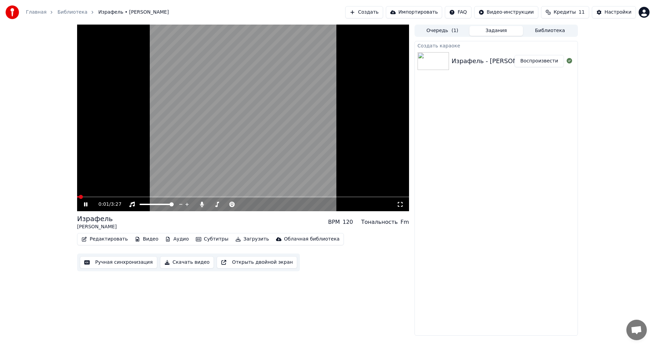
click at [257, 102] on video at bounding box center [243, 118] width 332 height 187
click at [109, 238] on button "Редактировать" at bounding box center [105, 239] width 52 height 10
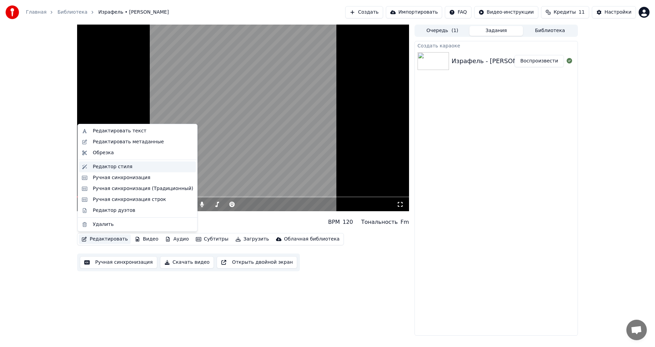
click at [128, 167] on div "Редактор стиля" at bounding box center [143, 166] width 100 height 7
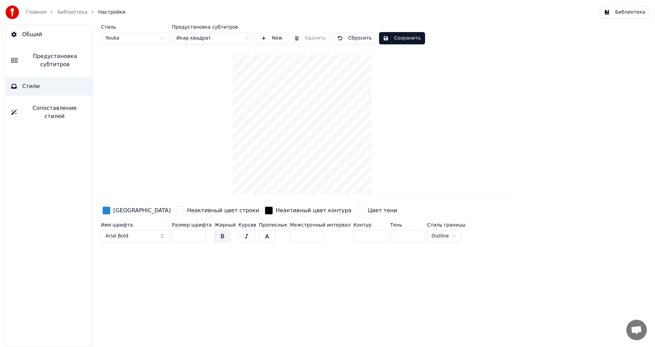
click at [36, 107] on span "Сопоставление стилей" at bounding box center [54, 112] width 65 height 16
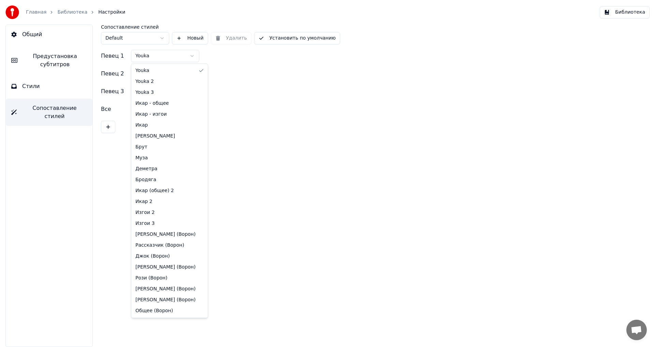
click at [155, 57] on html "Главная Библиотека Настройки Библиотека Общий Предустановка субтитров Стили Соп…" at bounding box center [327, 173] width 655 height 347
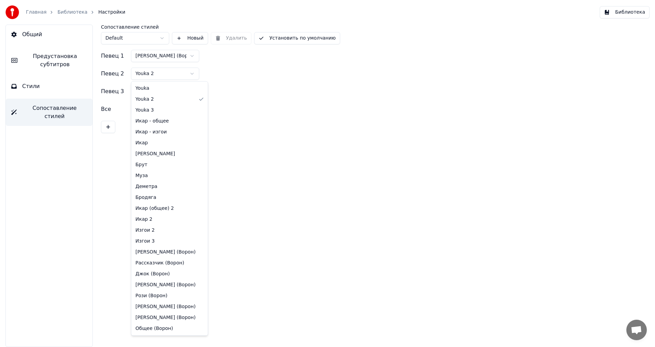
click at [156, 75] on html "Главная Библиотека Настройки Библиотека Общий Предустановка субтитров Стили Соп…" at bounding box center [327, 173] width 655 height 347
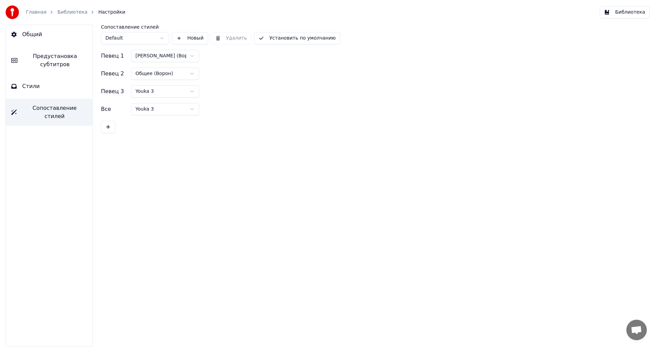
click at [151, 88] on html "Главная Библиотека Настройки Библиотека Общий Предустановка субтитров Стили Соп…" at bounding box center [327, 173] width 655 height 347
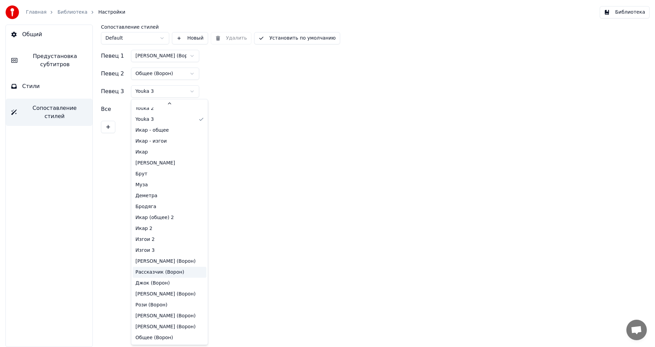
scroll to position [17, 0]
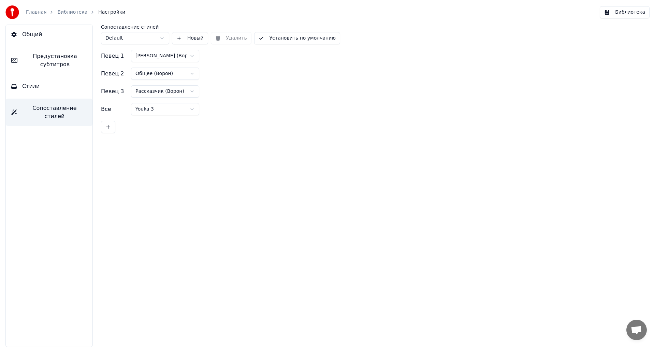
click at [290, 39] on button "Установить по умолчанию" at bounding box center [297, 38] width 86 height 12
click at [73, 14] on link "Библиотека" at bounding box center [72, 12] width 30 height 7
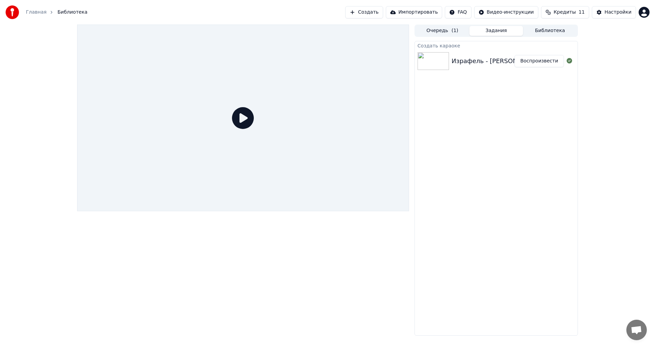
click at [535, 57] on button "Воспроизвести" at bounding box center [538, 61] width 49 height 12
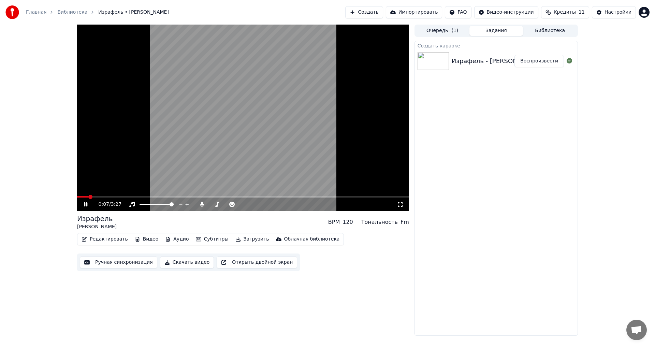
click at [303, 145] on video at bounding box center [243, 118] width 332 height 187
click at [121, 263] on button "Ручная синхронизация" at bounding box center [118, 262] width 77 height 12
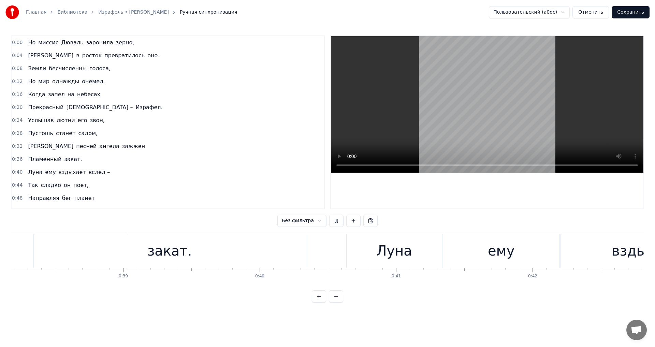
scroll to position [0, 5221]
click at [550, 230] on div "0:00 Но миссис [PERSON_NAME] заронила зерно, 0:04 И в росток превратилось оно. …" at bounding box center [327, 168] width 633 height 267
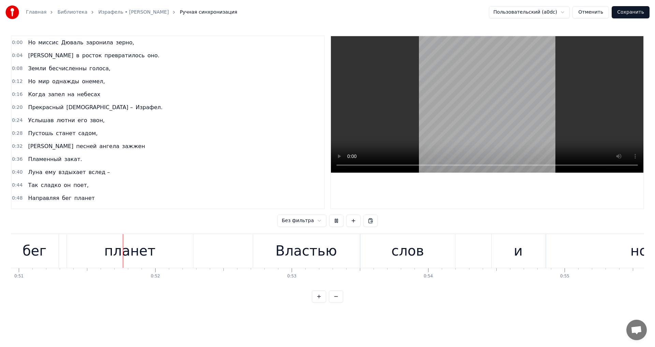
scroll to position [0, 6960]
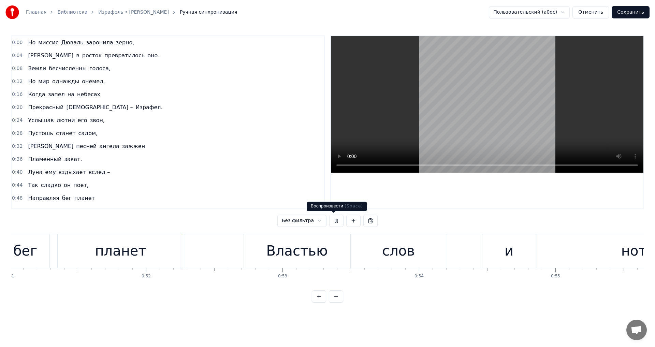
click at [336, 222] on button at bounding box center [336, 221] width 14 height 12
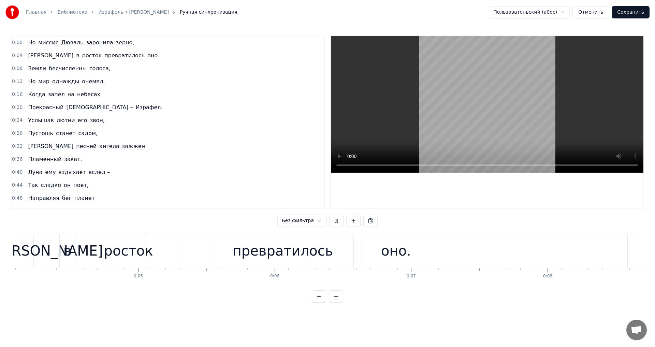
scroll to position [0, 570]
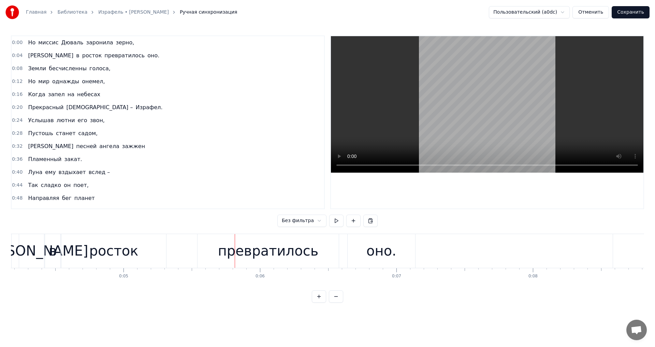
click at [240, 254] on div "превратилось" at bounding box center [268, 250] width 101 height 20
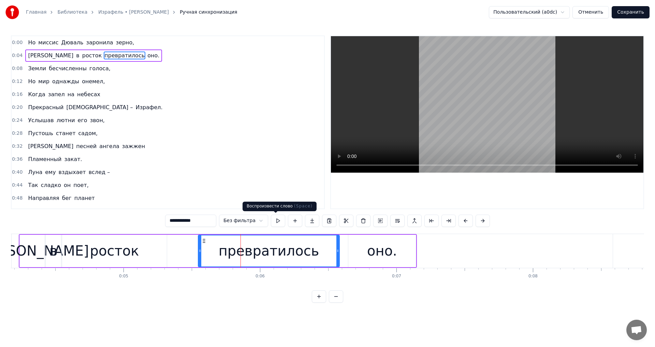
click at [272, 218] on button at bounding box center [278, 221] width 14 height 12
click at [183, 250] on div "И в росток превратилось оно." at bounding box center [218, 251] width 398 height 34
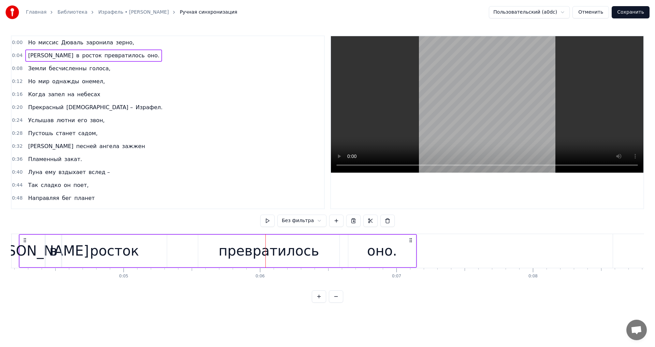
click at [181, 245] on div "И в росток превратилось оно." at bounding box center [218, 251] width 398 height 34
click
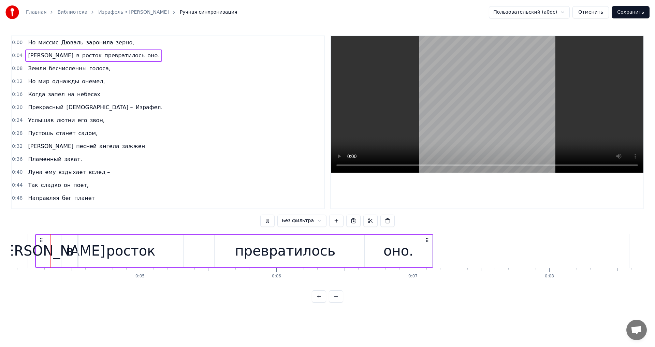
scroll to position [0, 543]
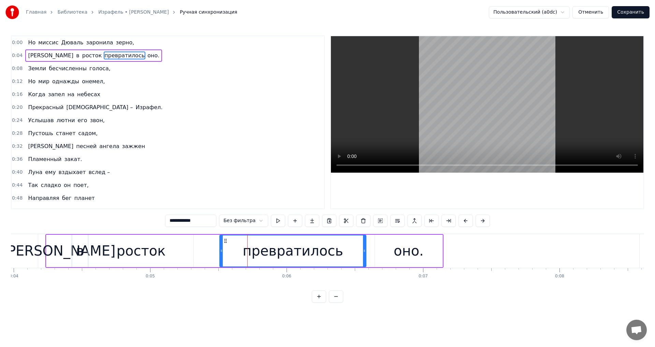
drag, startPoint x: 225, startPoint y: 258, endPoint x: 220, endPoint y: 258, distance: 5.1
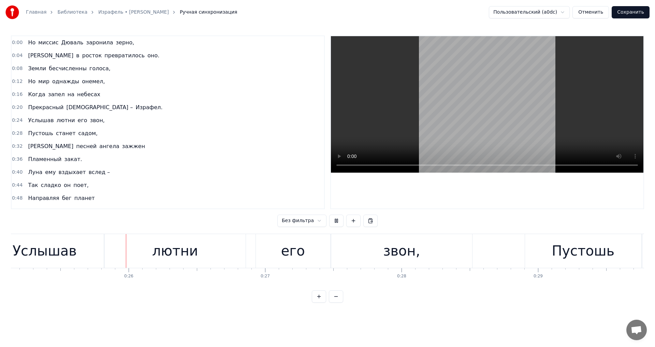
scroll to position [0, 3441]
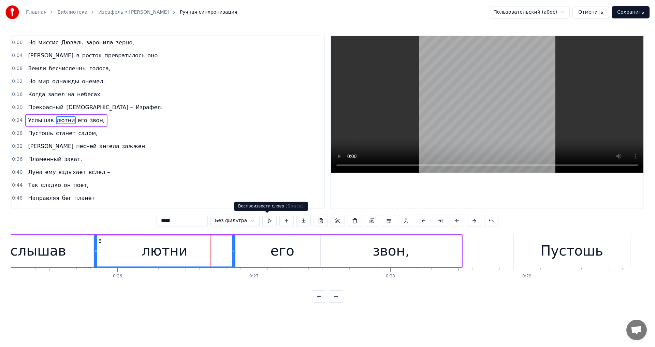
drag, startPoint x: 276, startPoint y: 222, endPoint x: 267, endPoint y: 223, distance: 9.6
type input "***"
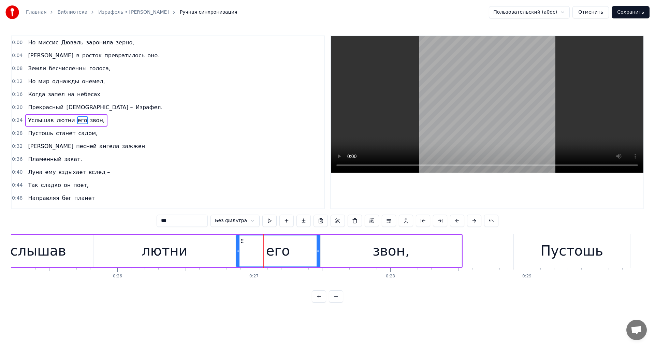
drag, startPoint x: 246, startPoint y: 252, endPoint x: 237, endPoint y: 251, distance: 8.9
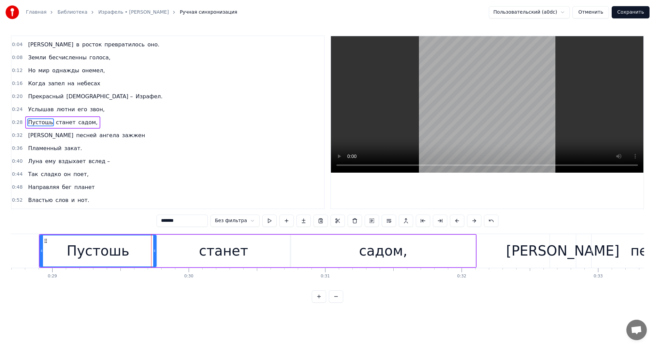
scroll to position [0, 3909]
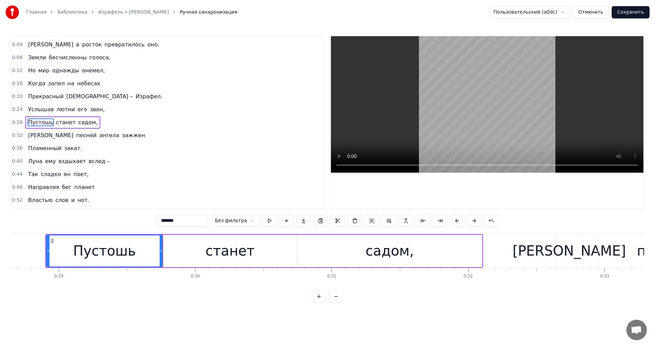
type input "******"
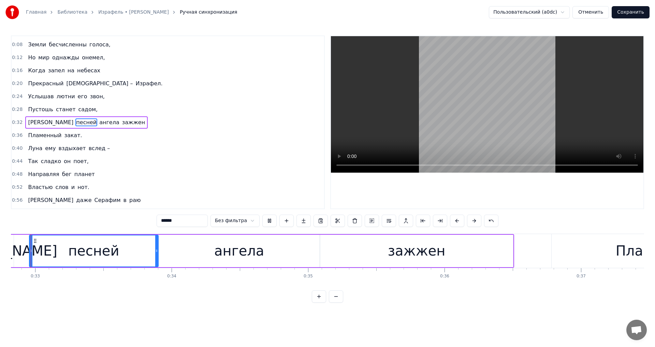
scroll to position [0, 4461]
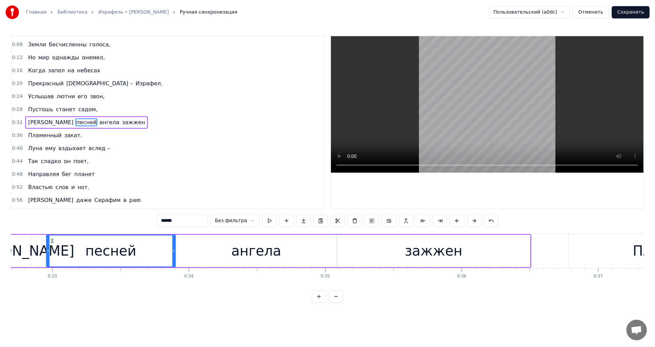
drag, startPoint x: 183, startPoint y: 255, endPoint x: 189, endPoint y: 250, distance: 8.2
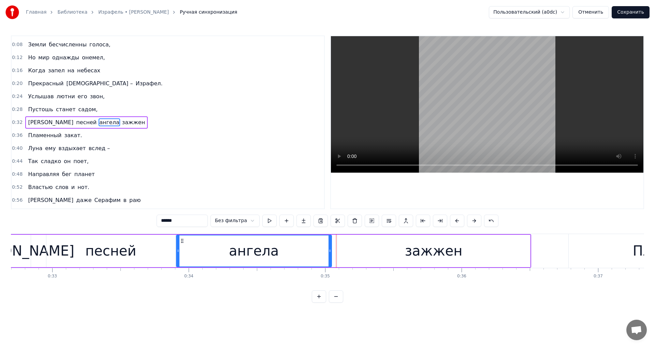
drag, startPoint x: 334, startPoint y: 259, endPoint x: 330, endPoint y: 260, distance: 4.9
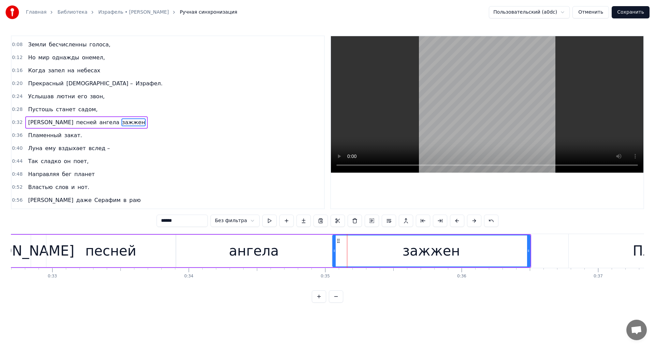
drag, startPoint x: 338, startPoint y: 251, endPoint x: 333, endPoint y: 251, distance: 4.8
type input "******"
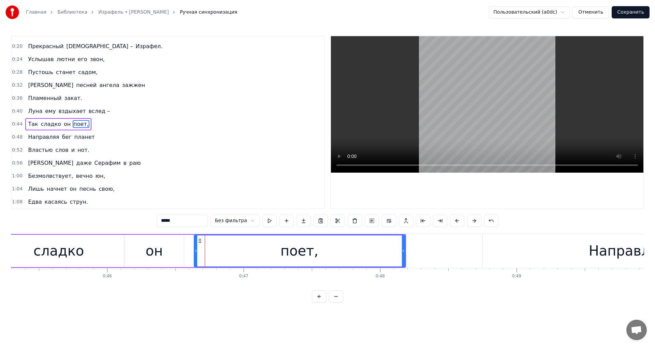
scroll to position [63, 0]
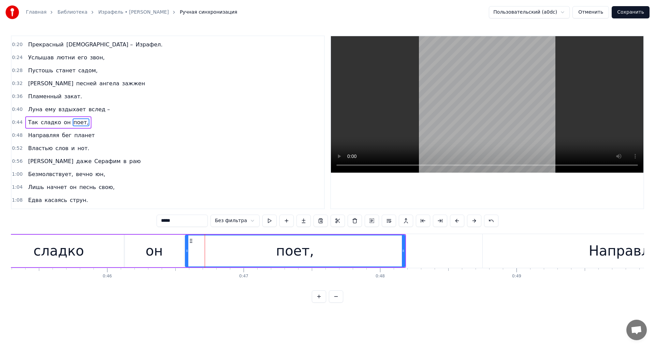
drag, startPoint x: 195, startPoint y: 252, endPoint x: 187, endPoint y: 250, distance: 9.0
type input "**"
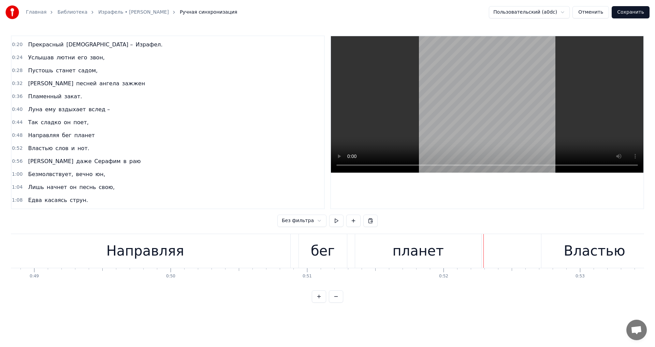
scroll to position [76, 0]
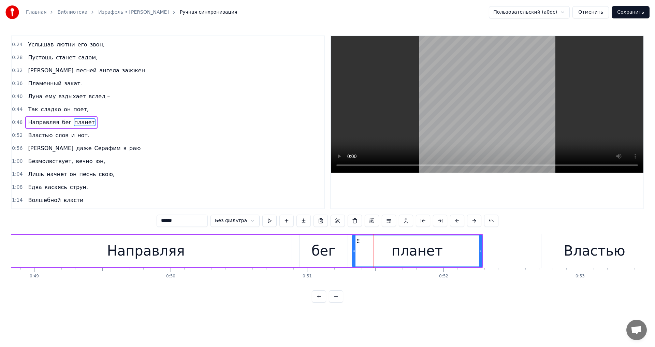
drag, startPoint x: 357, startPoint y: 251, endPoint x: 354, endPoint y: 254, distance: 4.8
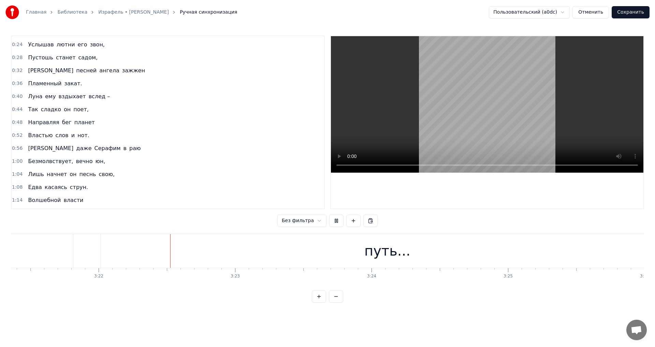
scroll to position [0, 27538]
click at [625, 10] on button "Сохранить" at bounding box center [631, 12] width 38 height 12
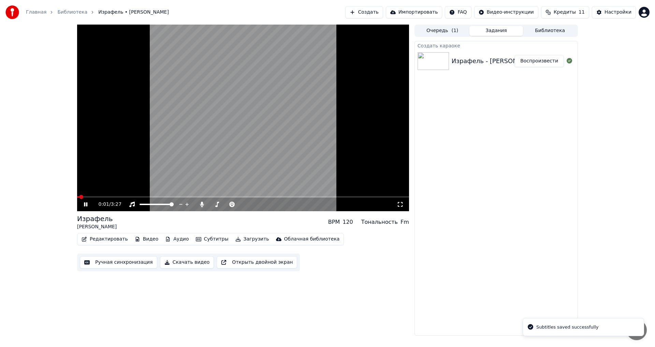
click at [243, 127] on video at bounding box center [243, 118] width 332 height 187
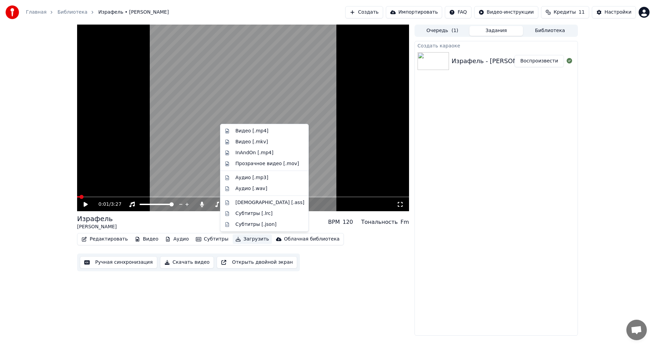
click at [241, 240] on button "Загрузить" at bounding box center [252, 239] width 39 height 10
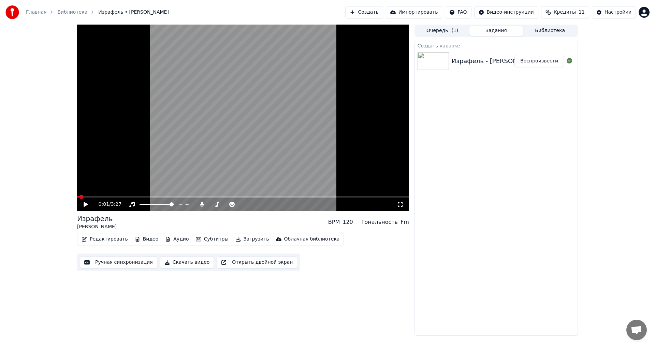
click at [127, 295] on div "0:01 / 3:27 Израфель [PERSON_NAME] BPM 120 Тональность Fm Редактировать Видео А…" at bounding box center [243, 180] width 332 height 311
click at [195, 262] on button "Скачать видео" at bounding box center [187, 262] width 54 height 12
click at [314, 311] on div "0:01 / 3:27 Израфель [PERSON_NAME] BPM 120 Тональность Fm Редактировать Видео А…" at bounding box center [243, 180] width 332 height 311
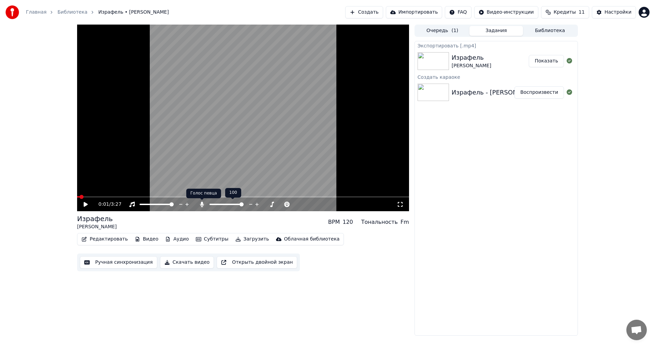
click at [202, 205] on icon at bounding box center [202, 204] width 4 height 5
click at [196, 262] on button "Скачать видео" at bounding box center [187, 262] width 54 height 12
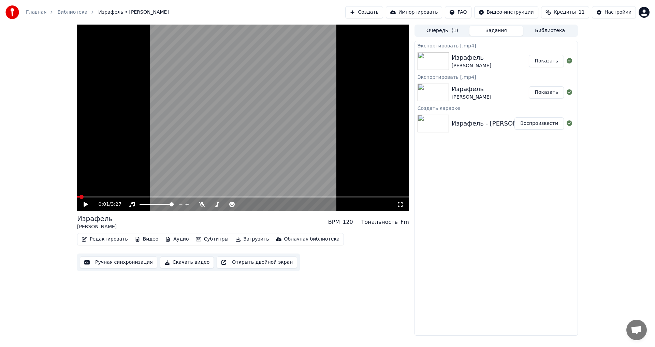
click at [120, 238] on button "Редактировать" at bounding box center [105, 239] width 52 height 10
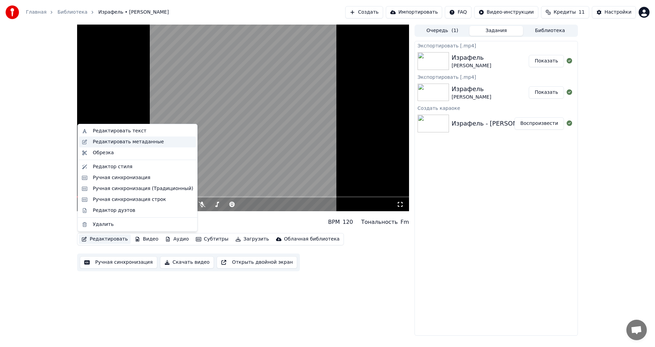
click at [143, 141] on div "Редактировать метаданные" at bounding box center [128, 141] width 71 height 7
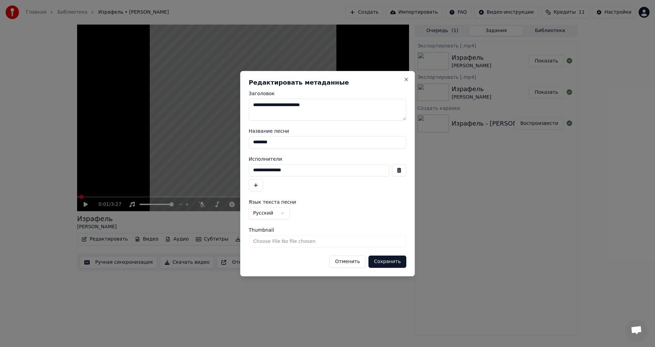
drag, startPoint x: 303, startPoint y: 170, endPoint x: 240, endPoint y: 184, distance: 64.0
click at [201, 166] on body "**********" at bounding box center [327, 173] width 655 height 347
paste input
type input "**********"
click at [392, 266] on button "Сохранить" at bounding box center [387, 261] width 38 height 12
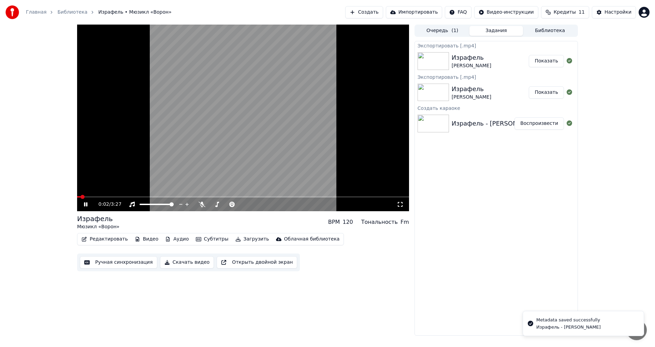
click at [266, 127] on video at bounding box center [243, 118] width 332 height 187
click at [190, 260] on button "Скачать видео" at bounding box center [187, 262] width 54 height 12
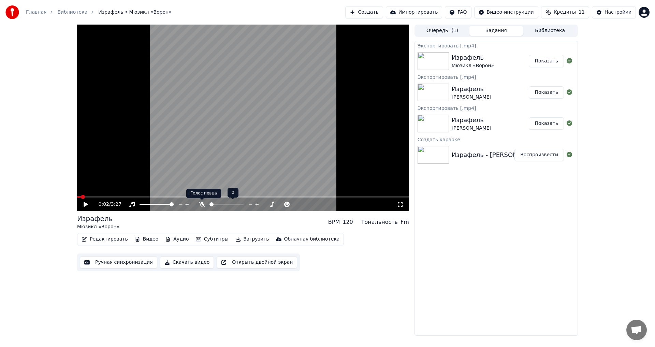
click at [202, 202] on icon at bounding box center [202, 204] width 7 height 5
click at [190, 261] on button "Скачать видео" at bounding box center [187, 262] width 54 height 12
